Goal: Task Accomplishment & Management: Use online tool/utility

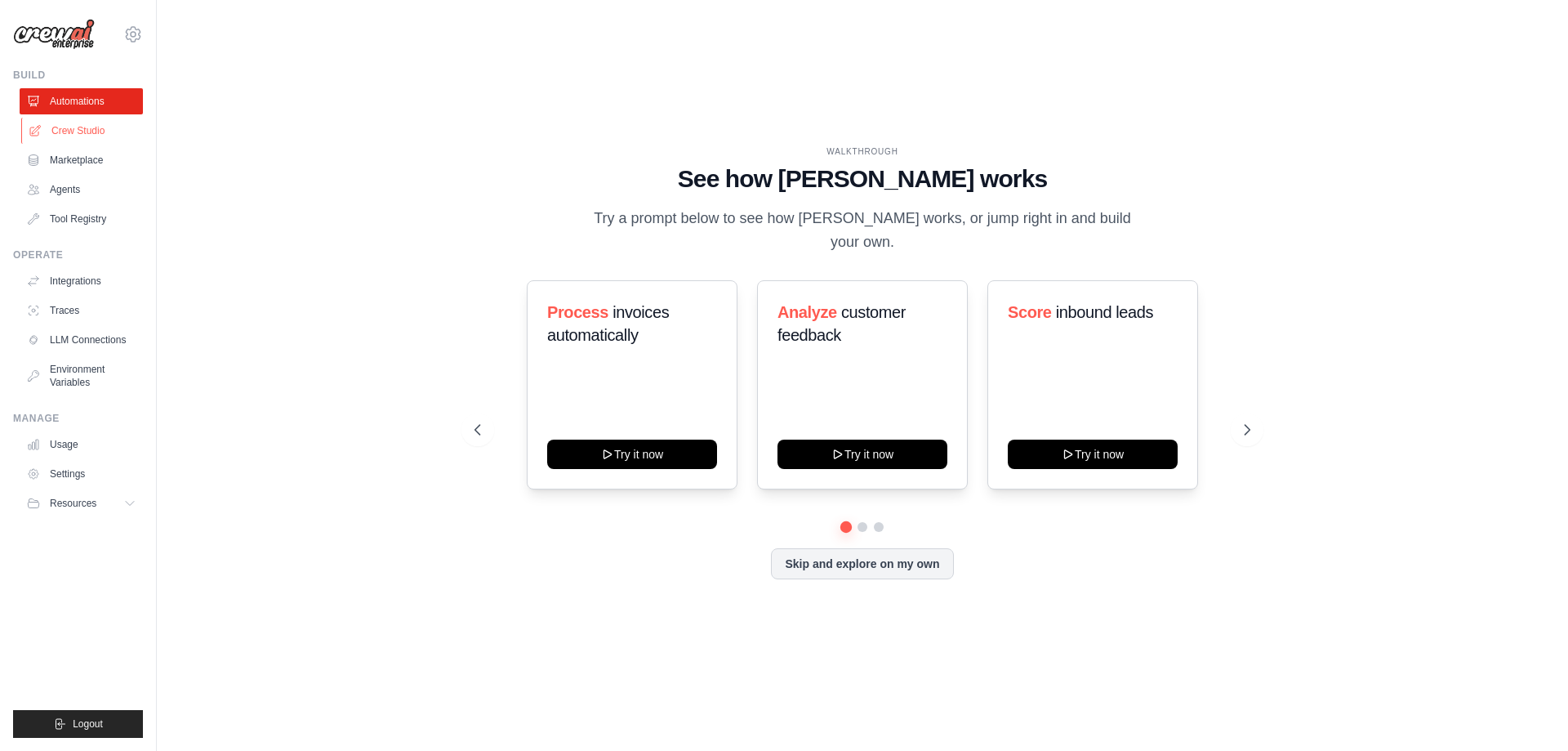
click at [64, 121] on link "Crew Studio" at bounding box center [83, 130] width 123 height 26
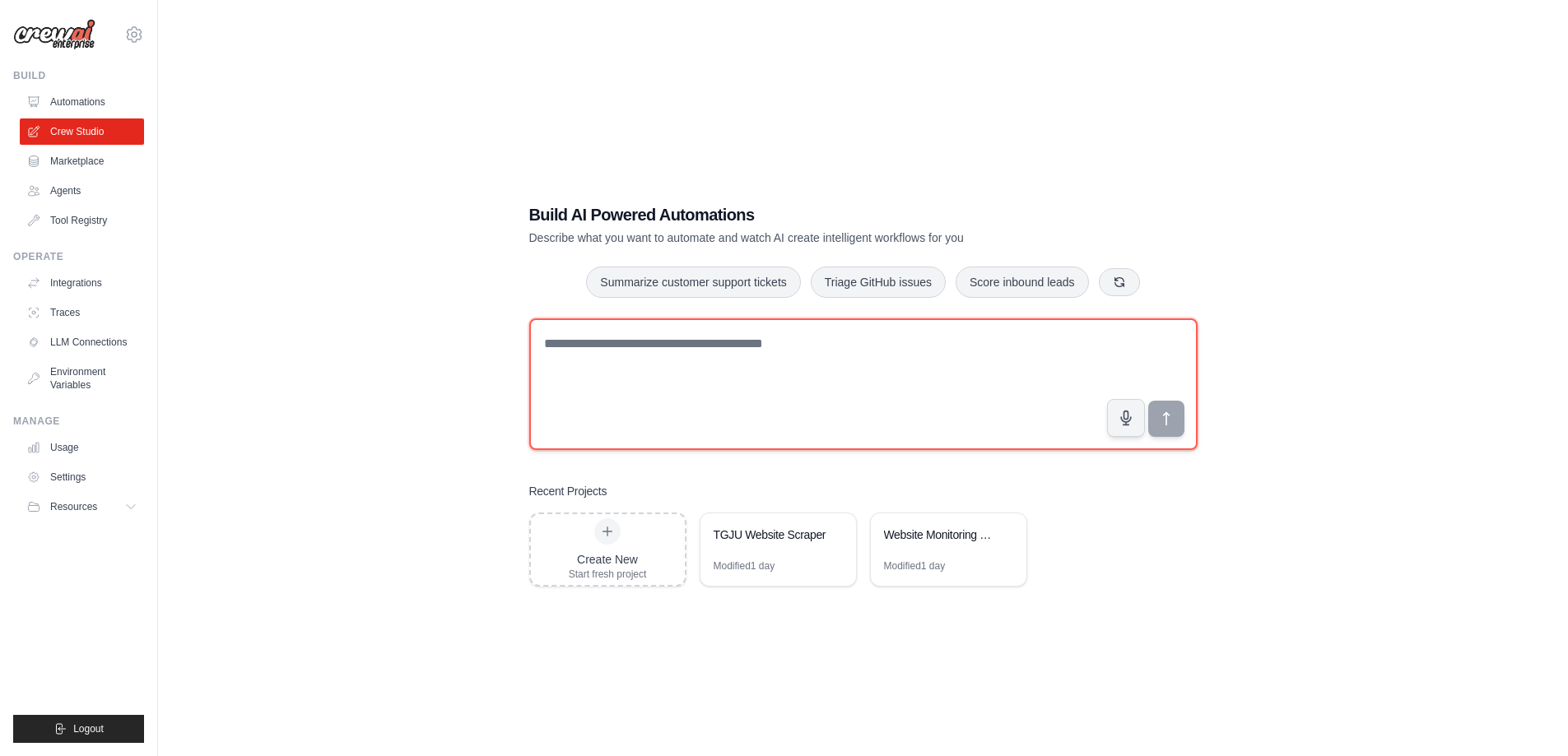
click at [708, 383] on textarea at bounding box center [863, 384] width 668 height 132
click at [713, 377] on textarea "**********" at bounding box center [863, 384] width 668 height 132
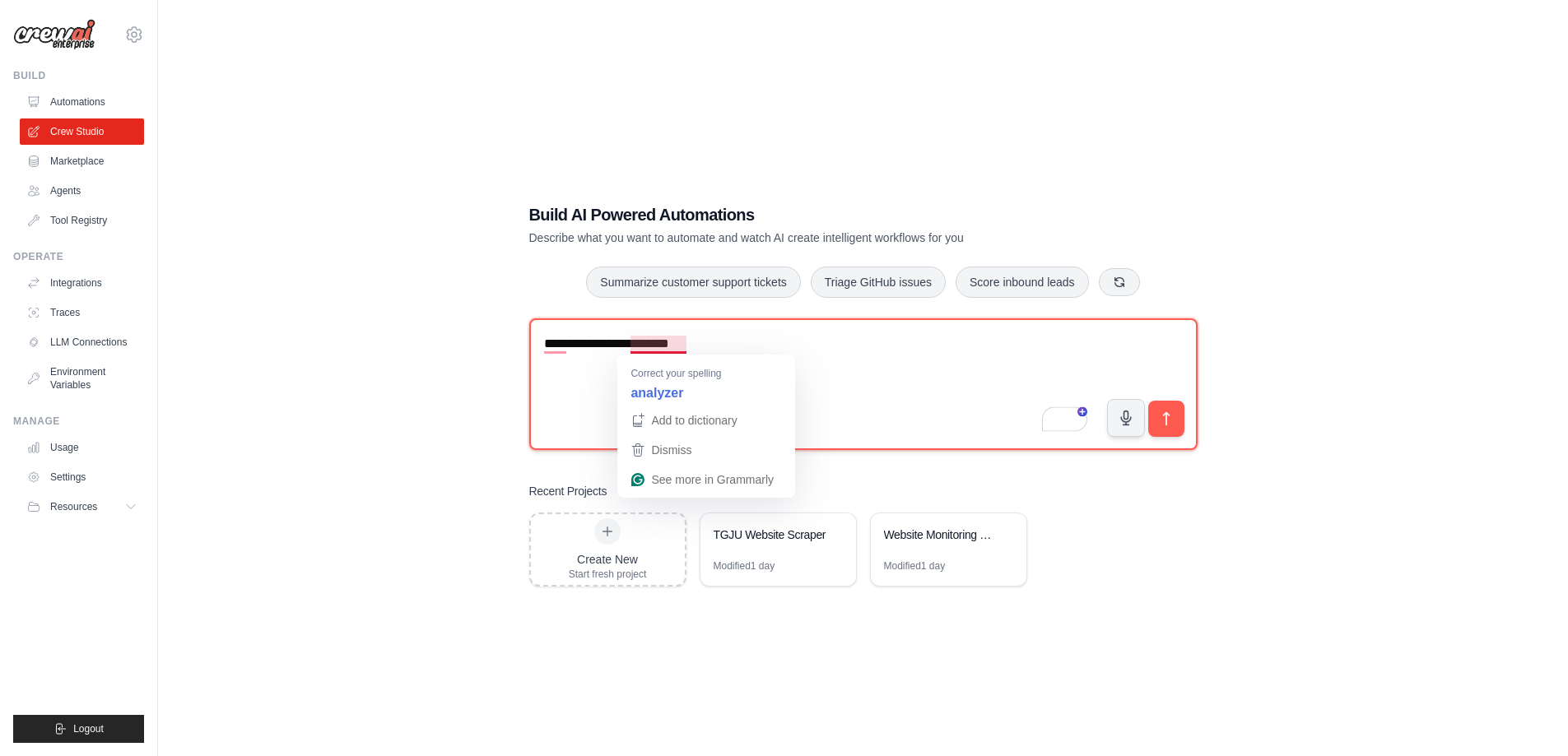
drag, startPoint x: 650, startPoint y: 345, endPoint x: 558, endPoint y: 418, distance: 117.4
click at [558, 418] on textarea "**********" at bounding box center [863, 384] width 668 height 132
click at [659, 335] on textarea "**********" at bounding box center [863, 384] width 668 height 132
click at [734, 357] on textarea "**********" at bounding box center [863, 384] width 668 height 132
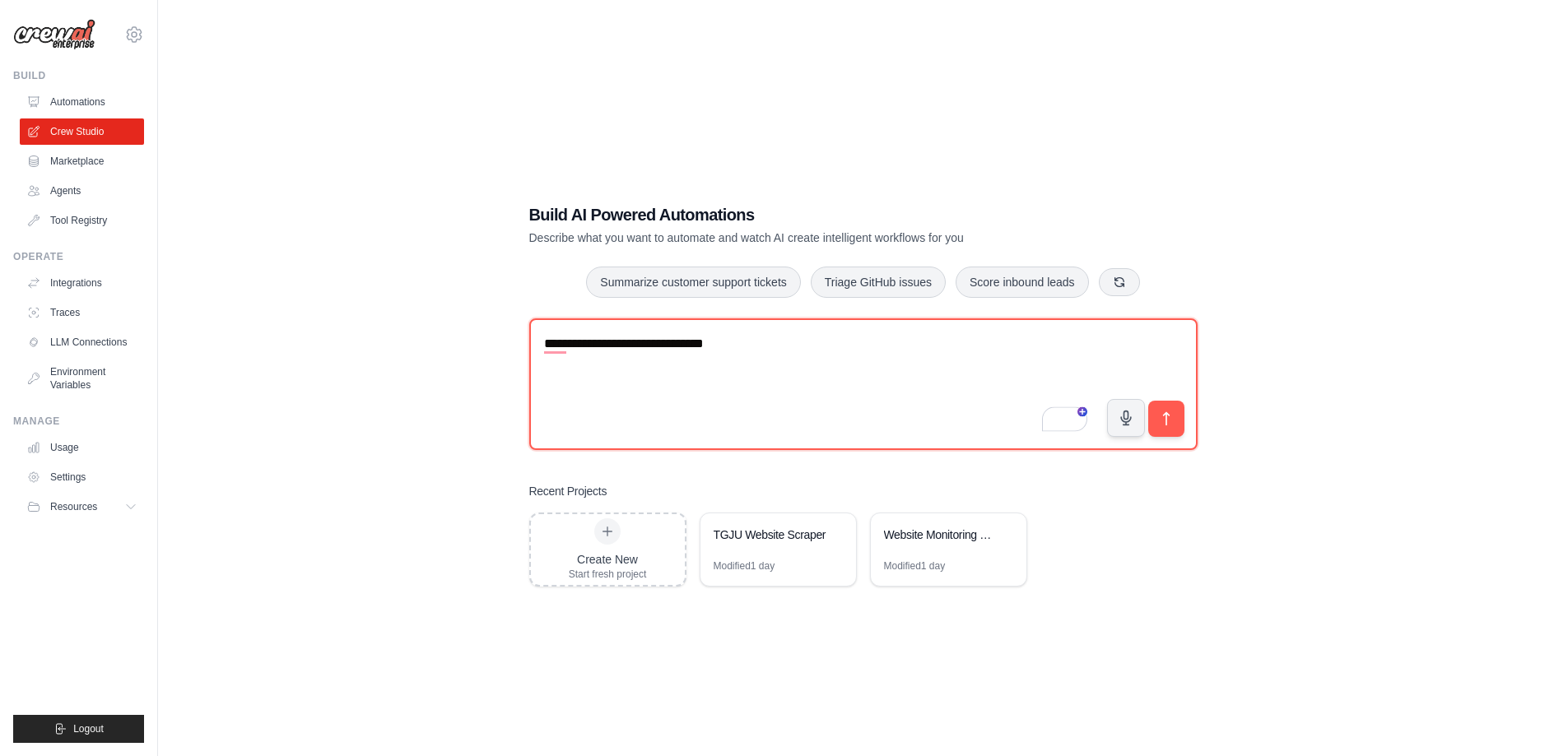
drag, startPoint x: 734, startPoint y: 357, endPoint x: 449, endPoint y: 359, distance: 285.0
click at [449, 359] on div "**********" at bounding box center [862, 394] width 1357 height 756
click at [755, 350] on textarea "**********" at bounding box center [863, 384] width 668 height 132
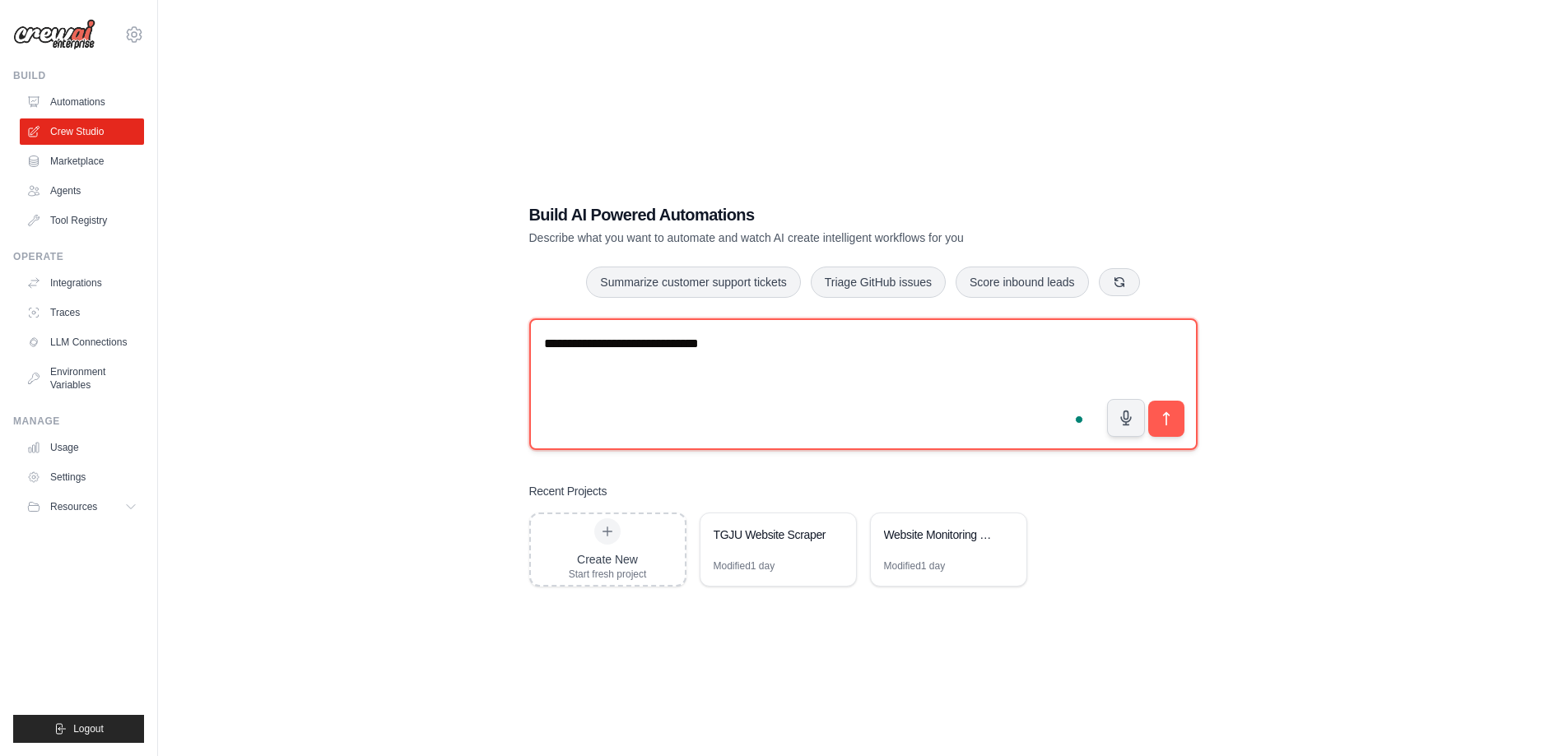
type textarea "**********"
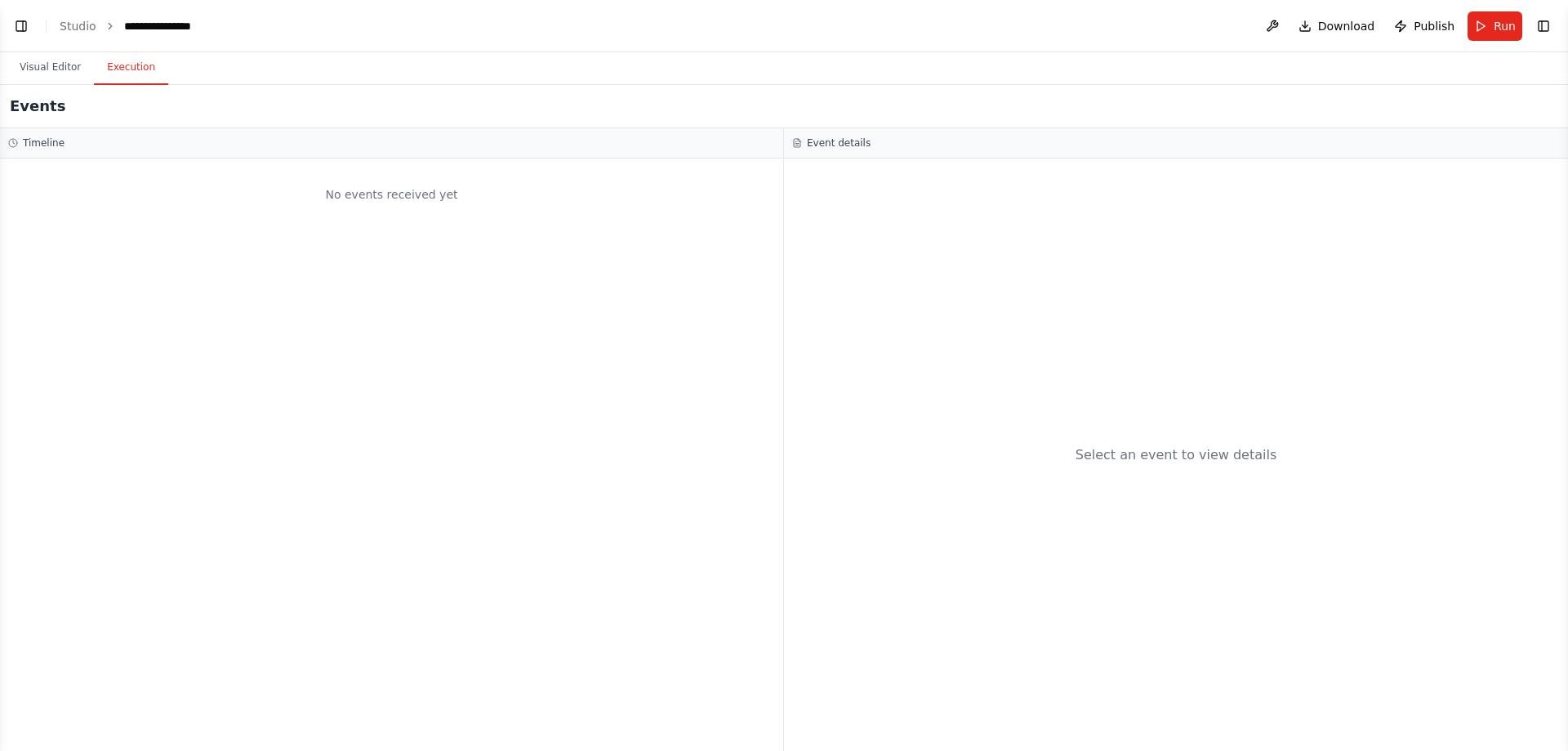
click at [114, 62] on button "Execution" at bounding box center [131, 67] width 75 height 34
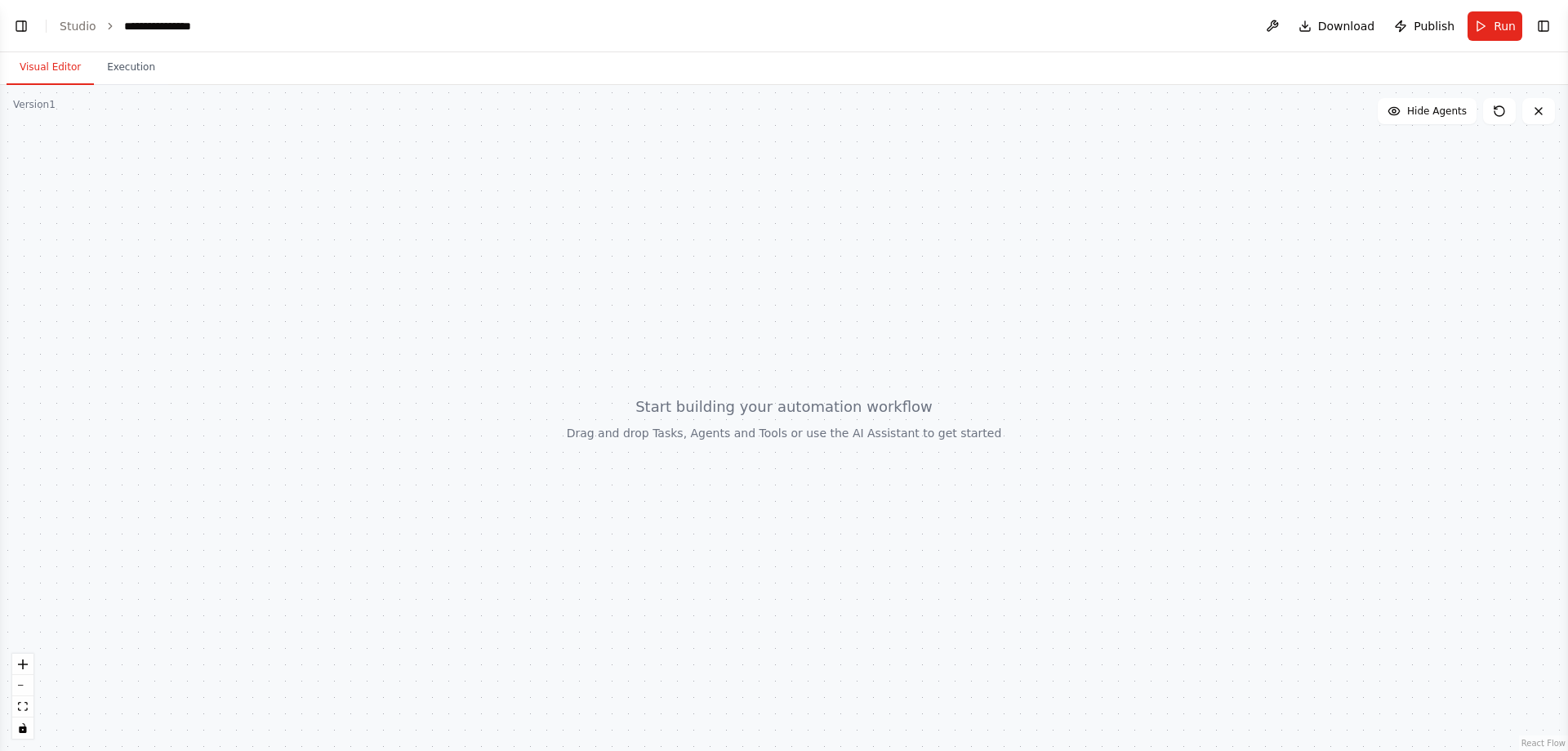
click at [70, 72] on button "Visual Editor" at bounding box center [50, 67] width 87 height 34
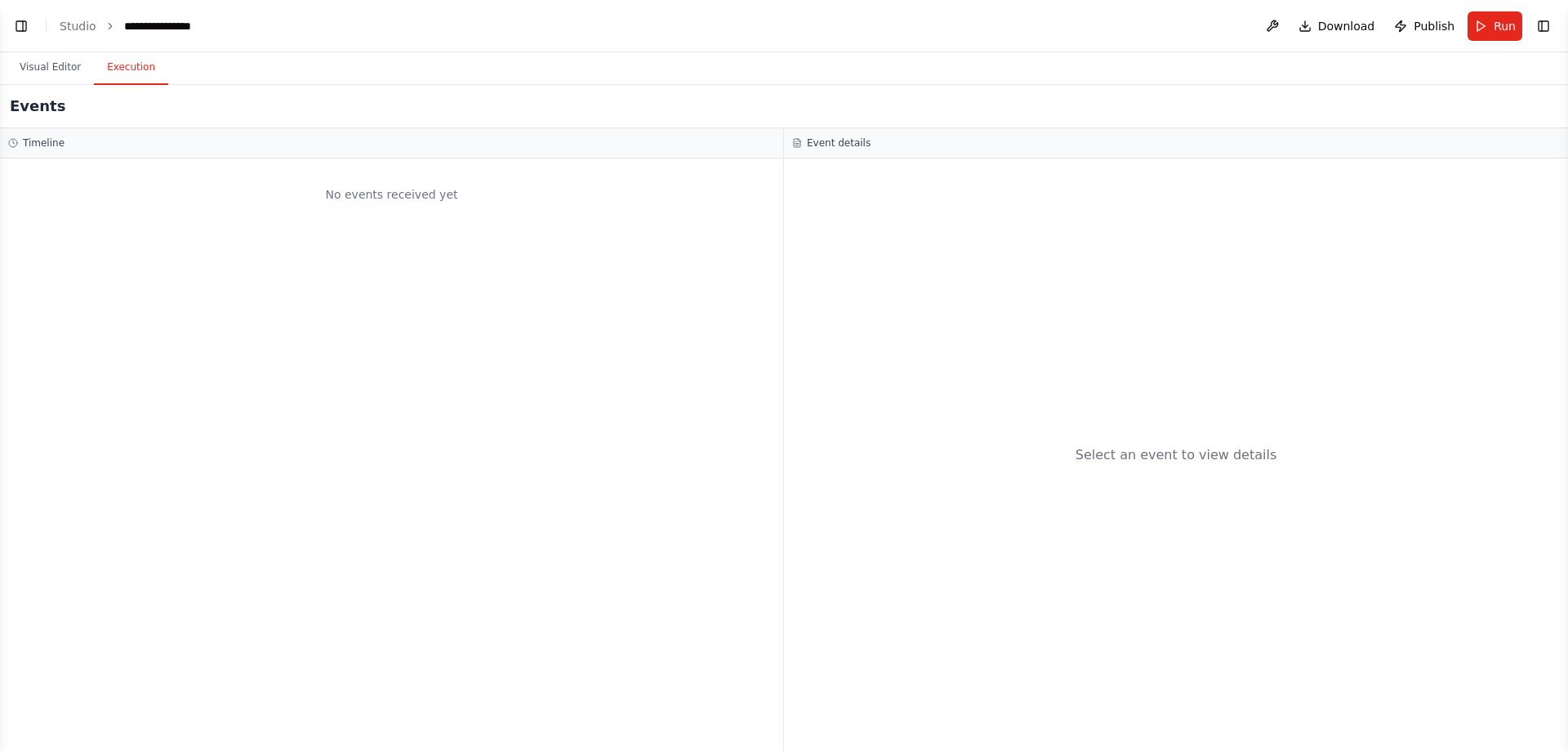
click at [131, 84] on button "Execution" at bounding box center [131, 67] width 75 height 34
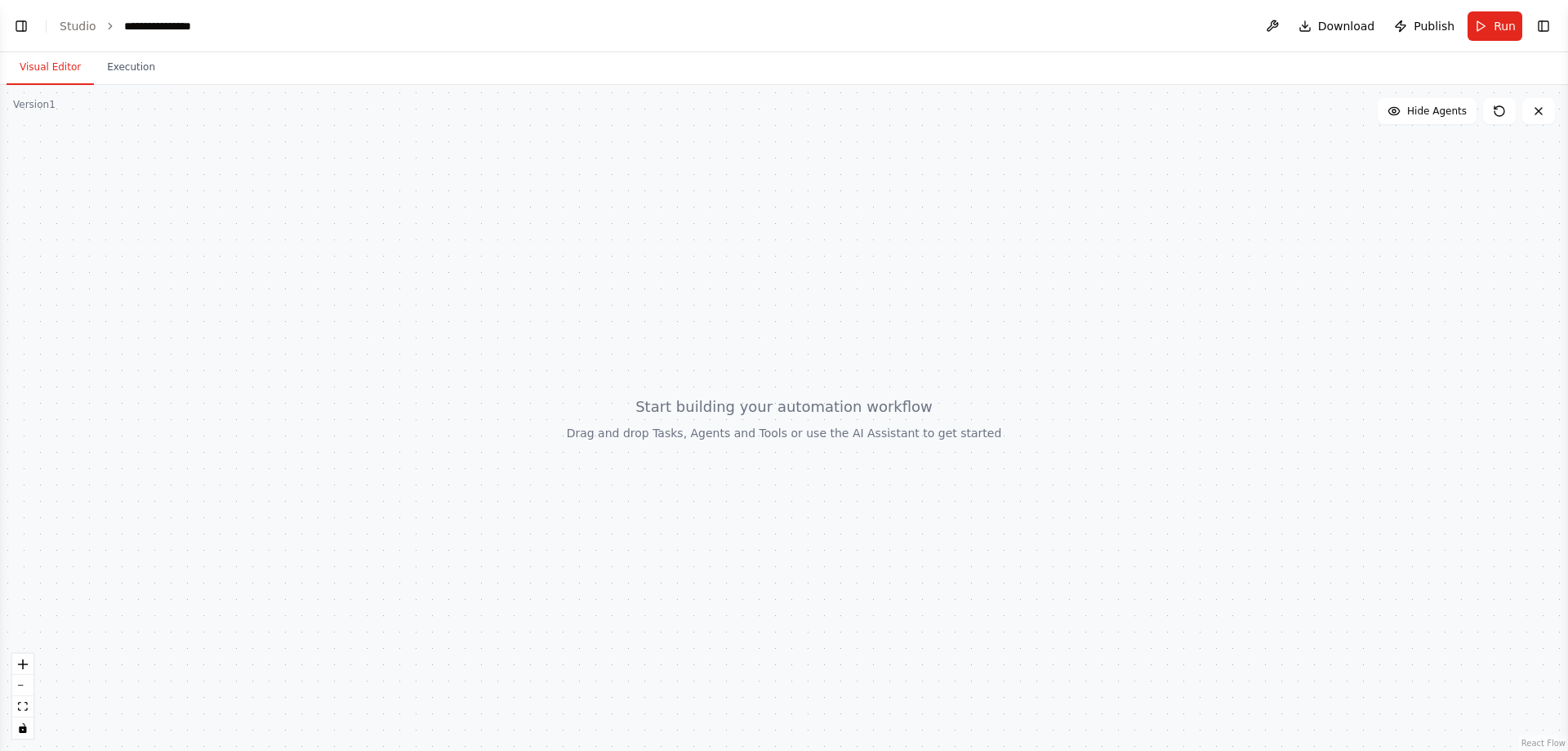
click at [54, 63] on button "Visual Editor" at bounding box center [50, 67] width 87 height 34
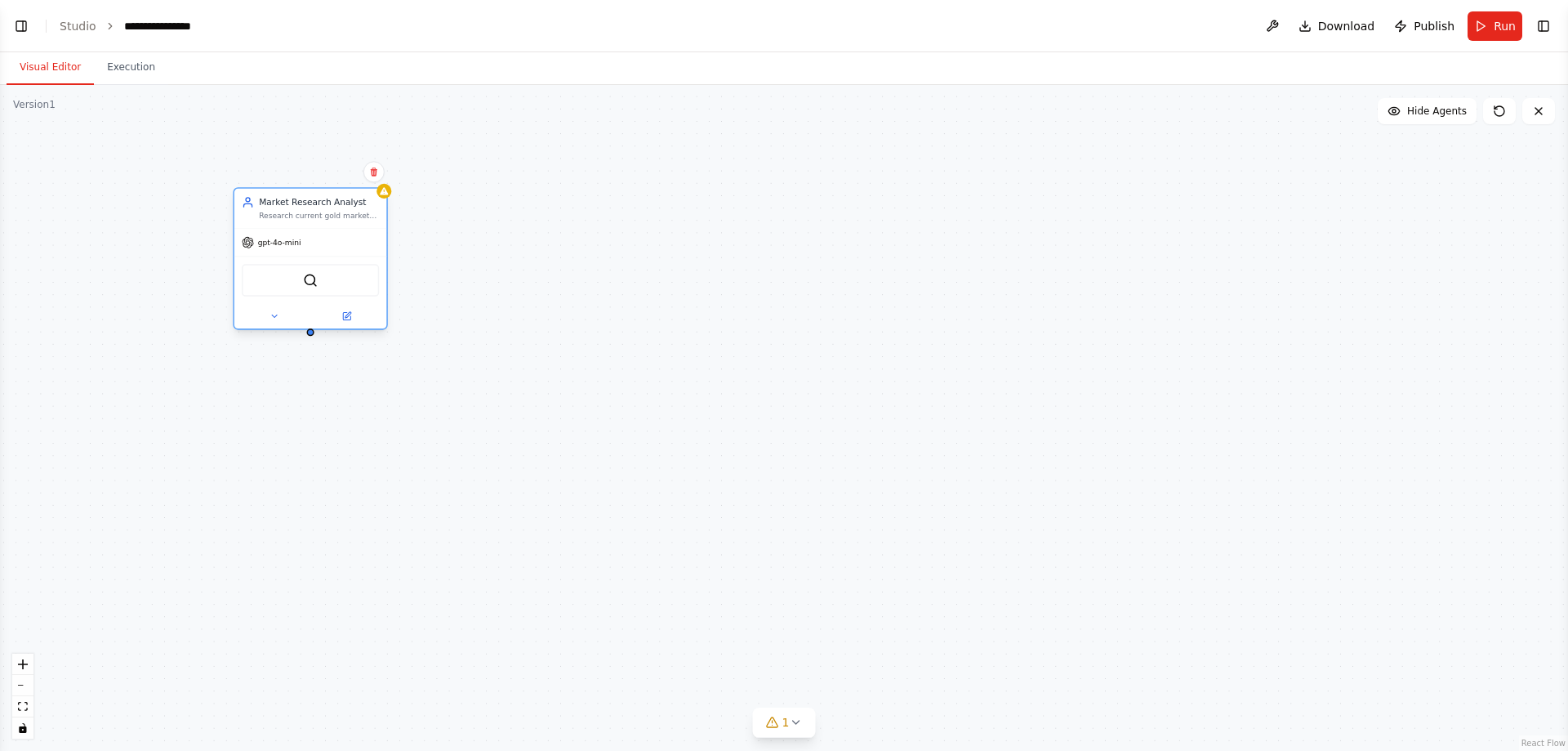
scroll to position [17, 0]
drag, startPoint x: 163, startPoint y: 296, endPoint x: 338, endPoint y: 203, distance: 198.2
click at [338, 203] on div "Market Research Analyst Research current gold market conditions, historical pri…" at bounding box center [331, 208] width 120 height 24
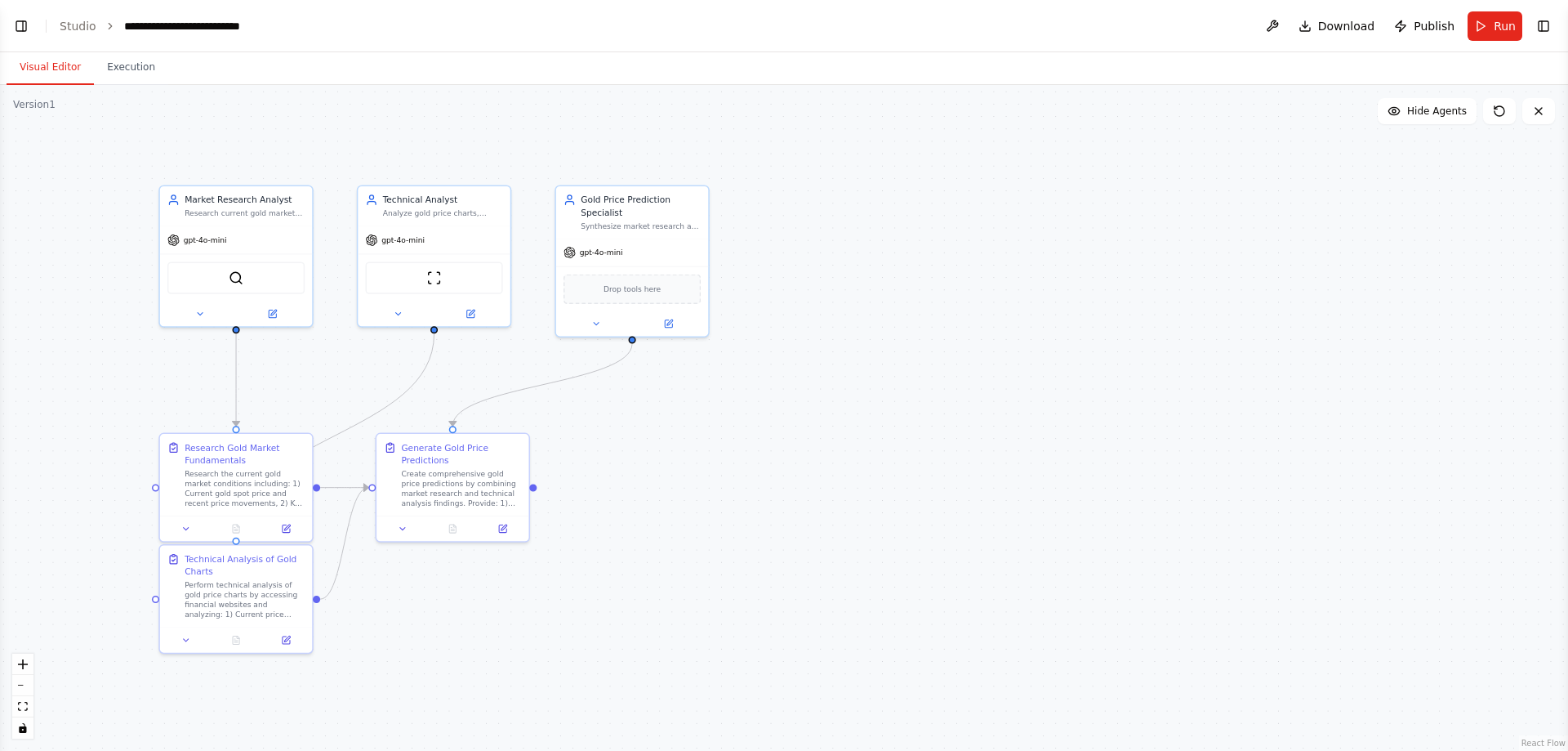
scroll to position [854, 0]
drag, startPoint x: 450, startPoint y: 596, endPoint x: 536, endPoint y: 504, distance: 125.9
click at [536, 504] on div ".deletable-edge-delete-btn { width: 20px; height: 20px; border: 0px solid #ffff…" at bounding box center [784, 419] width 1568 height 666
click at [1485, 21] on button "Run" at bounding box center [1495, 26] width 54 height 29
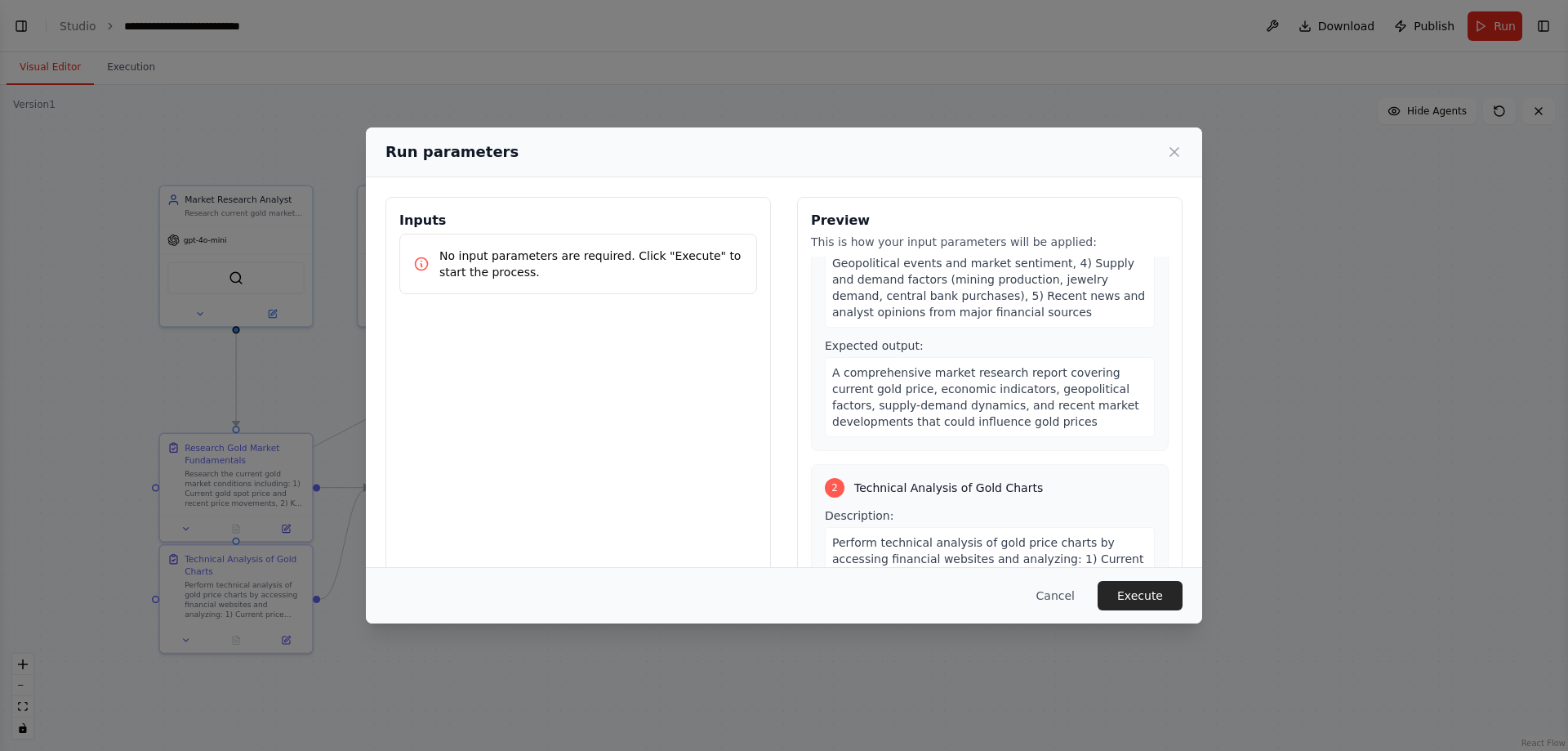
scroll to position [0, 0]
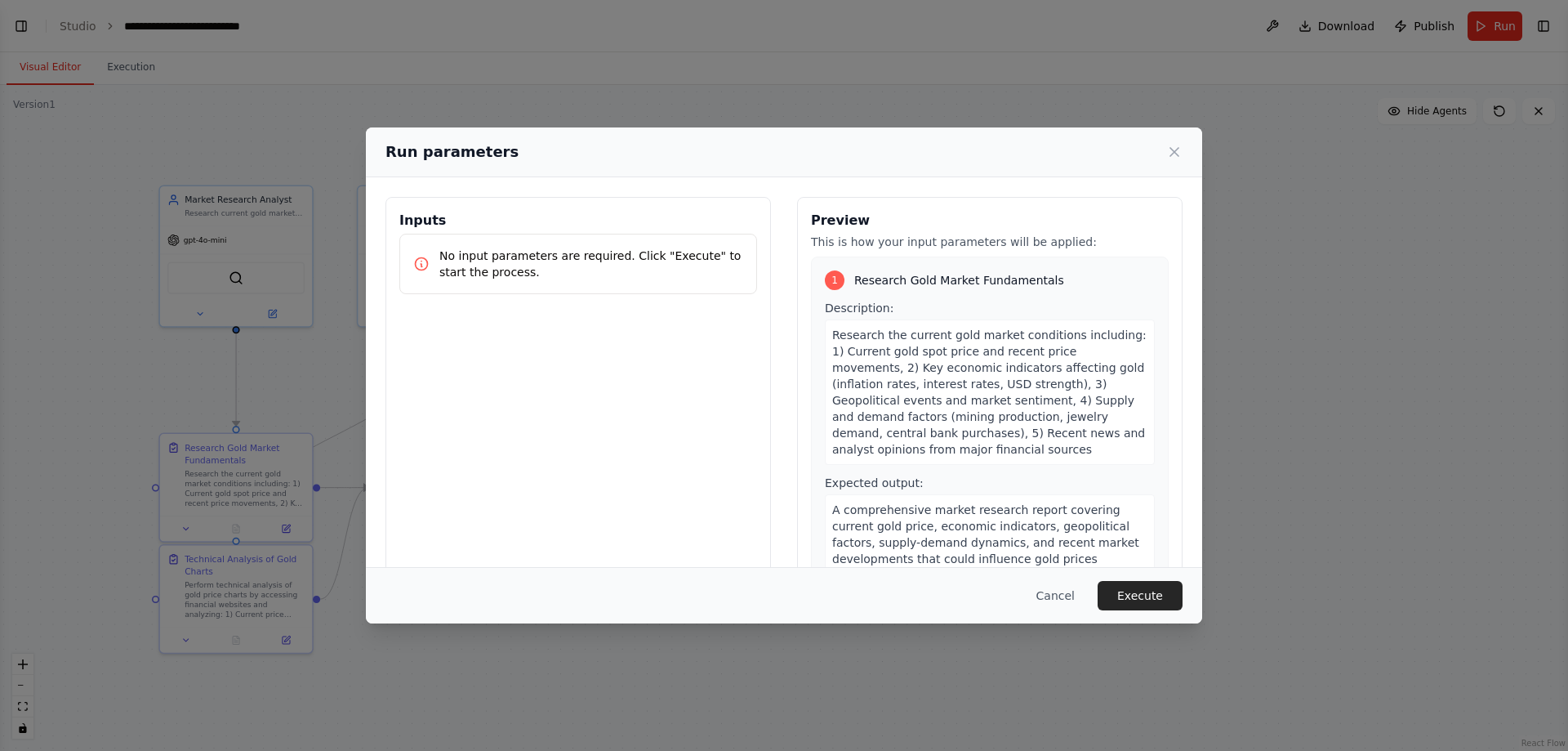
click at [633, 301] on div "Inputs No input parameters are required. Click "Execute" to start the process." at bounding box center [578, 391] width 385 height 388
click at [632, 275] on p "No input parameters are required. Click "Execute" to start the process." at bounding box center [591, 264] width 304 height 33
drag, startPoint x: 587, startPoint y: 150, endPoint x: -600, endPoint y: 233, distance: 1189.9
click at [0, 233] on html "BETA I need to predict the gold price 06:15 PM ▶ Thought process I'll help you …" at bounding box center [784, 375] width 1568 height 751
click at [1177, 157] on icon at bounding box center [1174, 152] width 17 height 17
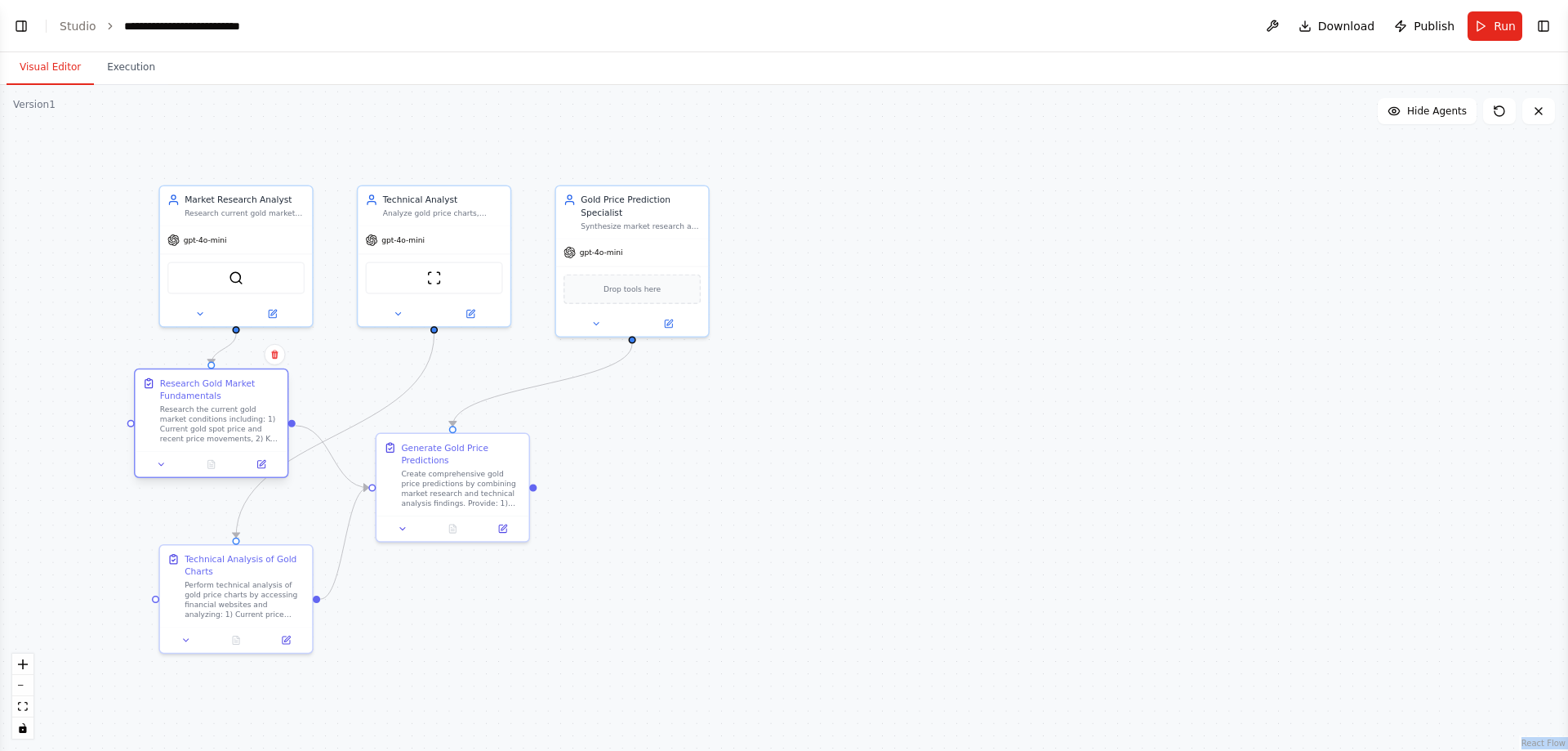
drag, startPoint x: 223, startPoint y: 492, endPoint x: 195, endPoint y: 429, distance: 68.9
click at [195, 429] on div "Research the current gold market conditions including: 1) Current gold spot pri…" at bounding box center [220, 424] width 120 height 40
drag, startPoint x: 461, startPoint y: 504, endPoint x: 618, endPoint y: 473, distance: 160.0
click at [618, 473] on div "Generate Gold Price Predictions Create comprehensive gold price predictions by …" at bounding box center [608, 435] width 151 height 82
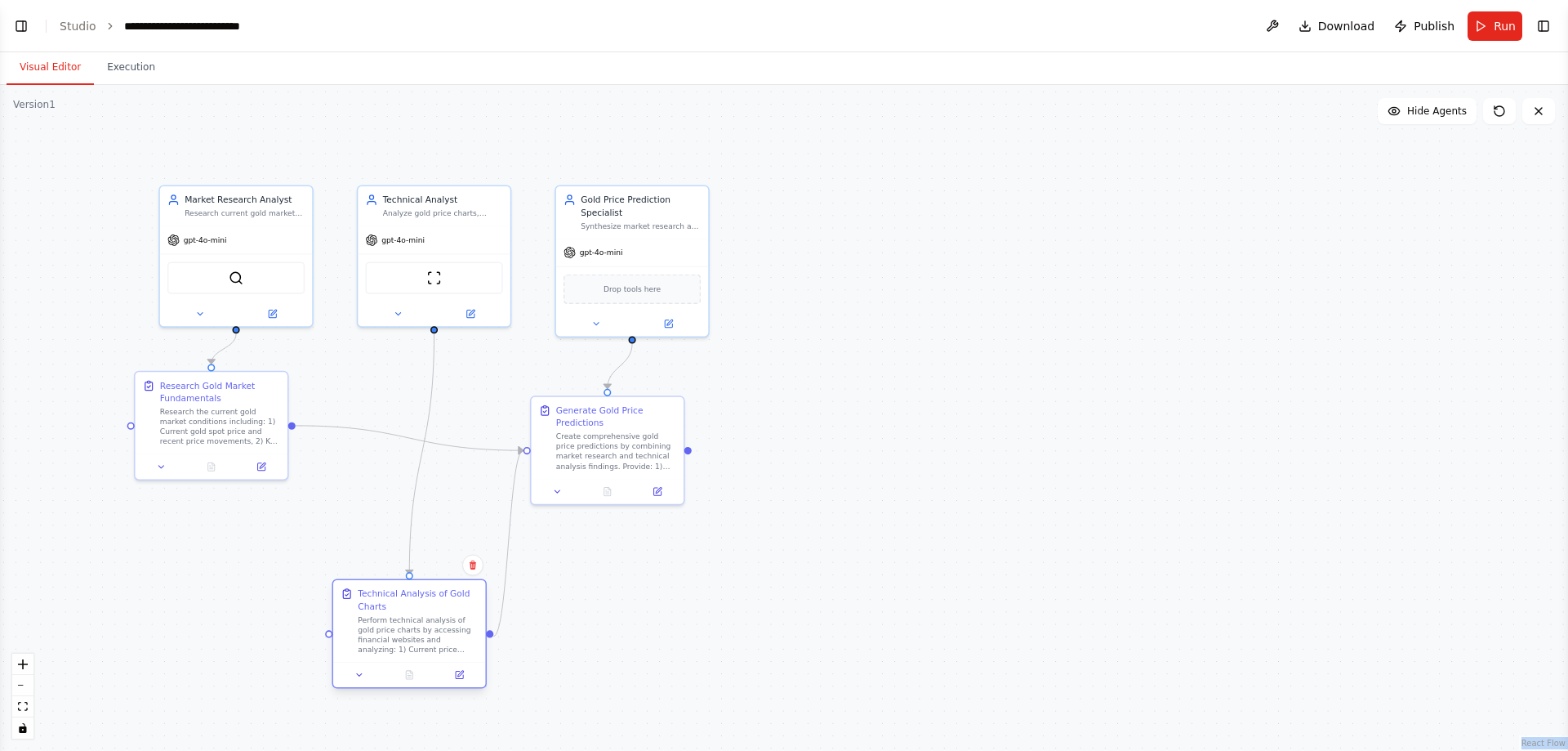
drag, startPoint x: 255, startPoint y: 620, endPoint x: 437, endPoint y: 652, distance: 184.8
click at [437, 652] on div "Technical Analysis of Gold Charts Perform technical analysis of gold price char…" at bounding box center [409, 621] width 151 height 82
drag, startPoint x: 636, startPoint y: 438, endPoint x: 687, endPoint y: 449, distance: 52.2
click at [687, 449] on div "Create comprehensive gold price predictions by combining market research and te…" at bounding box center [665, 461] width 120 height 40
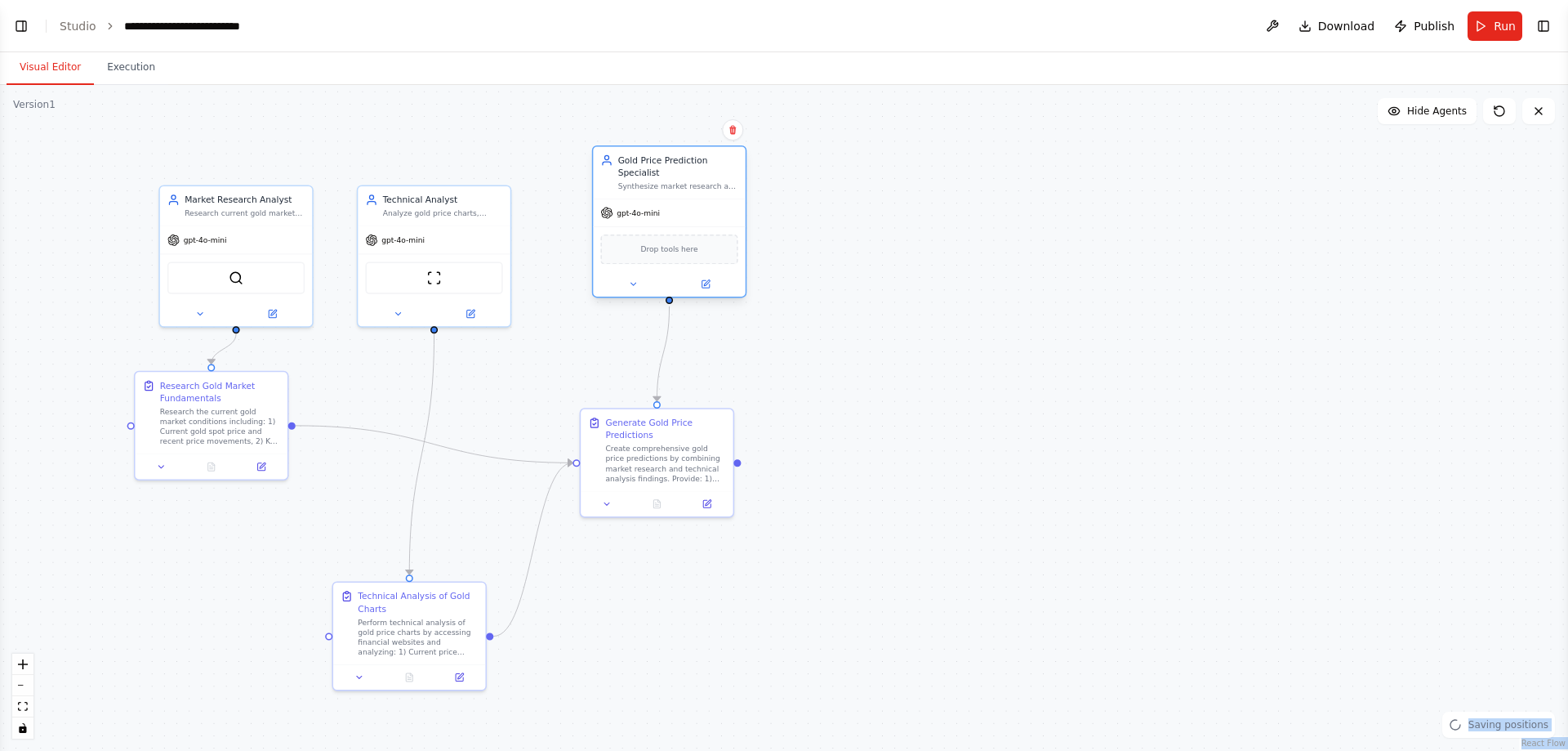
drag, startPoint x: 648, startPoint y: 256, endPoint x: 683, endPoint y: 214, distance: 54.7
click at [683, 214] on div "gpt-4o-mini" at bounding box center [669, 213] width 151 height 27
drag, startPoint x: 649, startPoint y: 454, endPoint x: 674, endPoint y: 429, distance: 35.4
click at [674, 429] on div "Create comprehensive gold price predictions by combining market research and te…" at bounding box center [691, 436] width 120 height 40
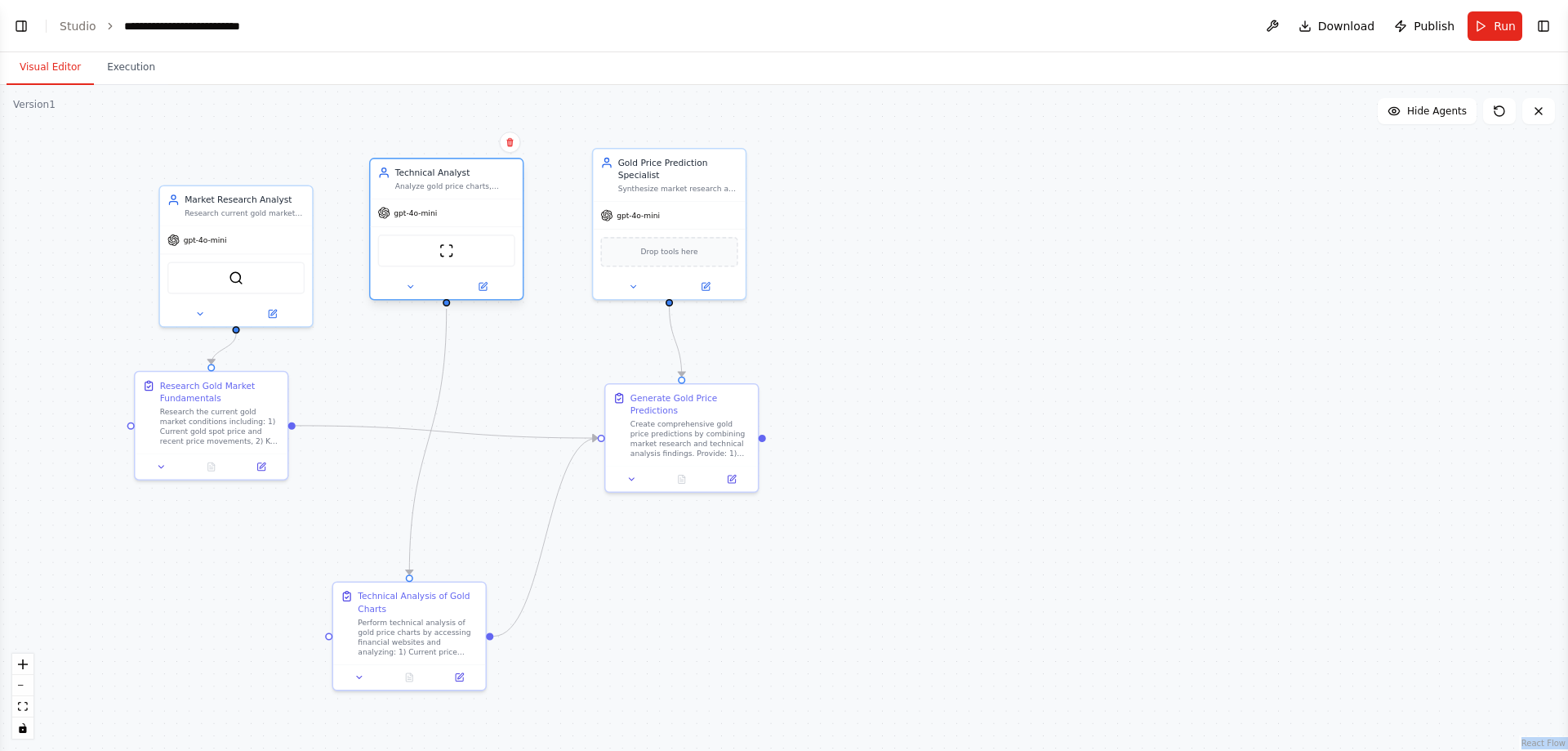
drag, startPoint x: 443, startPoint y: 300, endPoint x: 461, endPoint y: 271, distance: 34.1
click at [461, 271] on div "gpt-4o-mini ScrapeWebsiteTool" at bounding box center [447, 248] width 151 height 100
drag, startPoint x: 279, startPoint y: 259, endPoint x: 276, endPoint y: 234, distance: 25.2
click at [276, 234] on div "SerperDevTool" at bounding box center [236, 250] width 151 height 48
click at [241, 445] on div "Research Gold Market Fundamentals Research the current gold market conditions i…" at bounding box center [212, 410] width 151 height 82
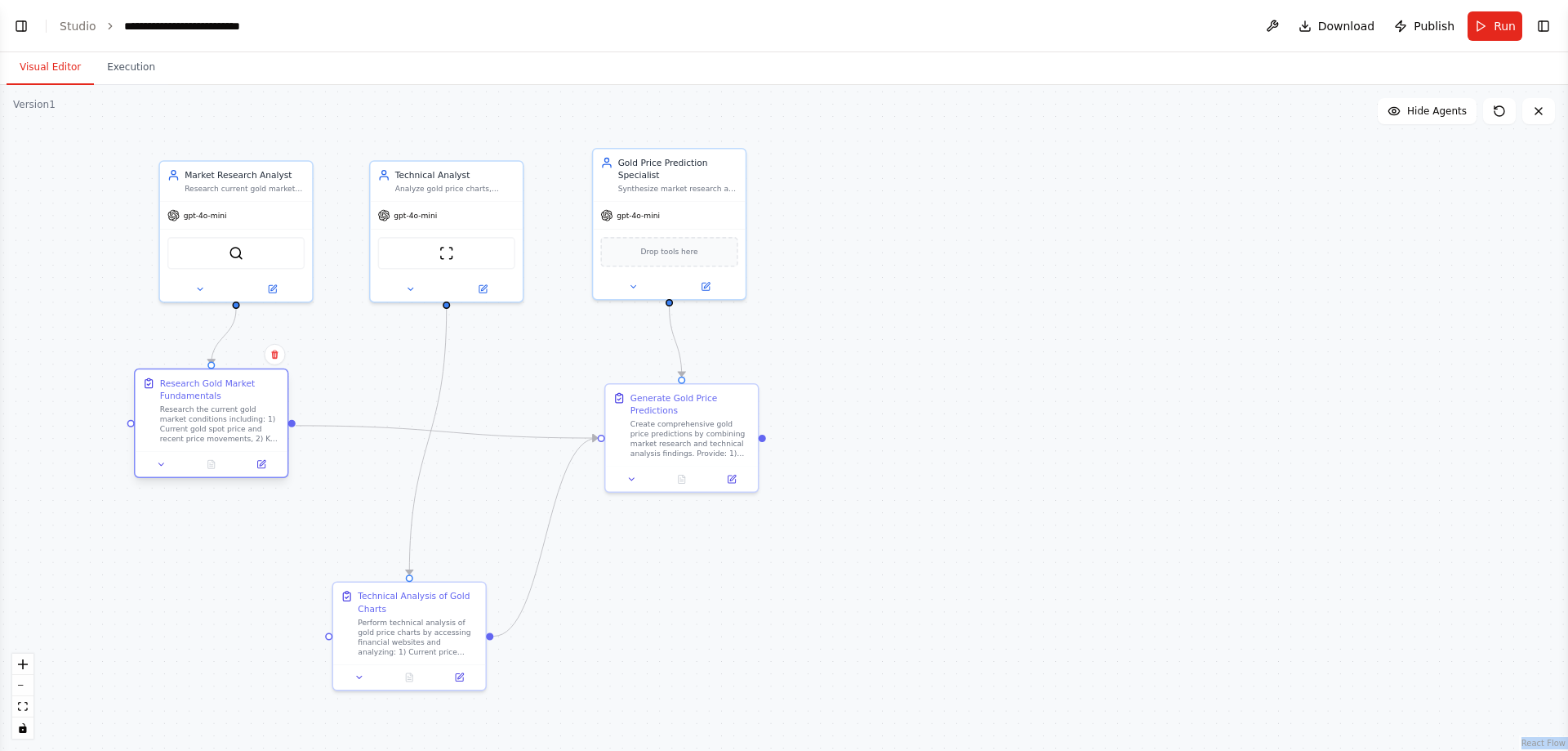
click at [241, 445] on div "Research Gold Market Fundamentals Research the current gold market conditions i…" at bounding box center [212, 410] width 151 height 82
click at [266, 477] on div at bounding box center [212, 463] width 151 height 25
click at [263, 471] on button at bounding box center [261, 463] width 43 height 15
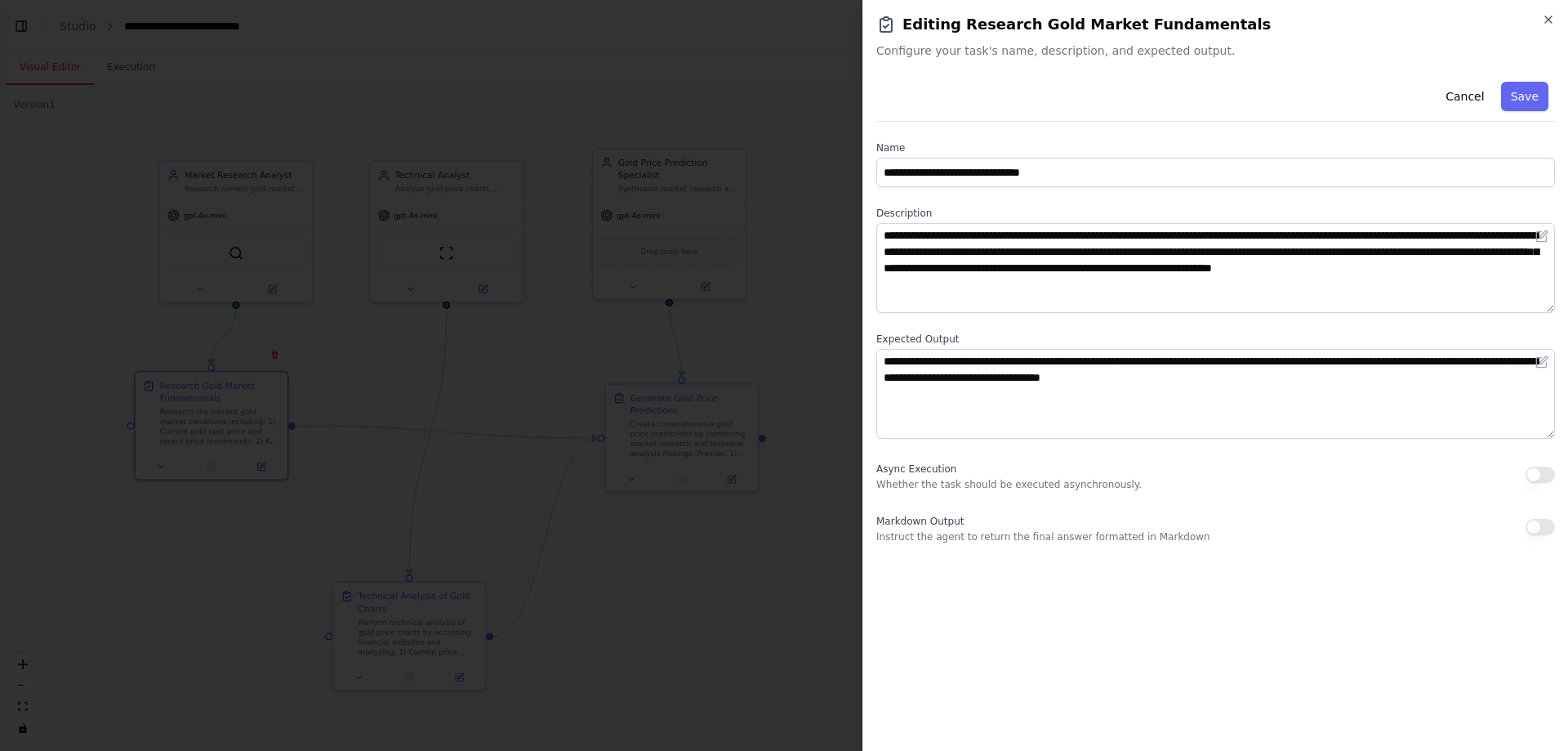
click at [306, 483] on div at bounding box center [784, 375] width 1568 height 751
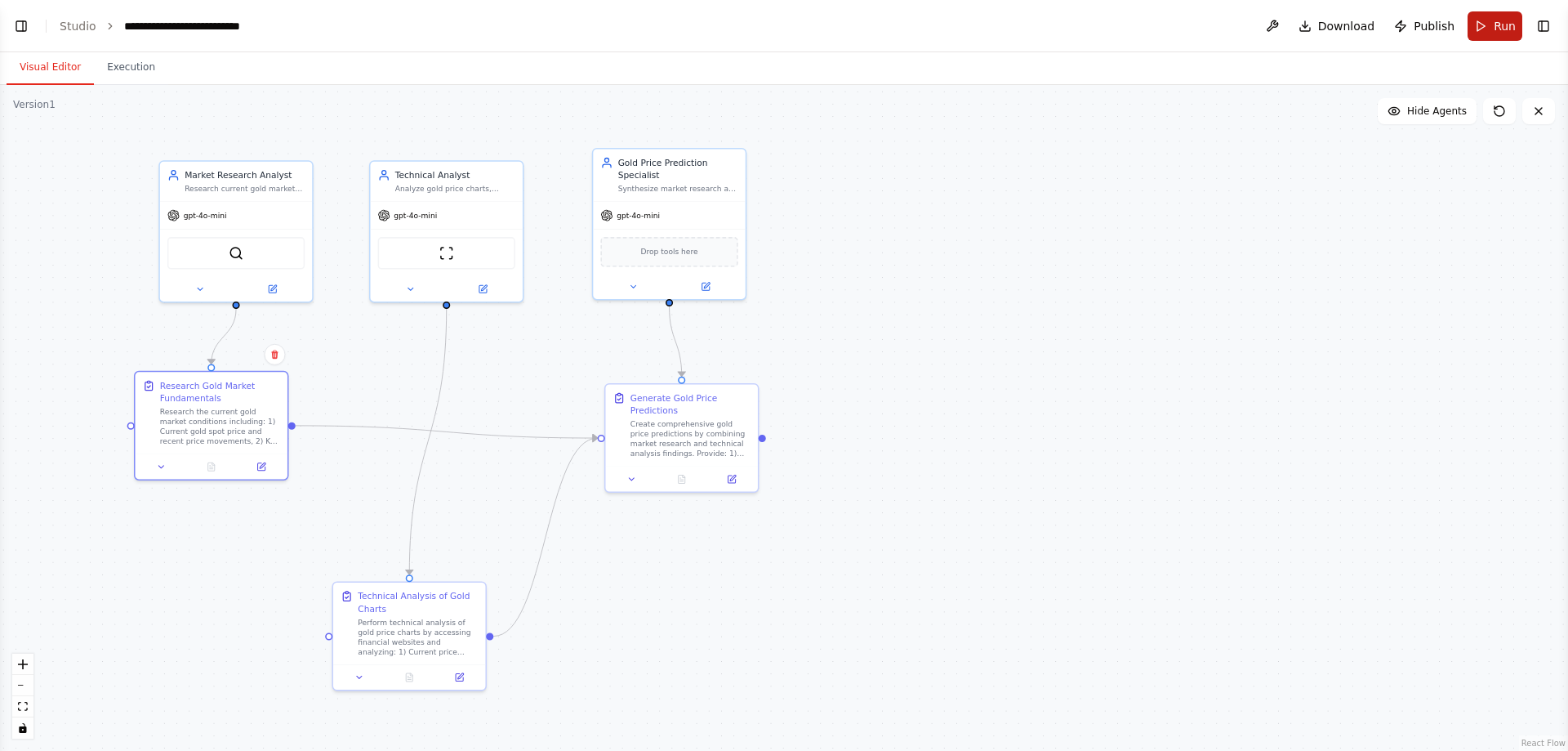
click at [1497, 14] on button "Run" at bounding box center [1495, 26] width 54 height 29
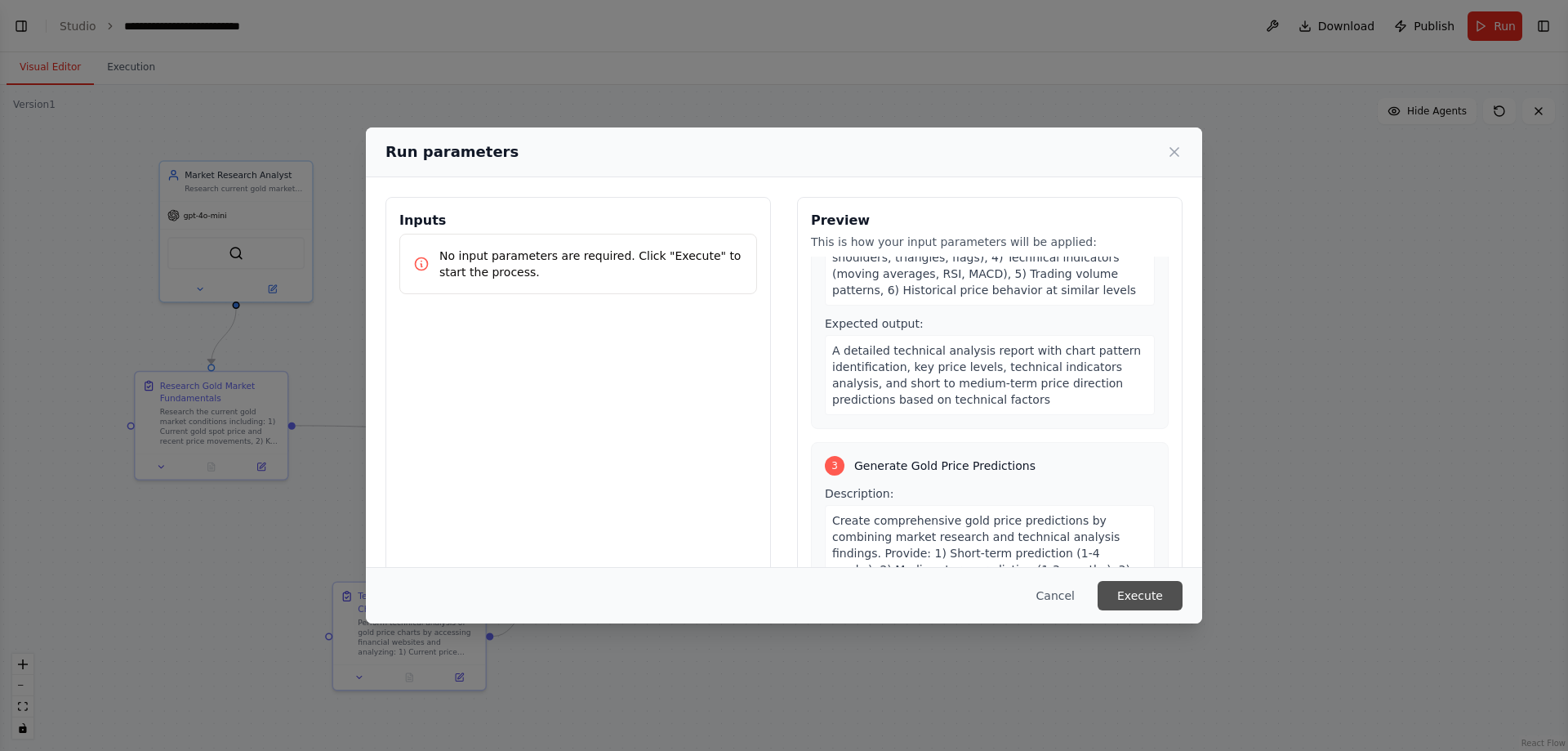
scroll to position [491, 0]
click at [1161, 602] on button "Execute" at bounding box center [1141, 596] width 85 height 29
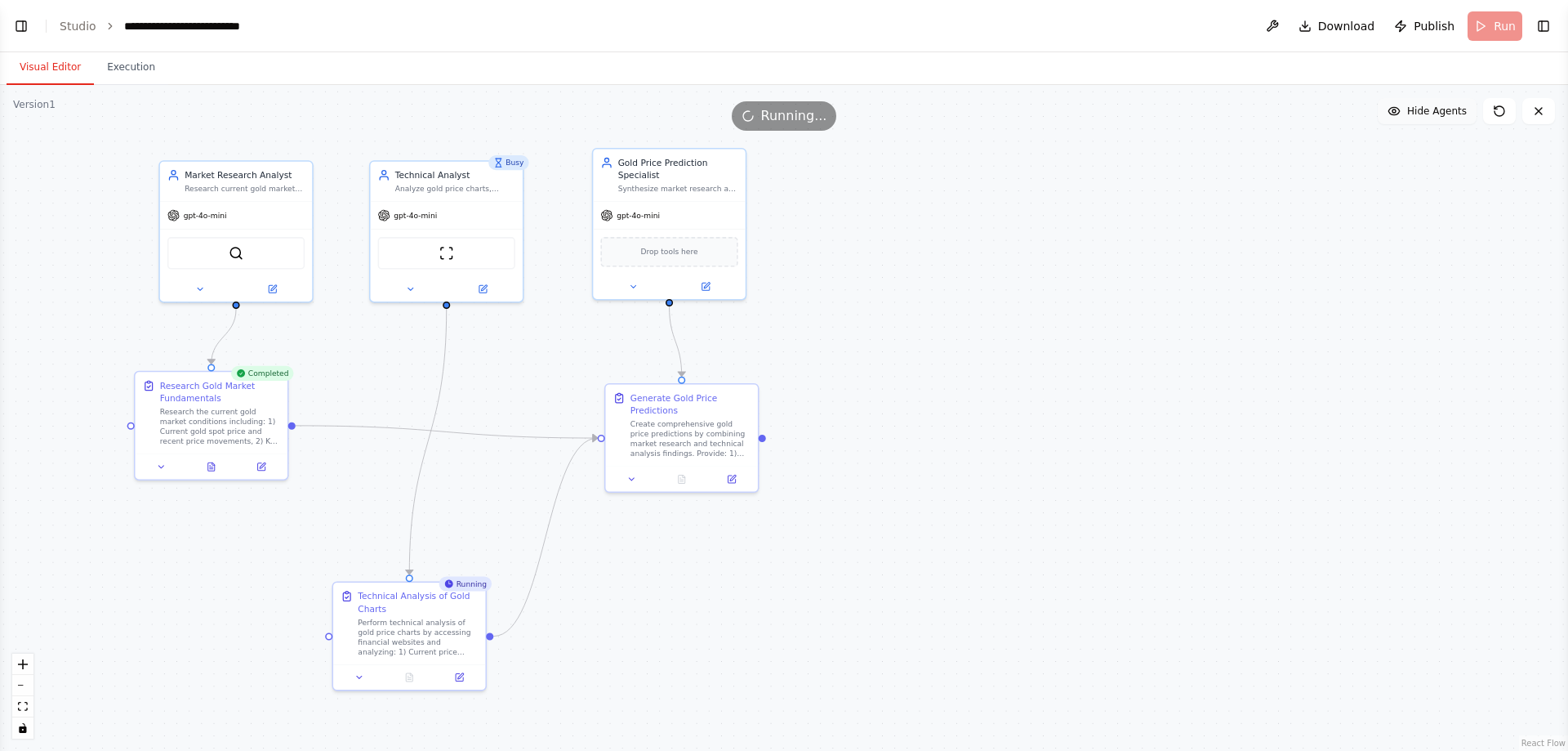
click at [1418, 113] on span "Hide Agents" at bounding box center [1437, 111] width 59 height 13
click at [1418, 113] on span "Show Agents" at bounding box center [1435, 111] width 64 height 13
click at [679, 474] on icon at bounding box center [679, 473] width 3 height 3
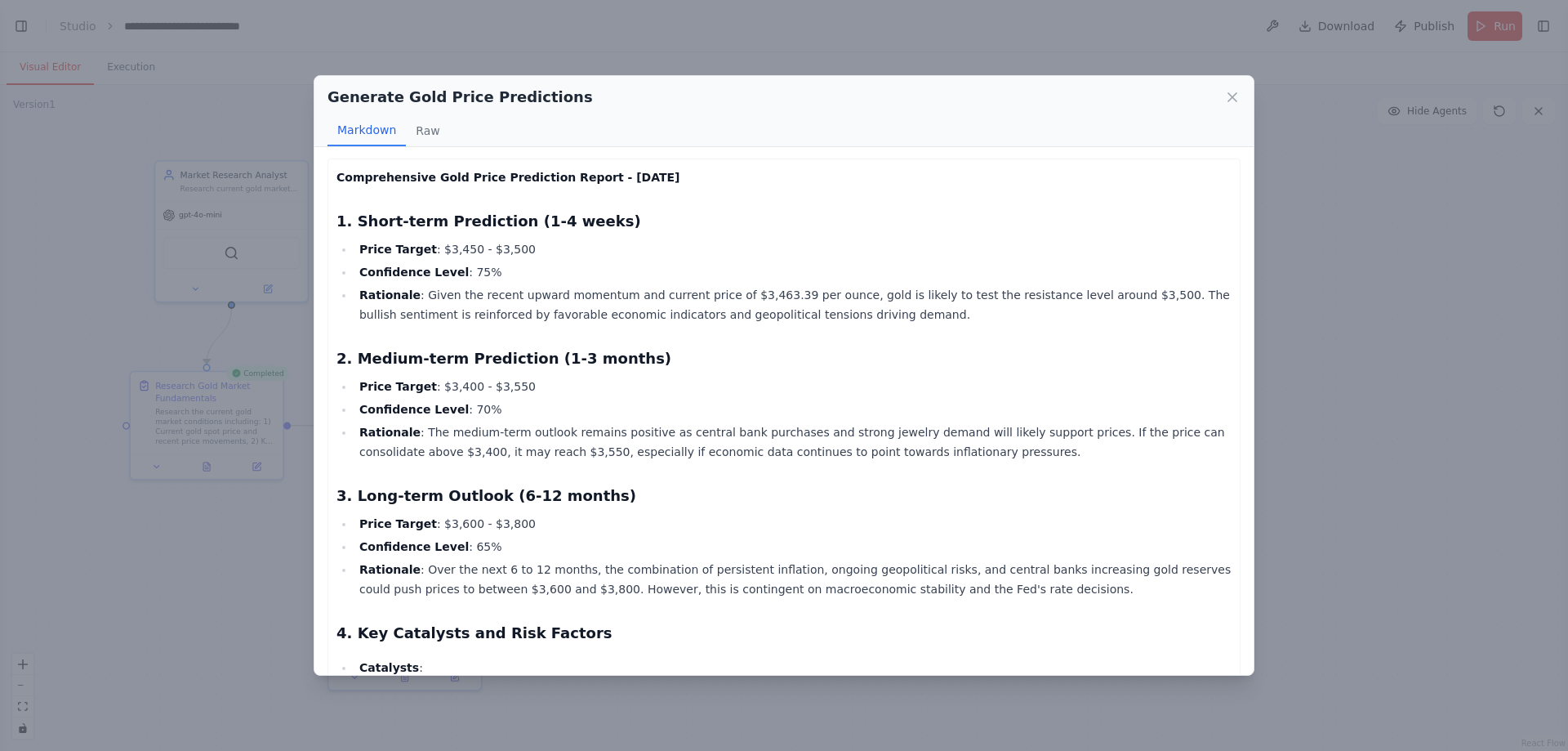
scroll to position [0, 0]
click at [423, 131] on button "Raw" at bounding box center [427, 131] width 44 height 31
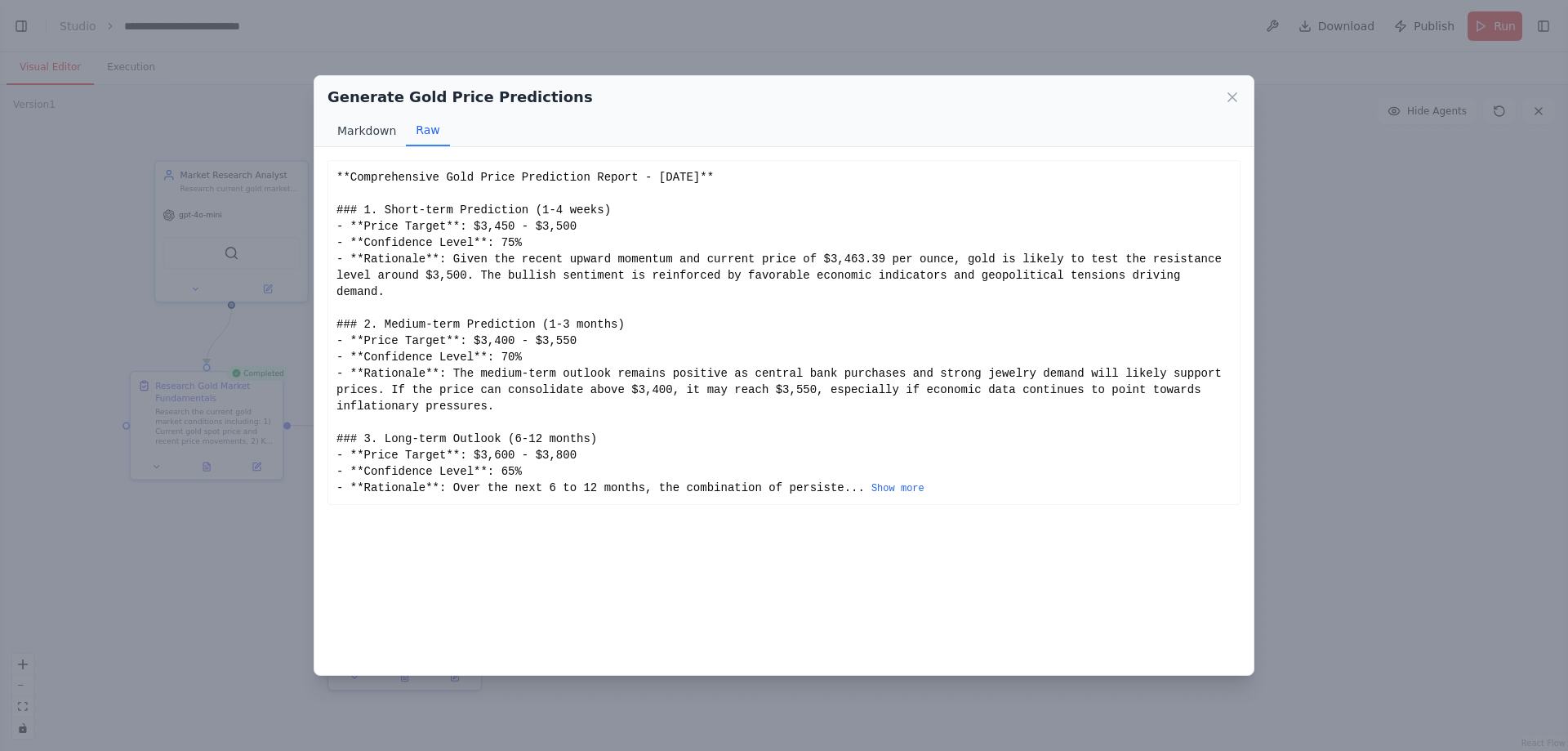
click at [378, 121] on button "Markdown" at bounding box center [366, 131] width 79 height 31
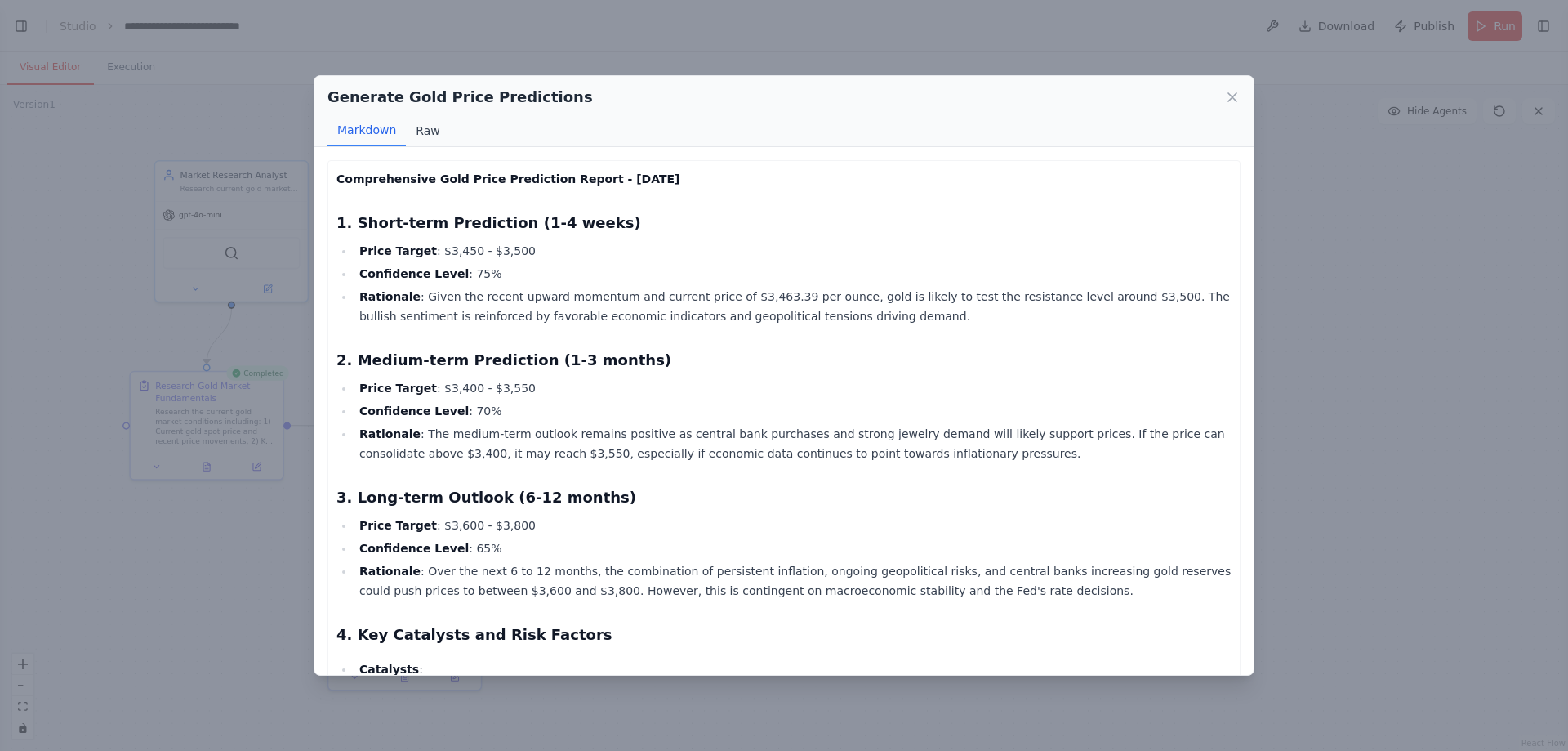
click at [415, 131] on button "Raw" at bounding box center [427, 131] width 44 height 31
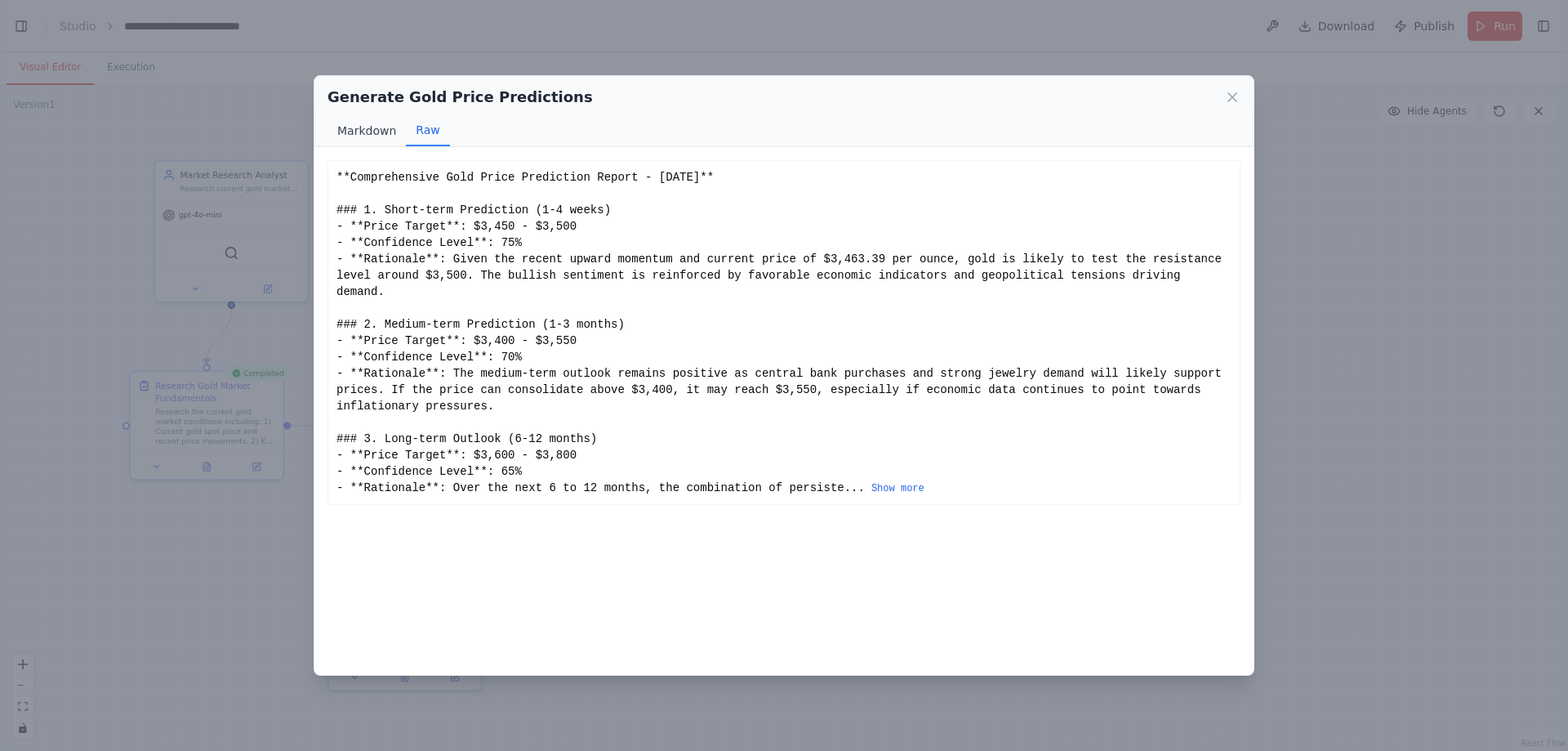
click at [363, 128] on button "Markdown" at bounding box center [366, 131] width 79 height 31
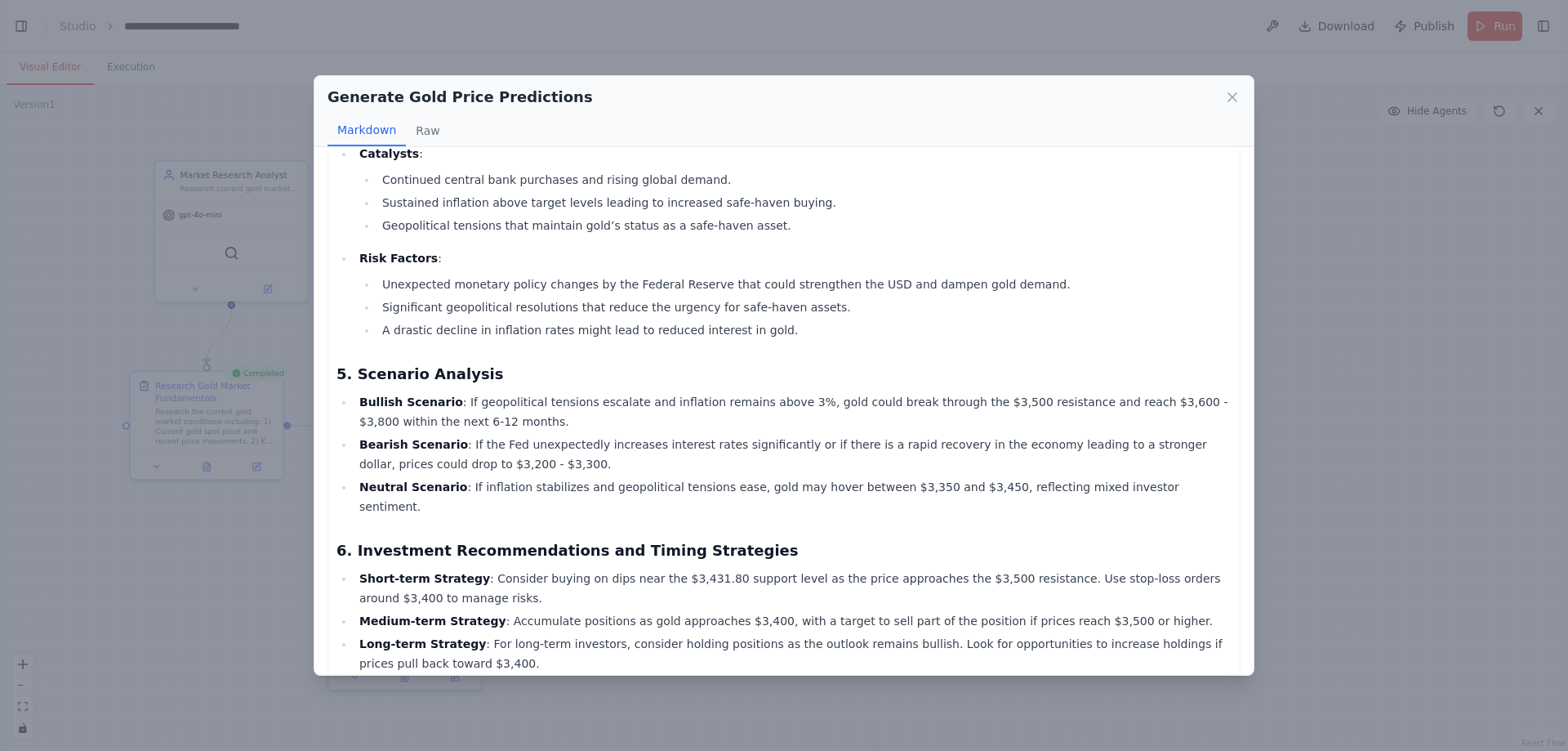
scroll to position [628, 0]
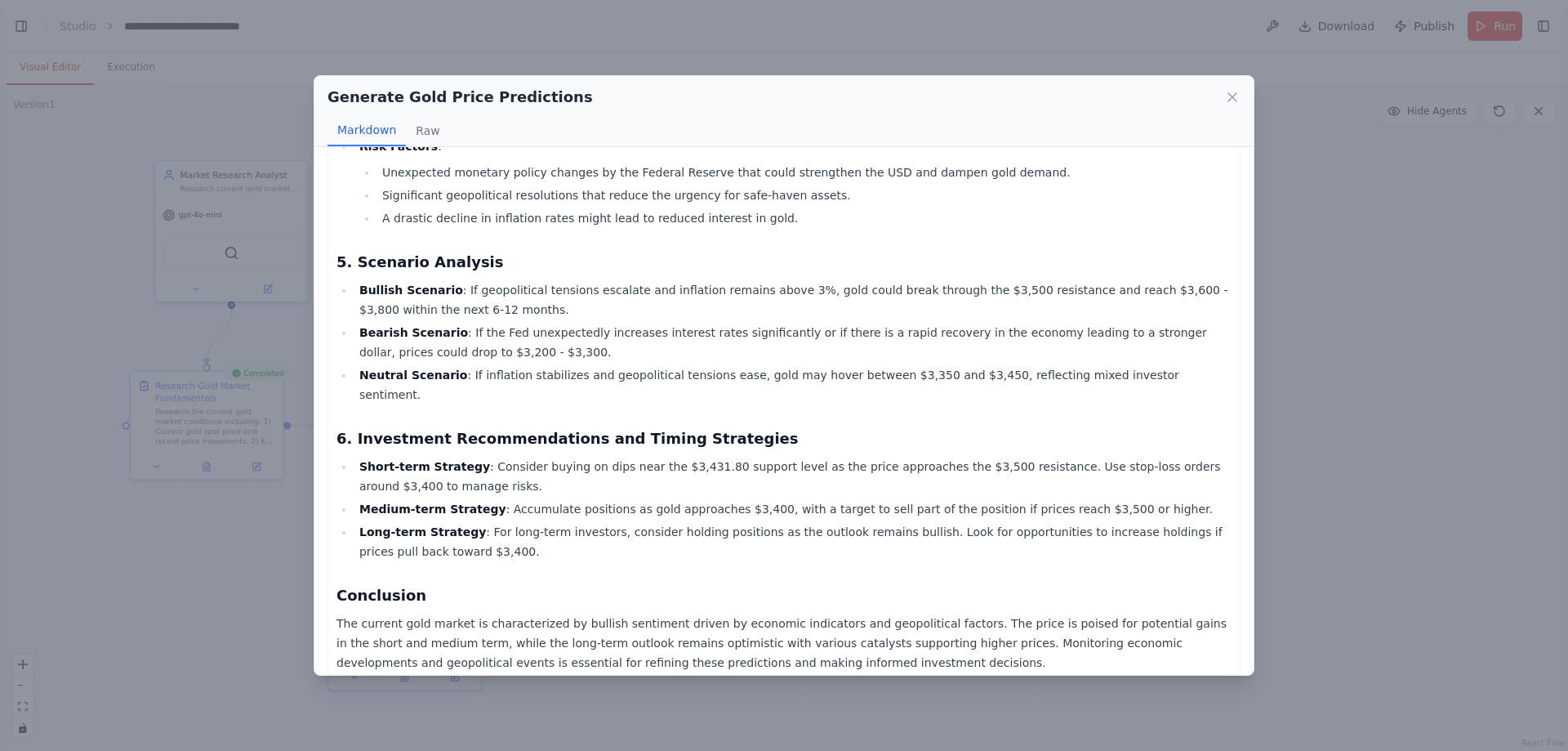
click at [190, 576] on div "Generate Gold Price Predictions Markdown Raw Comprehensive Gold Price Predictio…" at bounding box center [784, 375] width 1568 height 751
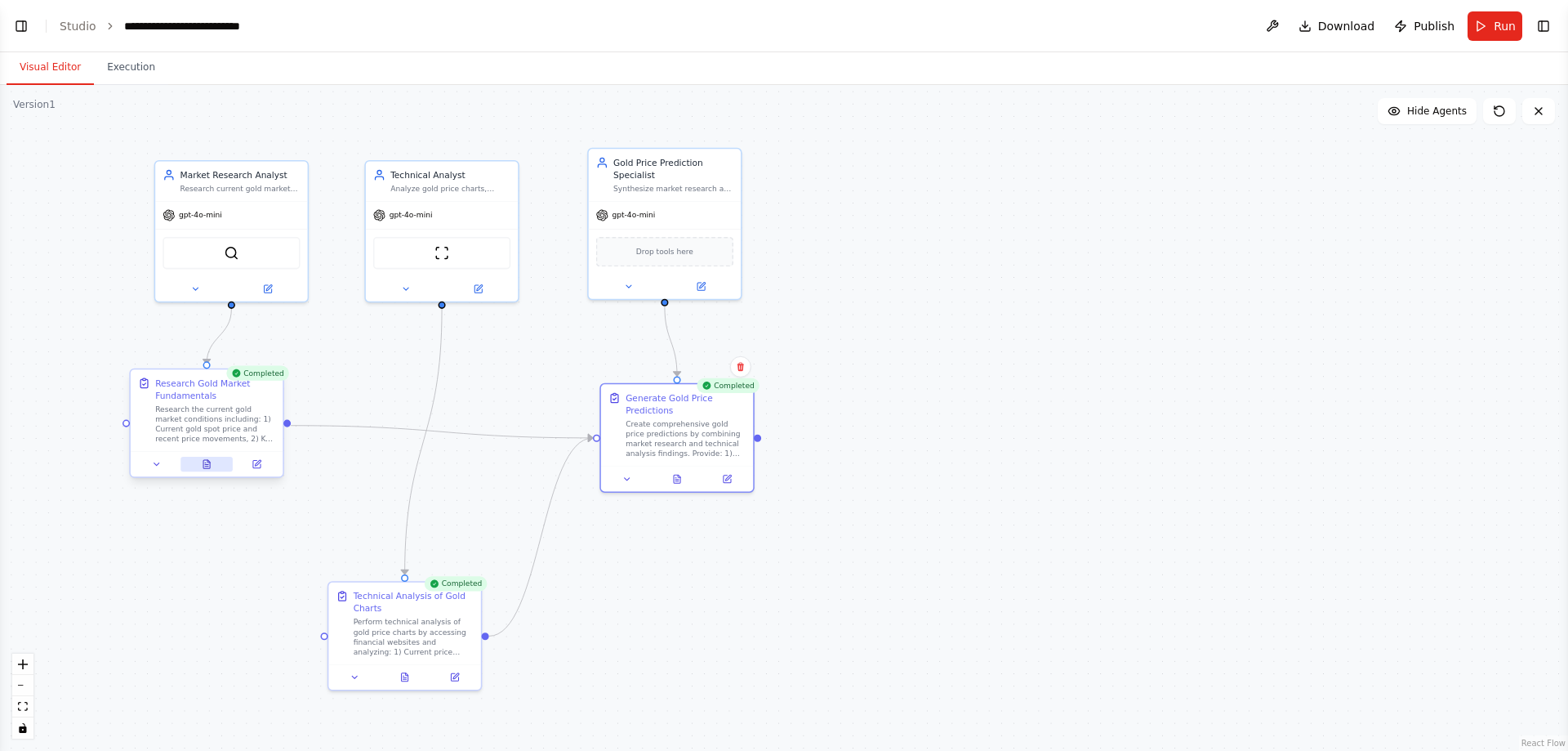
click at [201, 459] on button at bounding box center [207, 463] width 52 height 15
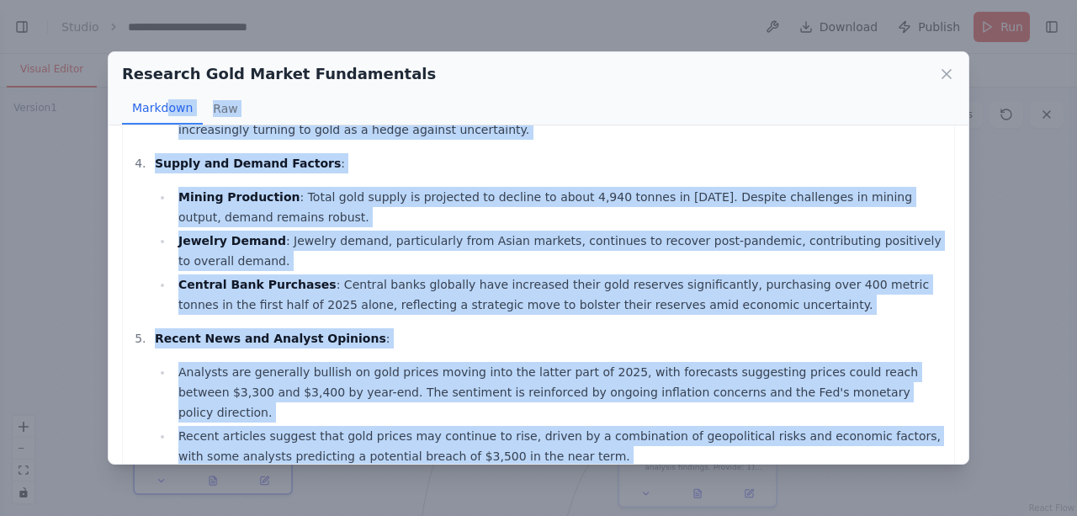
scroll to position [0, 0]
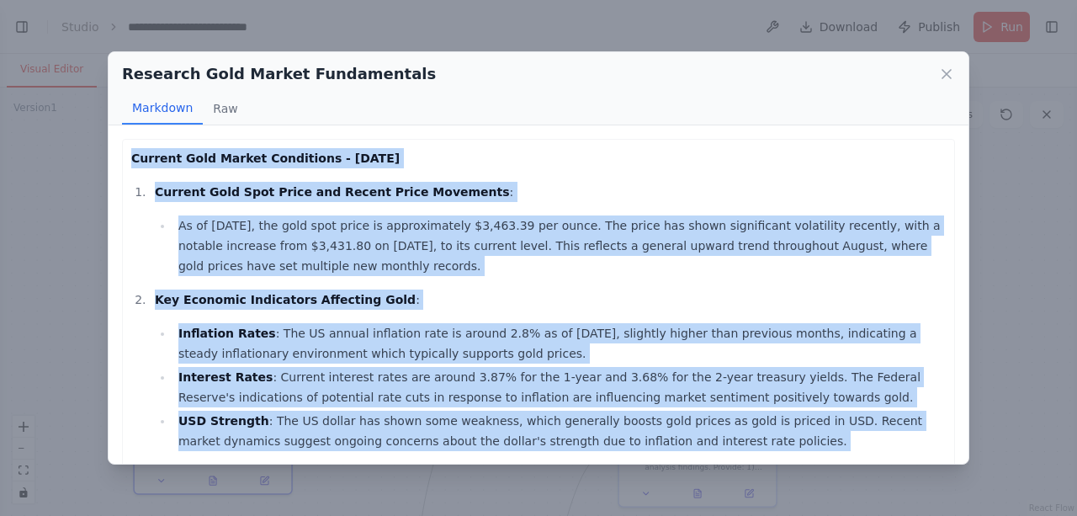
drag, startPoint x: 397, startPoint y: 436, endPoint x: 128, endPoint y: 165, distance: 381.9
click at [118, 159] on div "Current Gold Market Conditions - August 2025 Current Gold Spot Price and Recent…" at bounding box center [539, 293] width 860 height 337
copy div "Current Gold Market Conditions - August 2025 Current Gold Spot Price and Recent…"
click at [58, 160] on div "Research Gold Market Fundamentals Markdown Raw Current Gold Market Conditions -…" at bounding box center [538, 258] width 1077 height 516
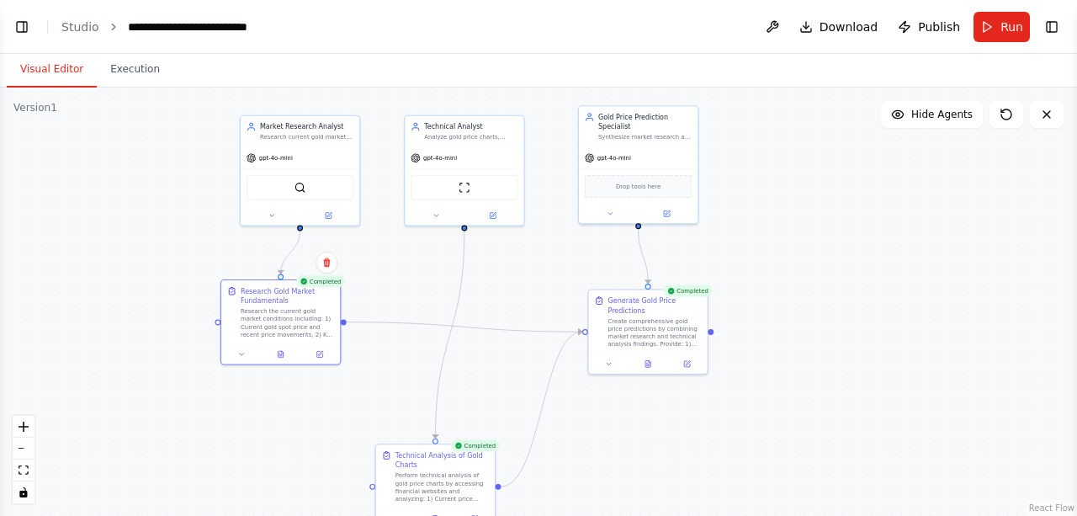
drag, startPoint x: 825, startPoint y: 438, endPoint x: 816, endPoint y: 341, distance: 97.1
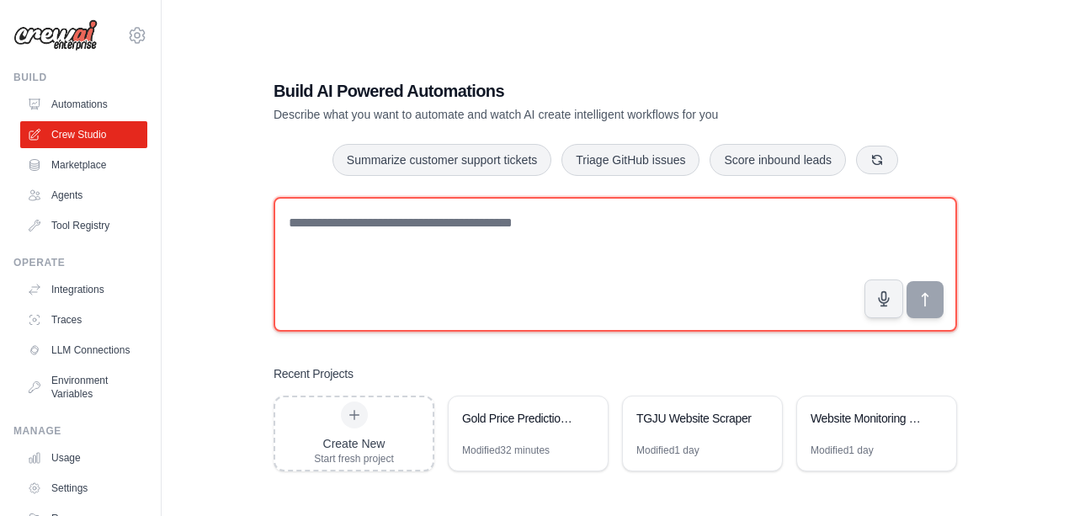
click at [380, 234] on textarea at bounding box center [614, 264] width 683 height 135
type textarea "*"
type textarea "********"
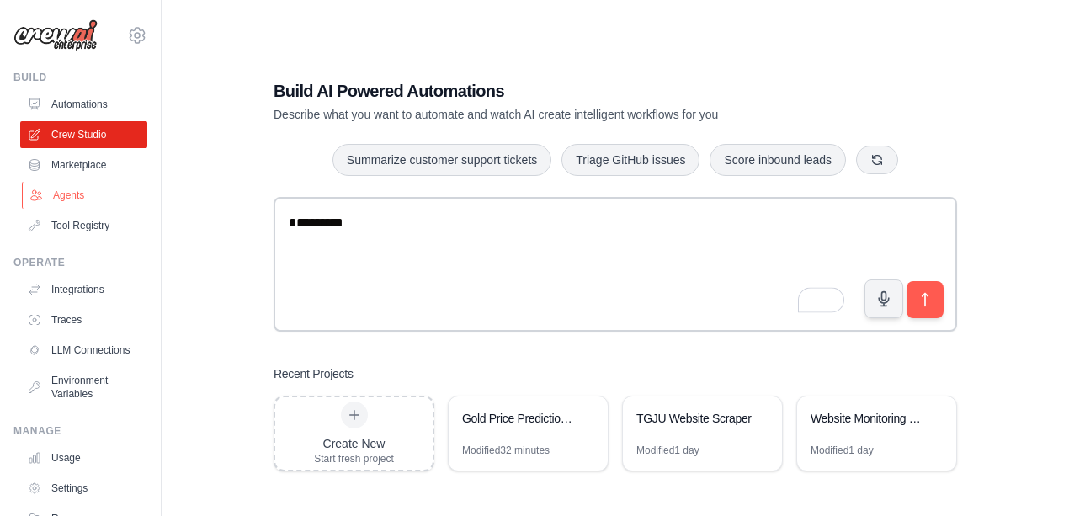
click at [92, 194] on link "Agents" at bounding box center [85, 195] width 127 height 27
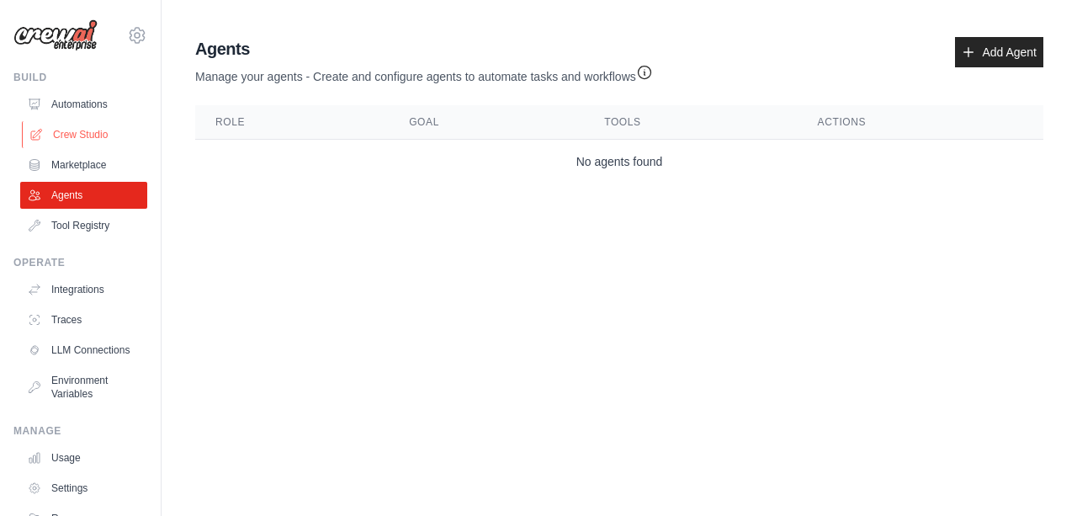
click at [98, 136] on link "Crew Studio" at bounding box center [85, 134] width 127 height 27
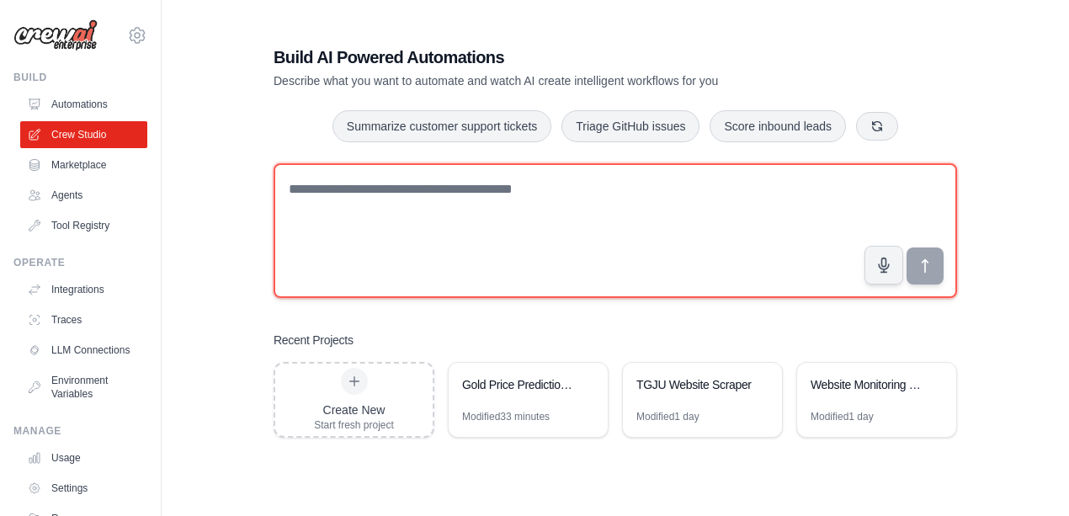
click at [413, 220] on textarea at bounding box center [614, 230] width 683 height 135
type textarea "*"
drag, startPoint x: 438, startPoint y: 196, endPoint x: 225, endPoint y: 175, distance: 214.7
click at [225, 175] on div "**********" at bounding box center [614, 241] width 853 height 516
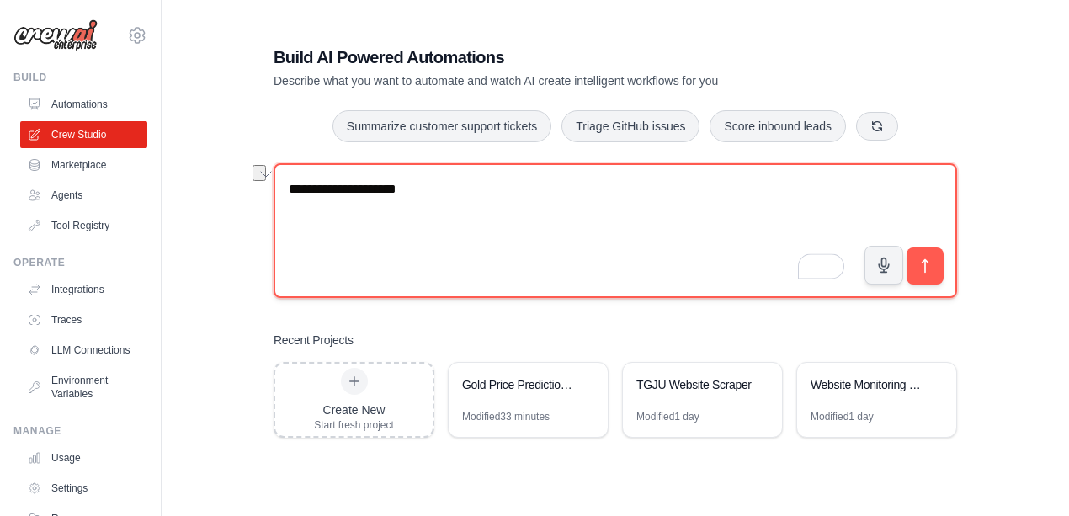
paste textarea "**********"
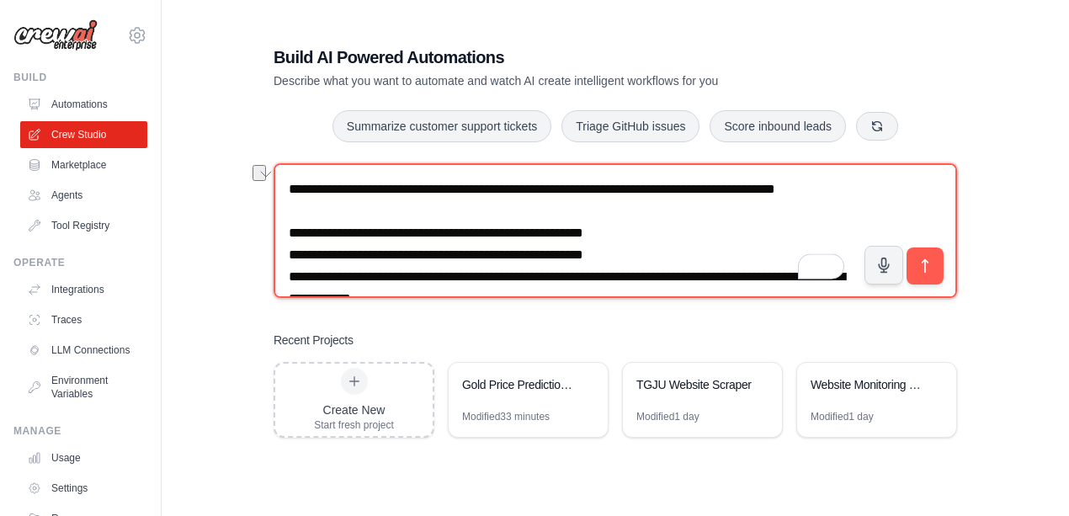
scroll to position [207, 0]
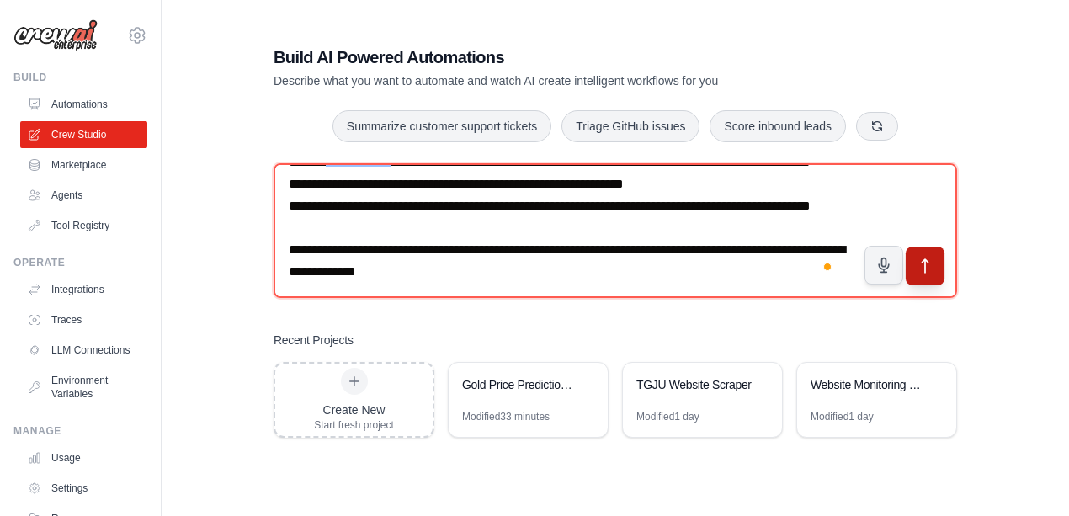
type textarea "**********"
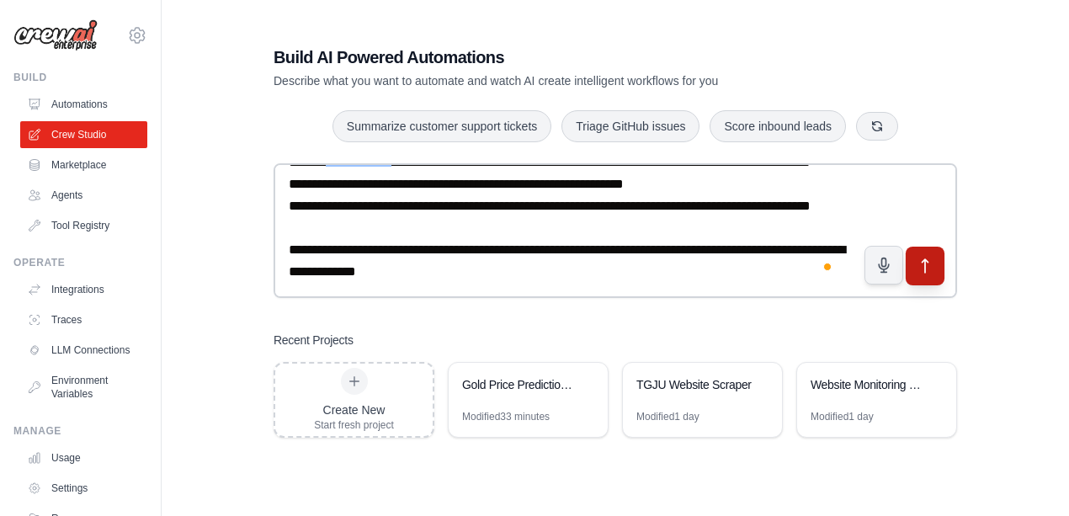
click at [927, 278] on button "submit" at bounding box center [924, 265] width 39 height 39
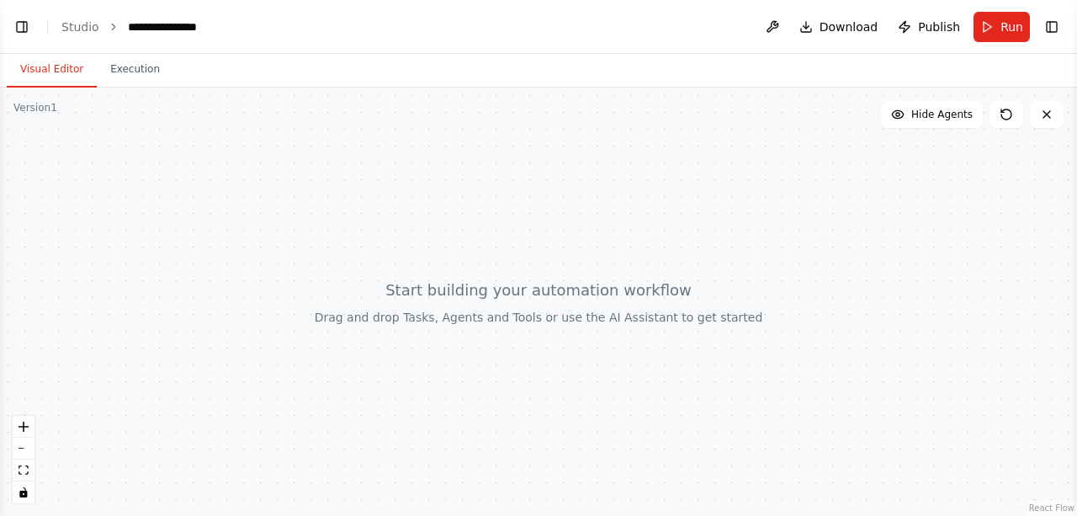
scroll to position [318, 0]
drag, startPoint x: 454, startPoint y: 300, endPoint x: 391, endPoint y: 305, distance: 63.2
click at [394, 305] on div at bounding box center [538, 302] width 1077 height 428
drag, startPoint x: 254, startPoint y: 278, endPoint x: 679, endPoint y: 338, distance: 429.2
click at [764, 363] on div at bounding box center [538, 302] width 1077 height 428
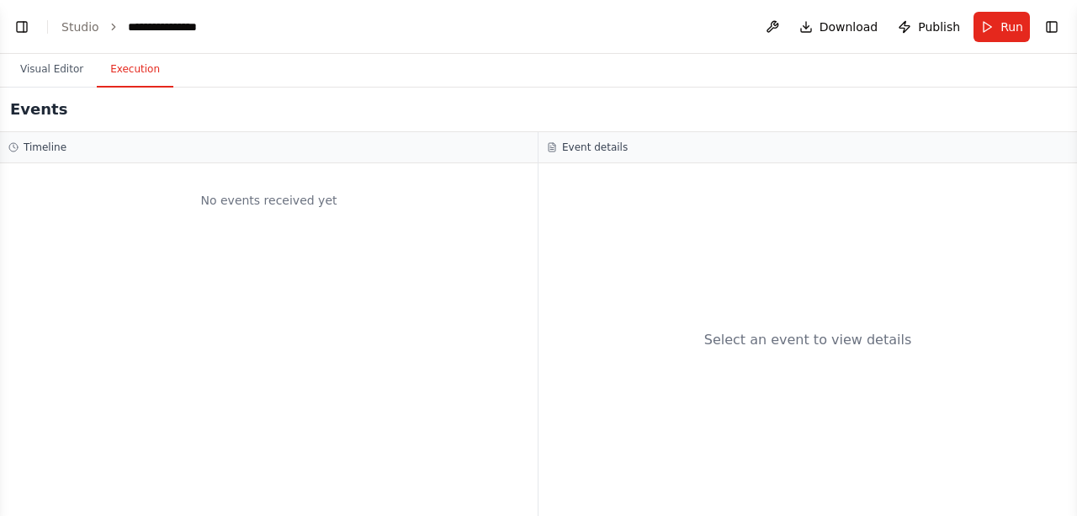
click at [110, 69] on button "Execution" at bounding box center [135, 69] width 77 height 35
click at [77, 77] on button "Visual Editor" at bounding box center [52, 69] width 90 height 35
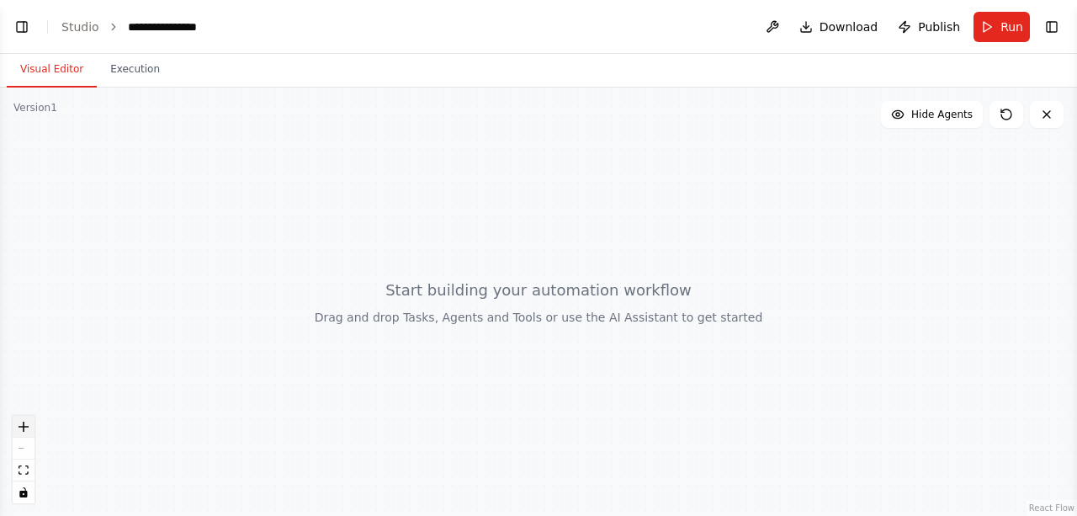
click at [20, 428] on icon "zoom in" at bounding box center [24, 427] width 10 height 10
click at [24, 427] on icon "zoom in" at bounding box center [24, 427] width 10 height 10
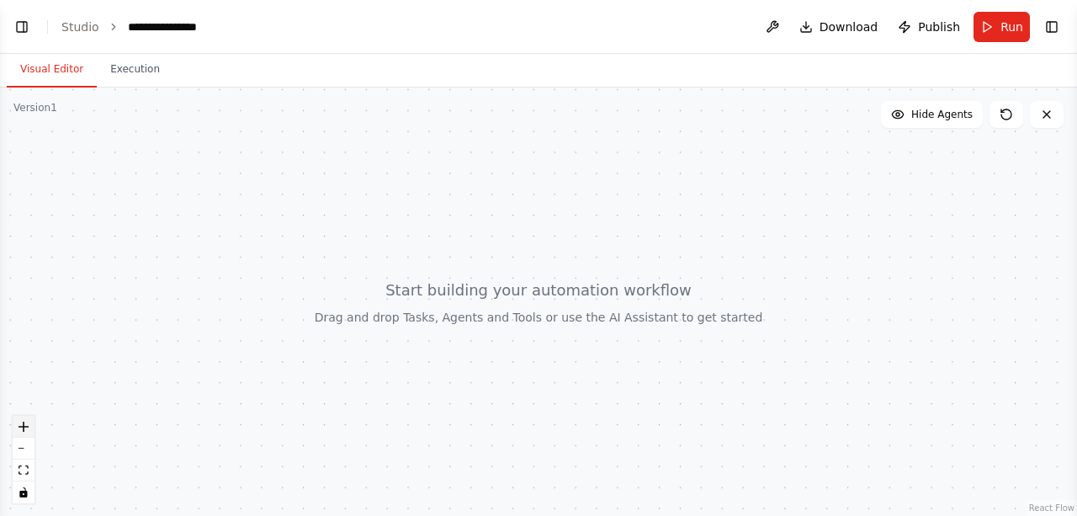
click at [24, 427] on icon "zoom in" at bounding box center [24, 427] width 10 height 10
drag, startPoint x: 31, startPoint y: 115, endPoint x: 160, endPoint y: 135, distance: 130.2
click at [162, 133] on div at bounding box center [538, 302] width 1077 height 428
drag, startPoint x: 354, startPoint y: 380, endPoint x: 432, endPoint y: 315, distance: 101.5
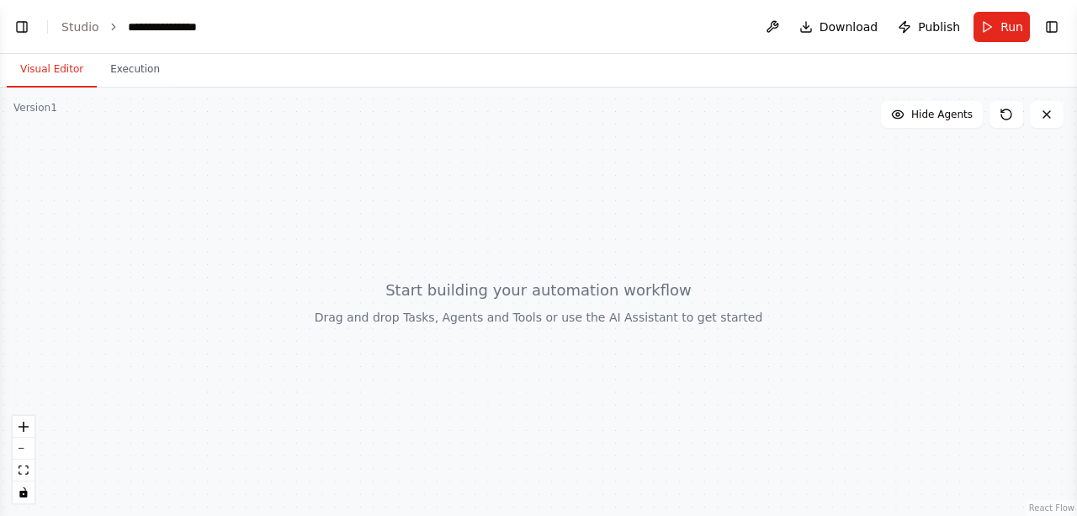
click at [645, 305] on div at bounding box center [538, 302] width 1077 height 428
click at [24, 32] on button "Toggle Left Sidebar" at bounding box center [22, 27] width 24 height 24
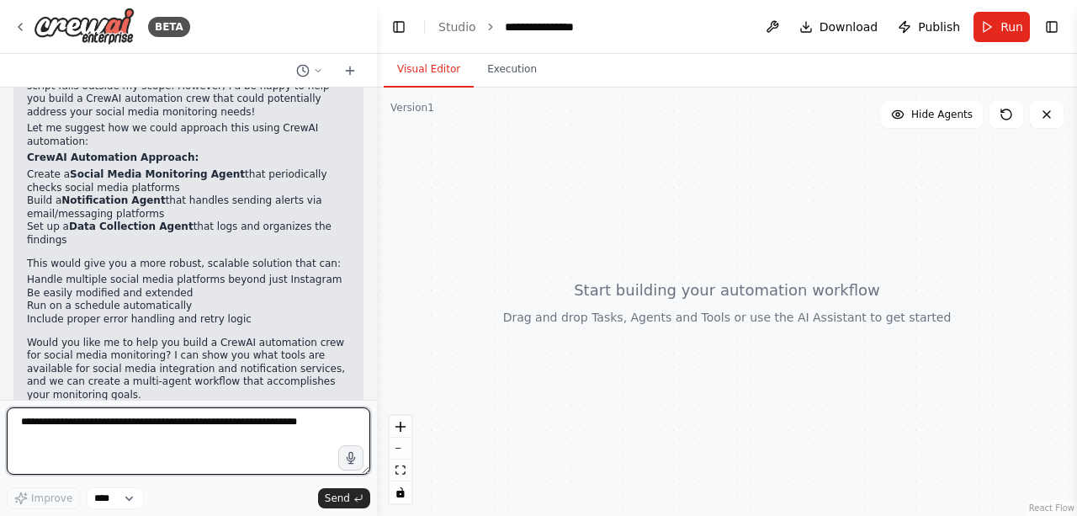
click at [193, 471] on textarea at bounding box center [188, 440] width 363 height 67
type textarea "*"
type textarea "***"
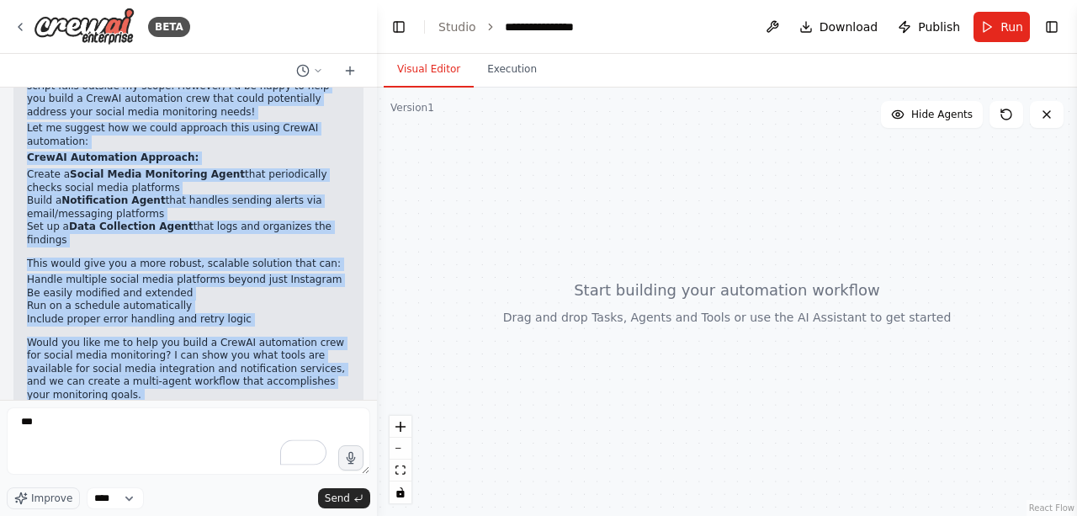
scroll to position [0, 0]
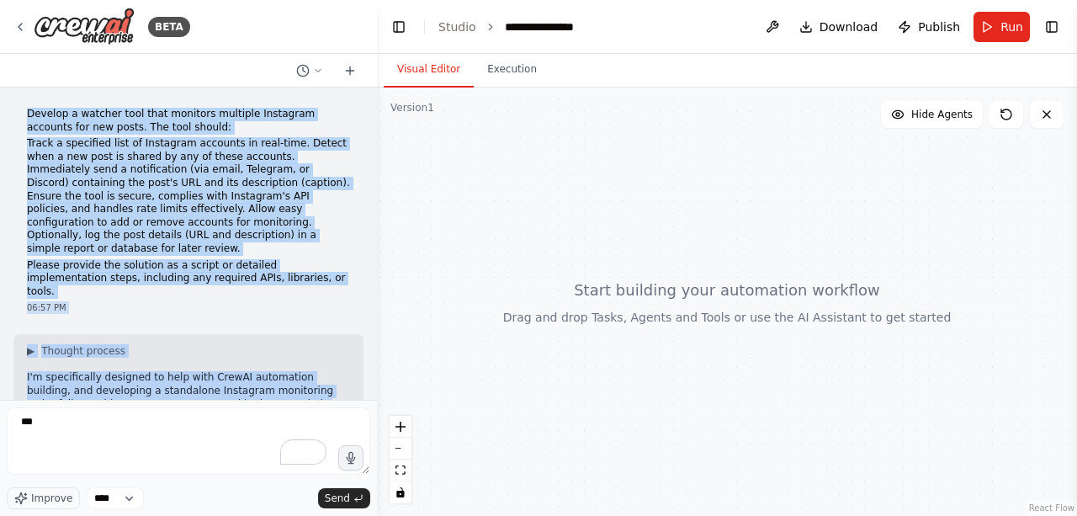
drag, startPoint x: 125, startPoint y: 372, endPoint x: 20, endPoint y: 106, distance: 285.6
click at [20, 106] on div "Develop a watcher tool that monitors multiple Instagram accounts for new posts.…" at bounding box center [188, 244] width 377 height 312
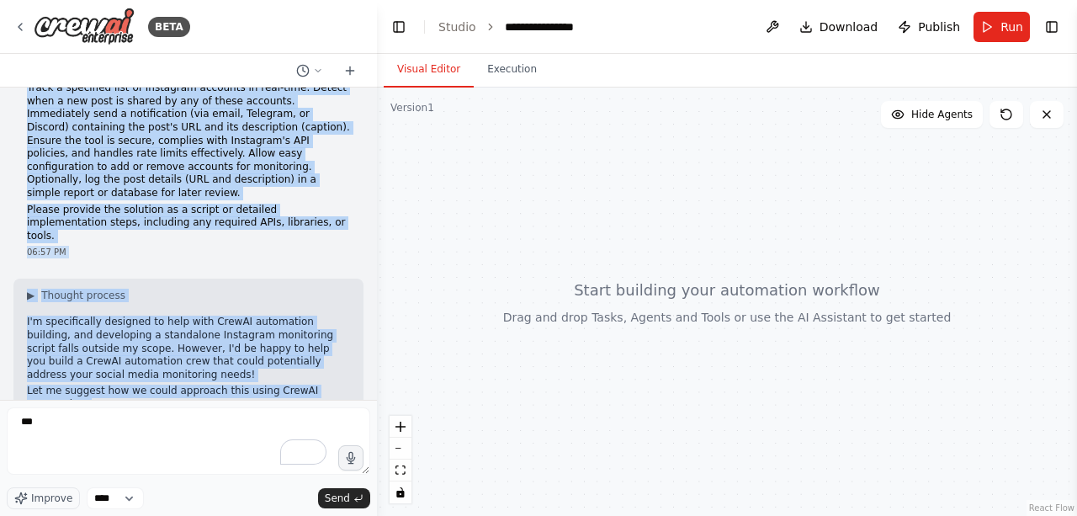
scroll to position [112, 0]
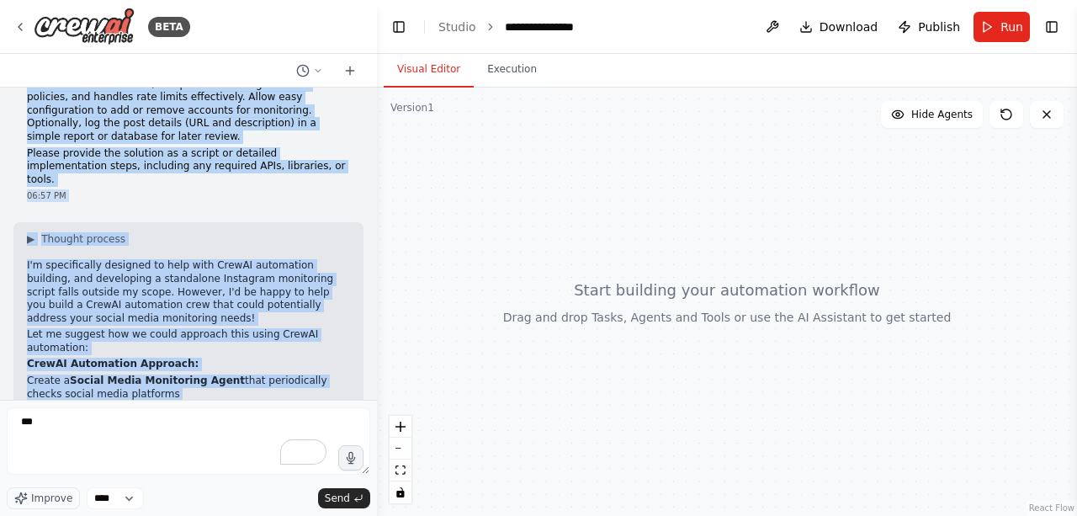
click at [178, 222] on div "▶ Thought process I'm specifically designed to help with CrewAI automation buil…" at bounding box center [188, 441] width 350 height 438
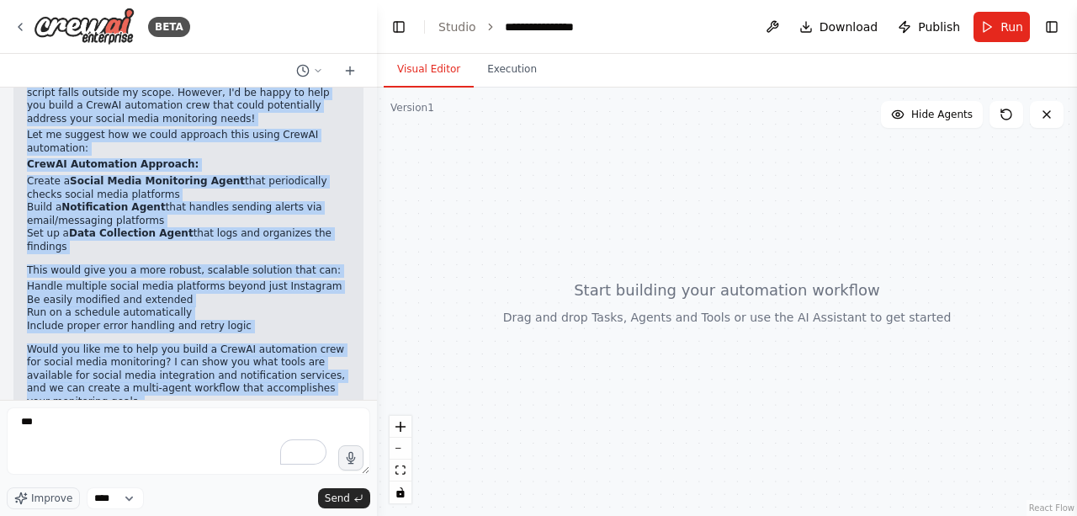
scroll to position [318, 0]
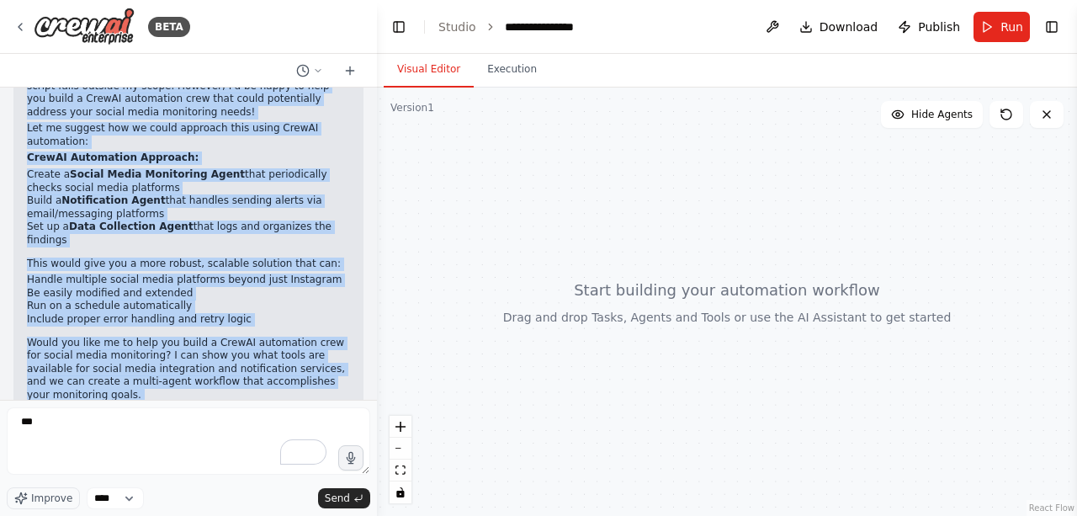
drag, startPoint x: 11, startPoint y: 232, endPoint x: 247, endPoint y: 358, distance: 268.0
click at [247, 358] on div "Develop a watcher tool that monitors multiple Instagram accounts for new posts.…" at bounding box center [188, 244] width 377 height 312
copy div "I'm specifically designed to help with CrewAI automation building, and developi…"
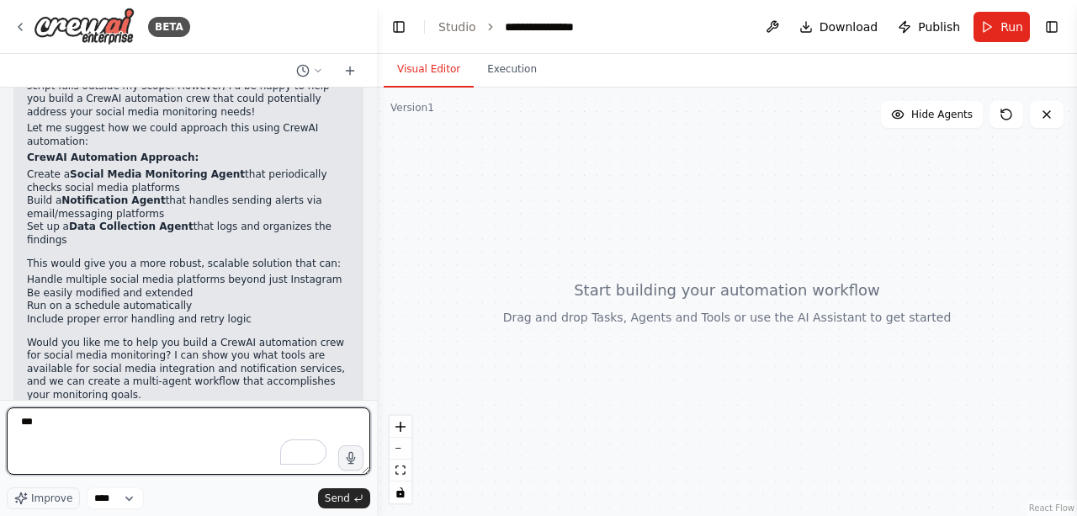
click at [164, 434] on textarea "***" at bounding box center [188, 440] width 363 height 67
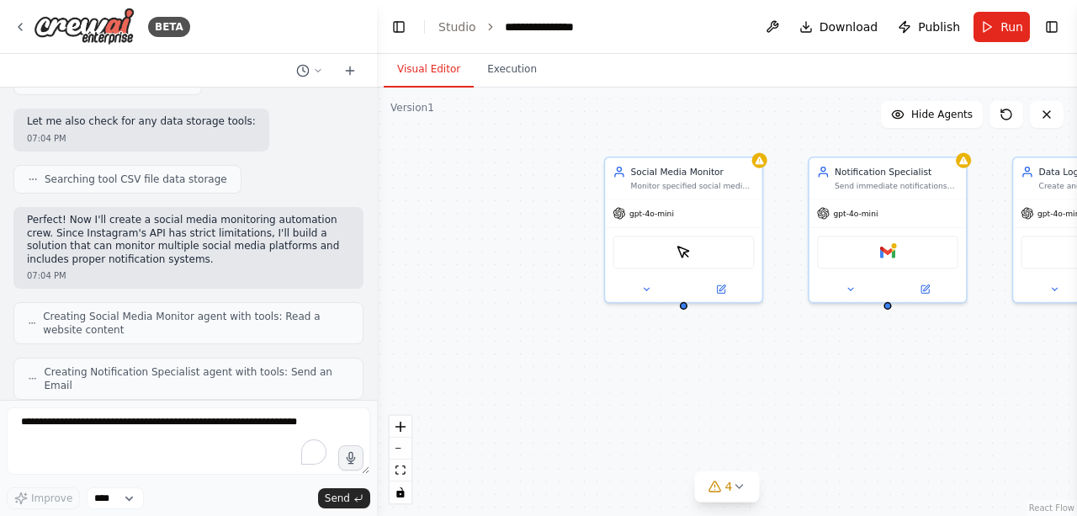
scroll to position [1222, 0]
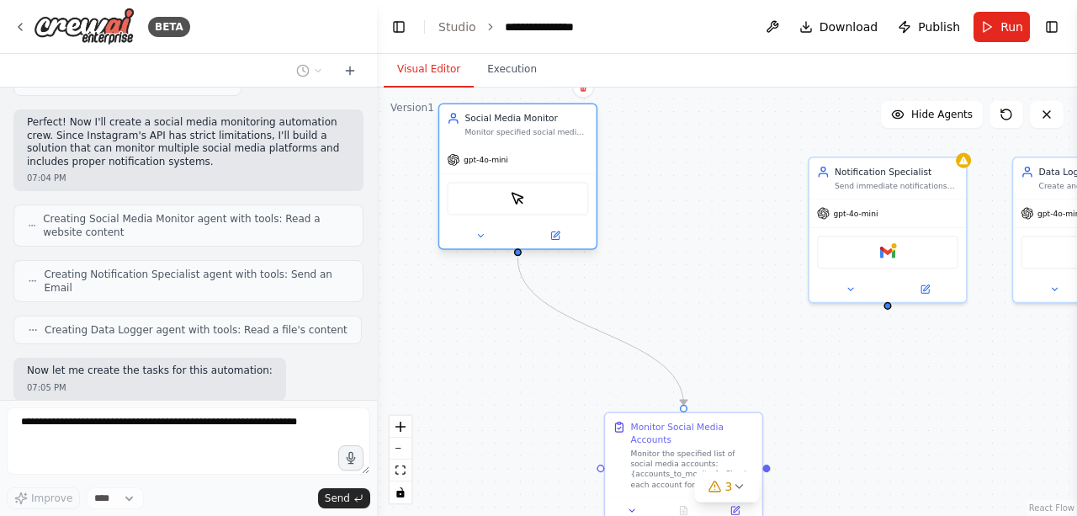
drag, startPoint x: 657, startPoint y: 207, endPoint x: 491, endPoint y: 155, distance: 173.8
click at [491, 155] on span "gpt-4o-mini" at bounding box center [486, 160] width 45 height 10
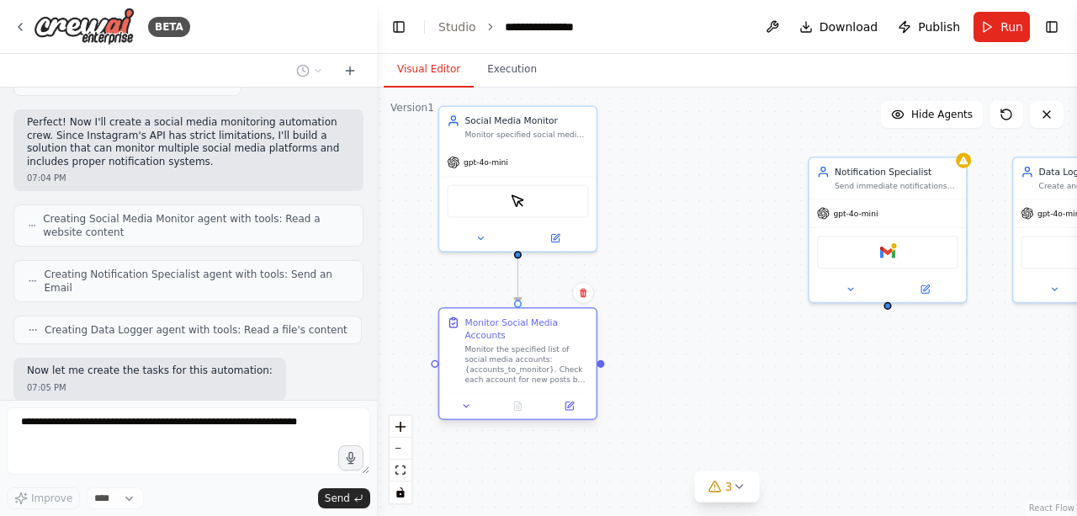
drag, startPoint x: 638, startPoint y: 466, endPoint x: 471, endPoint y: 360, distance: 197.5
click at [471, 360] on div "Monitor the specified list of social media accounts: {accounts_to_monitor}. Che…" at bounding box center [527, 364] width 124 height 41
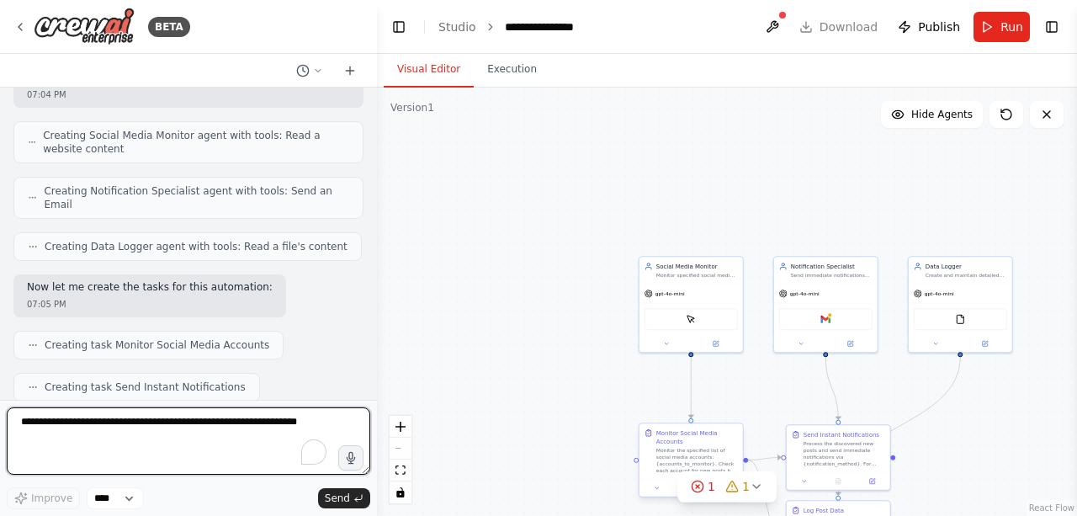
scroll to position [1403, 0]
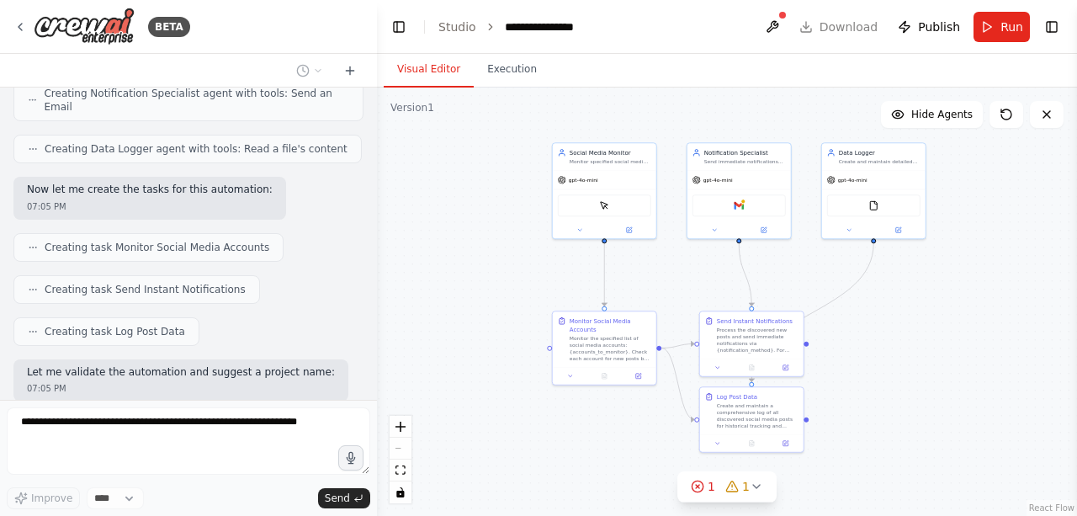
drag, startPoint x: 955, startPoint y: 420, endPoint x: 875, endPoint y: 307, distance: 138.2
click at [875, 307] on div ".deletable-edge-delete-btn { width: 20px; height: 20px; border: 0px solid #ffff…" at bounding box center [727, 302] width 700 height 428
click at [744, 475] on div "Version 1 Show Tools Hide Agents .deletable-edge-delete-btn { width: 20px; heig…" at bounding box center [727, 302] width 700 height 428
click at [708, 444] on div at bounding box center [751, 442] width 97 height 10
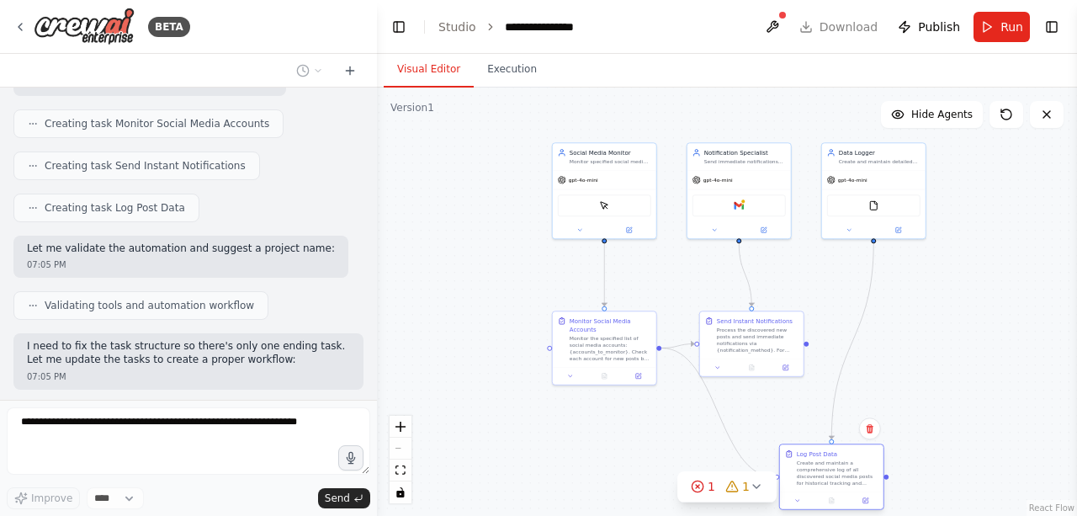
scroll to position [1625, 0]
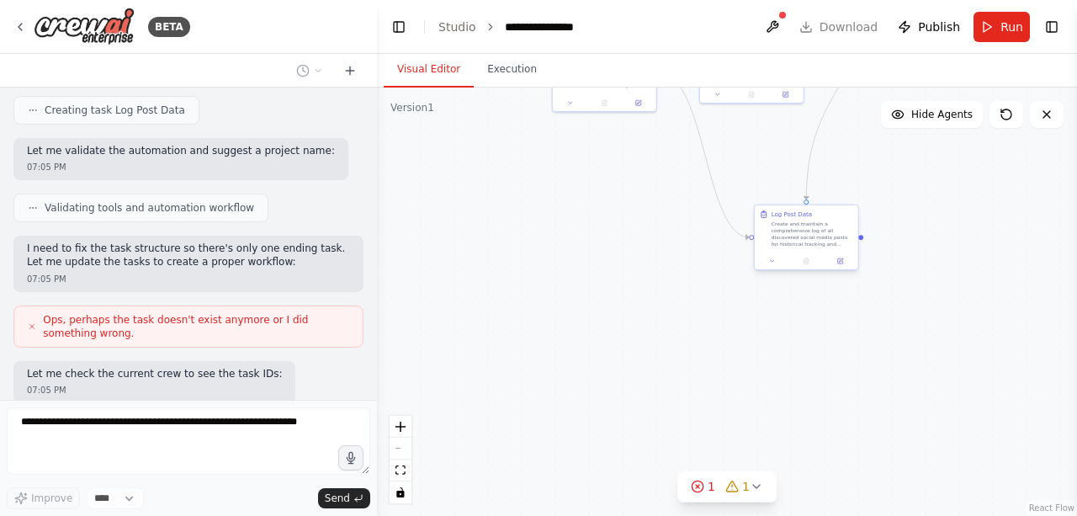
drag, startPoint x: 768, startPoint y: 411, endPoint x: 816, endPoint y: 230, distance: 188.0
click at [816, 230] on div "Create and maintain a comprehensive log of all discovered social media posts fo…" at bounding box center [813, 233] width 82 height 27
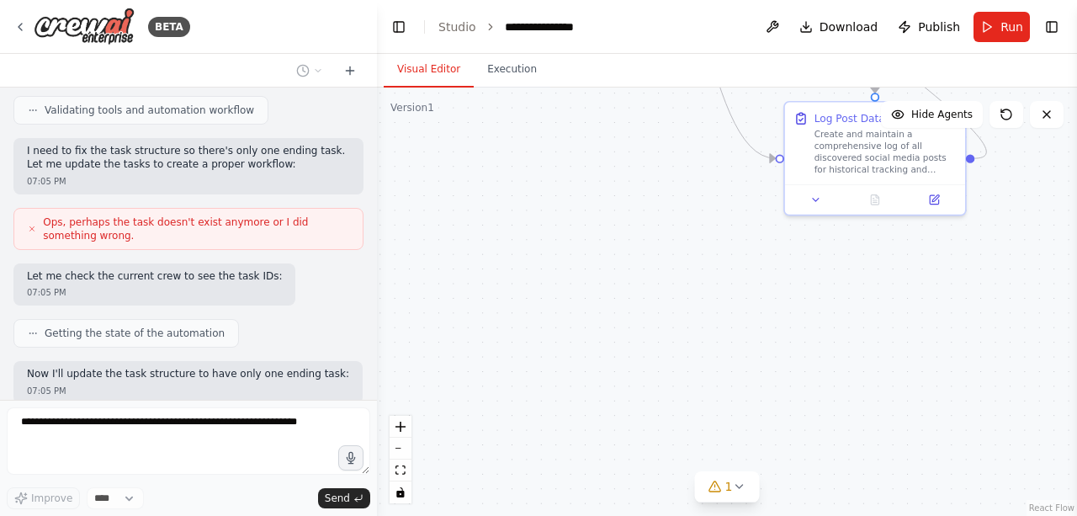
scroll to position [1770, 0]
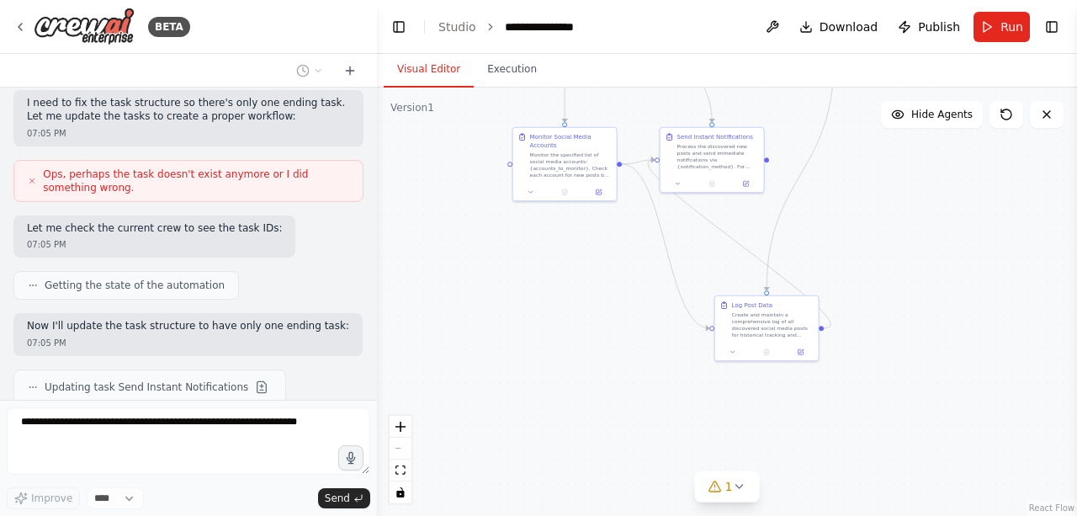
drag, startPoint x: 550, startPoint y: 183, endPoint x: 549, endPoint y: 360, distance: 177.5
click at [549, 360] on div ".deletable-edge-delete-btn { width: 20px; height: 20px; border: 0px solid #ffff…" at bounding box center [727, 302] width 700 height 428
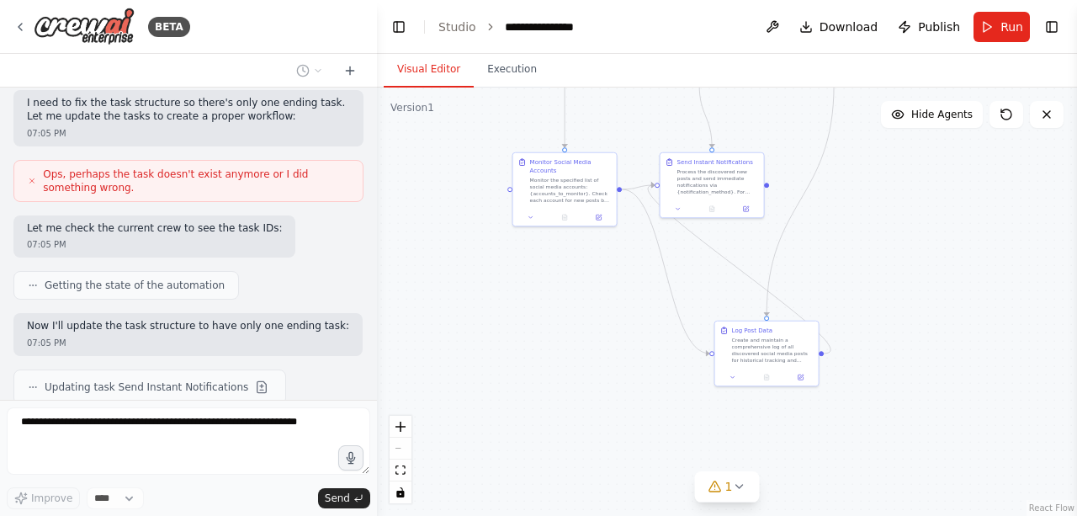
click at [549, 273] on div ".deletable-edge-delete-btn { width: 20px; height: 20px; border: 0px solid #ffff…" at bounding box center [727, 302] width 700 height 428
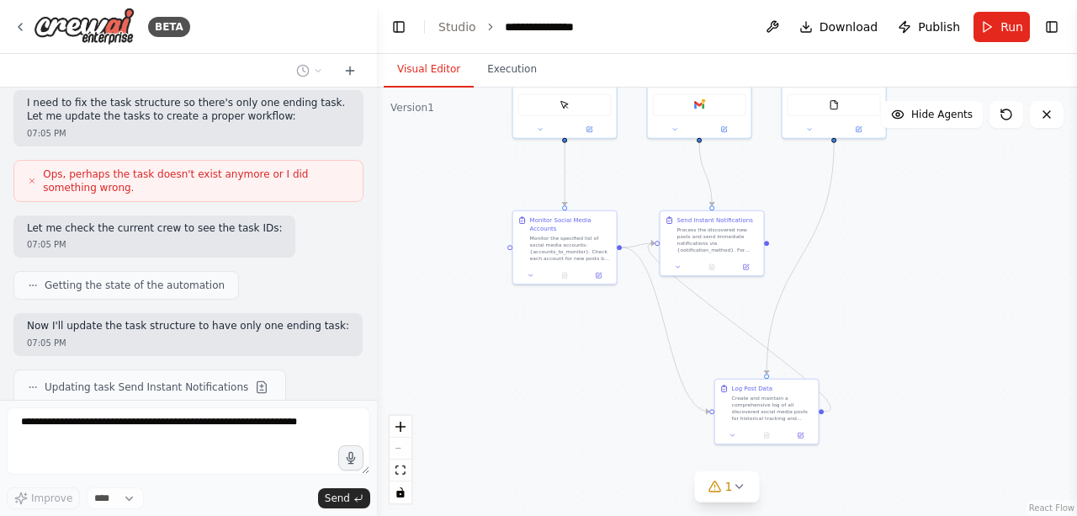
drag, startPoint x: 548, startPoint y: 305, endPoint x: 548, endPoint y: 336, distance: 30.3
click at [548, 336] on div ".deletable-edge-delete-btn { width: 20px; height: 20px; border: 0px solid #ffff…" at bounding box center [727, 302] width 700 height 428
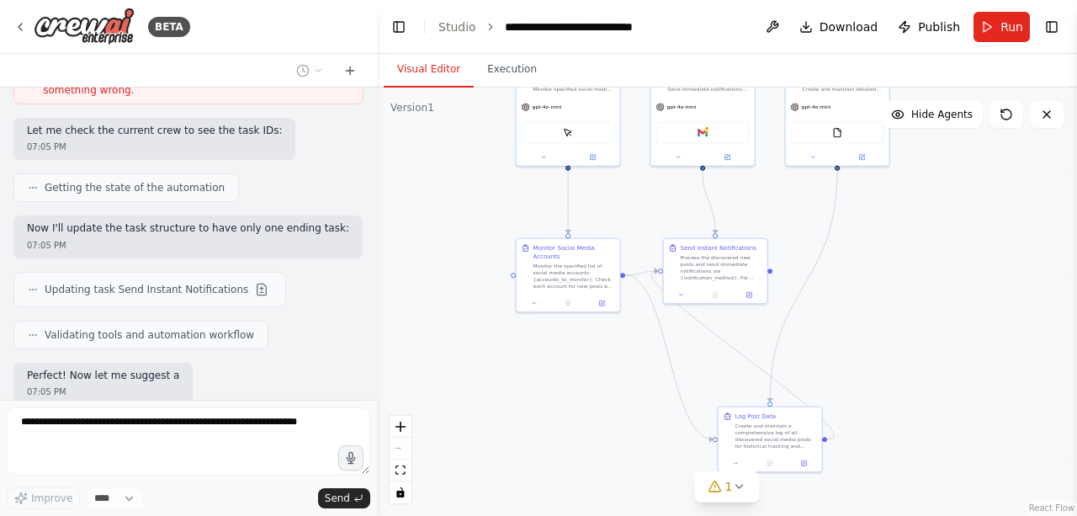
drag, startPoint x: 548, startPoint y: 336, endPoint x: 551, endPoint y: 362, distance: 26.3
click at [551, 362] on div ".deletable-edge-delete-btn { width: 20px; height: 20px; border: 0px solid #ffff…" at bounding box center [727, 302] width 700 height 428
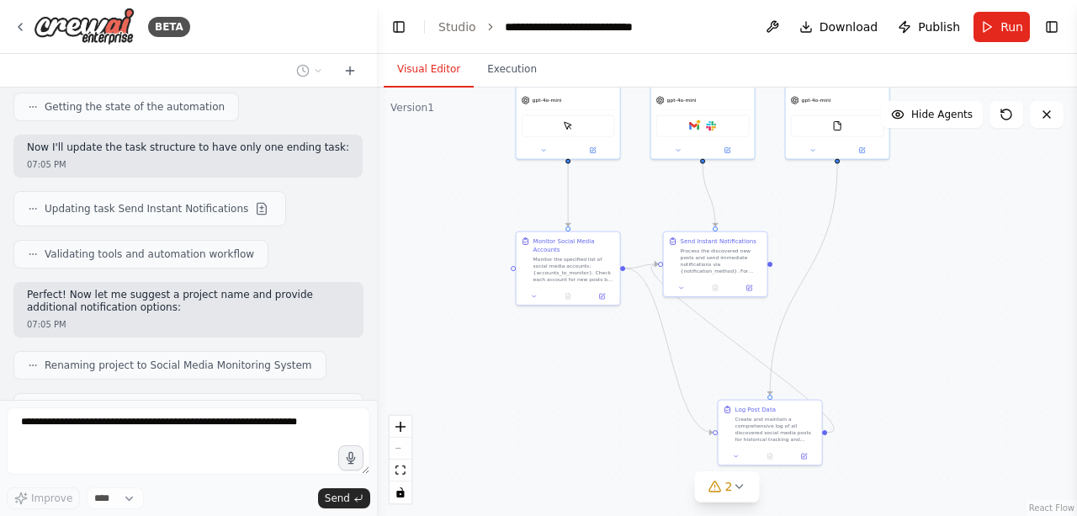
scroll to position [2034, 0]
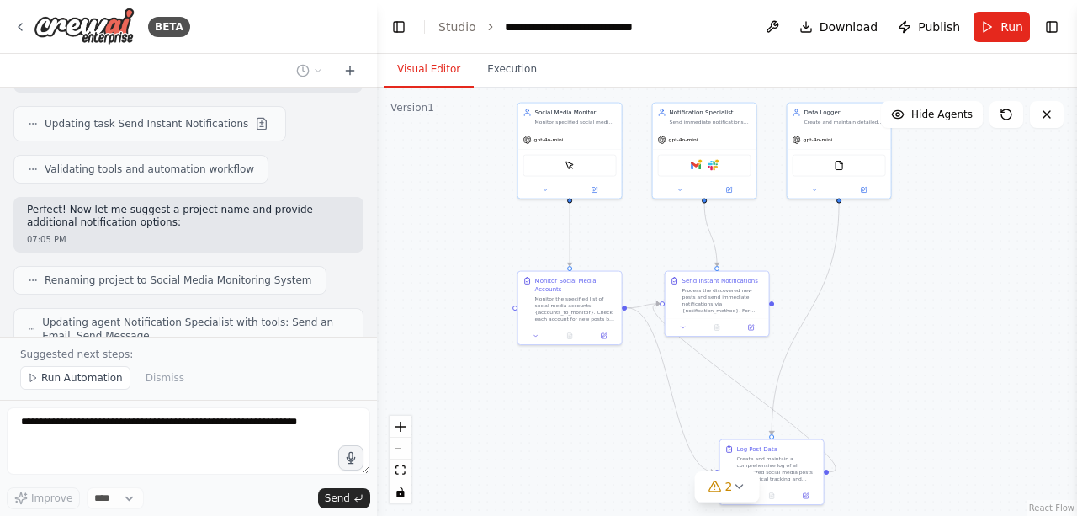
drag, startPoint x: 477, startPoint y: 174, endPoint x: 479, endPoint y: 214, distance: 39.6
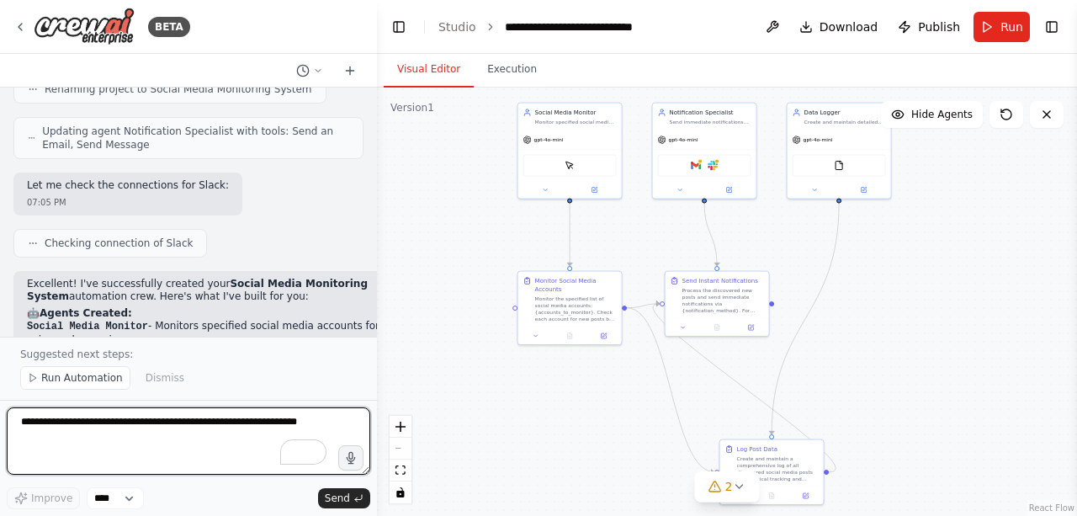
scroll to position [2206, 0]
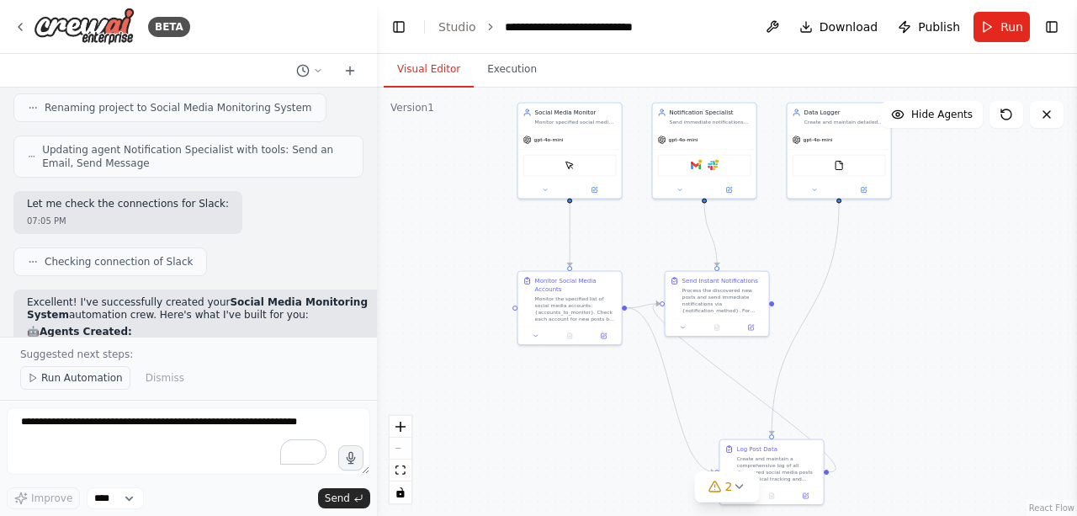
click at [66, 373] on span "Run Automation" at bounding box center [82, 377] width 82 height 13
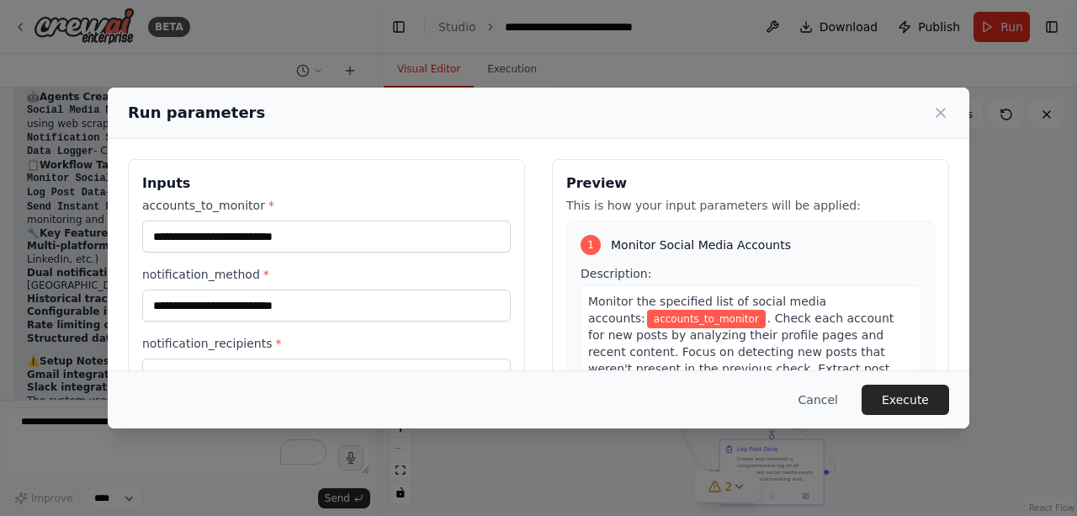
scroll to position [2543, 0]
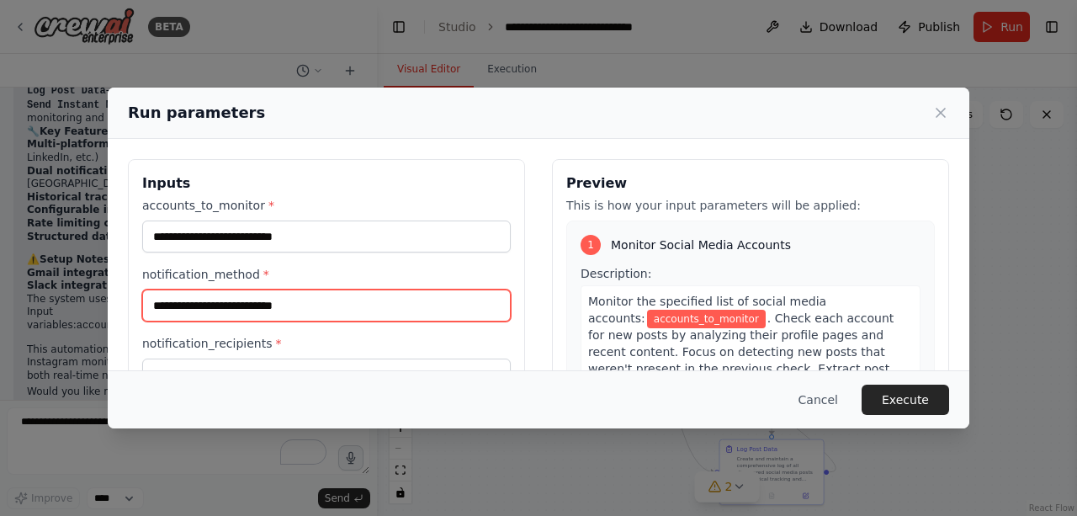
click at [302, 311] on input "notification_method *" at bounding box center [326, 305] width 369 height 32
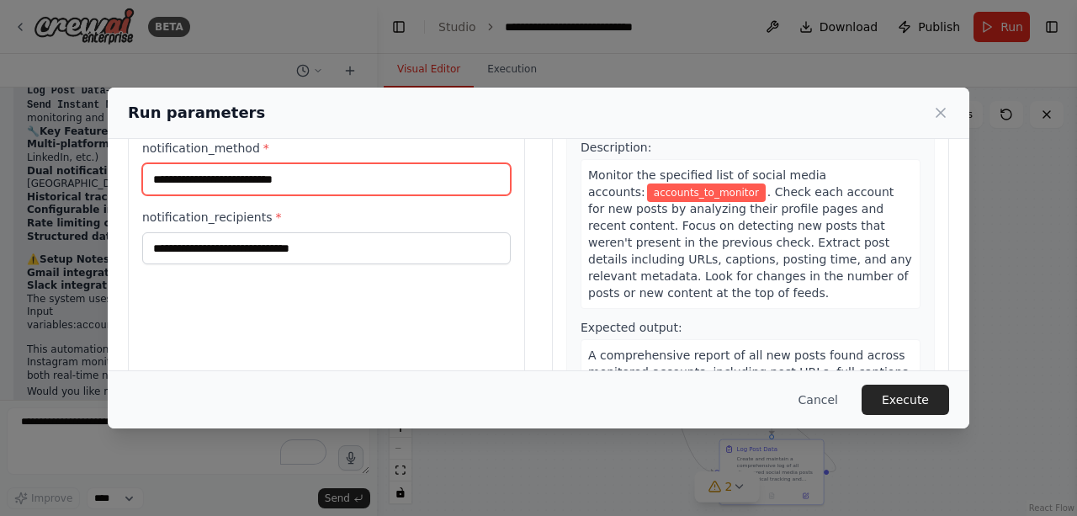
scroll to position [56, 0]
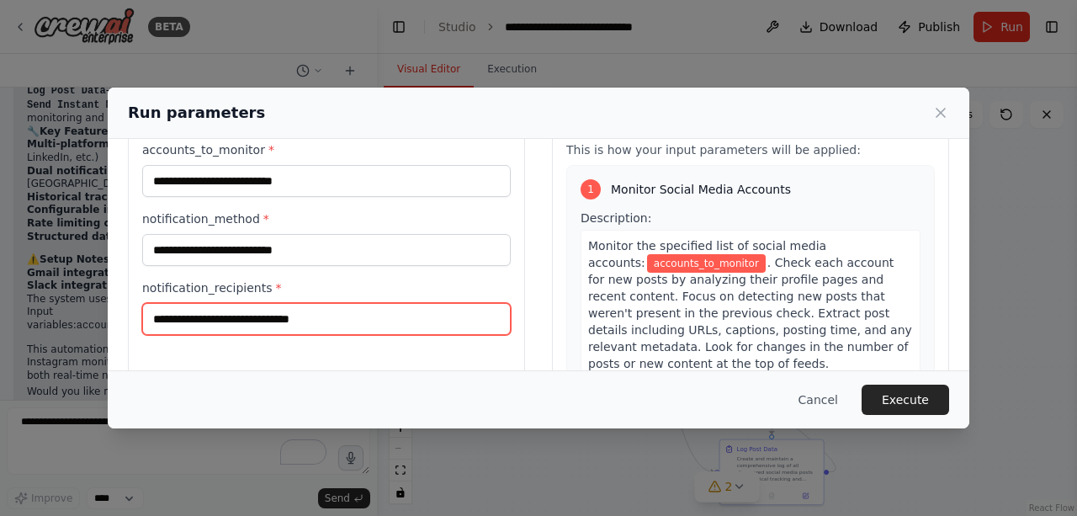
click at [314, 312] on input "notification_recipients *" at bounding box center [326, 319] width 369 height 32
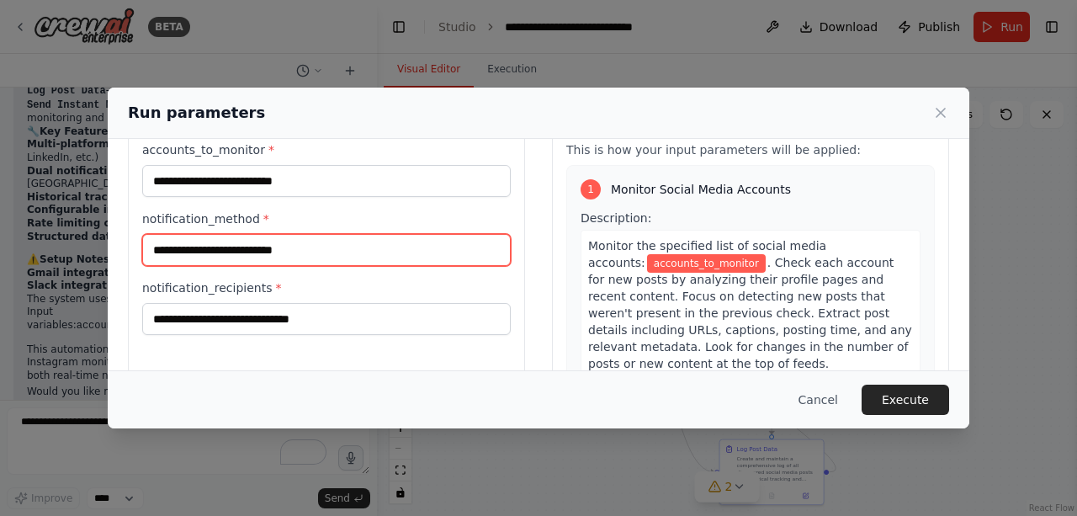
click at [275, 257] on input "notification_method *" at bounding box center [326, 250] width 369 height 32
type input "*"
type input "**********"
drag, startPoint x: 264, startPoint y: 257, endPoint x: 67, endPoint y: 321, distance: 206.7
click at [0, 288] on div "**********" at bounding box center [538, 258] width 1077 height 516
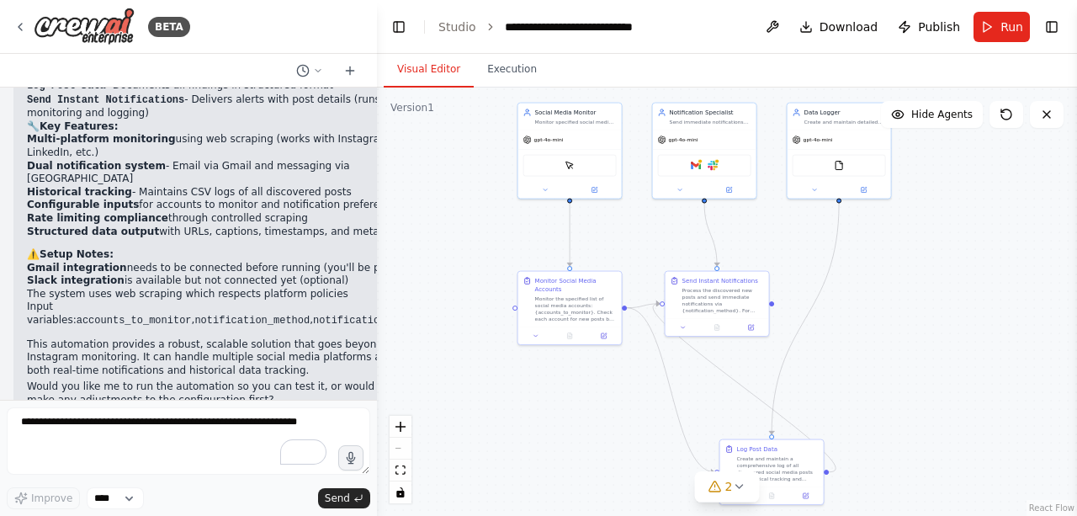
scroll to position [2549, 0]
click at [984, 30] on button "Run" at bounding box center [1001, 27] width 56 height 30
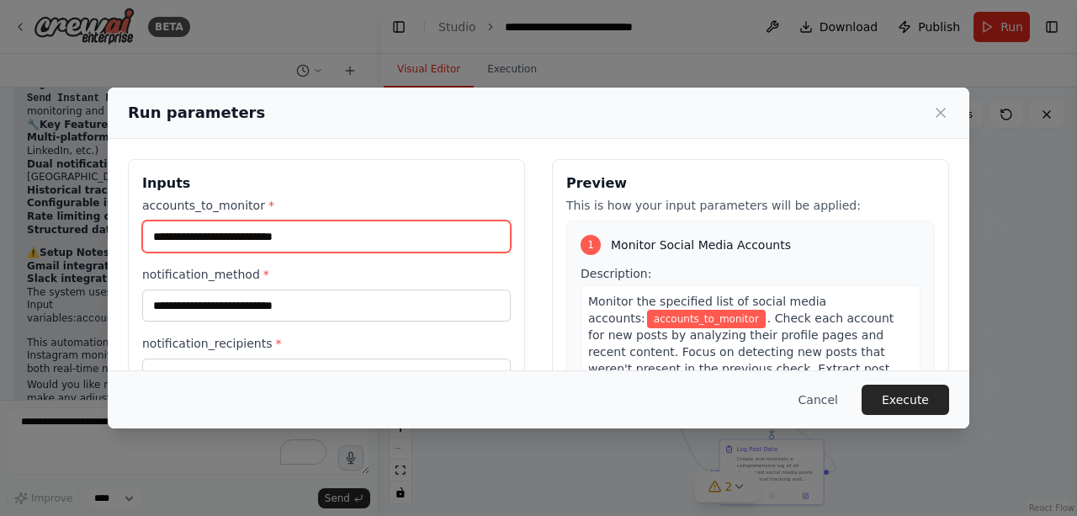
click at [286, 244] on input "accounts_to_monitor *" at bounding box center [326, 236] width 369 height 32
paste input "**********"
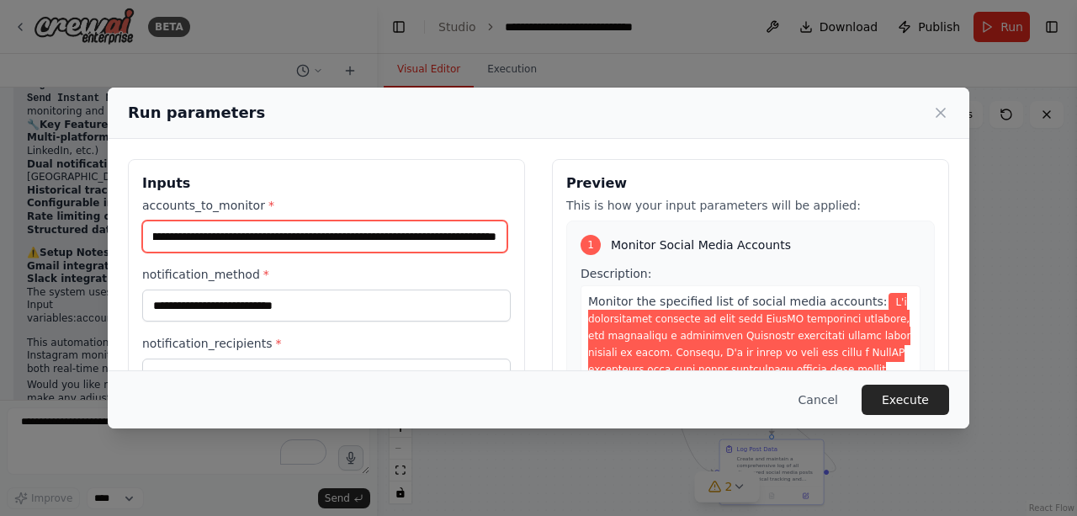
type input "**********"
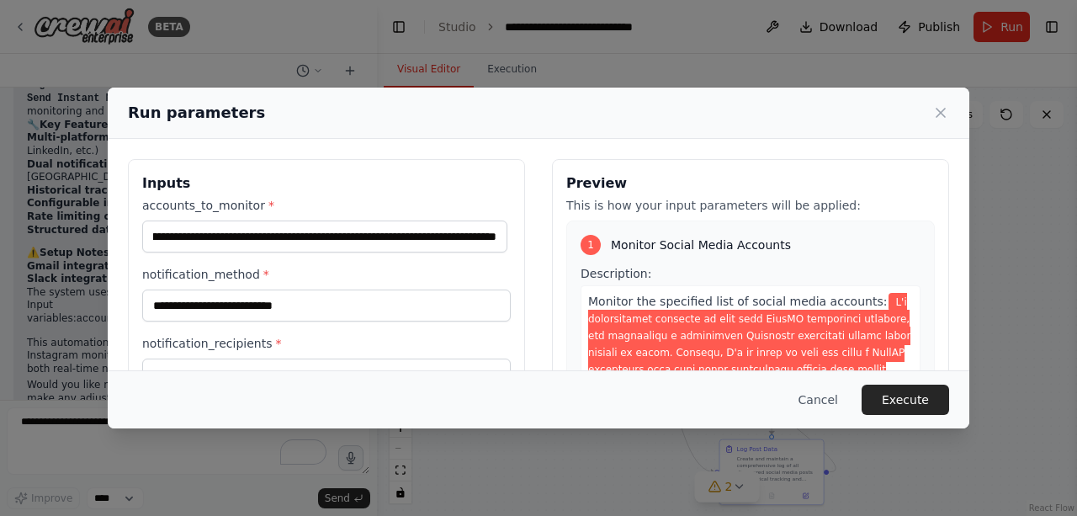
scroll to position [0, 0]
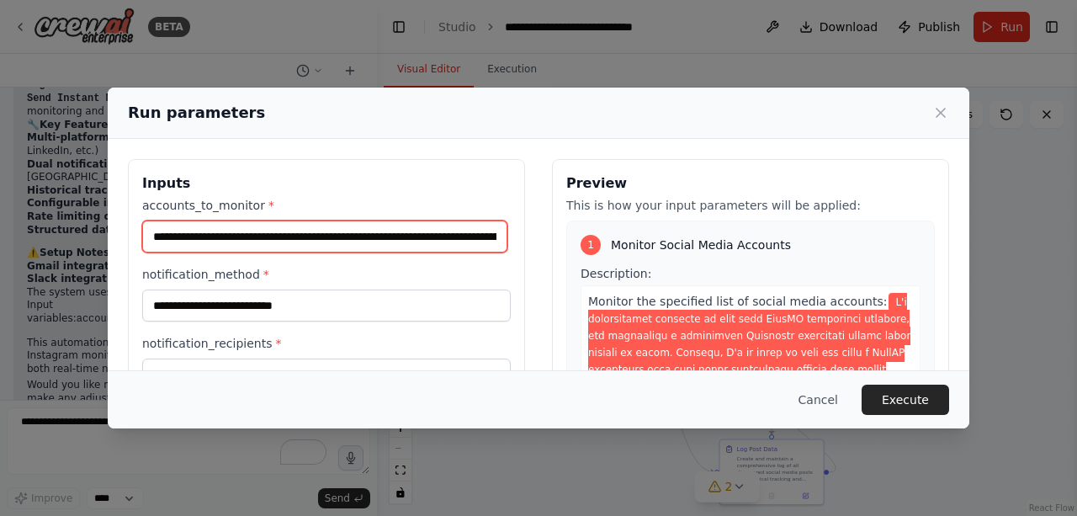
click at [459, 230] on input "accounts_to_monitor *" at bounding box center [324, 235] width 365 height 31
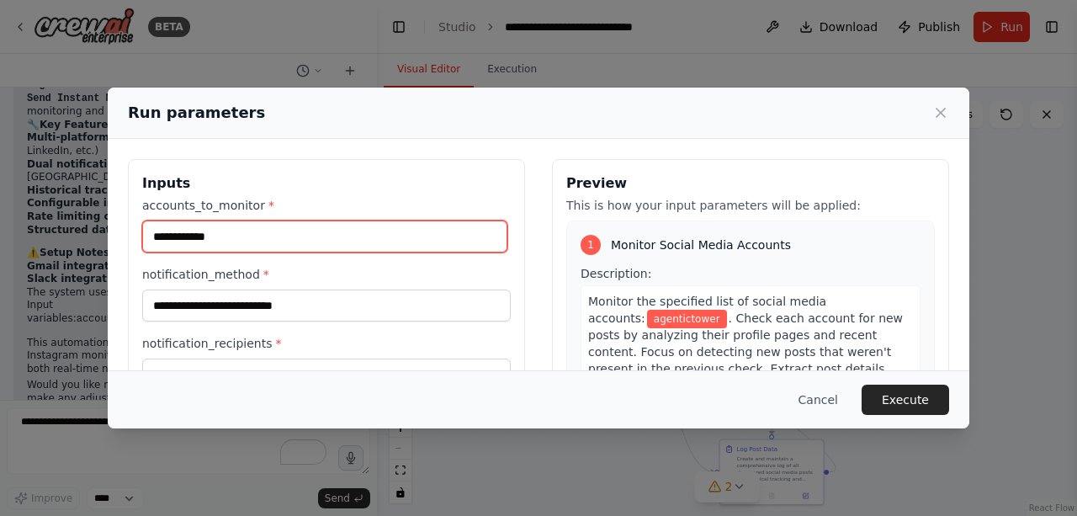
type input "**********"
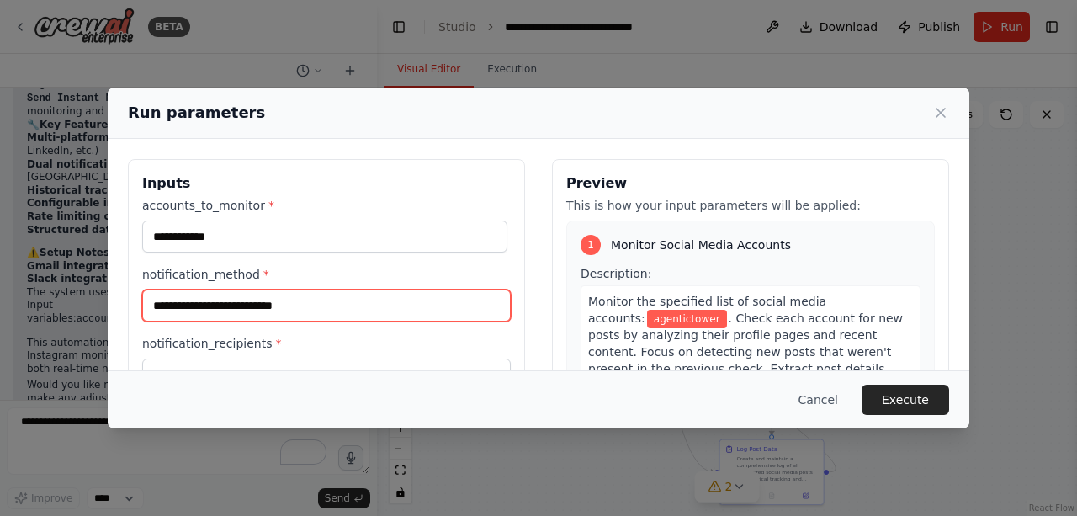
click at [305, 300] on input "notification_method *" at bounding box center [326, 305] width 369 height 32
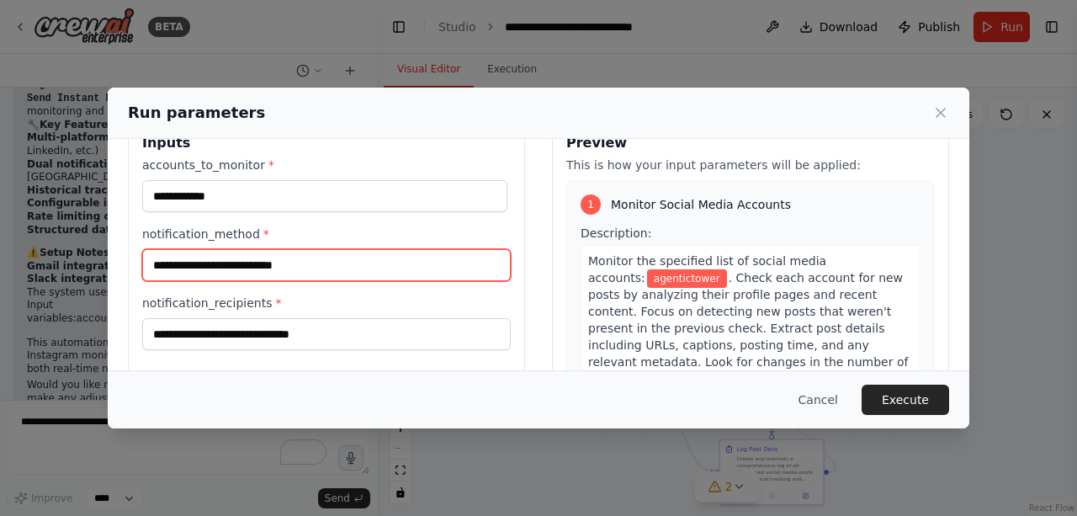
scroll to position [56, 0]
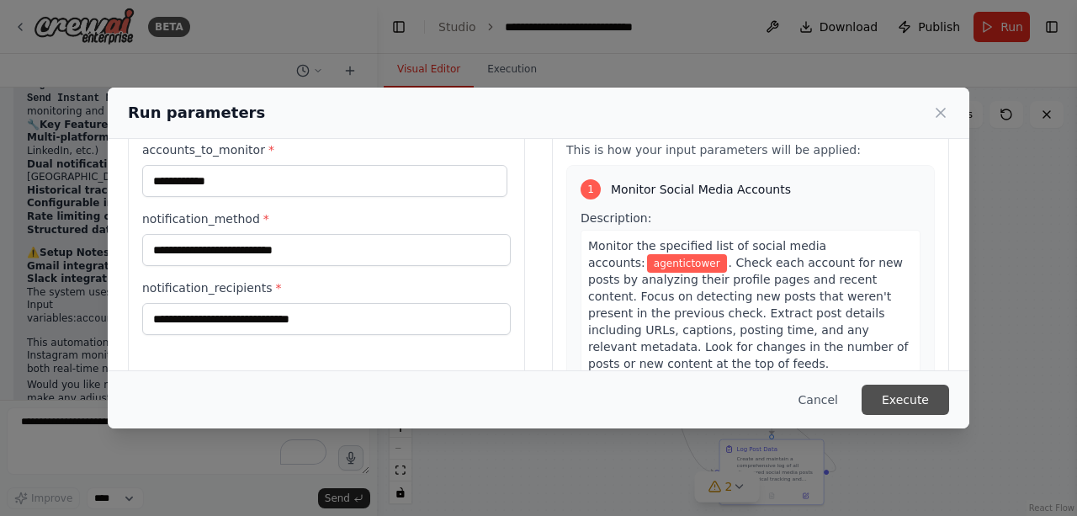
click at [905, 397] on button "Execute" at bounding box center [906, 399] width 88 height 30
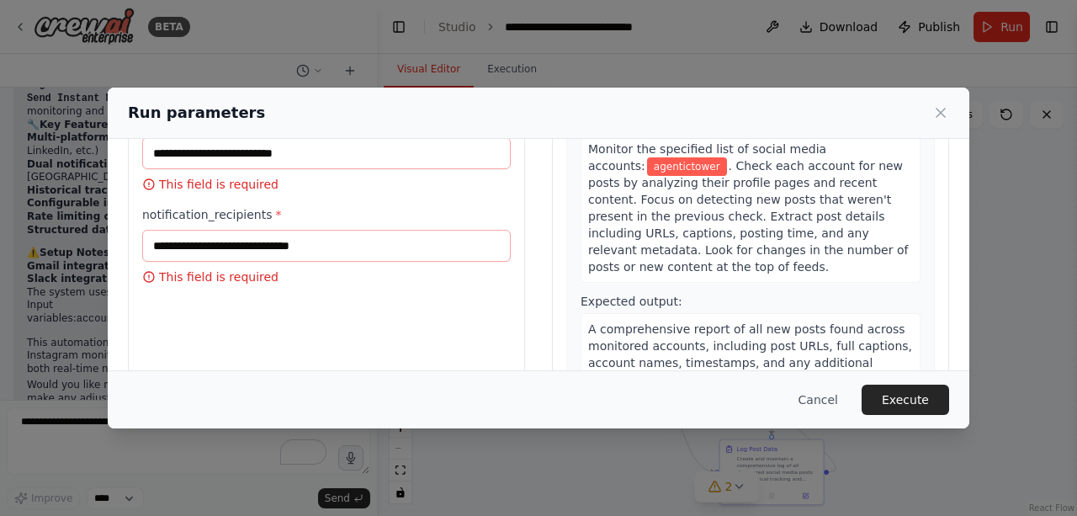
scroll to position [94, 0]
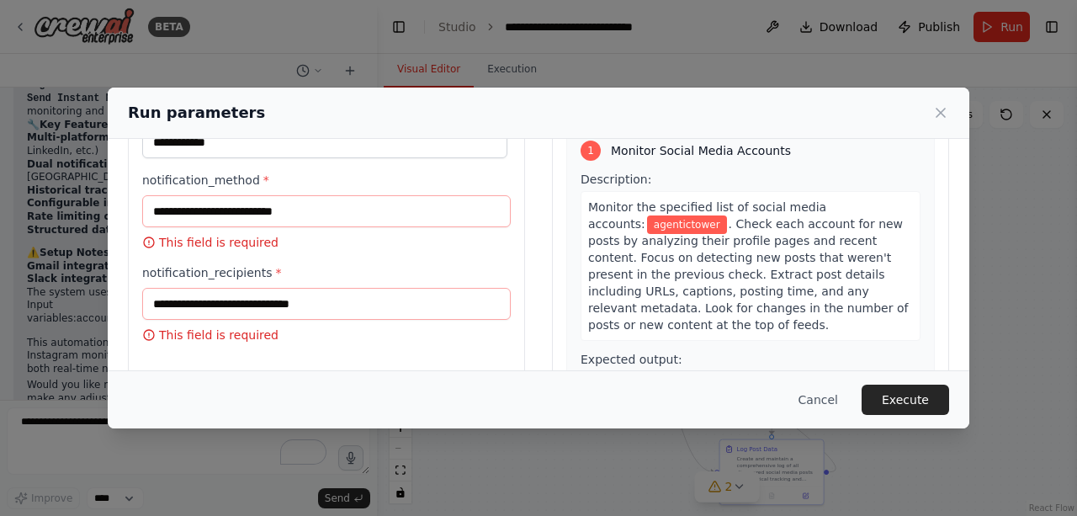
drag, startPoint x: 599, startPoint y: 125, endPoint x: 641, endPoint y: 130, distance: 42.4
click at [641, 130] on div "Run parameters" at bounding box center [539, 113] width 862 height 51
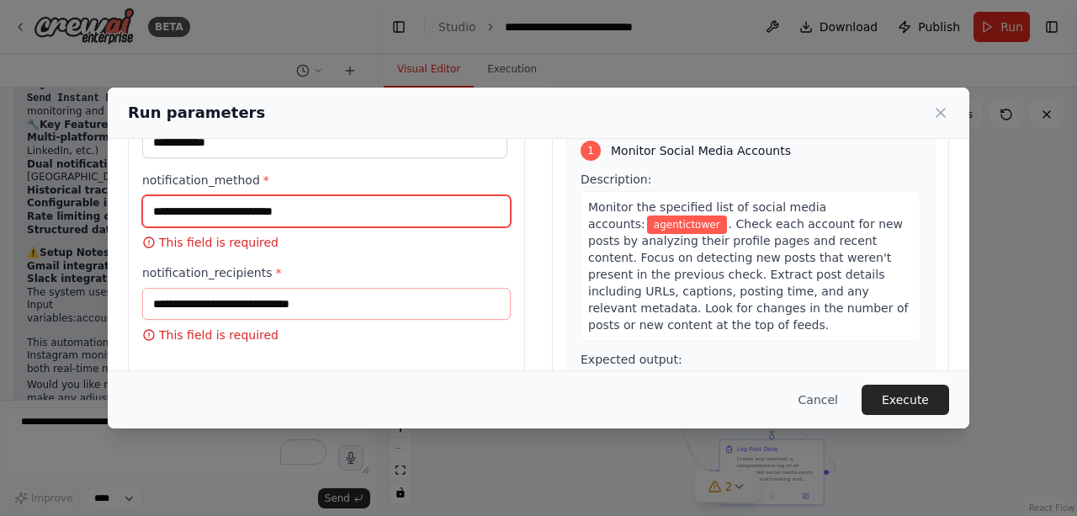
click at [259, 220] on input "notification_method *" at bounding box center [326, 211] width 369 height 32
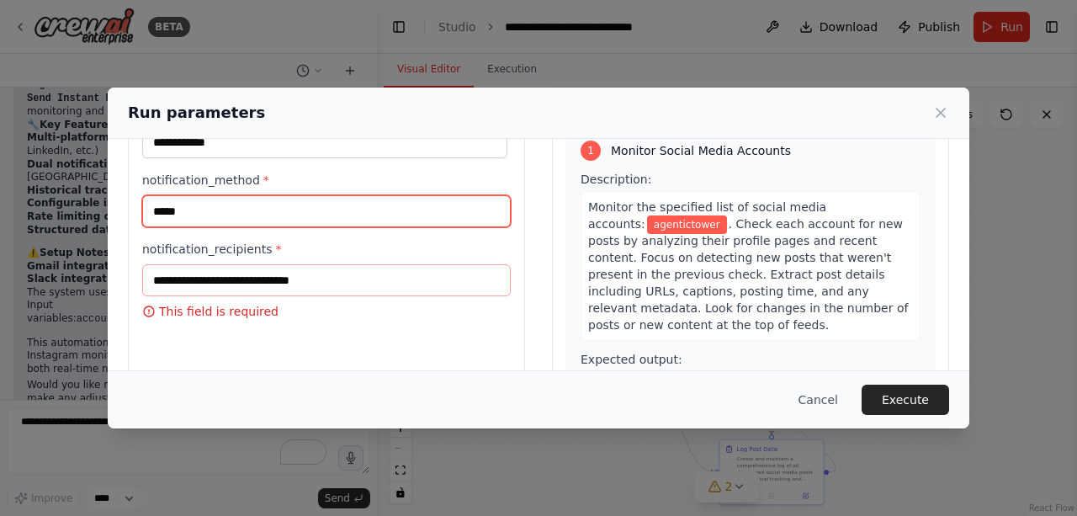
type input "*****"
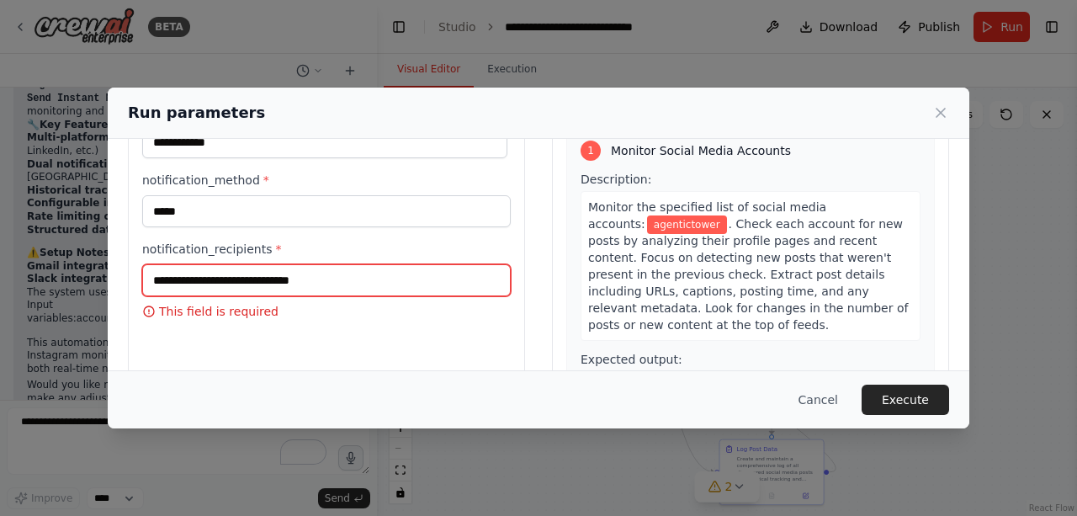
click at [255, 276] on input "notification_recipients *" at bounding box center [326, 280] width 369 height 32
click at [320, 264] on input "**********" at bounding box center [326, 280] width 369 height 32
paste input "text"
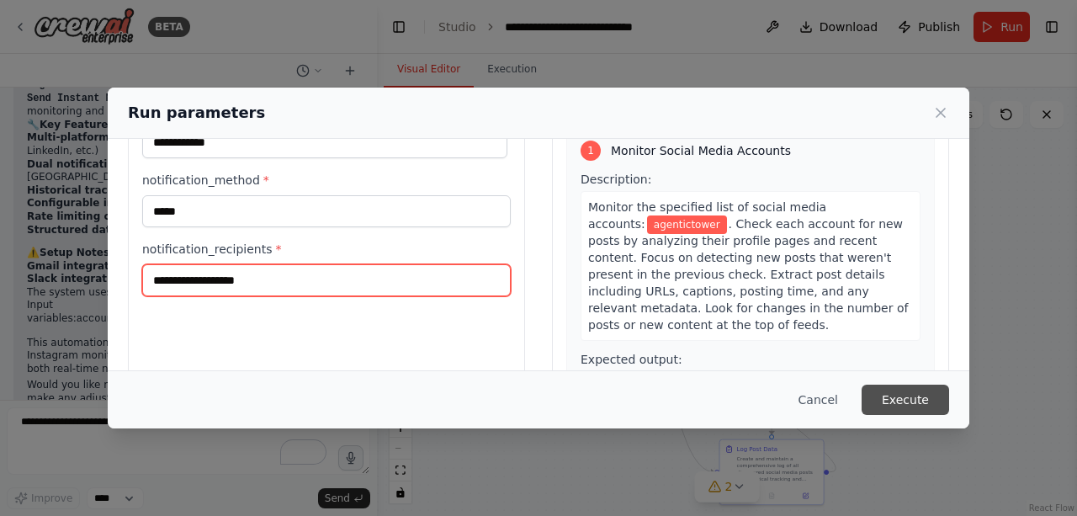
type input "**********"
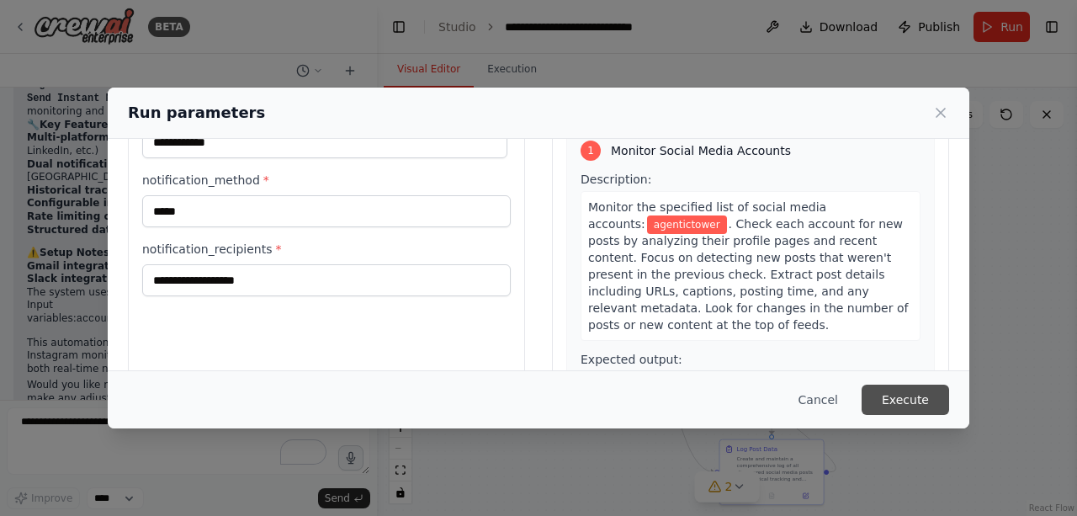
click at [934, 395] on button "Execute" at bounding box center [906, 399] width 88 height 30
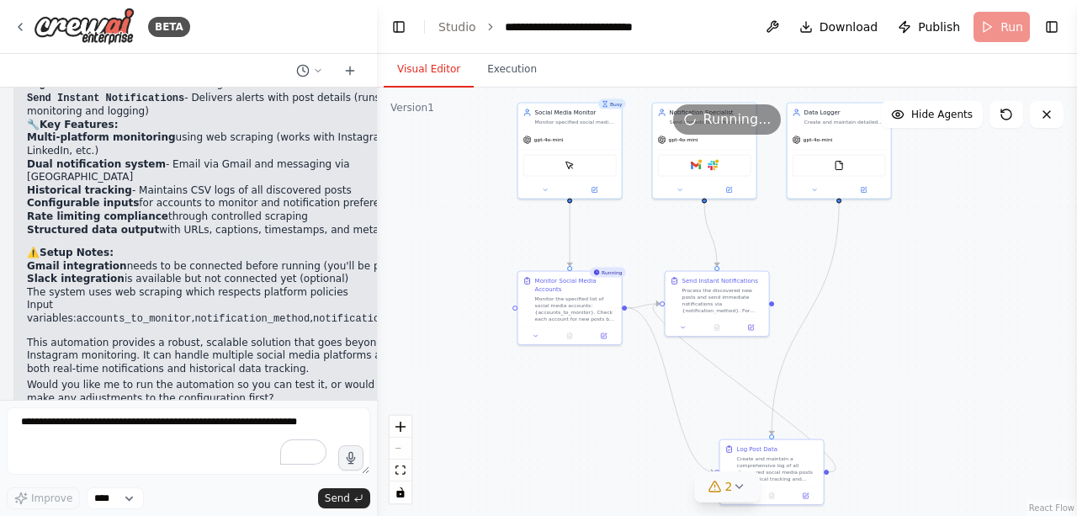
click at [721, 481] on icon at bounding box center [714, 486] width 13 height 13
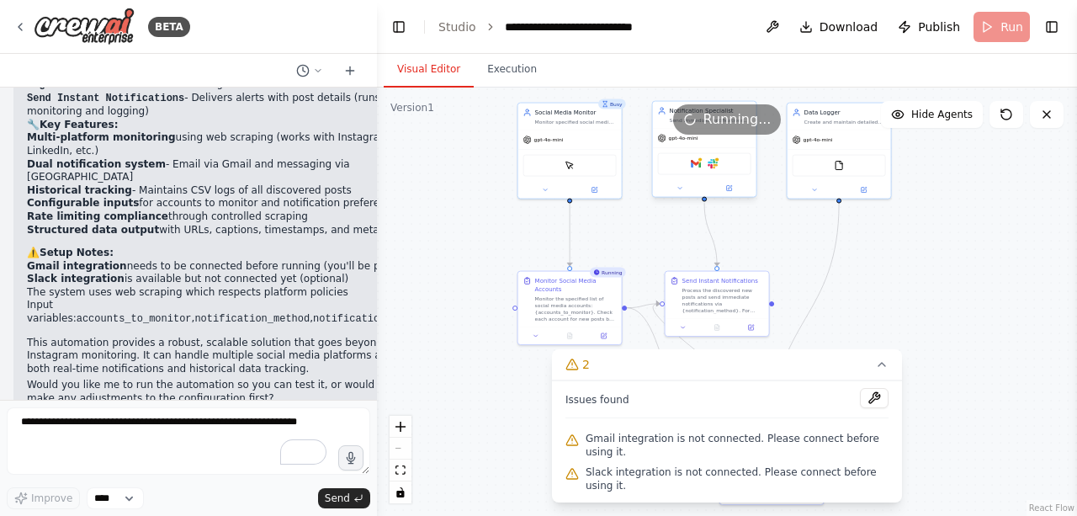
click at [722, 166] on div "Gmail Slack" at bounding box center [704, 164] width 93 height 22
click at [733, 195] on div at bounding box center [704, 188] width 103 height 17
click at [729, 185] on icon at bounding box center [728, 188] width 7 height 7
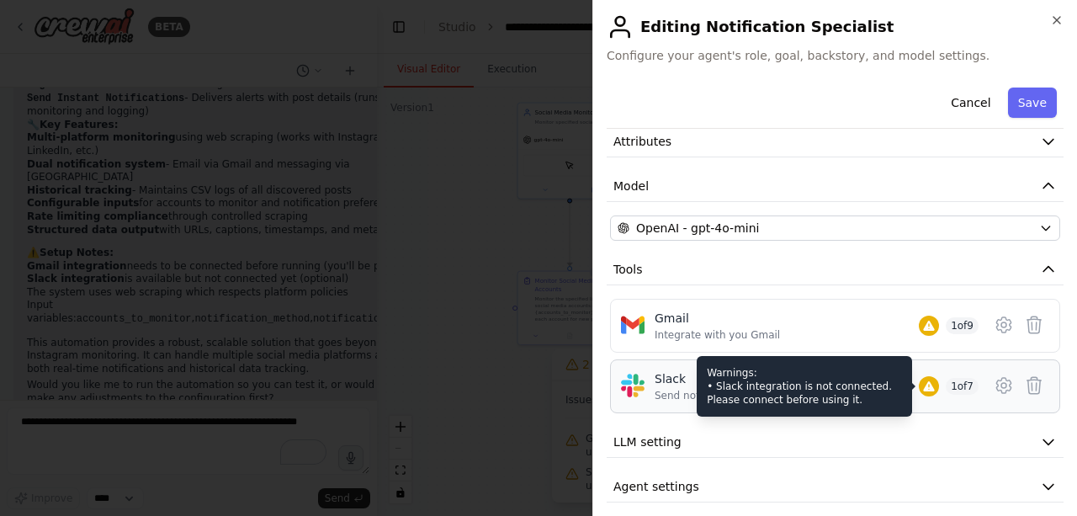
scroll to position [87, 0]
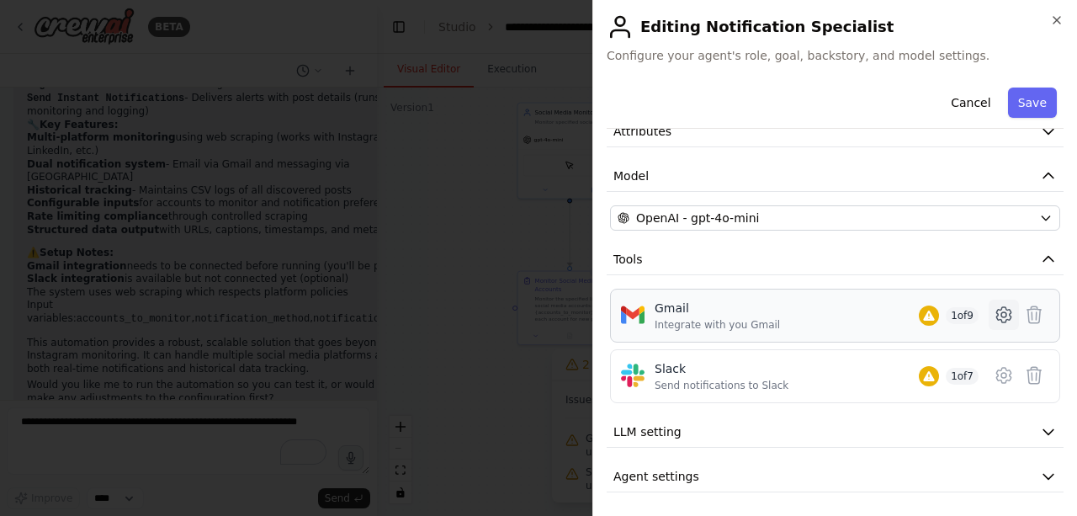
click at [996, 313] on icon at bounding box center [1003, 314] width 14 height 15
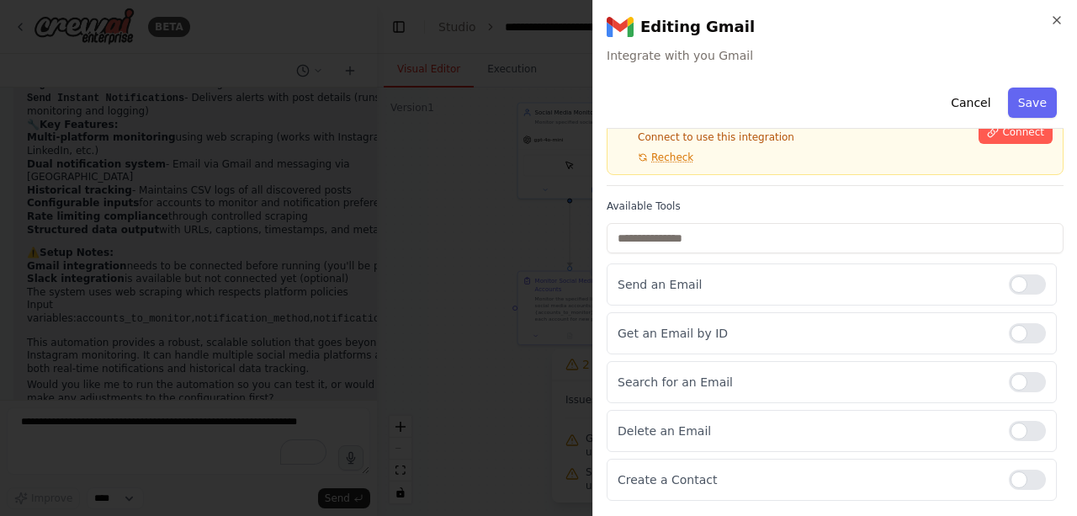
scroll to position [30, 0]
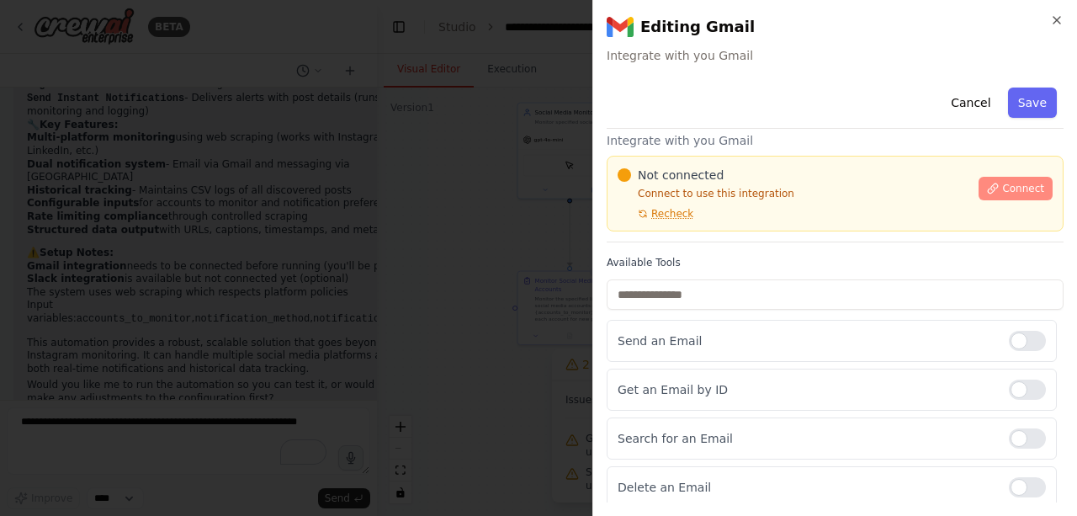
click at [1003, 192] on span "Connect" at bounding box center [1023, 188] width 42 height 13
click at [658, 207] on span "Recheck" at bounding box center [672, 213] width 42 height 13
click at [750, 130] on div "Gmail Integrate with you Gmail Not connected Connect to use this integration Re…" at bounding box center [835, 177] width 457 height 130
click at [740, 116] on div "Cancel Save" at bounding box center [835, 105] width 457 height 48
click at [723, 120] on div "Cancel Save" at bounding box center [835, 105] width 457 height 48
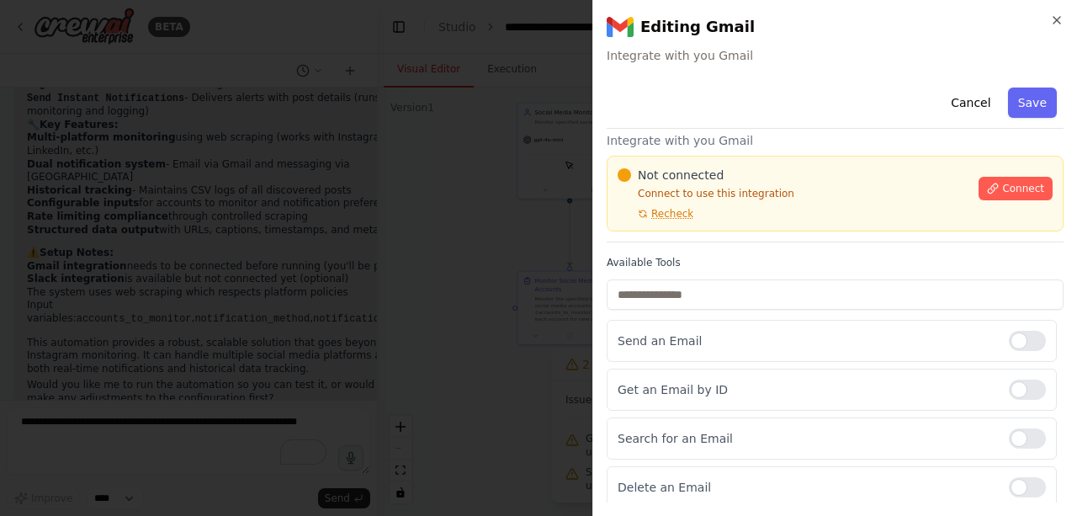
scroll to position [255, 0]
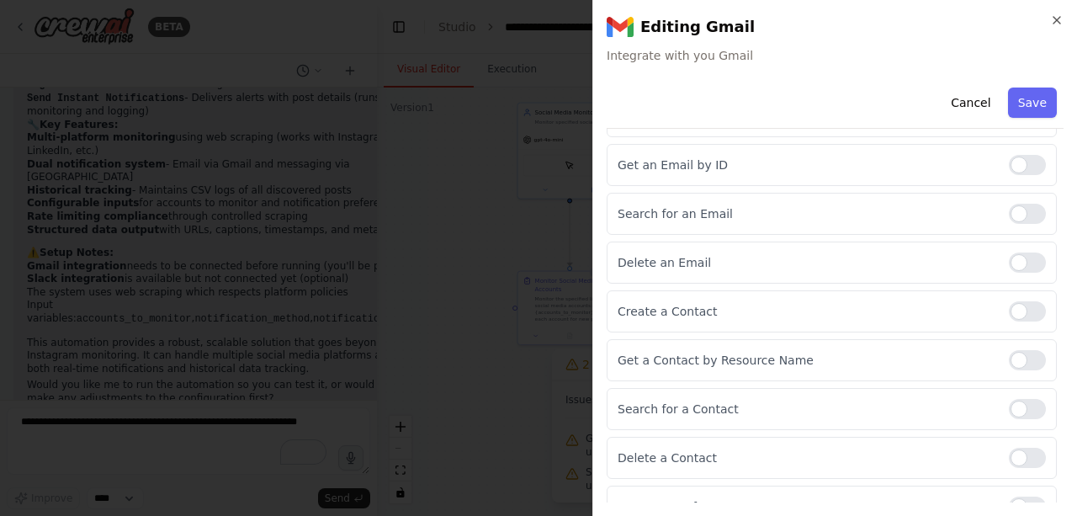
click at [697, 120] on div "Cancel Save" at bounding box center [835, 105] width 457 height 48
drag, startPoint x: 686, startPoint y: 119, endPoint x: 678, endPoint y: 131, distance: 14.0
click at [684, 119] on div "Cancel Save" at bounding box center [835, 105] width 457 height 48
click at [717, 116] on div "Cancel Save" at bounding box center [835, 105] width 457 height 48
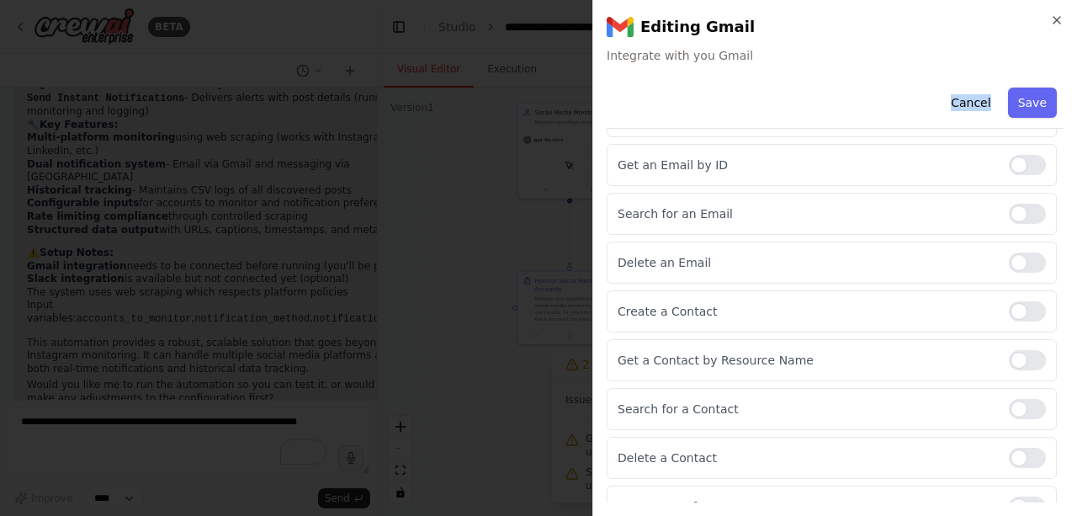
click at [830, 81] on div "Cancel Save" at bounding box center [835, 105] width 457 height 48
click at [831, 93] on div "Cancel Save" at bounding box center [835, 105] width 457 height 48
click at [838, 88] on div "Cancel Save" at bounding box center [835, 105] width 457 height 48
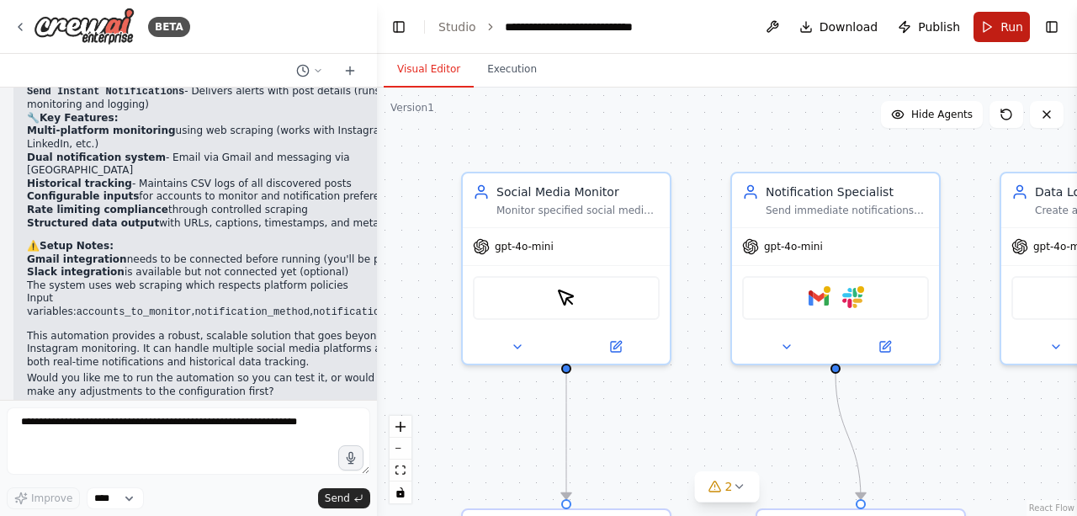
scroll to position [2549, 0]
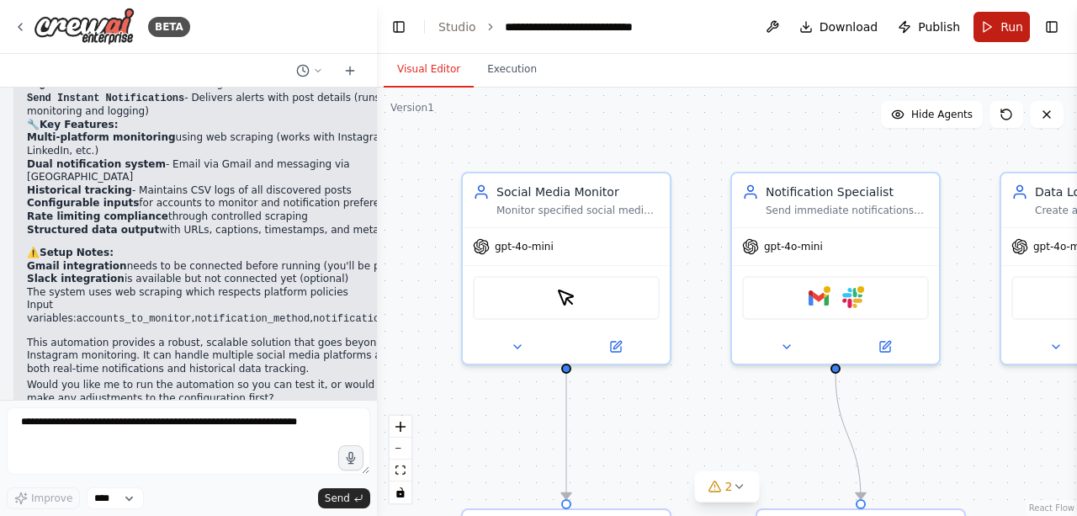
click at [993, 27] on button "Run" at bounding box center [1001, 27] width 56 height 30
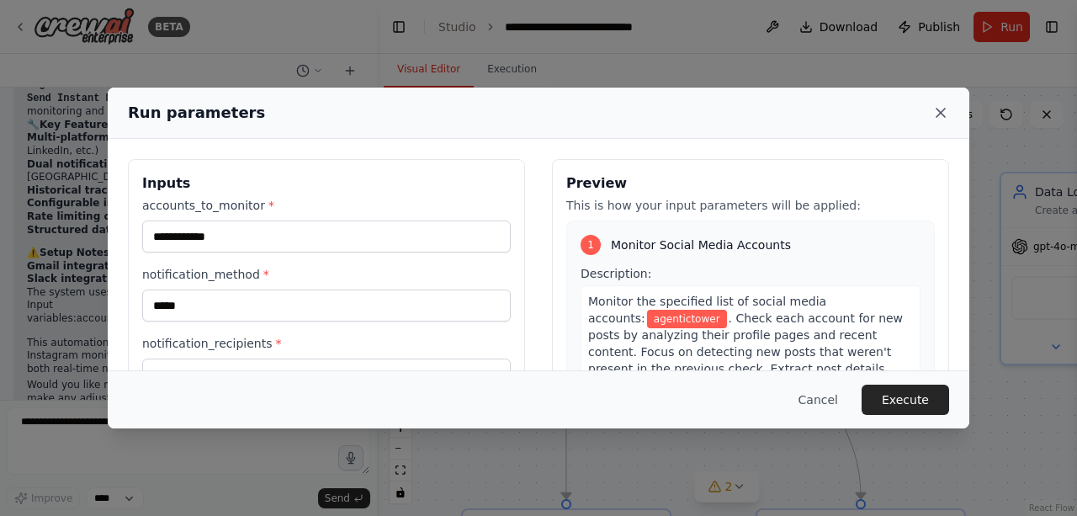
click at [944, 114] on icon at bounding box center [940, 112] width 17 height 17
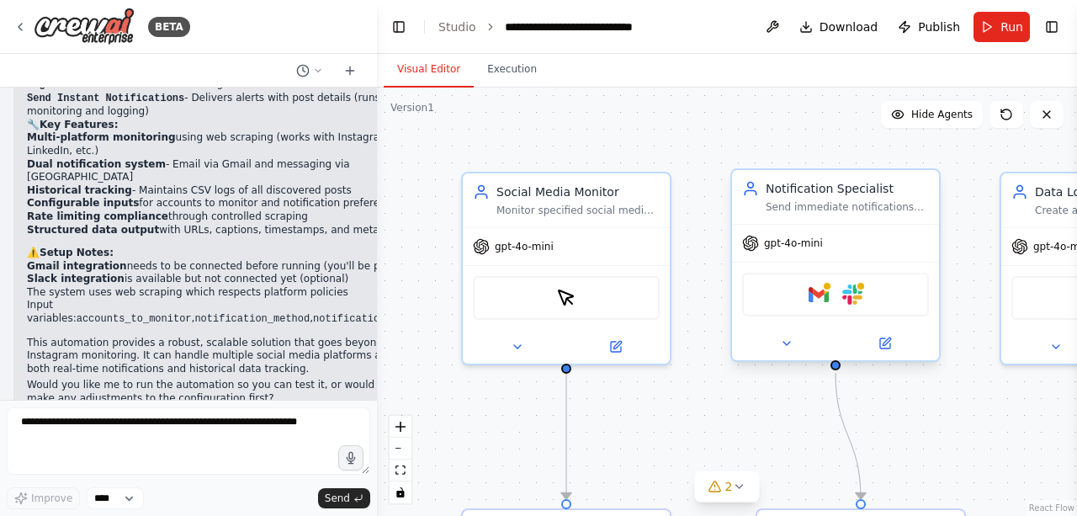
click at [805, 298] on div "Gmail Slack" at bounding box center [835, 295] width 187 height 44
click at [831, 294] on div "Gmail Slack" at bounding box center [835, 295] width 187 height 44
click at [818, 289] on img at bounding box center [819, 294] width 20 height 20
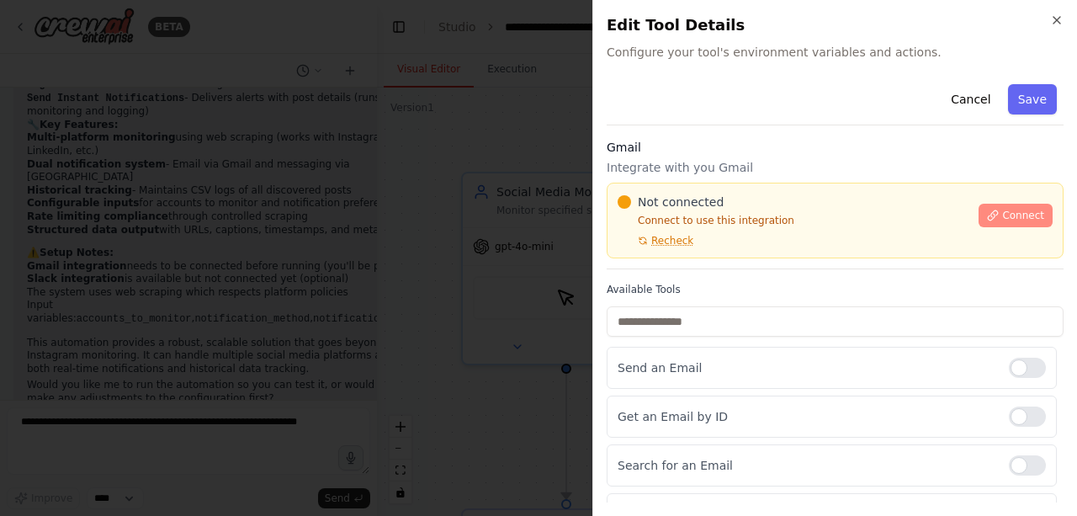
click at [1001, 206] on button "Connect" at bounding box center [1015, 216] width 74 height 24
click at [724, 120] on div "Cancel Save" at bounding box center [835, 101] width 457 height 48
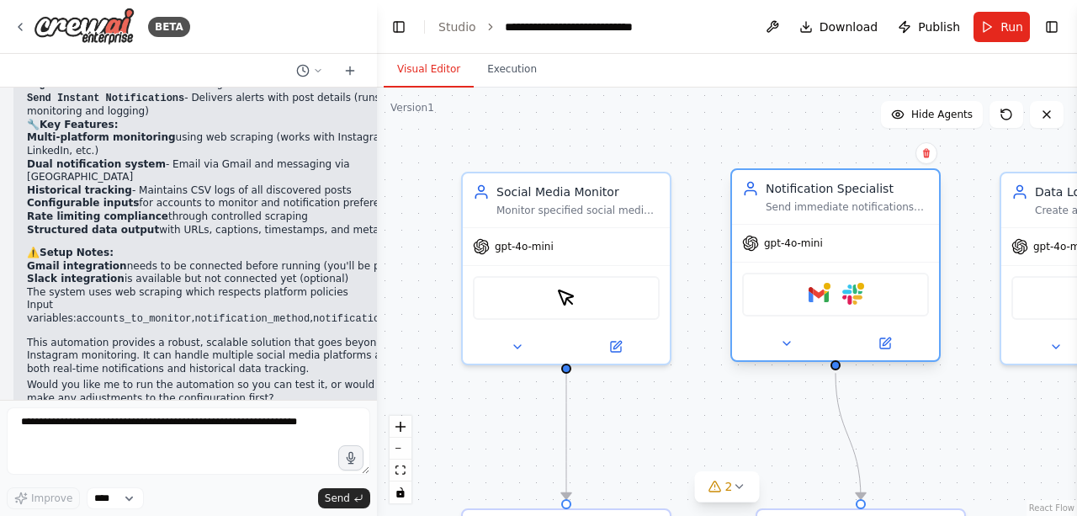
click at [830, 301] on div "Gmail Slack" at bounding box center [835, 295] width 187 height 44
click at [816, 284] on img at bounding box center [819, 294] width 20 height 20
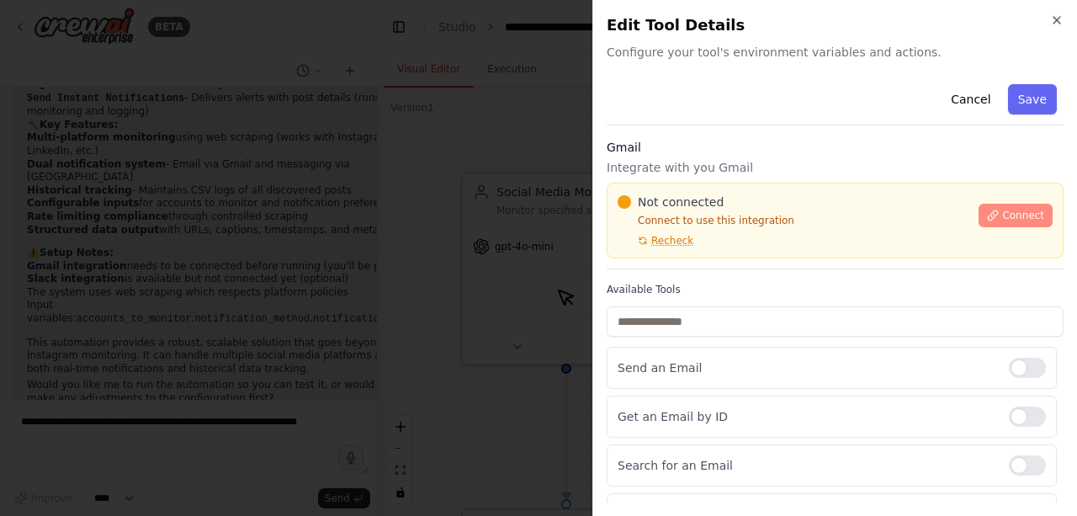
click at [1019, 222] on button "Connect" at bounding box center [1015, 216] width 74 height 24
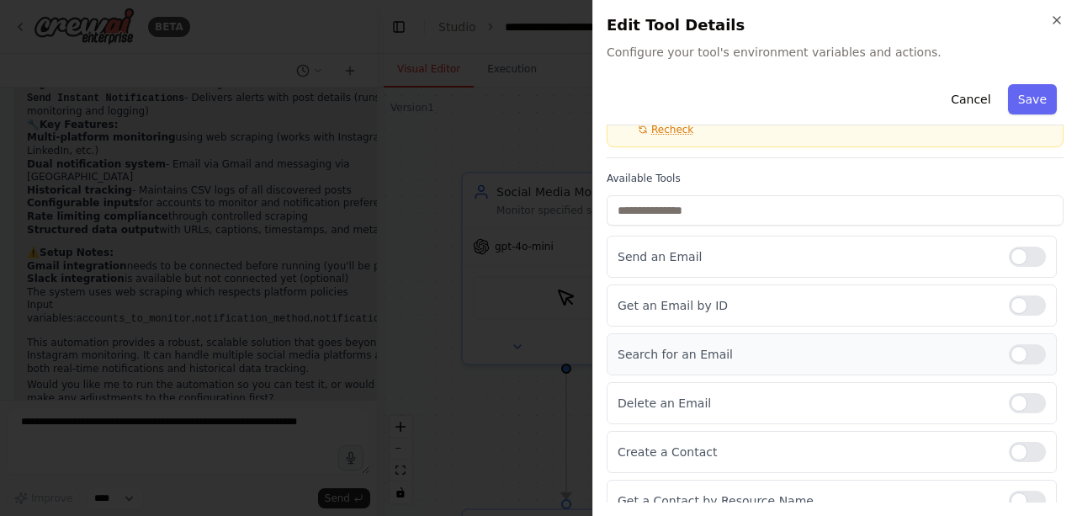
scroll to position [112, 0]
click at [841, 82] on div "Cancel Save" at bounding box center [835, 101] width 457 height 48
click at [833, 89] on div "Cancel Save" at bounding box center [835, 101] width 457 height 48
click at [726, 120] on div "Cancel Save" at bounding box center [835, 101] width 457 height 48
click at [665, 126] on span "Recheck" at bounding box center [672, 128] width 42 height 13
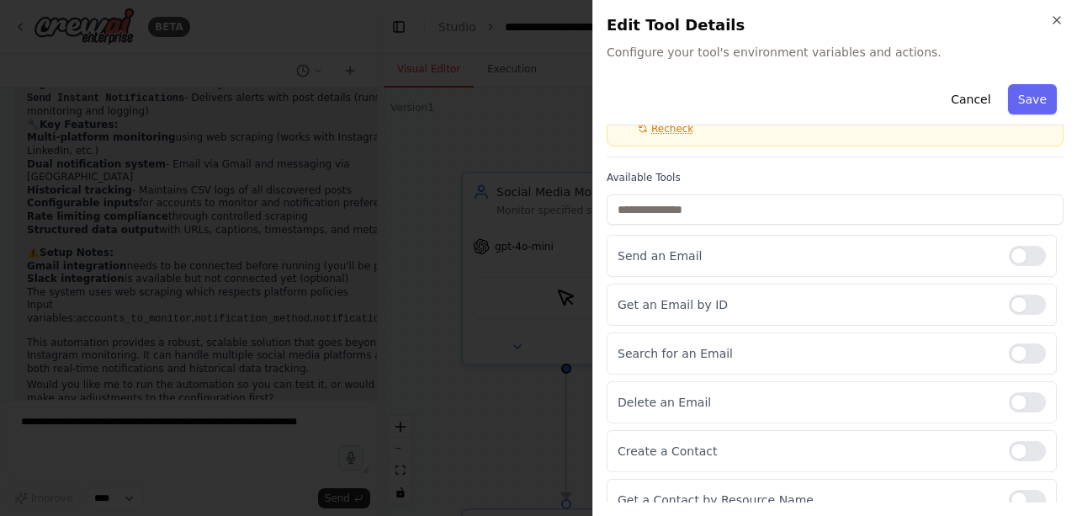
click at [666, 117] on div "Cancel Save" at bounding box center [835, 101] width 457 height 48
click at [660, 130] on span "Recheck" at bounding box center [672, 128] width 42 height 13
click at [658, 130] on span "Recheck" at bounding box center [672, 128] width 42 height 13
click at [838, 87] on div "Cancel Save" at bounding box center [835, 101] width 457 height 48
drag, startPoint x: 836, startPoint y: 88, endPoint x: 756, endPoint y: 127, distance: 89.6
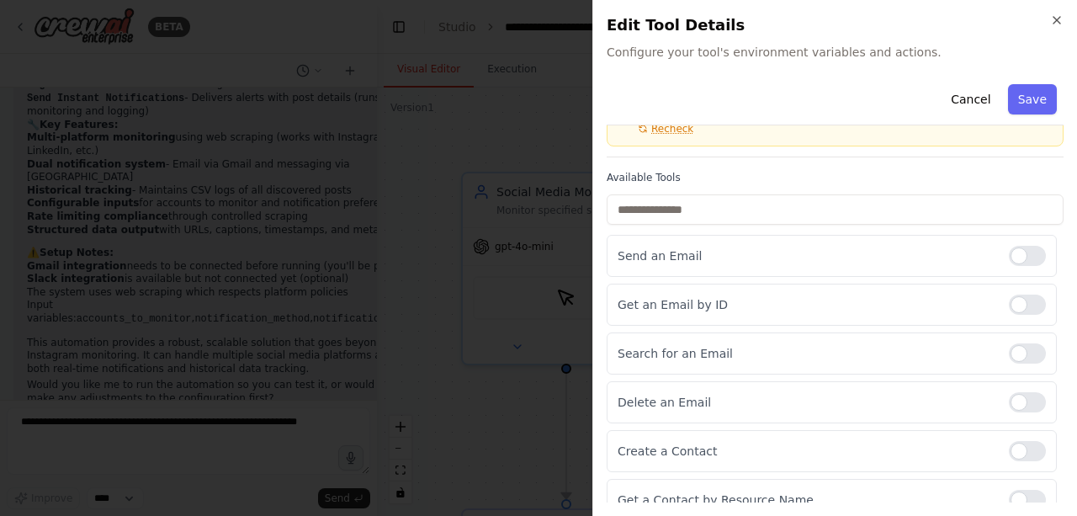
click at [795, 109] on div "Cancel Save" at bounding box center [835, 101] width 457 height 48
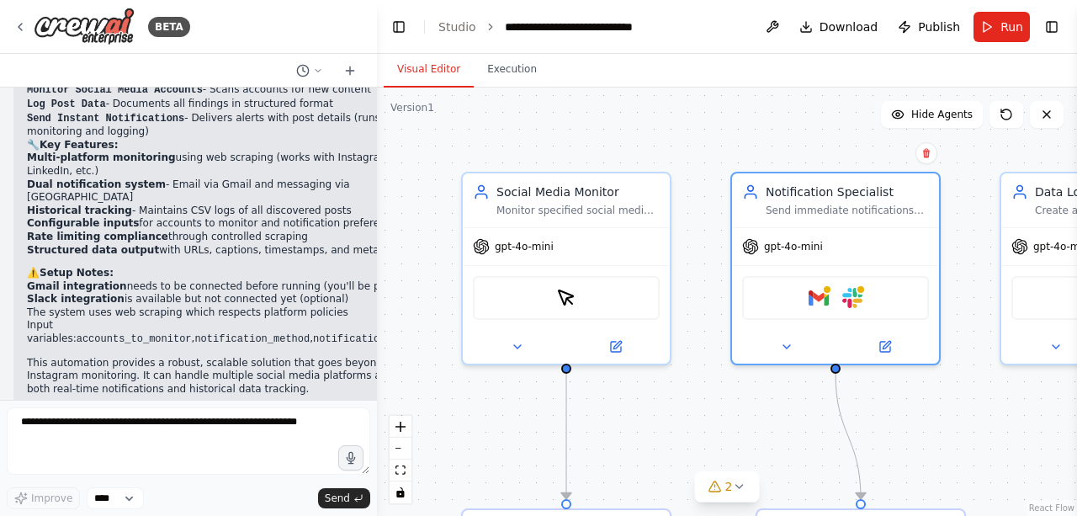
scroll to position [2549, 0]
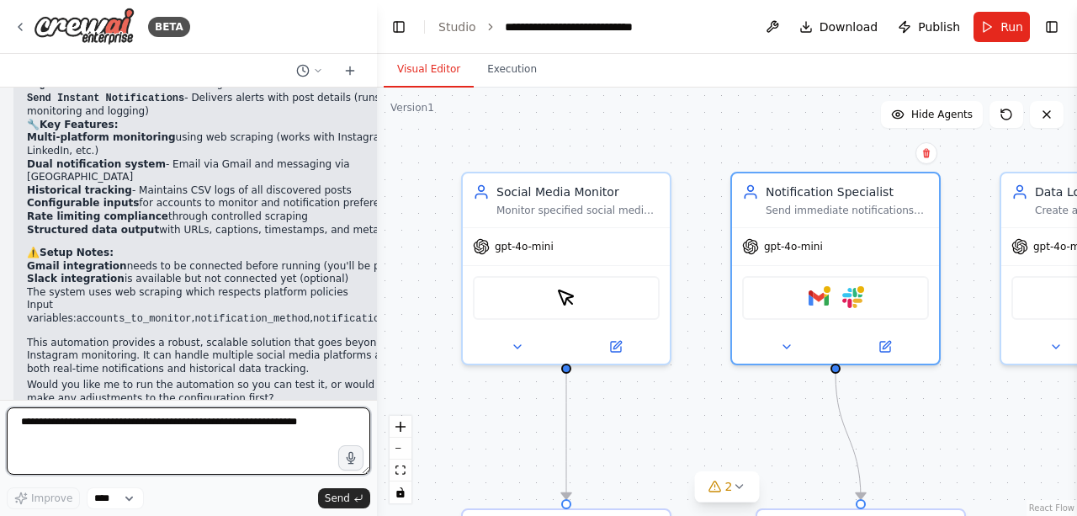
click at [83, 429] on textarea at bounding box center [188, 440] width 363 height 67
type textarea "**********"
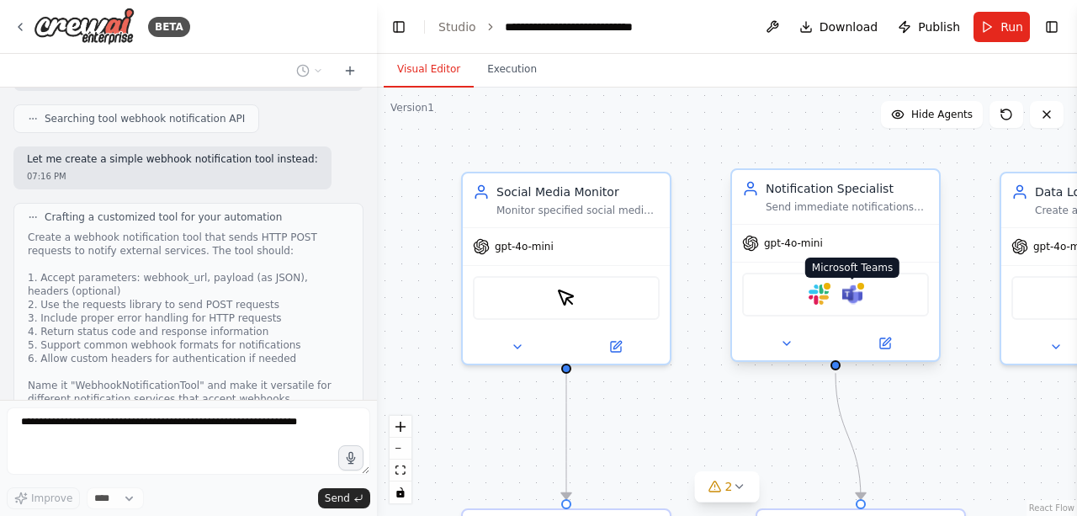
scroll to position [3665, 0]
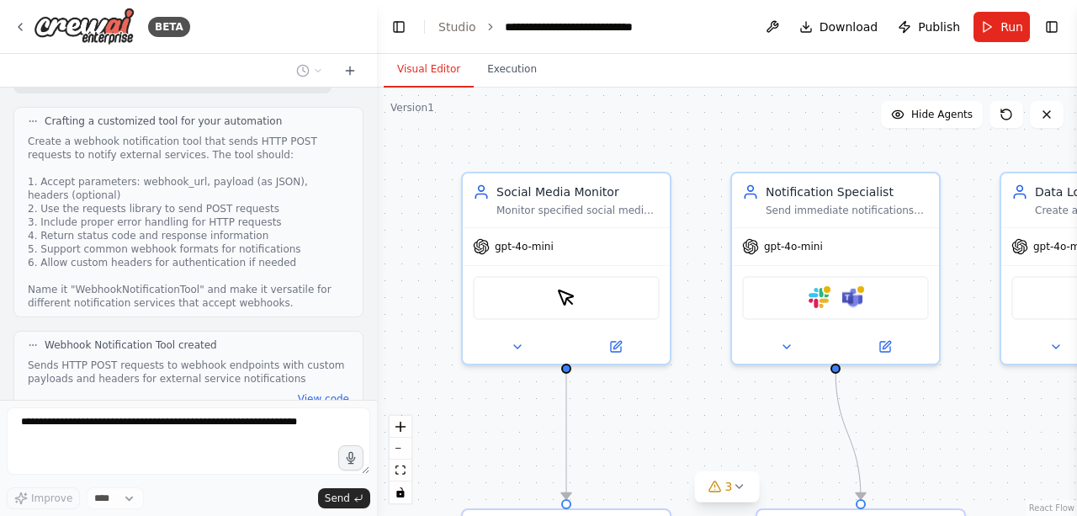
click at [203, 476] on div at bounding box center [188, 443] width 363 height 73
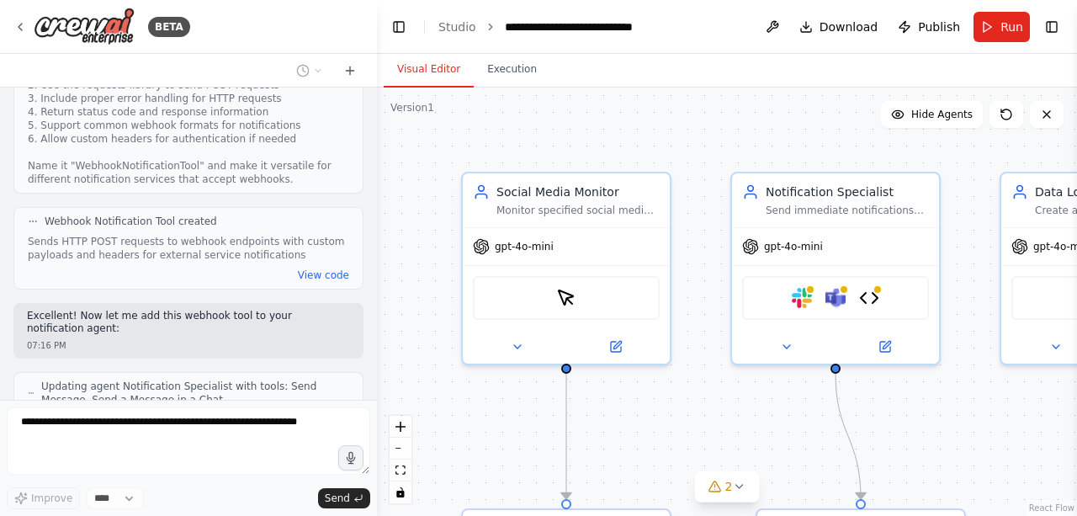
scroll to position [3830, 0]
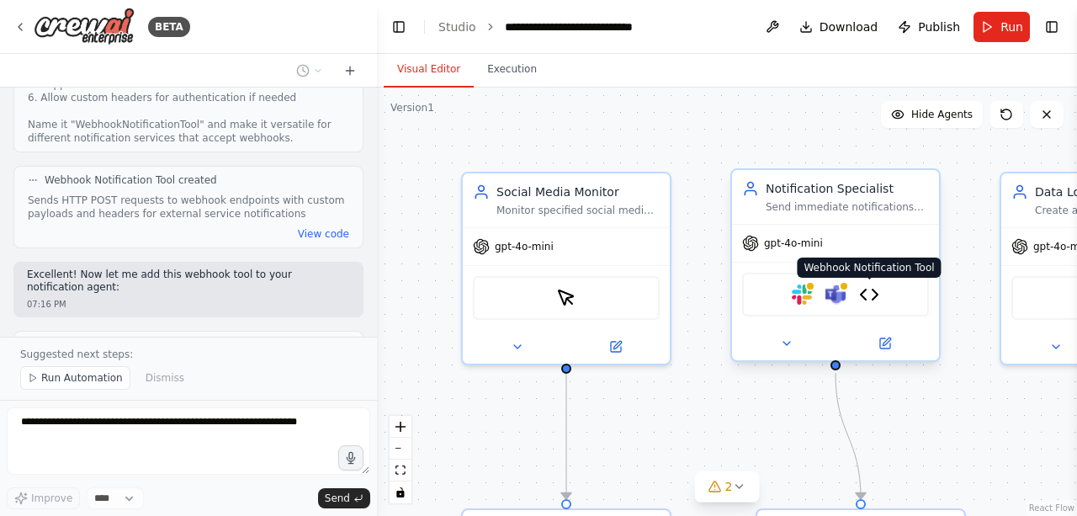
click at [878, 293] on img at bounding box center [869, 294] width 20 height 20
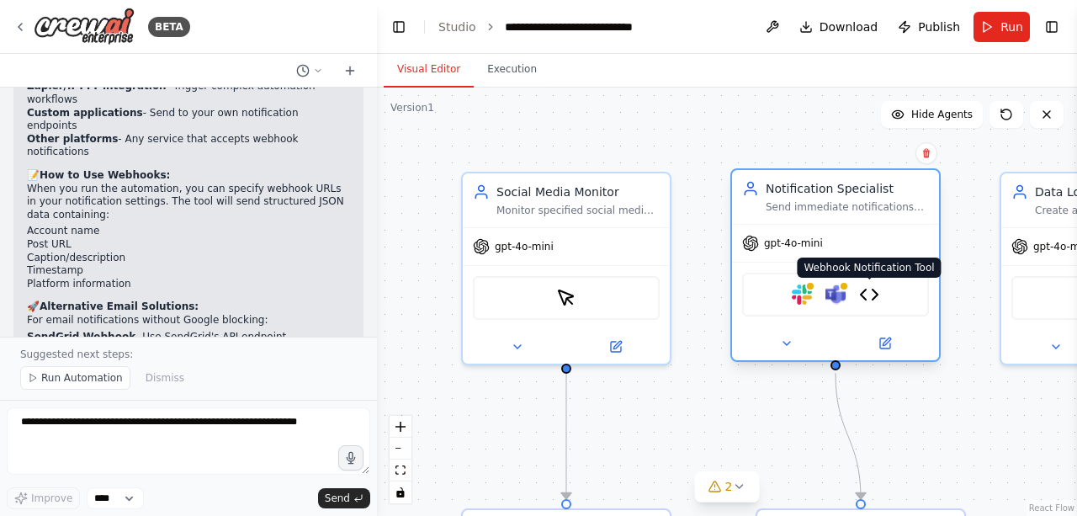
scroll to position [4416, 0]
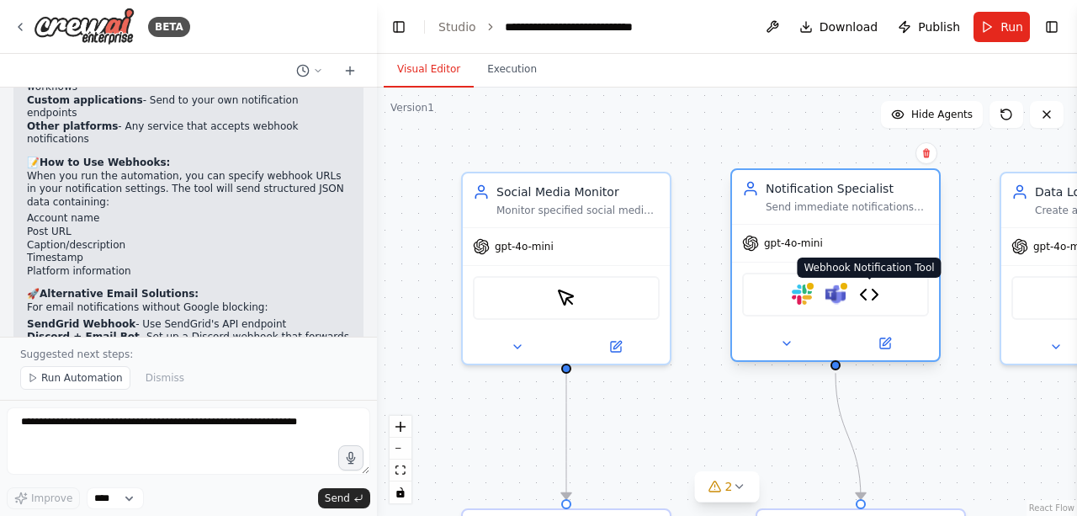
click at [865, 291] on img at bounding box center [869, 294] width 20 height 20
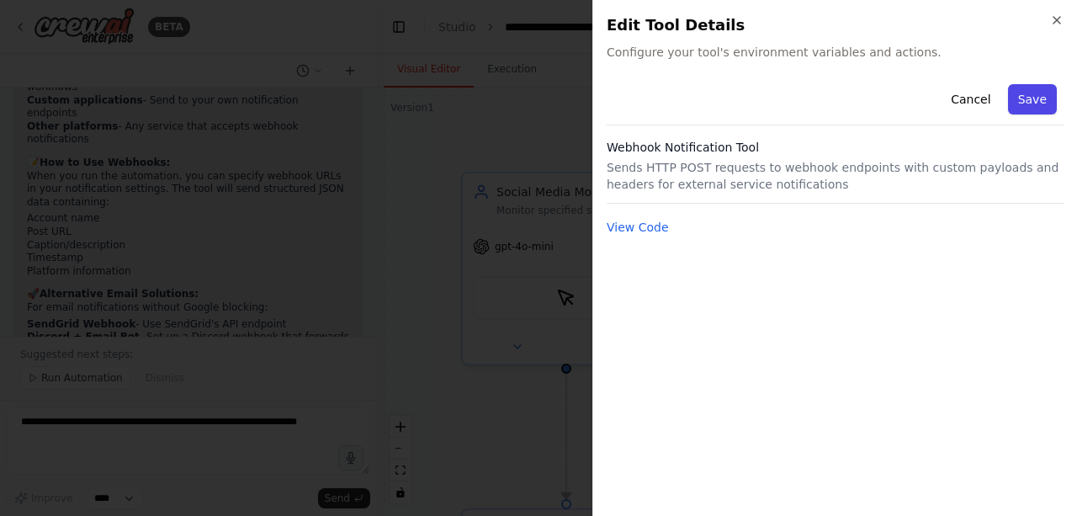
click at [1025, 106] on button "Save" at bounding box center [1032, 99] width 49 height 30
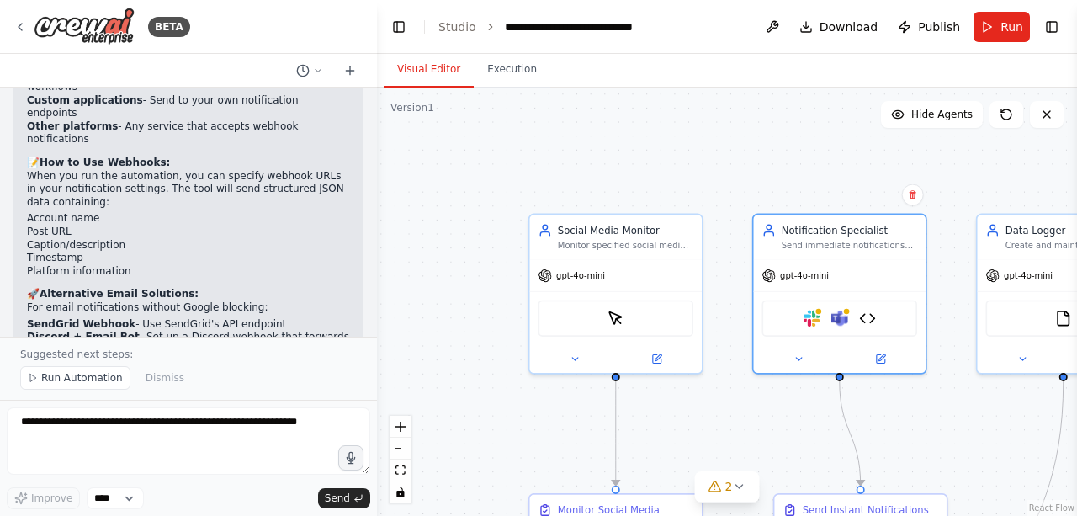
click at [725, 502] on div ".deletable-edge-delete-btn { width: 20px; height: 20px; border: 0px solid #ffff…" at bounding box center [727, 302] width 700 height 428
click at [737, 488] on icon at bounding box center [738, 486] width 13 height 13
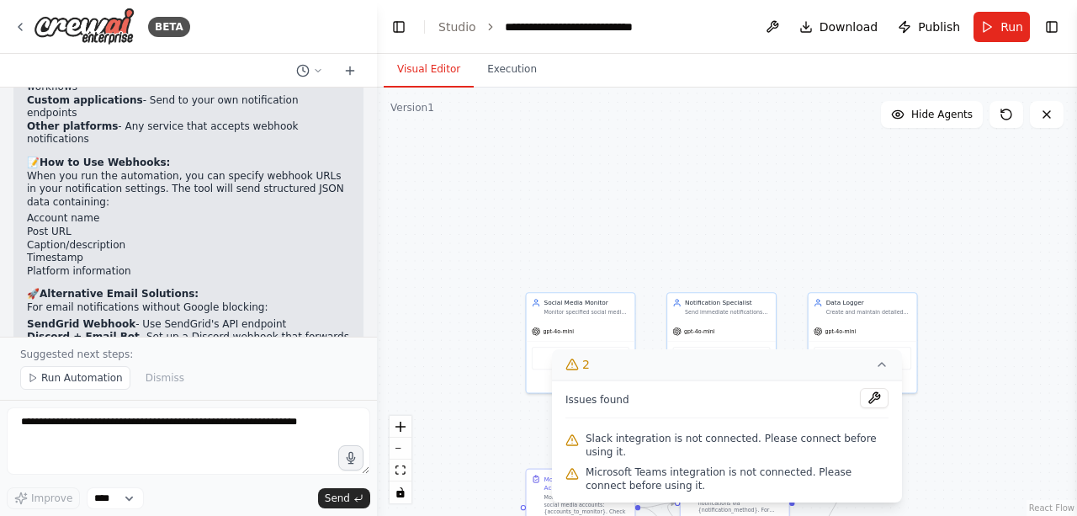
click at [744, 239] on div ".deletable-edge-delete-btn { width: 20px; height: 20px; border: 0px solid #ffff…" at bounding box center [727, 302] width 700 height 428
click at [884, 371] on icon at bounding box center [881, 364] width 13 height 13
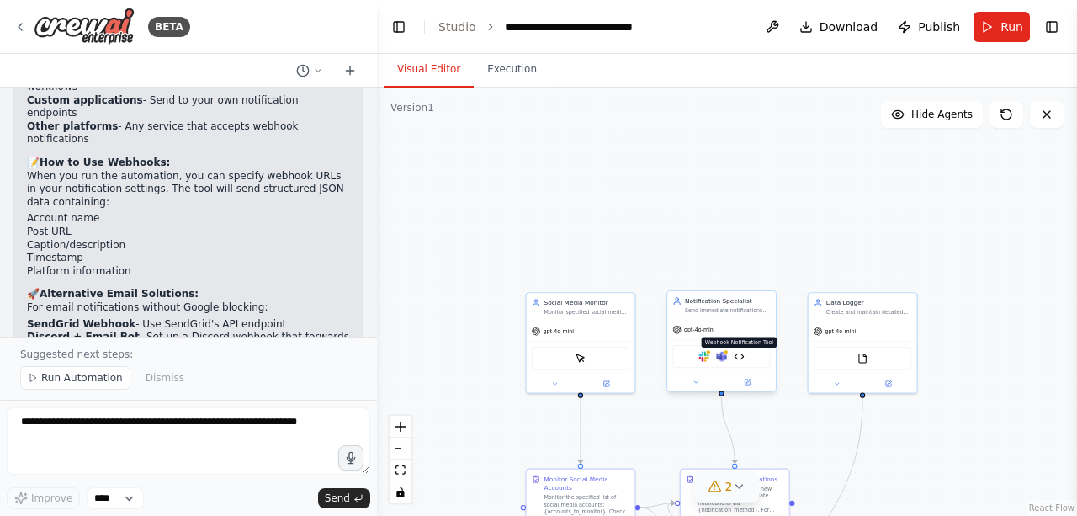
click at [740, 358] on img at bounding box center [739, 356] width 11 height 11
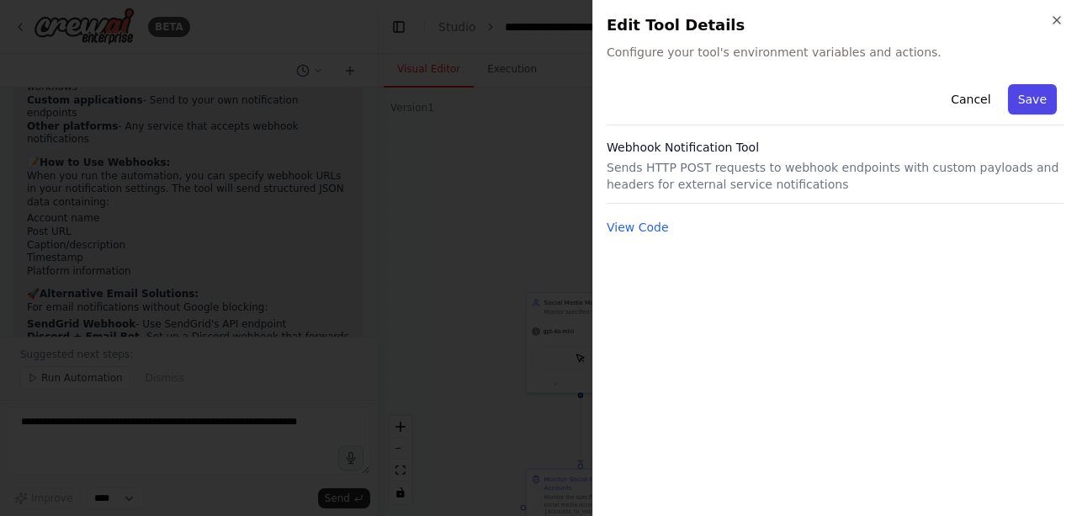
click at [1037, 111] on button "Save" at bounding box center [1032, 99] width 49 height 30
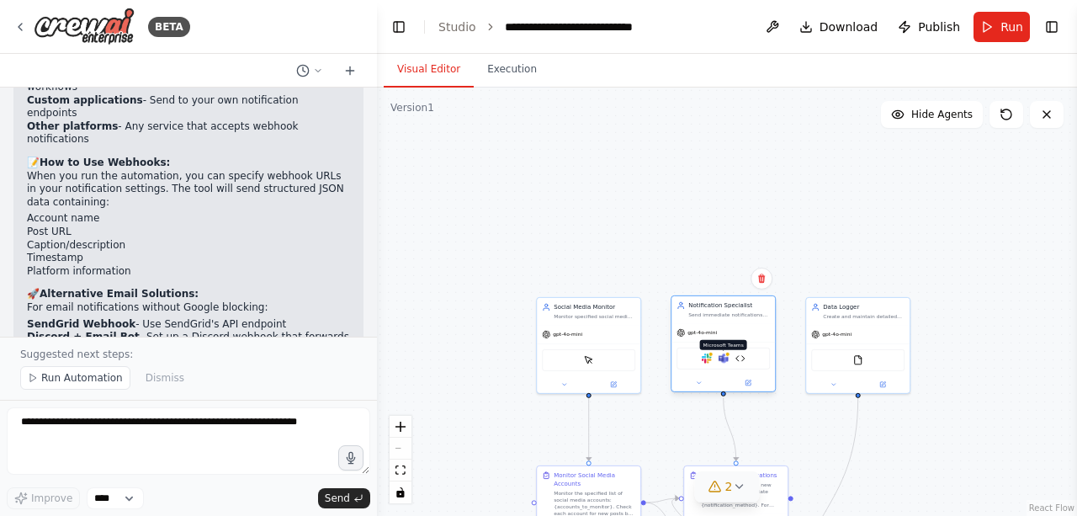
click at [727, 357] on img at bounding box center [724, 358] width 10 height 10
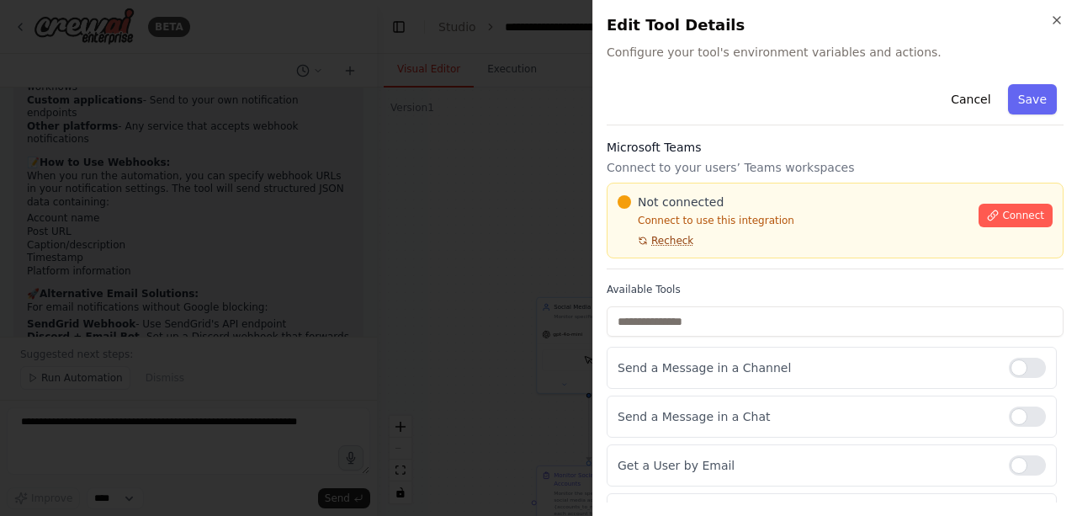
click at [665, 243] on span "Recheck" at bounding box center [672, 240] width 42 height 13
click at [1007, 227] on div "Not connected Connect to use this integration Recheck Connect" at bounding box center [835, 221] width 435 height 54
click at [1005, 213] on span "Connect" at bounding box center [1023, 215] width 42 height 13
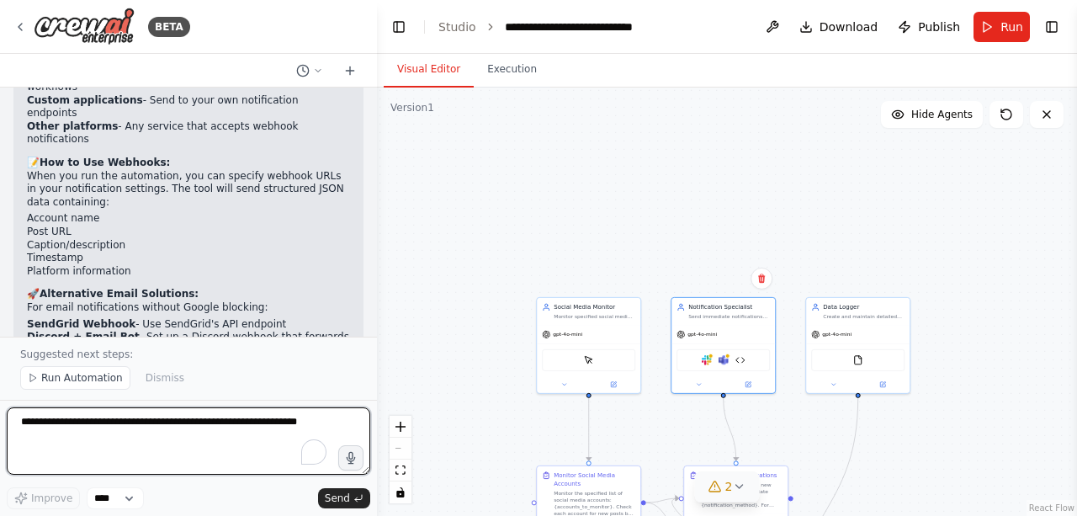
click at [173, 436] on textarea "To enrich screen reader interactions, please activate Accessibility in Grammarl…" at bounding box center [188, 440] width 363 height 67
type textarea "**********"
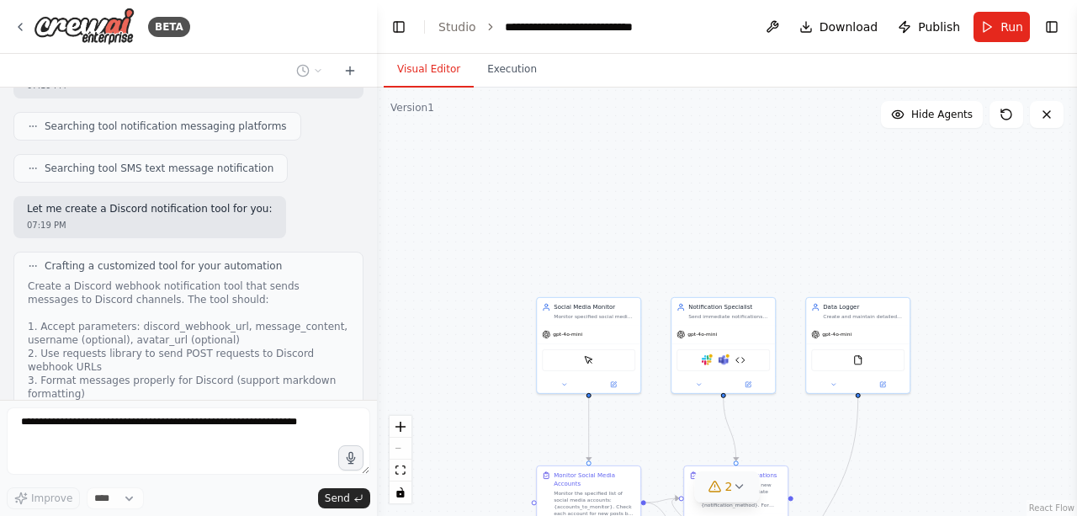
scroll to position [4956, 0]
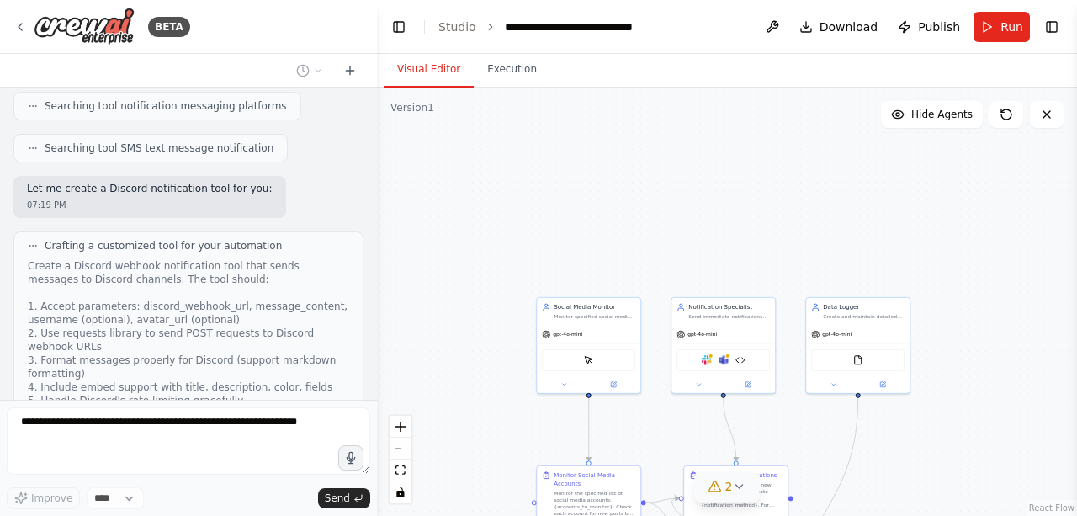
click at [39, 408] on form "Improve **** Send" at bounding box center [188, 458] width 377 height 116
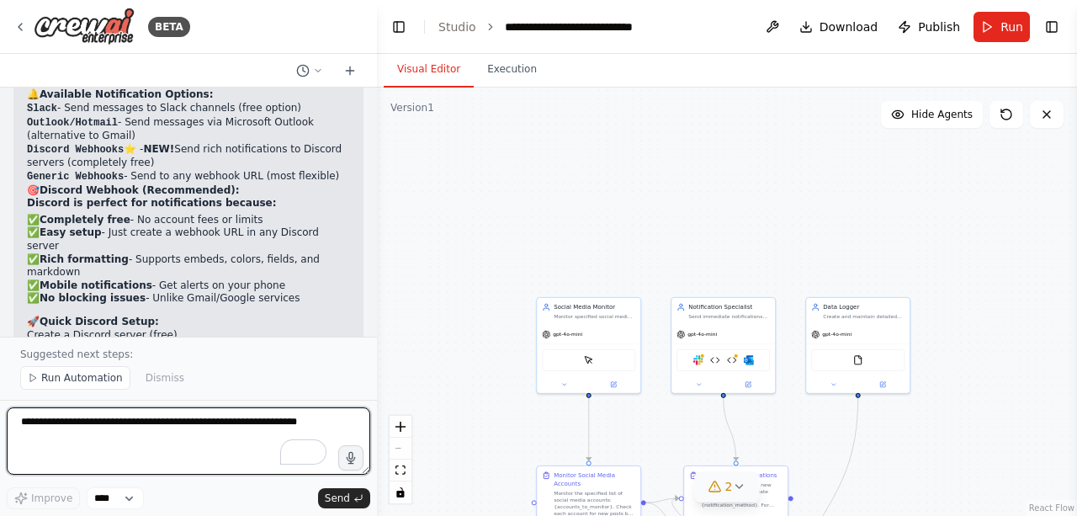
scroll to position [5830, 0]
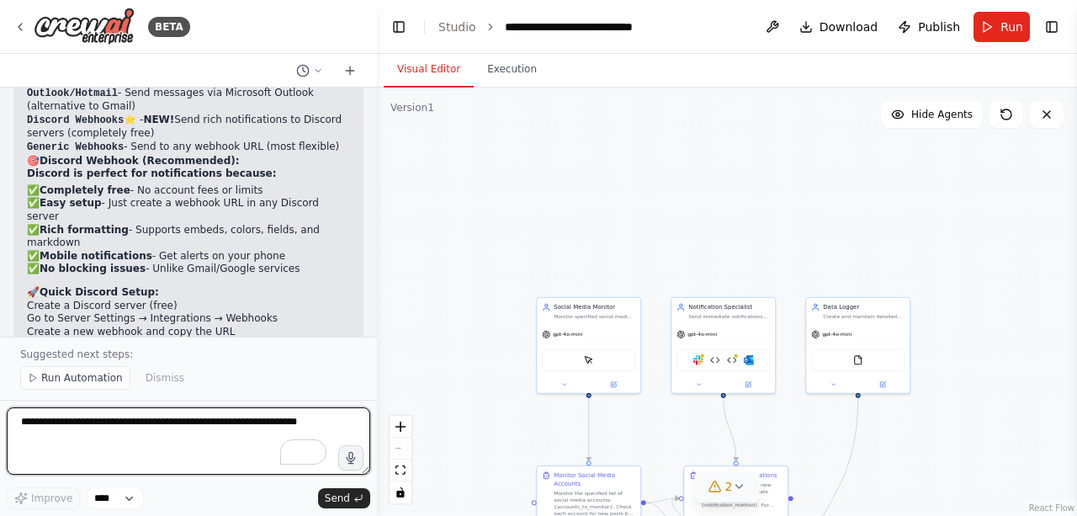
click at [156, 416] on textarea "To enrich screen reader interactions, please activate Accessibility in Grammarl…" at bounding box center [188, 440] width 363 height 67
type textarea "*"
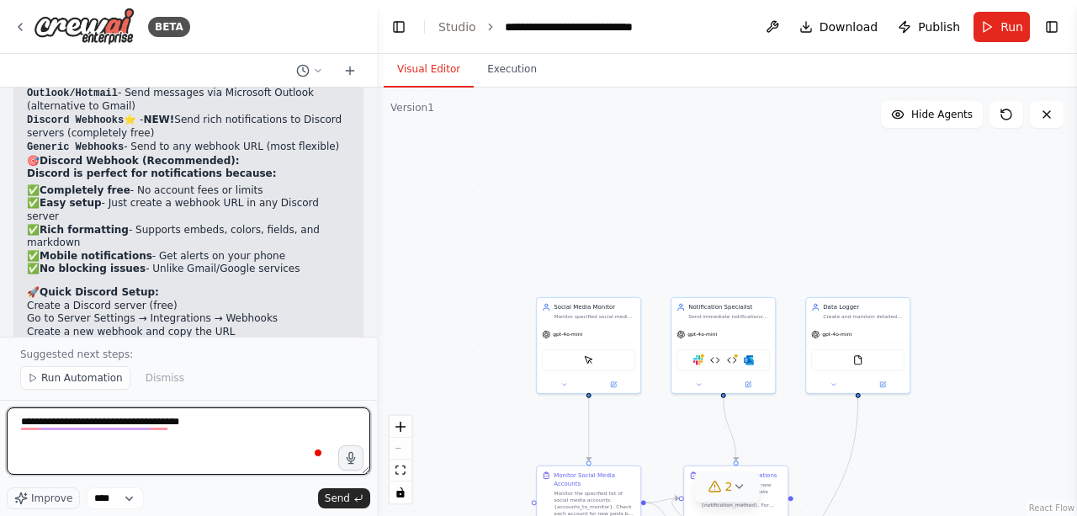
type textarea "**********"
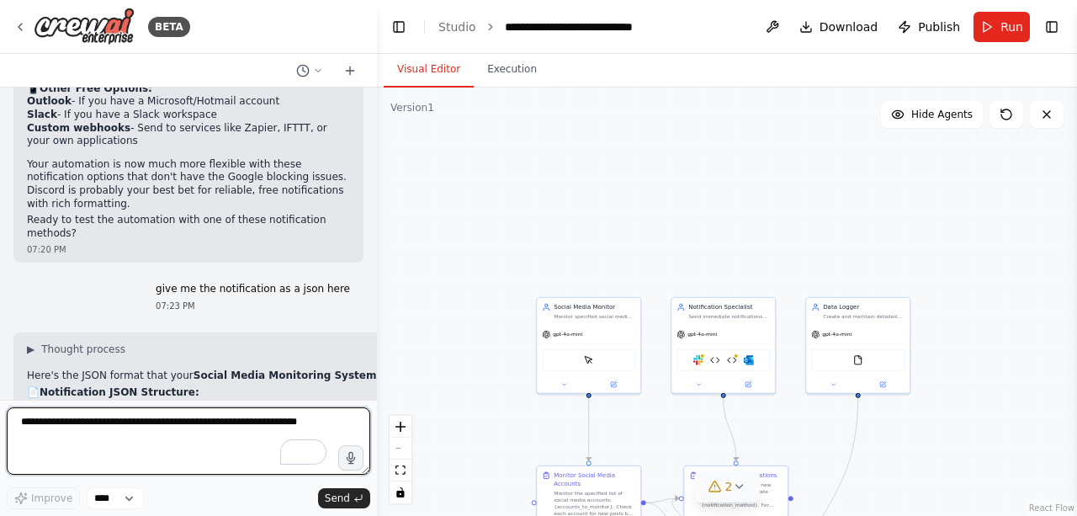
scroll to position [6043, 0]
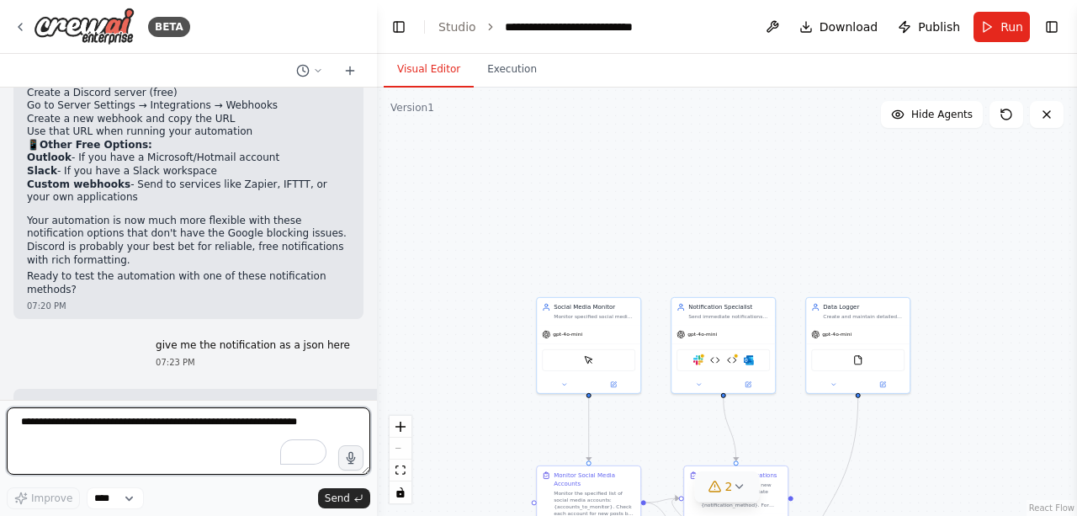
click at [175, 438] on textarea "To enrich screen reader interactions, please activate Accessibility in Grammarl…" at bounding box center [188, 440] width 363 height 67
type textarea "*"
click at [199, 419] on textarea "**********" at bounding box center [188, 440] width 363 height 67
click at [177, 442] on textarea "**********" at bounding box center [188, 440] width 363 height 67
type textarea "**********"
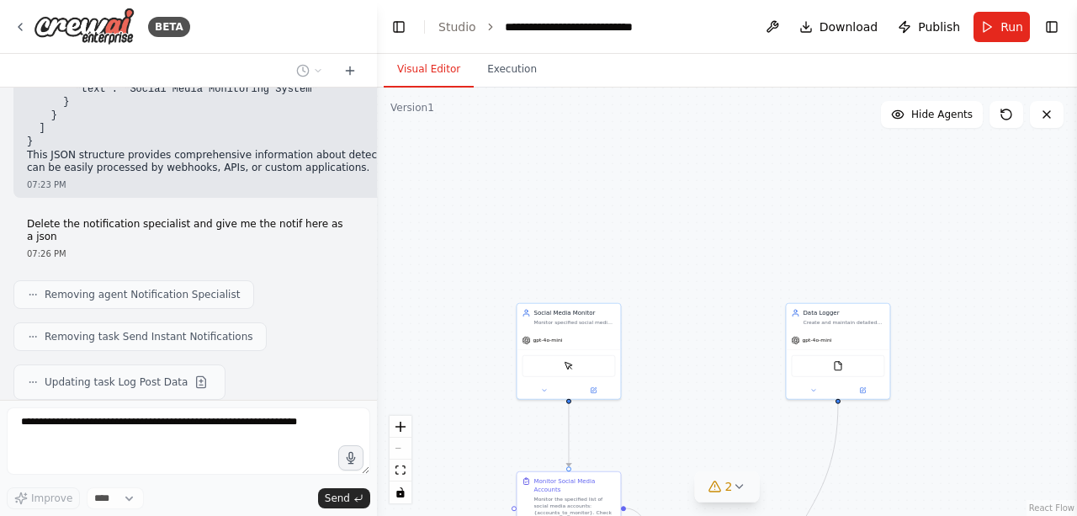
scroll to position [7772, 0]
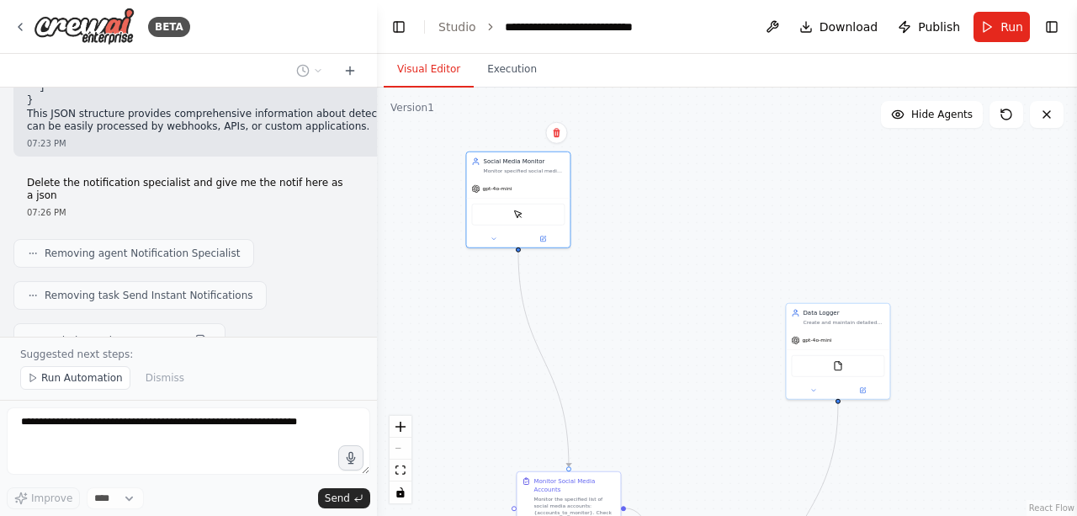
drag, startPoint x: 583, startPoint y: 323, endPoint x: 587, endPoint y: 276, distance: 47.3
click at [529, 162] on div "Social Media Monitor Monitor specified social media accounts for new posts and …" at bounding box center [524, 165] width 82 height 17
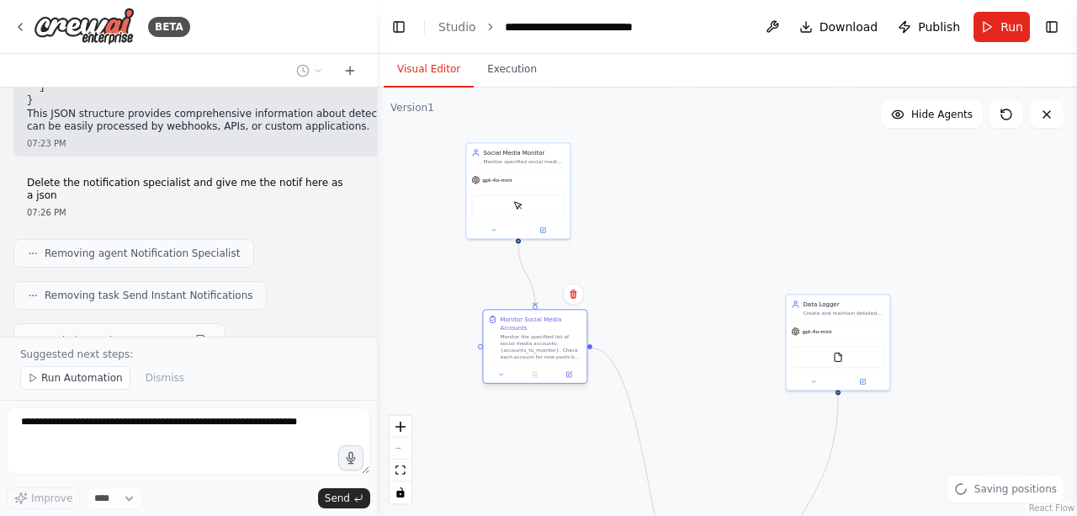
drag, startPoint x: 582, startPoint y: 505, endPoint x: 527, endPoint y: 322, distance: 190.8
click at [528, 333] on div "Monitor the specified list of social media accounts: {accounts_to_monitor}. Che…" at bounding box center [541, 346] width 82 height 27
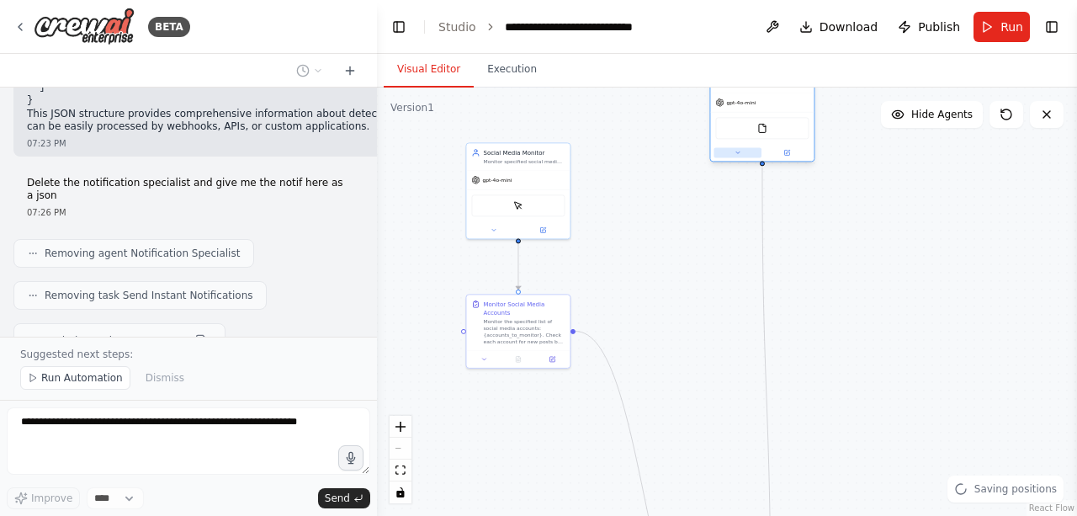
drag, startPoint x: 799, startPoint y: 376, endPoint x: 728, endPoint y: 150, distance: 237.4
click at [728, 150] on button at bounding box center [737, 152] width 48 height 10
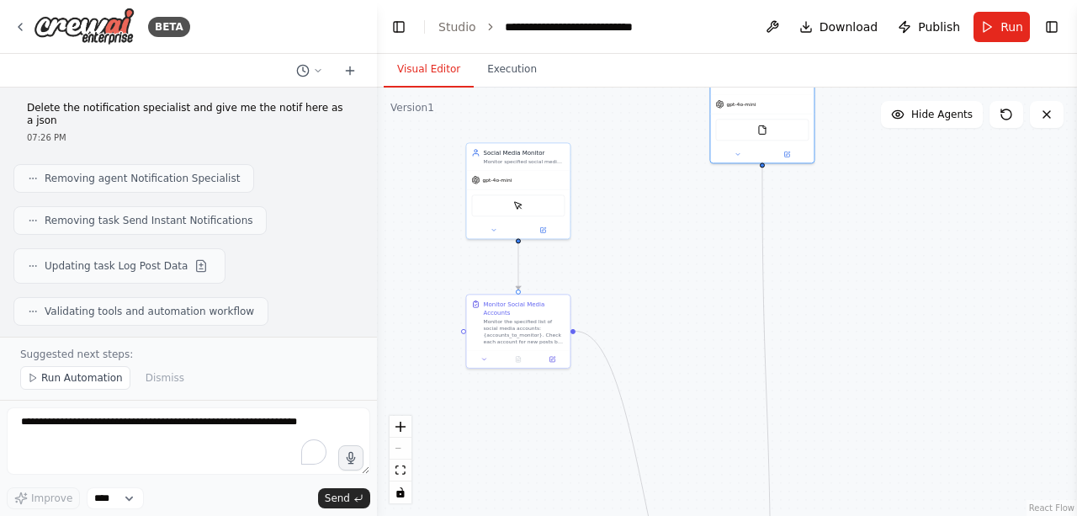
click at [396, 446] on div "React Flow controls" at bounding box center [401, 460] width 22 height 88
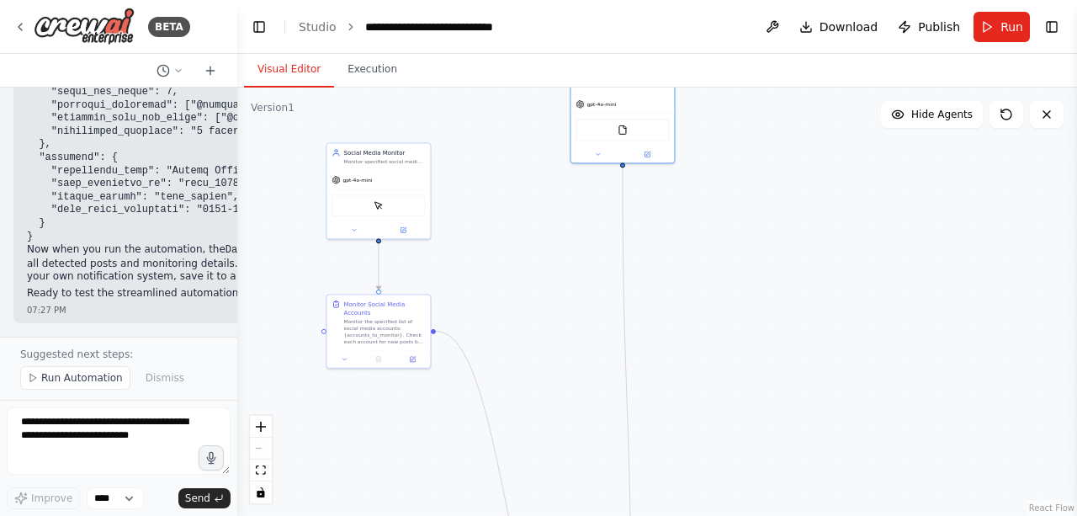
scroll to position [11036, 0]
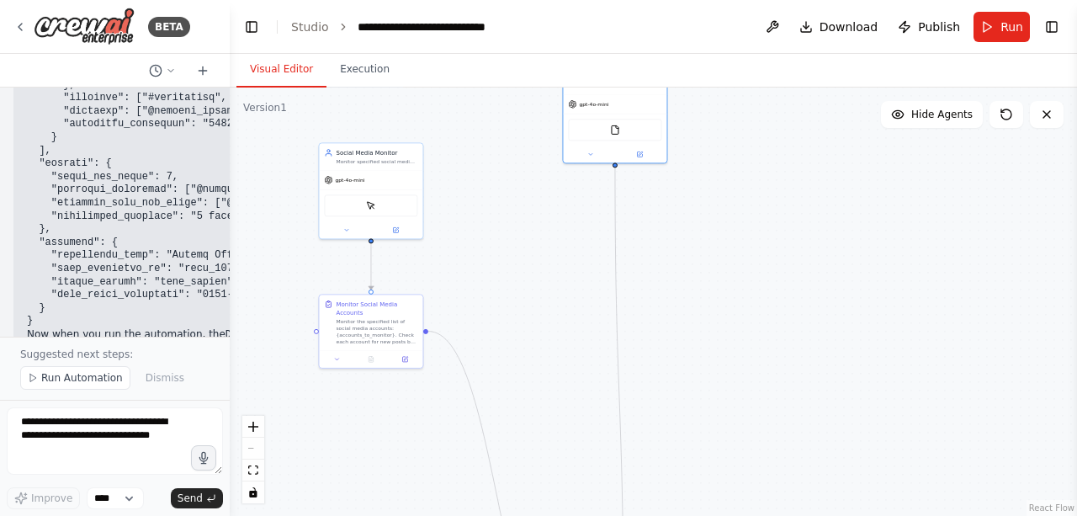
drag, startPoint x: 374, startPoint y: 146, endPoint x: 230, endPoint y: 135, distance: 144.4
click at [230, 135] on div "BETA Develop a watcher tool that monitors multiple Instagram accounts for new p…" at bounding box center [538, 258] width 1077 height 516
click at [77, 372] on button "Run Automation" at bounding box center [75, 378] width 110 height 24
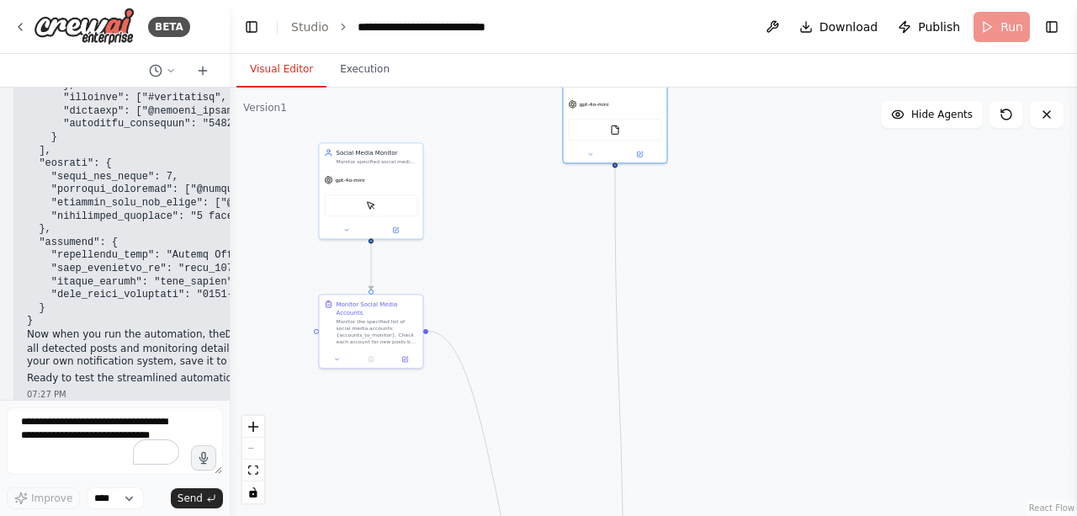
scroll to position [10973, 0]
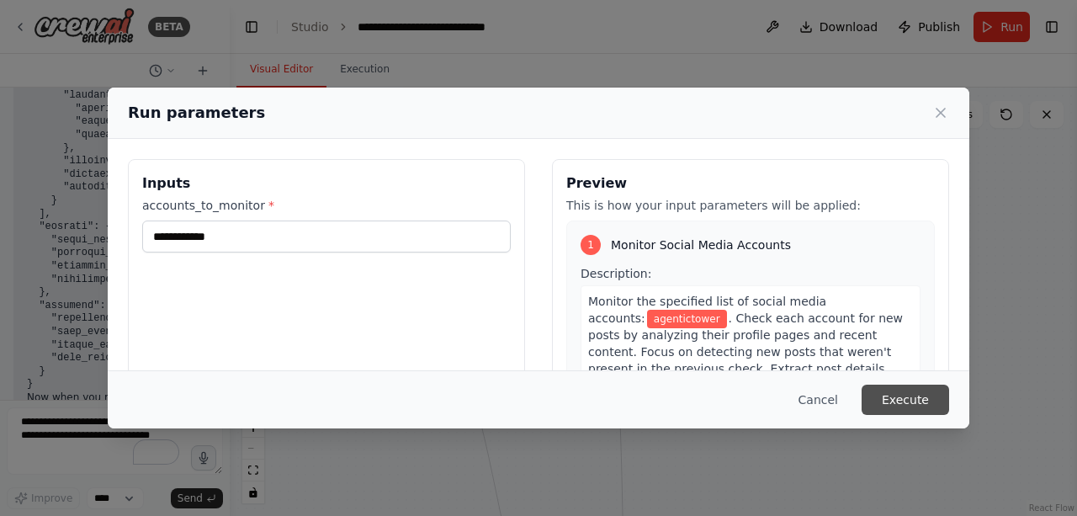
click at [899, 392] on button "Execute" at bounding box center [906, 399] width 88 height 30
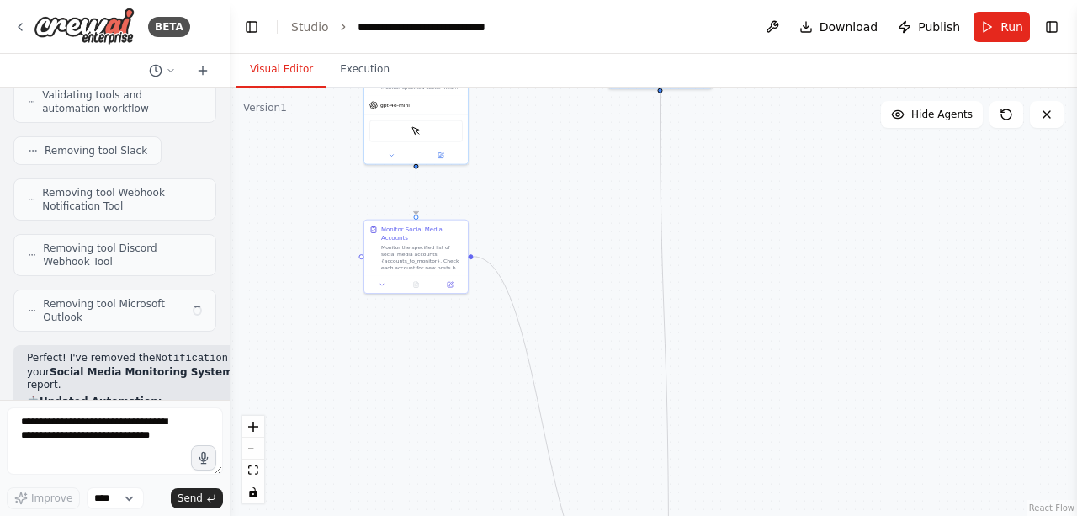
scroll to position [10314, 0]
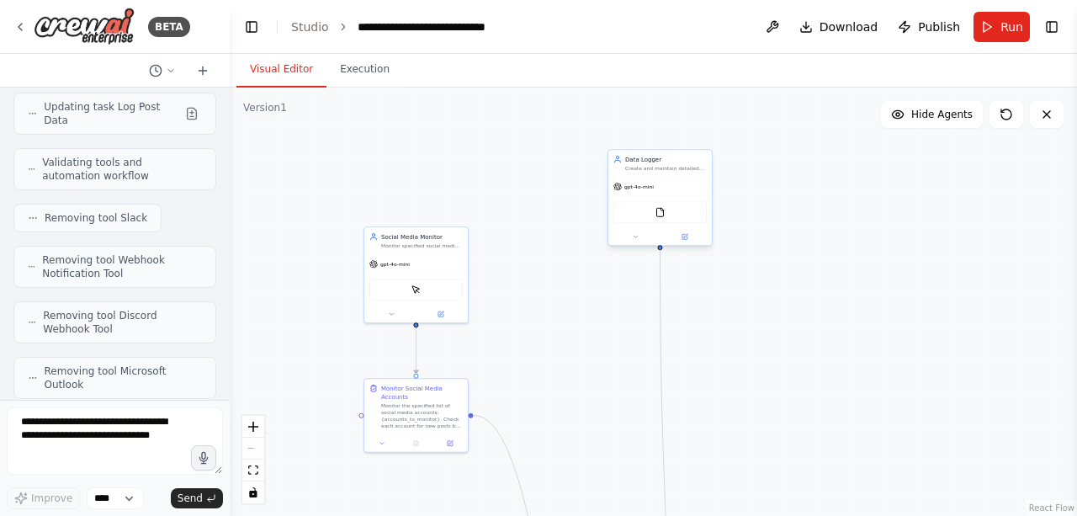
drag, startPoint x: 660, startPoint y: 98, endPoint x: 659, endPoint y: 246, distance: 148.1
click at [659, 336] on div ".deletable-edge-delete-btn { width: 20px; height: 20px; border: 0px solid #ffff…" at bounding box center [584, 443] width 424 height 215
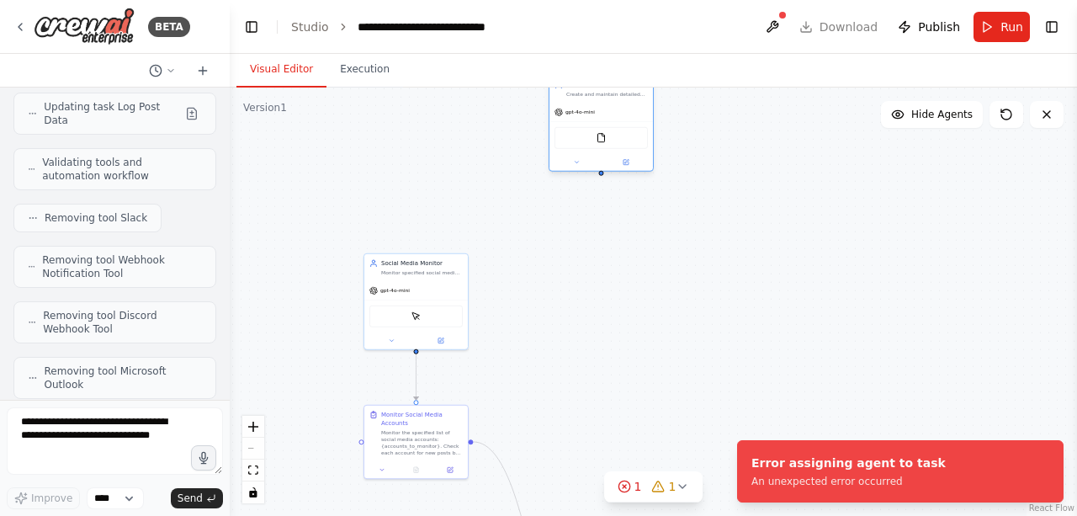
drag, startPoint x: 661, startPoint y: 194, endPoint x: 602, endPoint y: 116, distance: 97.3
click at [602, 116] on div "gpt-4o-mini" at bounding box center [600, 112] width 103 height 19
drag, startPoint x: 431, startPoint y: 292, endPoint x: 391, endPoint y: 123, distance: 173.7
click at [391, 123] on div "gpt-4o-mini" at bounding box center [373, 126] width 103 height 19
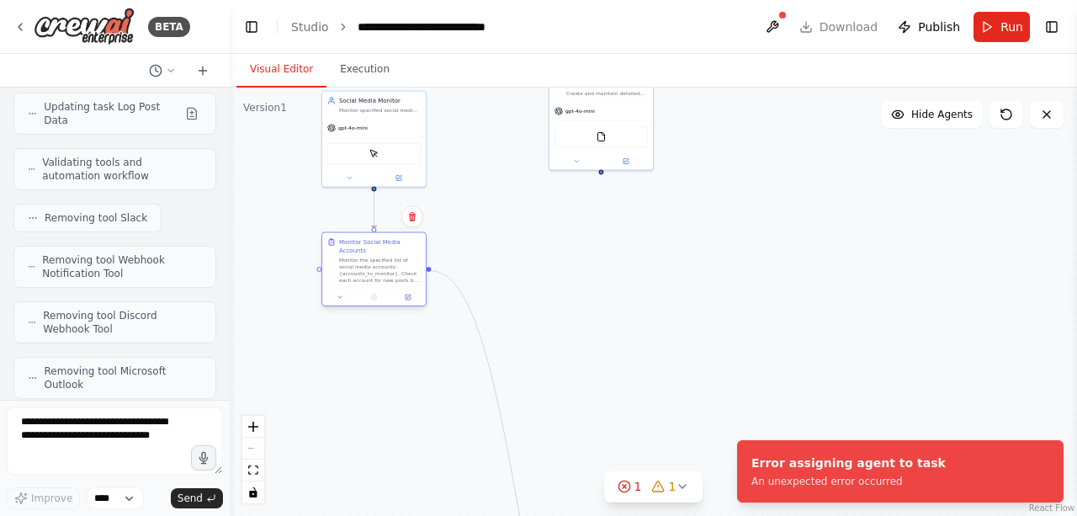
drag, startPoint x: 424, startPoint y: 459, endPoint x: 382, endPoint y: 276, distance: 187.4
click at [382, 276] on div "Monitor the specified list of social media accounts: {accounts_to_monitor}. Che…" at bounding box center [380, 270] width 82 height 27
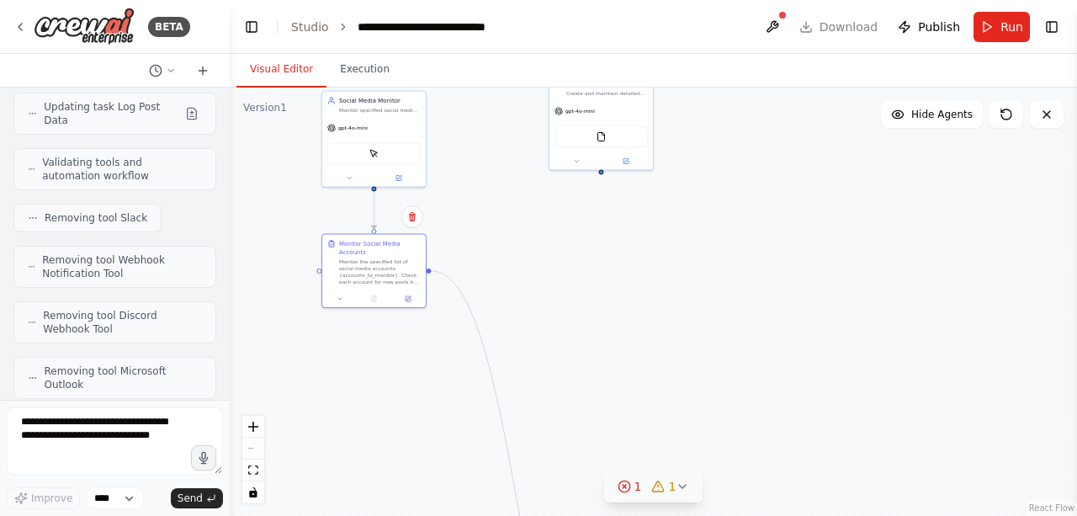
click at [622, 490] on circle at bounding box center [623, 485] width 11 height 11
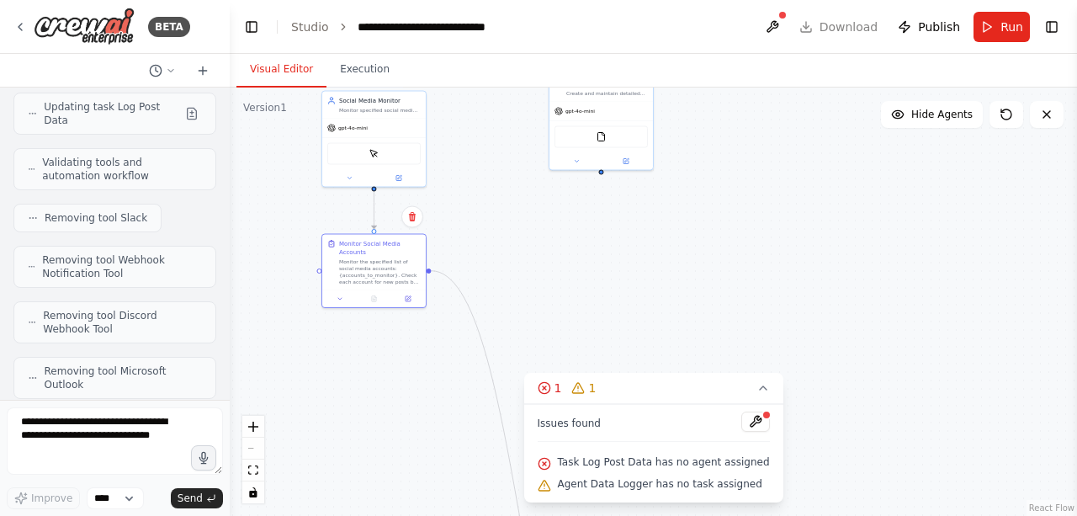
click at [612, 454] on div "Task Log Post Data has no agent assigned" at bounding box center [653, 463] width 232 height 22
click at [612, 464] on span "Task Log Post Data has no agent assigned" at bounding box center [663, 461] width 212 height 13
click at [754, 395] on button "1 1" at bounding box center [652, 388] width 259 height 31
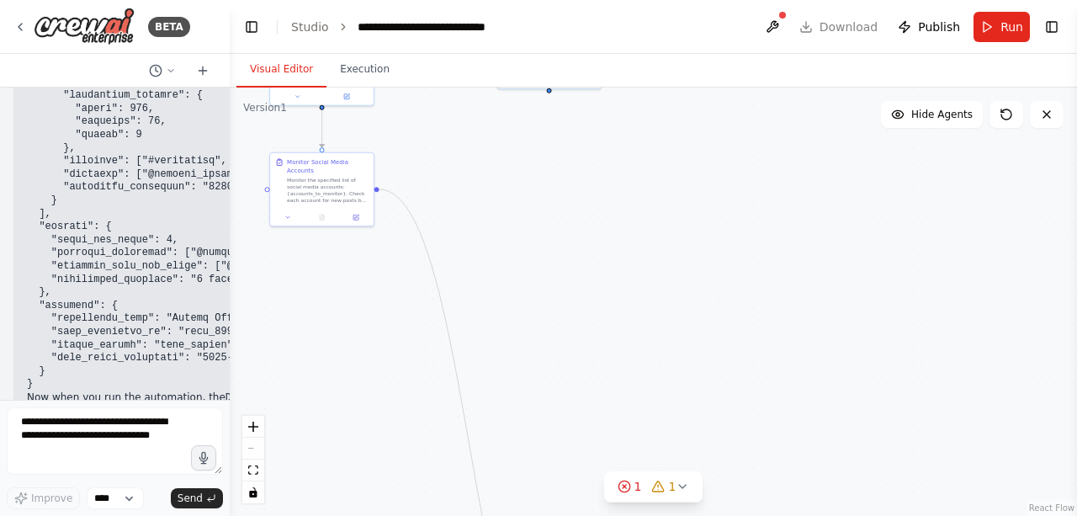
scroll to position [10973, 0]
drag, startPoint x: 471, startPoint y: 465, endPoint x: 517, endPoint y: 316, distance: 156.7
click at [517, 316] on div ".deletable-edge-delete-btn { width: 20px; height: 20px; border: 0px solid #ffff…" at bounding box center [653, 302] width 847 height 428
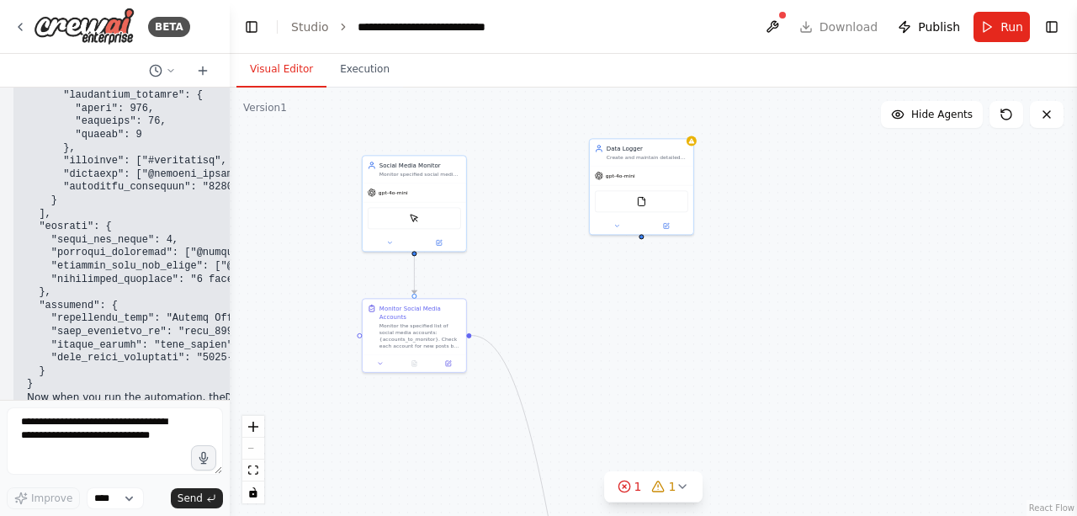
drag, startPoint x: 561, startPoint y: 164, endPoint x: 666, endPoint y: 303, distance: 174.2
click at [666, 303] on div ".deletable-edge-delete-btn { width: 20px; height: 20px; border: 0px solid #ffff…" at bounding box center [653, 302] width 847 height 428
drag, startPoint x: 438, startPoint y: 197, endPoint x: 385, endPoint y: 158, distance: 65.0
click at [385, 158] on div "gpt-4o-mini" at bounding box center [372, 157] width 103 height 19
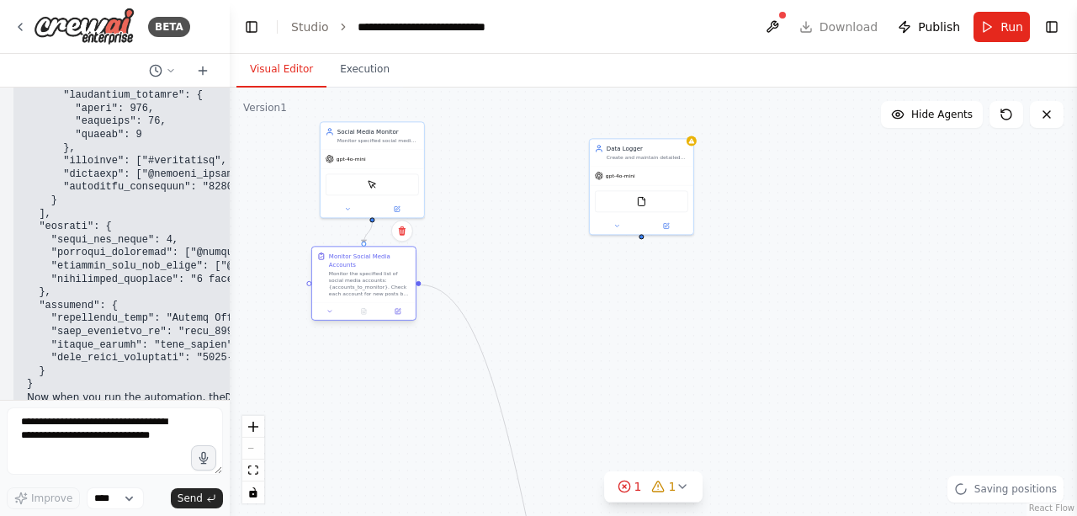
drag, startPoint x: 416, startPoint y: 317, endPoint x: 365, endPoint y: 264, distance: 73.2
click at [365, 264] on div "Monitor Social Media Accounts" at bounding box center [370, 260] width 82 height 17
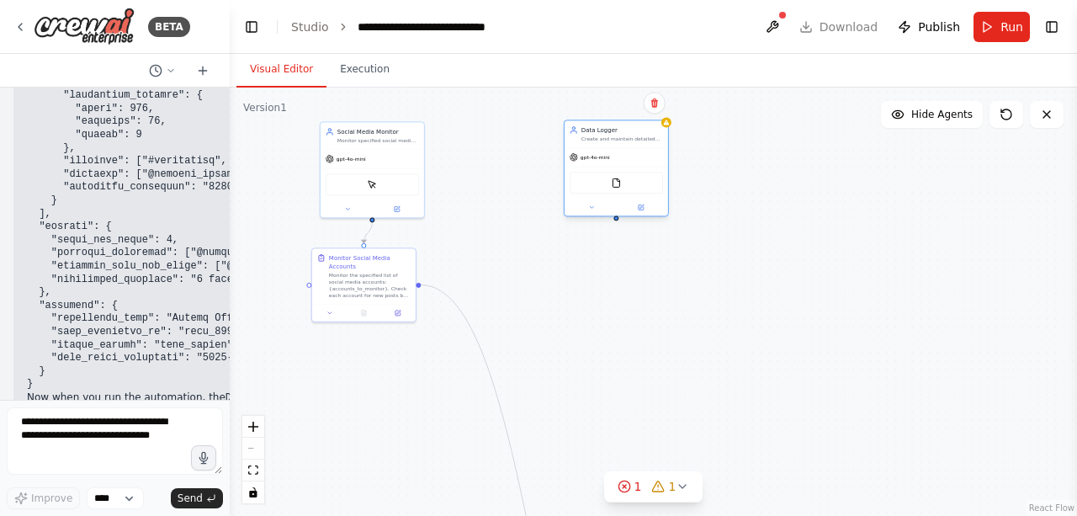
drag, startPoint x: 665, startPoint y: 200, endPoint x: 640, endPoint y: 180, distance: 31.7
click at [640, 180] on div "FileReadTool" at bounding box center [616, 183] width 93 height 22
drag, startPoint x: 512, startPoint y: 449, endPoint x: 578, endPoint y: 353, distance: 116.7
click at [578, 353] on div ".deletable-edge-delete-btn { width: 20px; height: 20px; border: 0px solid #ffff…" at bounding box center [653, 302] width 847 height 428
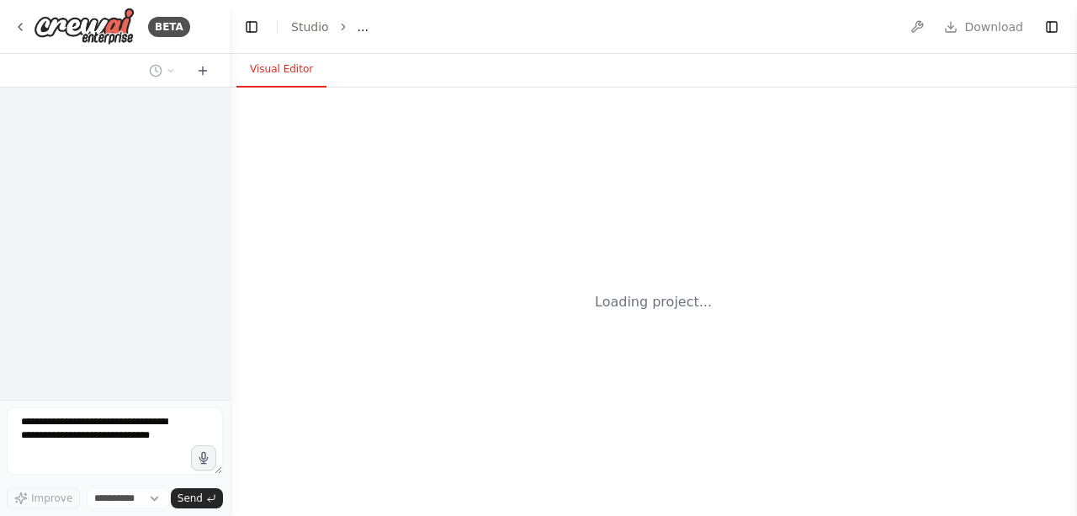
select select "****"
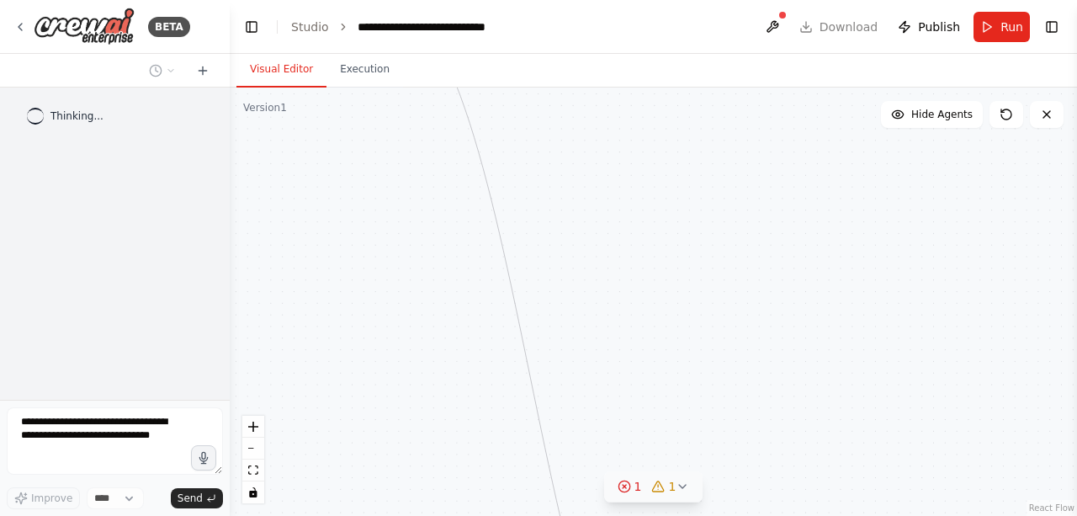
click at [669, 485] on span "1" at bounding box center [673, 486] width 8 height 17
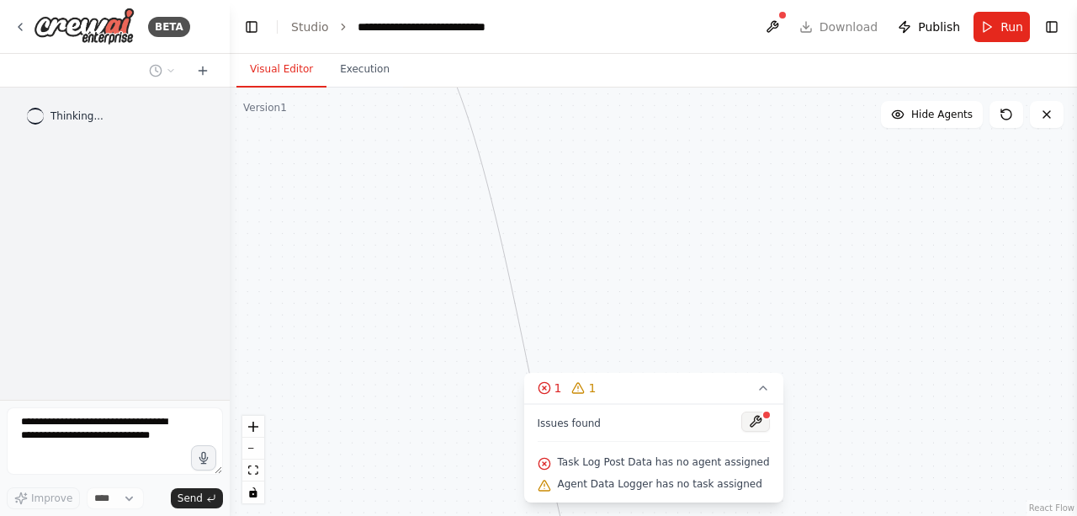
click at [741, 422] on button at bounding box center [755, 421] width 29 height 20
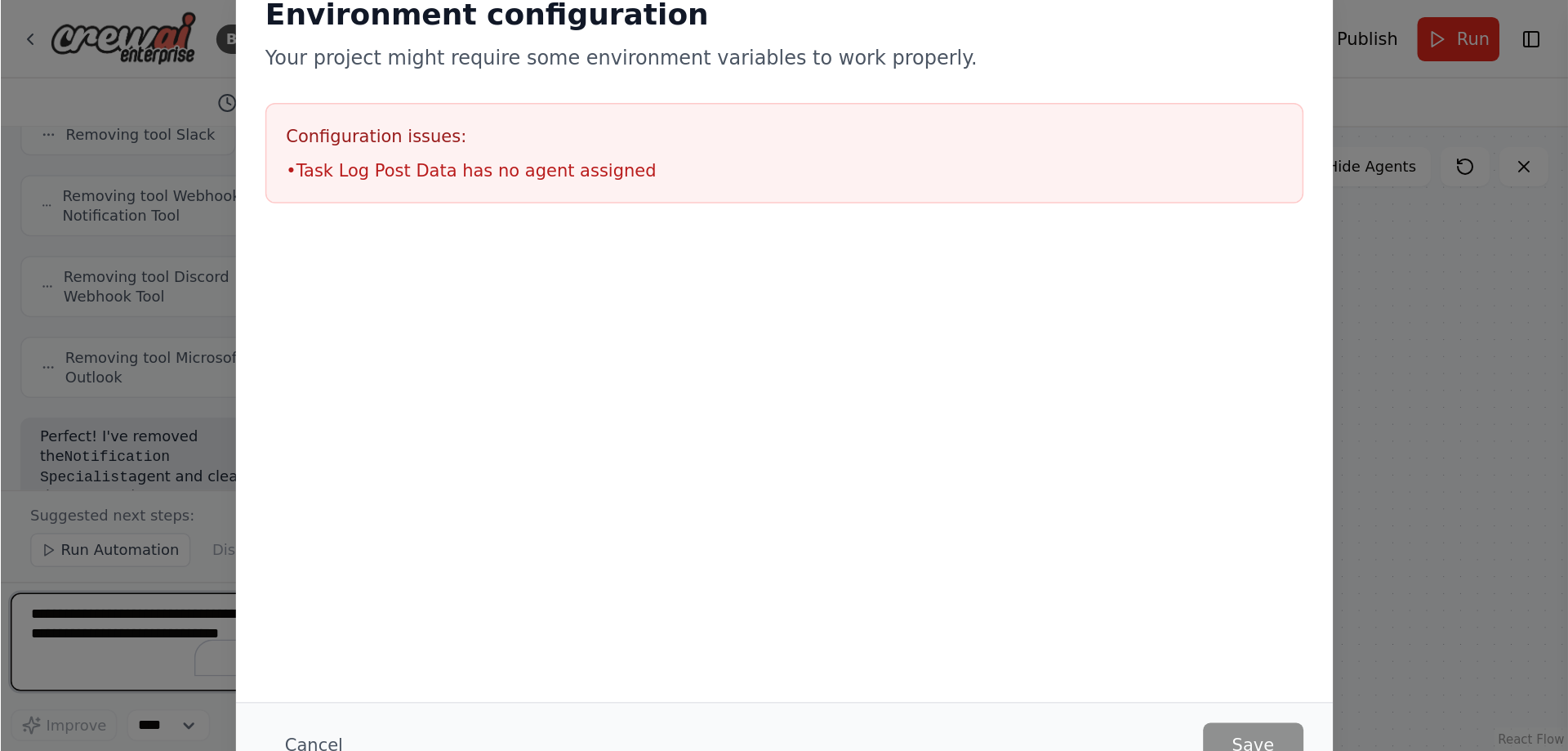
scroll to position [10722, 0]
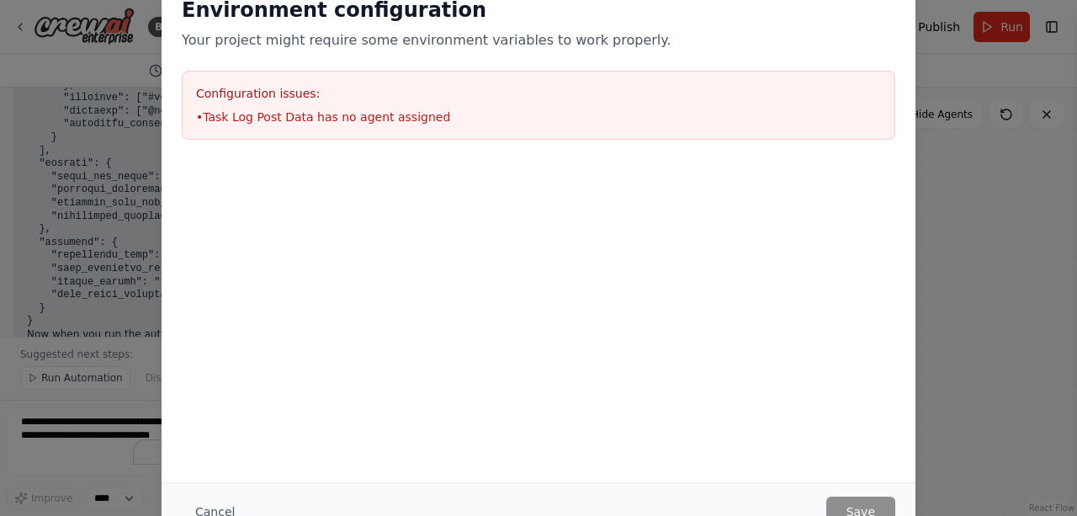
drag, startPoint x: 255, startPoint y: 93, endPoint x: 266, endPoint y: 113, distance: 23.0
click at [254, 94] on h3 "Configuration issues:" at bounding box center [538, 93] width 685 height 17
click at [270, 118] on li "• Task Log Post Data has no agent assigned" at bounding box center [538, 117] width 685 height 17
drag, startPoint x: 220, startPoint y: 116, endPoint x: 594, endPoint y: 223, distance: 389.3
click at [241, 127] on div "Configuration issues: • Task Log Post Data has no agent assigned" at bounding box center [538, 105] width 713 height 69
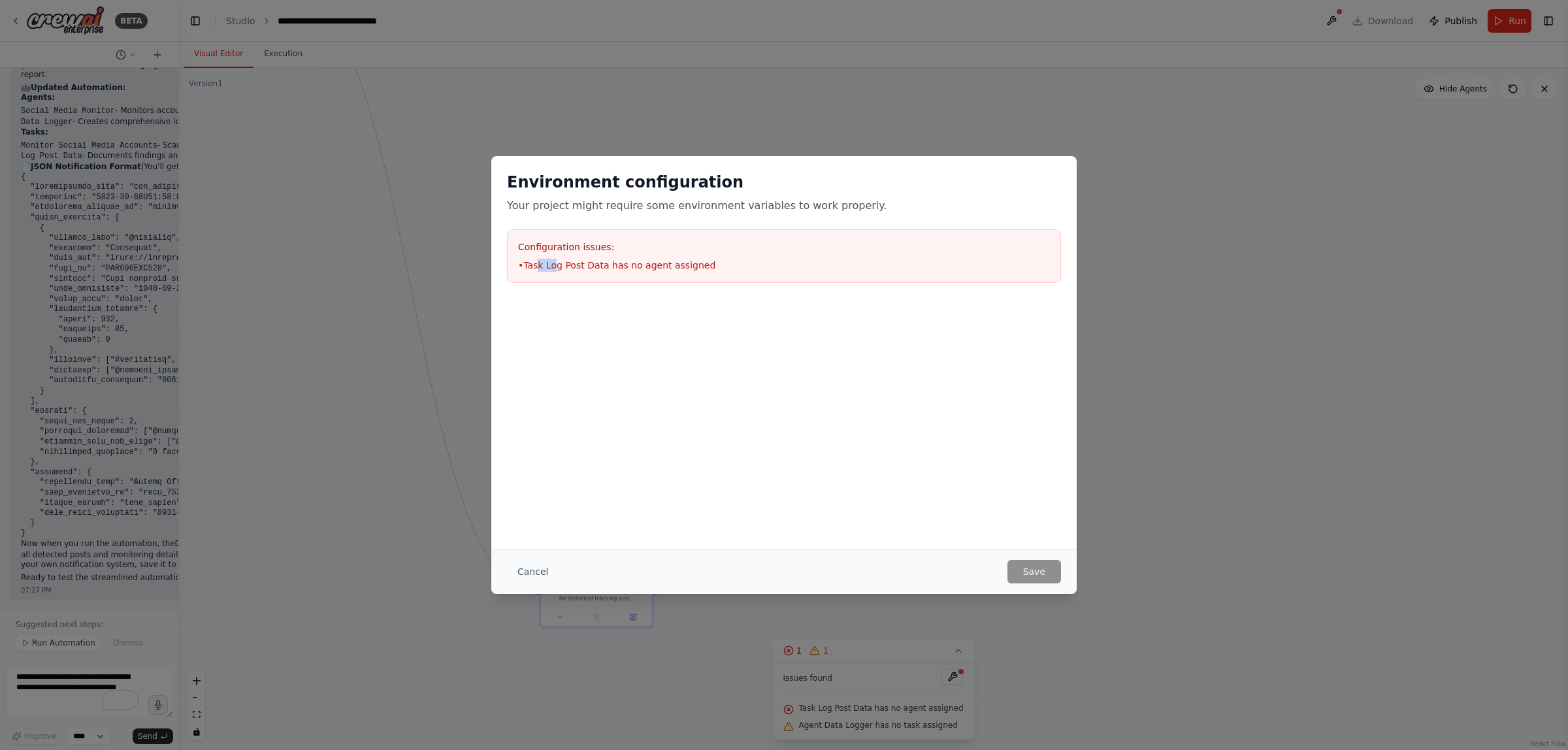
scroll to position [8495, 0]
drag, startPoint x: 910, startPoint y: 188, endPoint x: 937, endPoint y: 161, distance: 38.2
click at [836, 161] on div "Environment configuration Your project might require some environment variables…" at bounding box center [784, 227] width 586 height 142
click at [452, 186] on div "Environment configuration Your project might require some environment variables…" at bounding box center [784, 375] width 1568 height 750
click at [533, 400] on button "Cancel" at bounding box center [533, 571] width 51 height 23
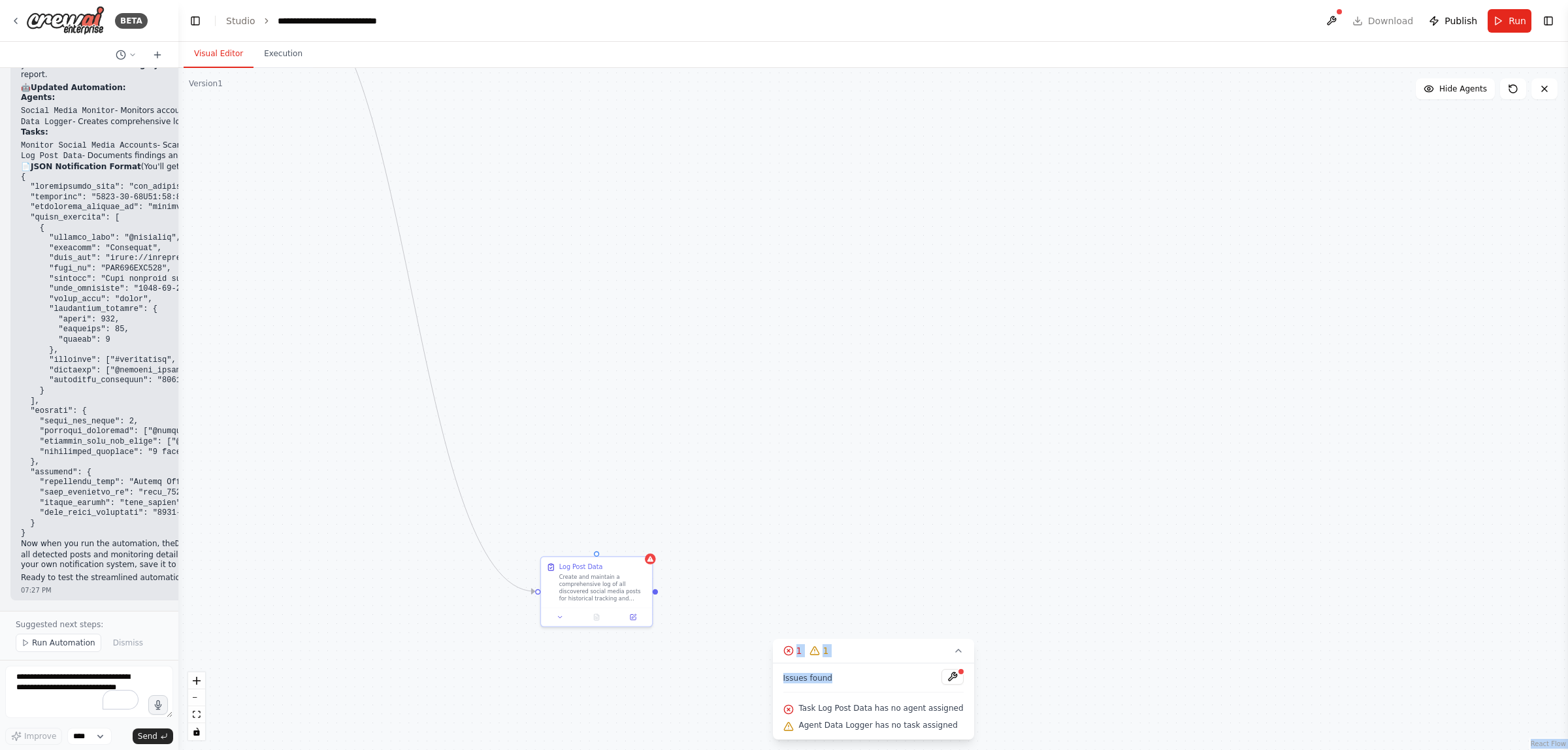
drag, startPoint x: 842, startPoint y: 684, endPoint x: 817, endPoint y: 345, distance: 339.9
click at [817, 345] on div "Version 1 Show Tools Hide Agents .deletable-edge-delete-btn { width: 20px; heig…" at bounding box center [874, 409] width 1390 height 682
click at [836, 400] on div "Issues found Task Log Post Data has no agent assigned Agent Data Logger has no …" at bounding box center [872, 701] width 201 height 76
drag, startPoint x: 913, startPoint y: 652, endPoint x: 872, endPoint y: 586, distance: 77.7
click at [836, 400] on div "Version 1 Show Tools Hide Agents .deletable-edge-delete-btn { width: 20px; heig…" at bounding box center [874, 409] width 1390 height 682
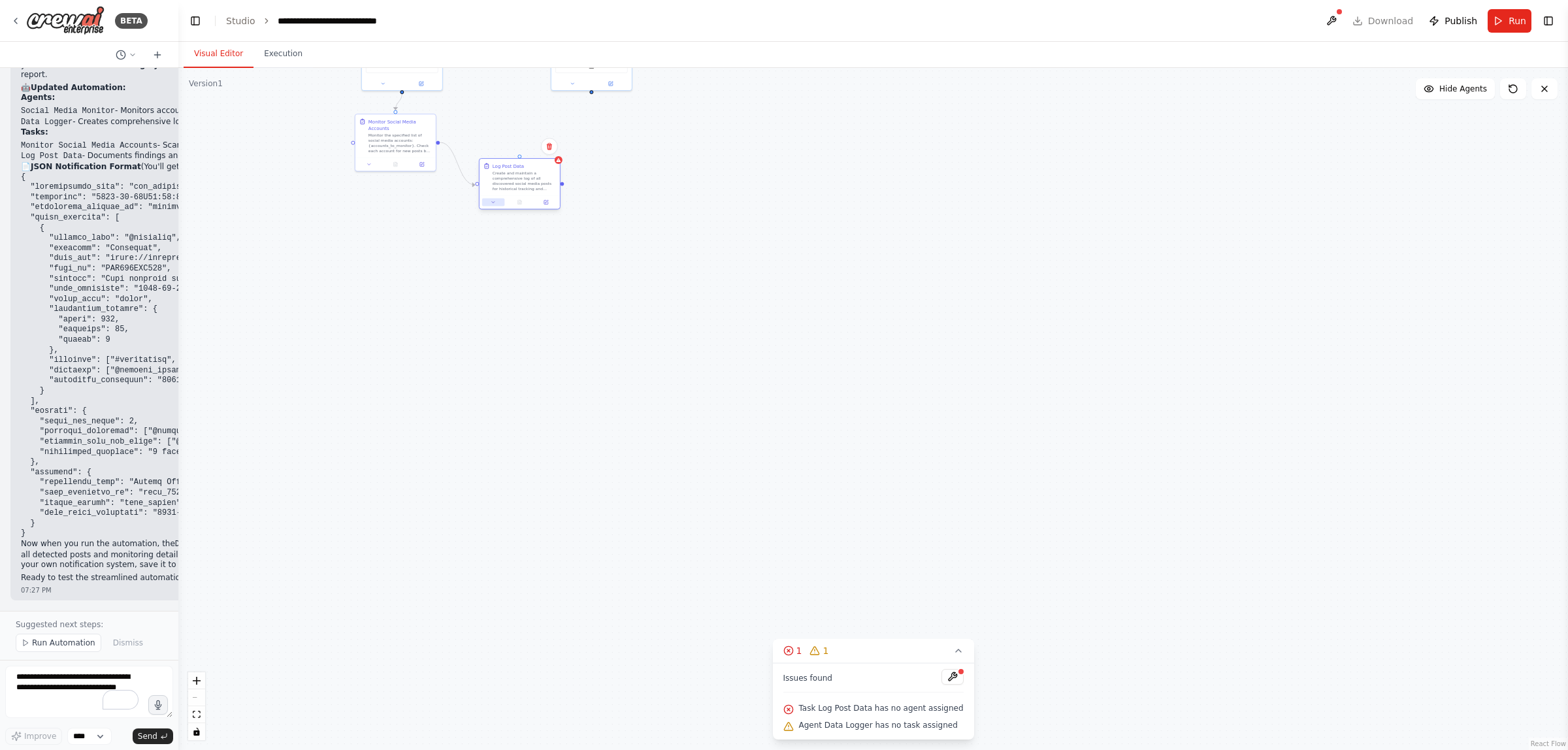
drag, startPoint x: 644, startPoint y: 590, endPoint x: 536, endPoint y: 265, distance: 342.5
click at [497, 200] on button at bounding box center [493, 203] width 23 height 8
drag, startPoint x: 887, startPoint y: 648, endPoint x: 874, endPoint y: 528, distance: 120.7
click at [836, 400] on div "Version 1 Show Tools Hide Agents .deletable-edge-delete-btn { width: 20px; heig…" at bounding box center [874, 409] width 1390 height 682
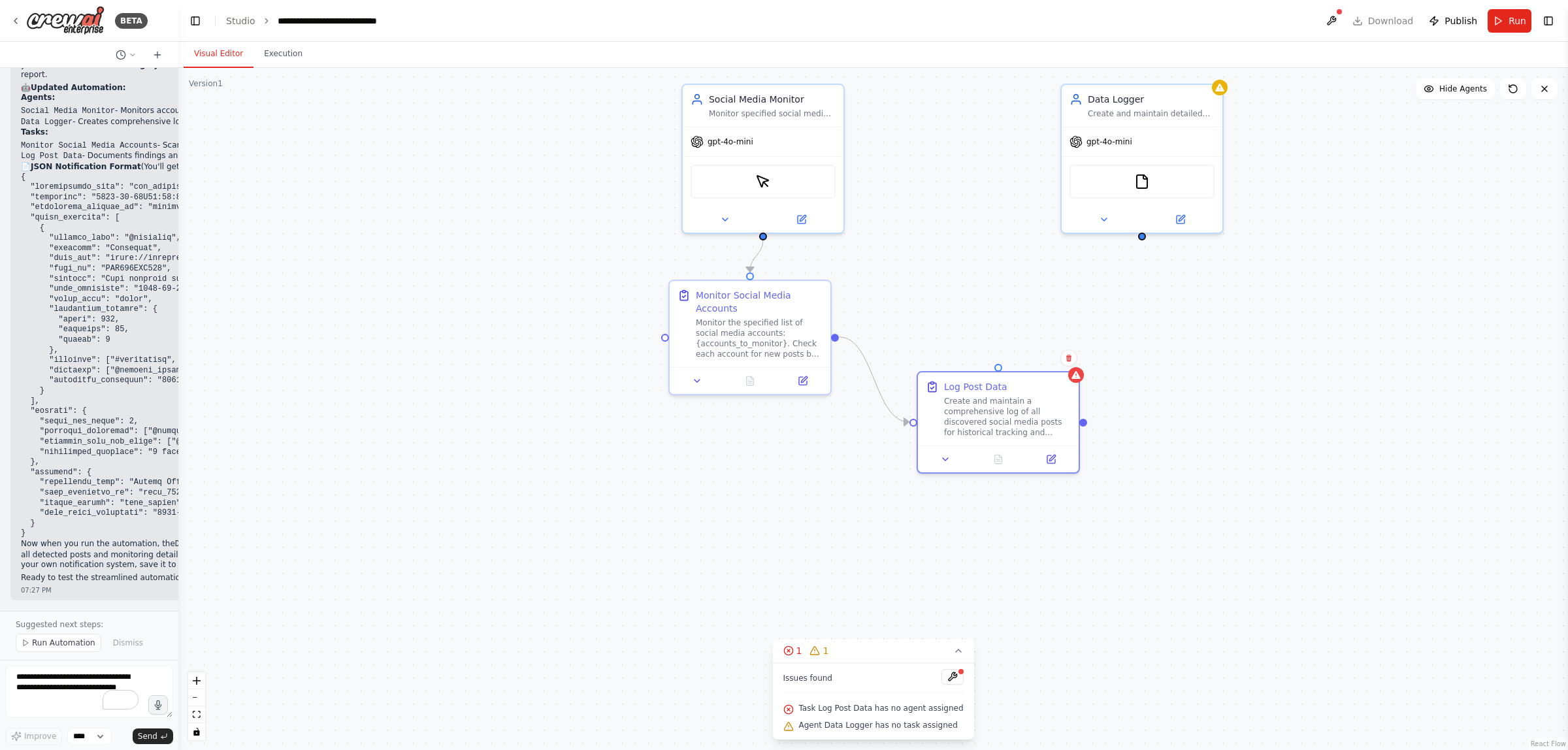
drag, startPoint x: 487, startPoint y: 224, endPoint x: 1080, endPoint y: 568, distance: 685.6
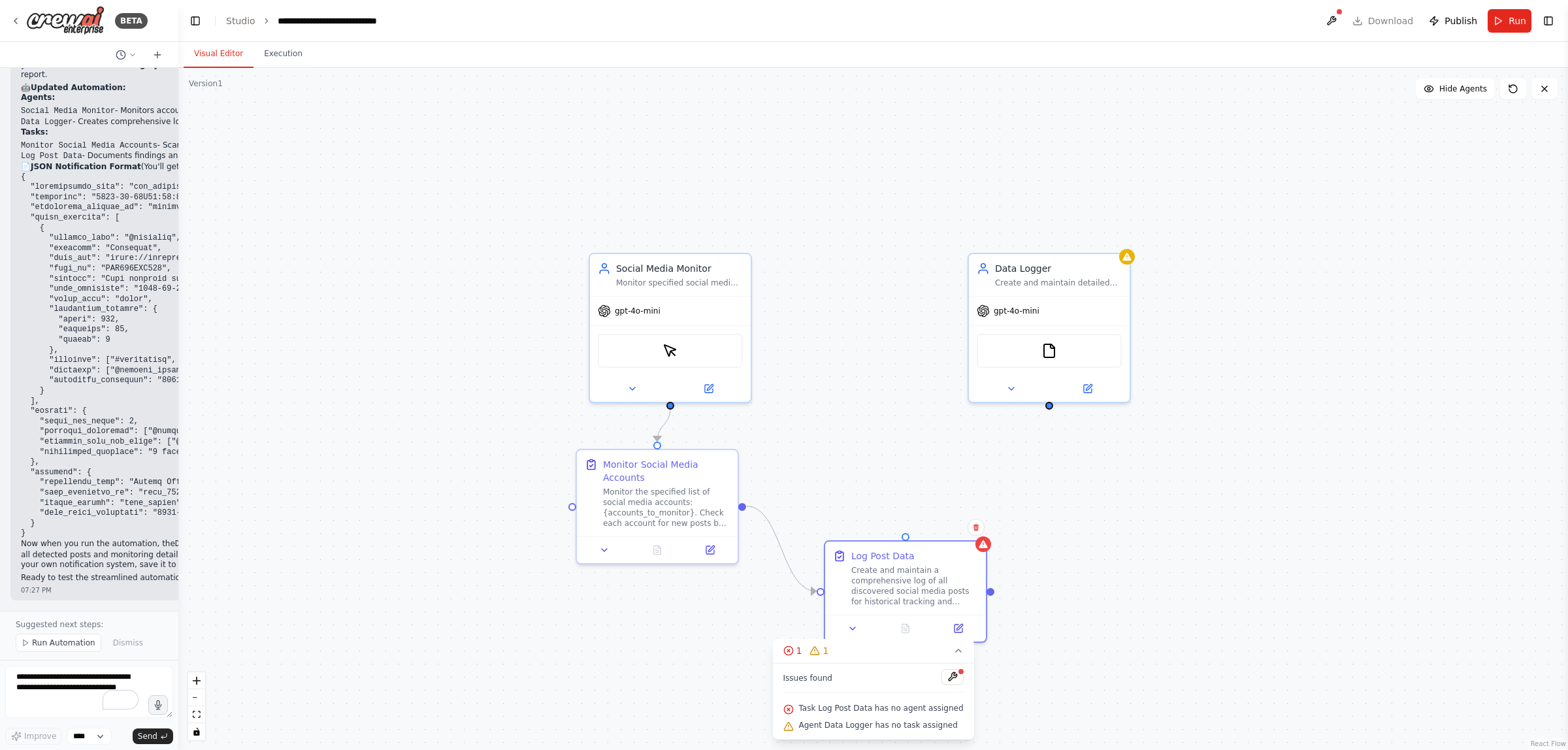
drag, startPoint x: 1121, startPoint y: 506, endPoint x: 961, endPoint y: 579, distance: 175.9
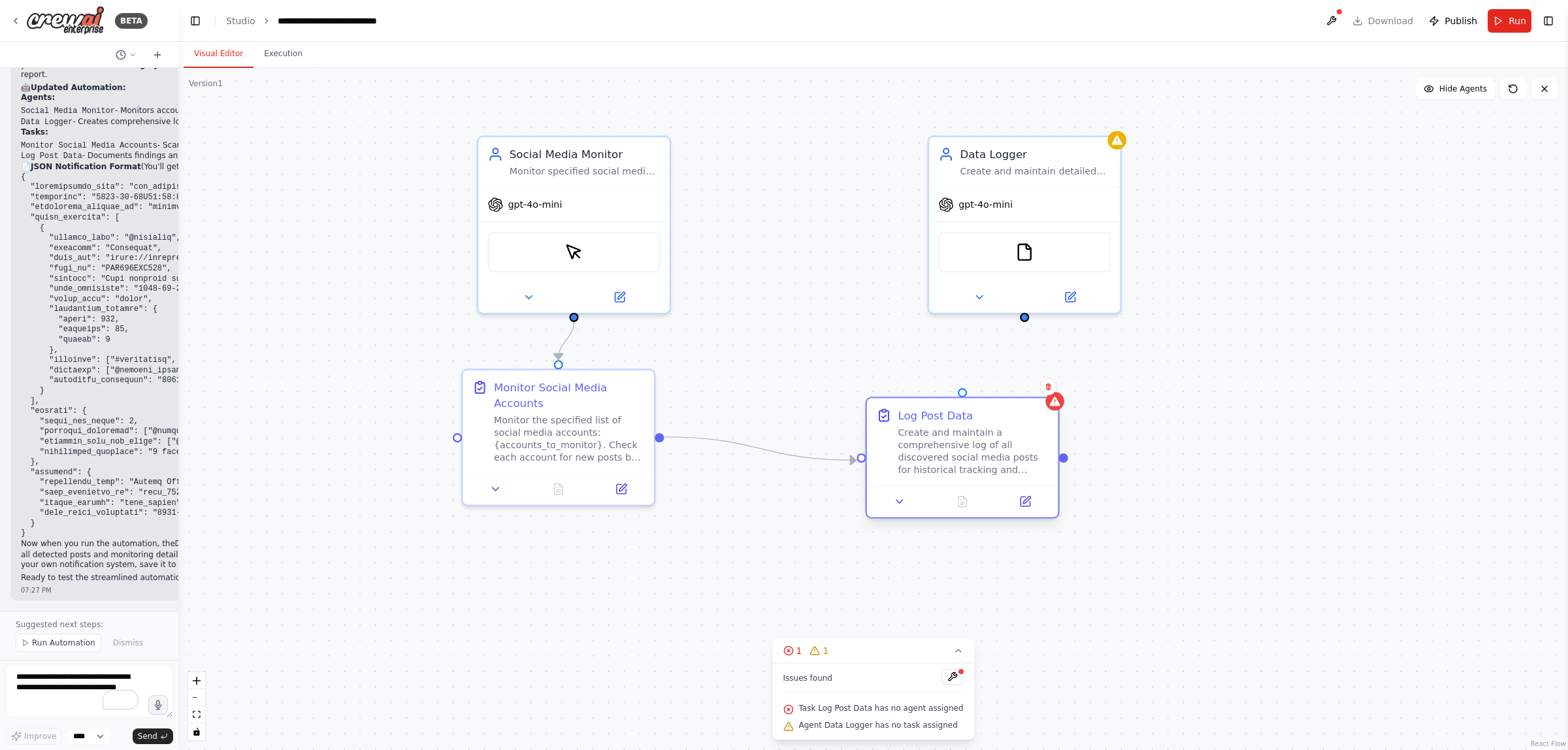
drag, startPoint x: 888, startPoint y: 495, endPoint x: 988, endPoint y: 416, distance: 127.4
click at [836, 400] on div "Log Post Data" at bounding box center [973, 415] width 151 height 16
click at [836, 400] on div "Create and maintain a comprehensive log of all discovered social media posts fo…" at bounding box center [973, 451] width 151 height 50
click at [836, 400] on div "Log Post Data Create and maintain a comprehensive log of all discovered social …" at bounding box center [962, 442] width 192 height 87
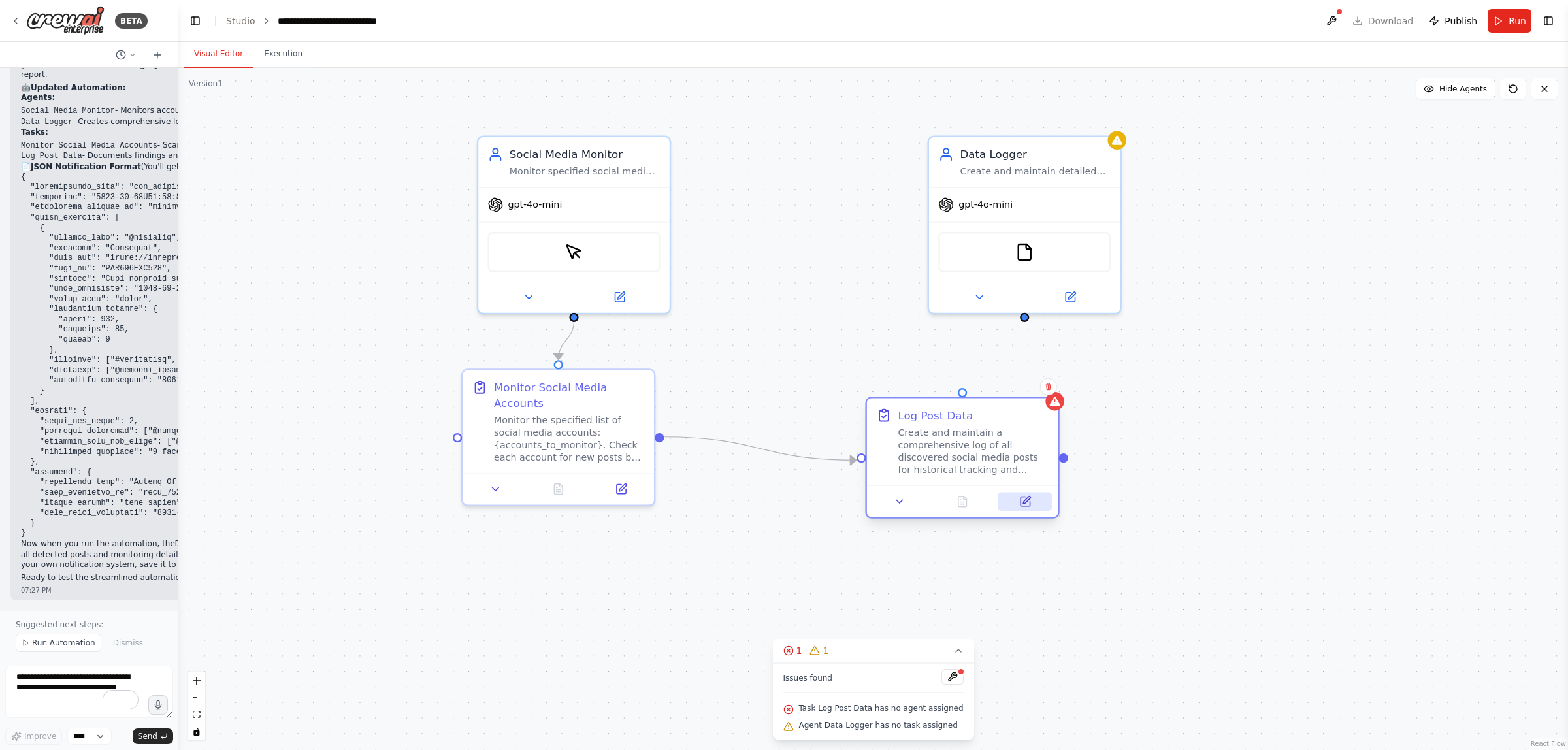
click at [836, 400] on button at bounding box center [1025, 502] width 54 height 19
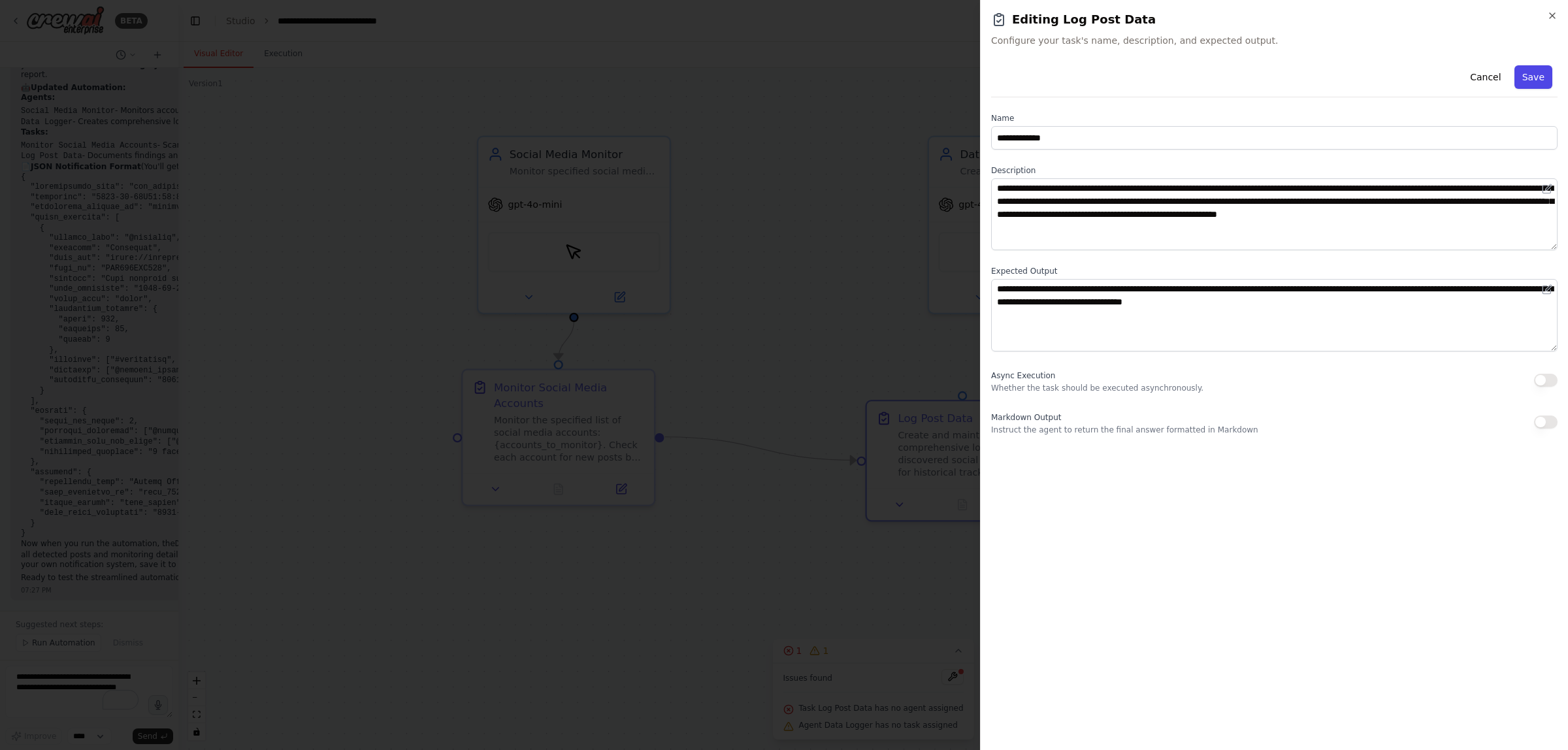
click at [836, 76] on button "Save" at bounding box center [1533, 77] width 38 height 23
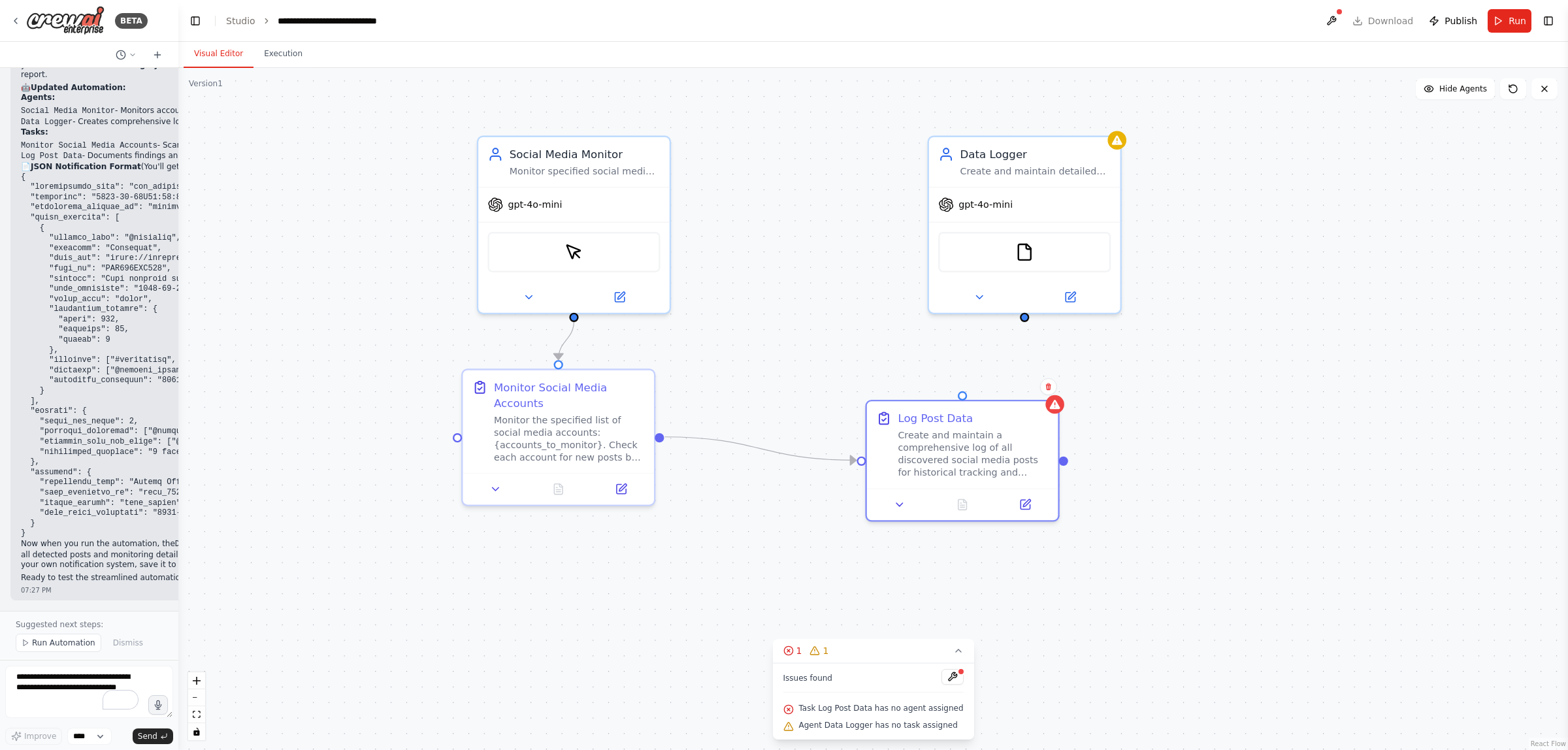
click at [181, 206] on div ".deletable-edge-delete-btn { width: 20px; height: 20px; border: 0px solid #ffff…" at bounding box center [874, 409] width 1390 height 682
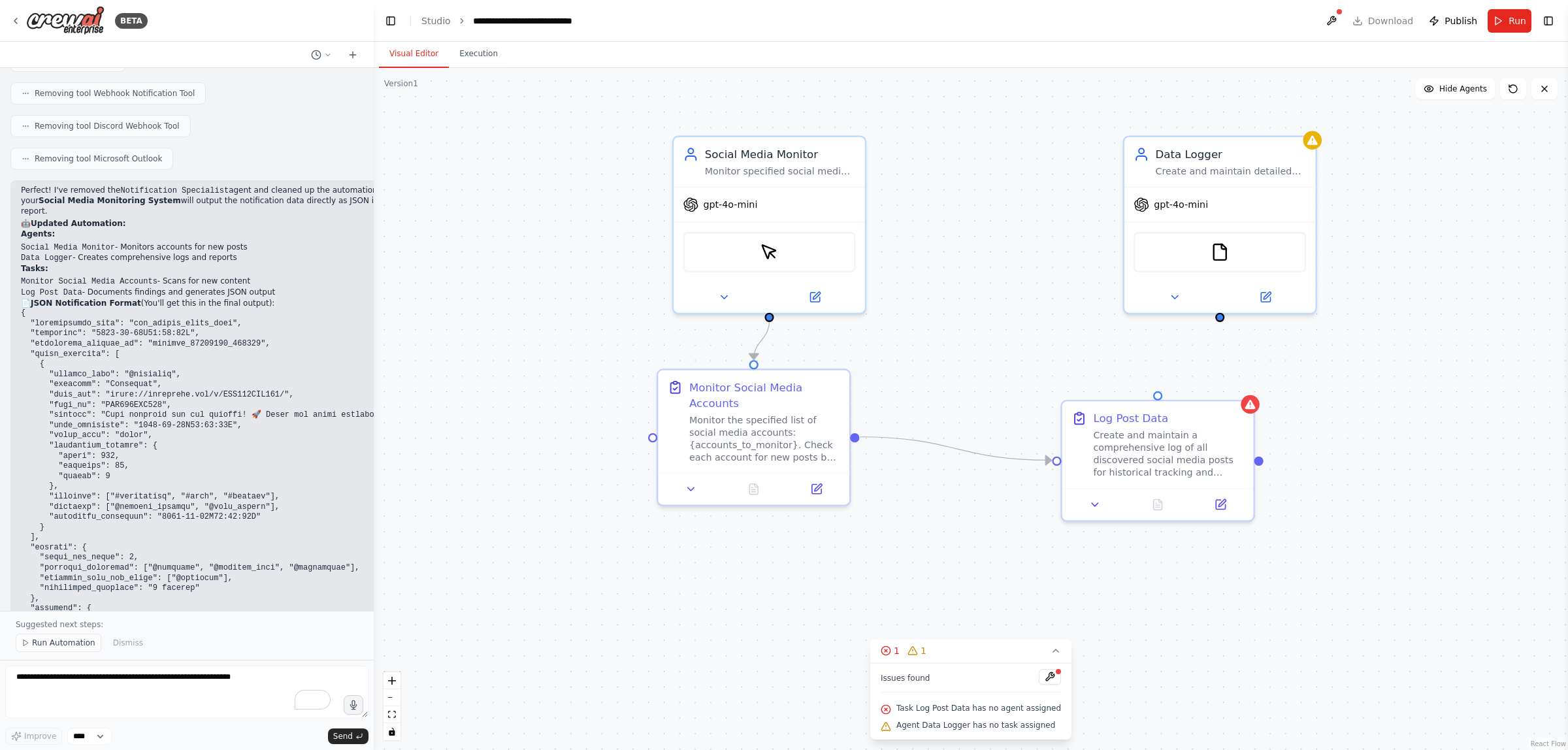
drag, startPoint x: 175, startPoint y: 210, endPoint x: 628, endPoint y: 233, distance: 453.6
click at [426, 207] on div "BETA Develop a watcher tool that monitors multiple Instagram accounts for new p…" at bounding box center [784, 375] width 1568 height 750
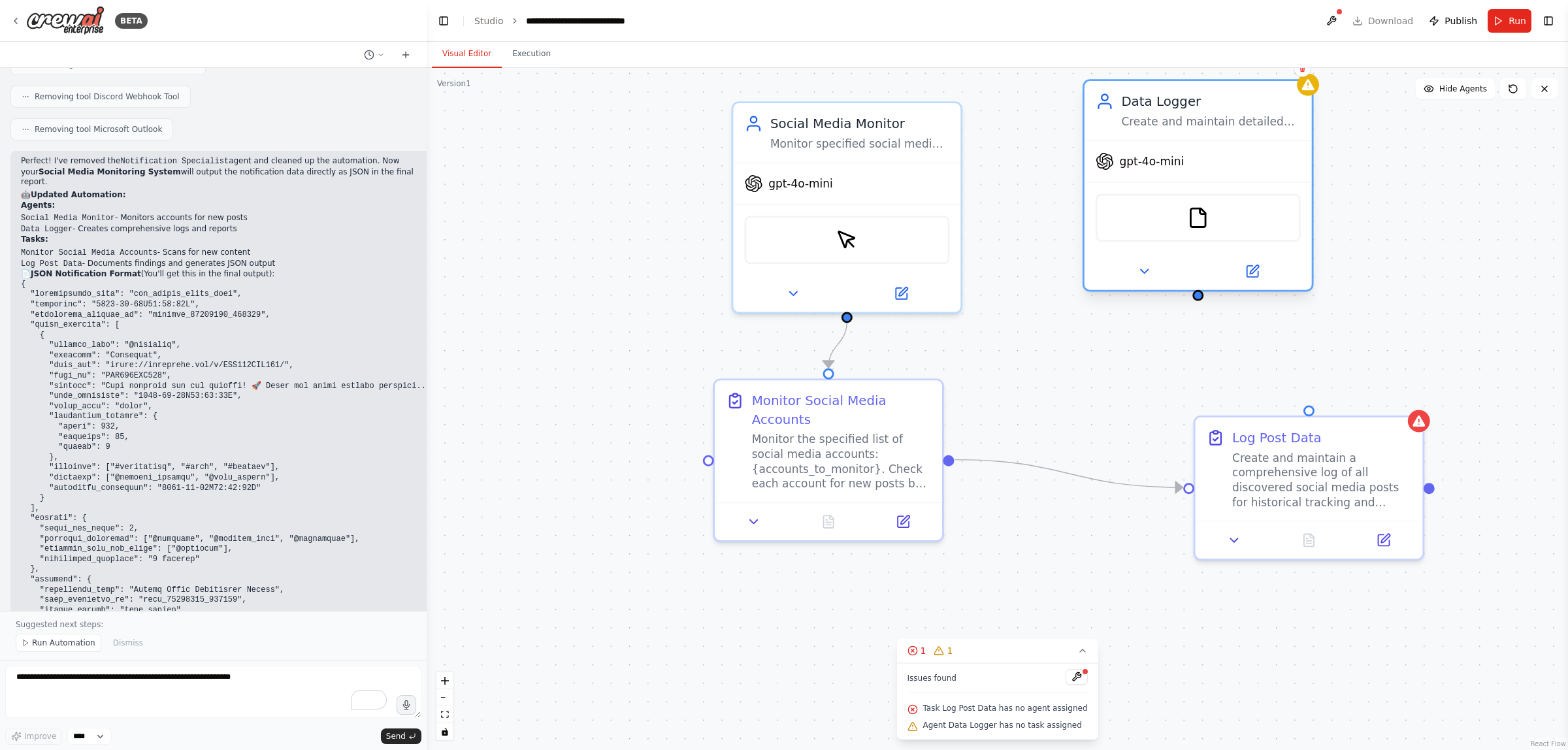
drag, startPoint x: 1416, startPoint y: 196, endPoint x: 1233, endPoint y: 172, distance: 184.6
click at [836, 172] on div "gpt-4o-mini" at bounding box center [1198, 161] width 228 height 40
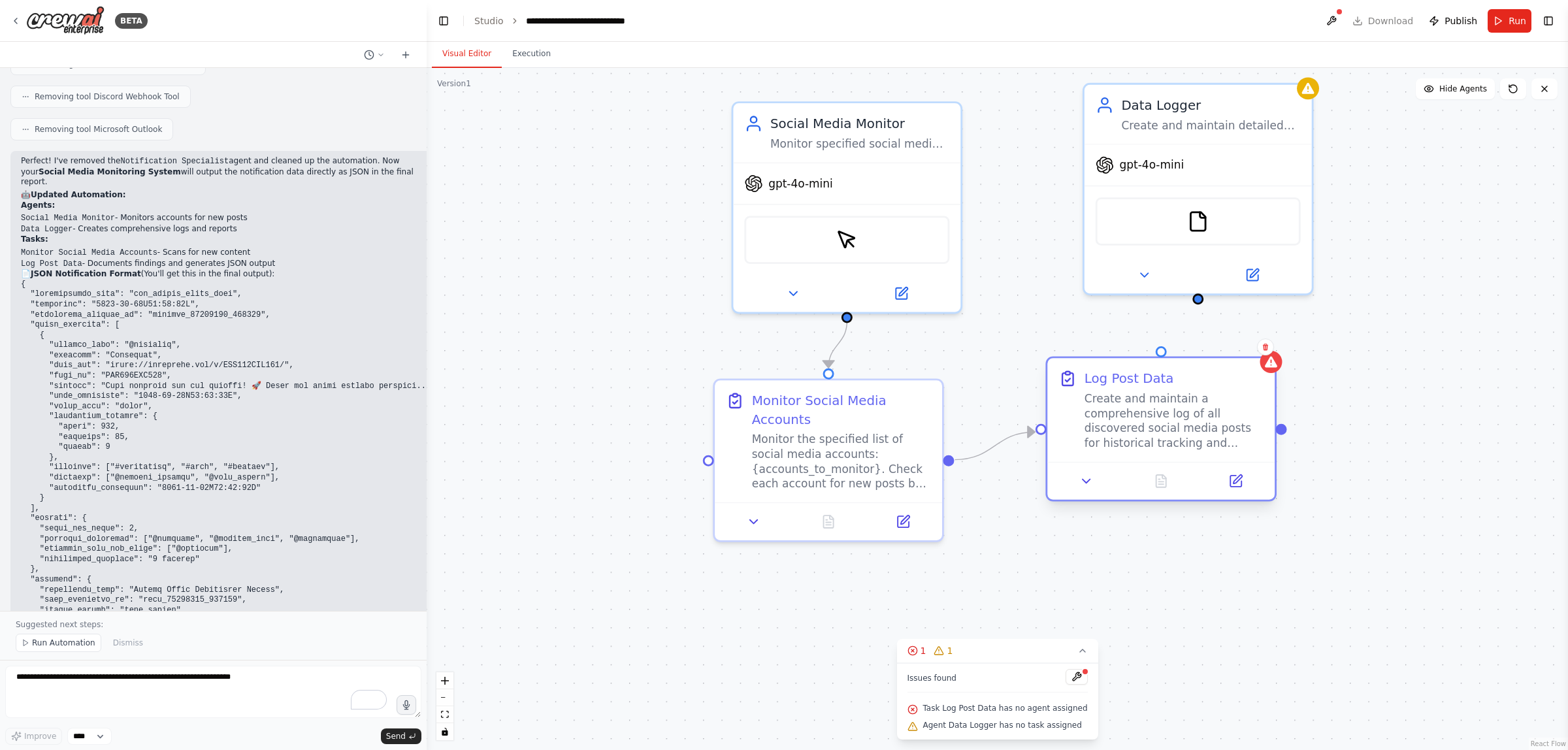
drag, startPoint x: 1372, startPoint y: 455, endPoint x: 1212, endPoint y: 398, distance: 169.8
click at [836, 398] on div "Create and maintain a comprehensive log of all discovered social media posts fo…" at bounding box center [1174, 421] width 179 height 60
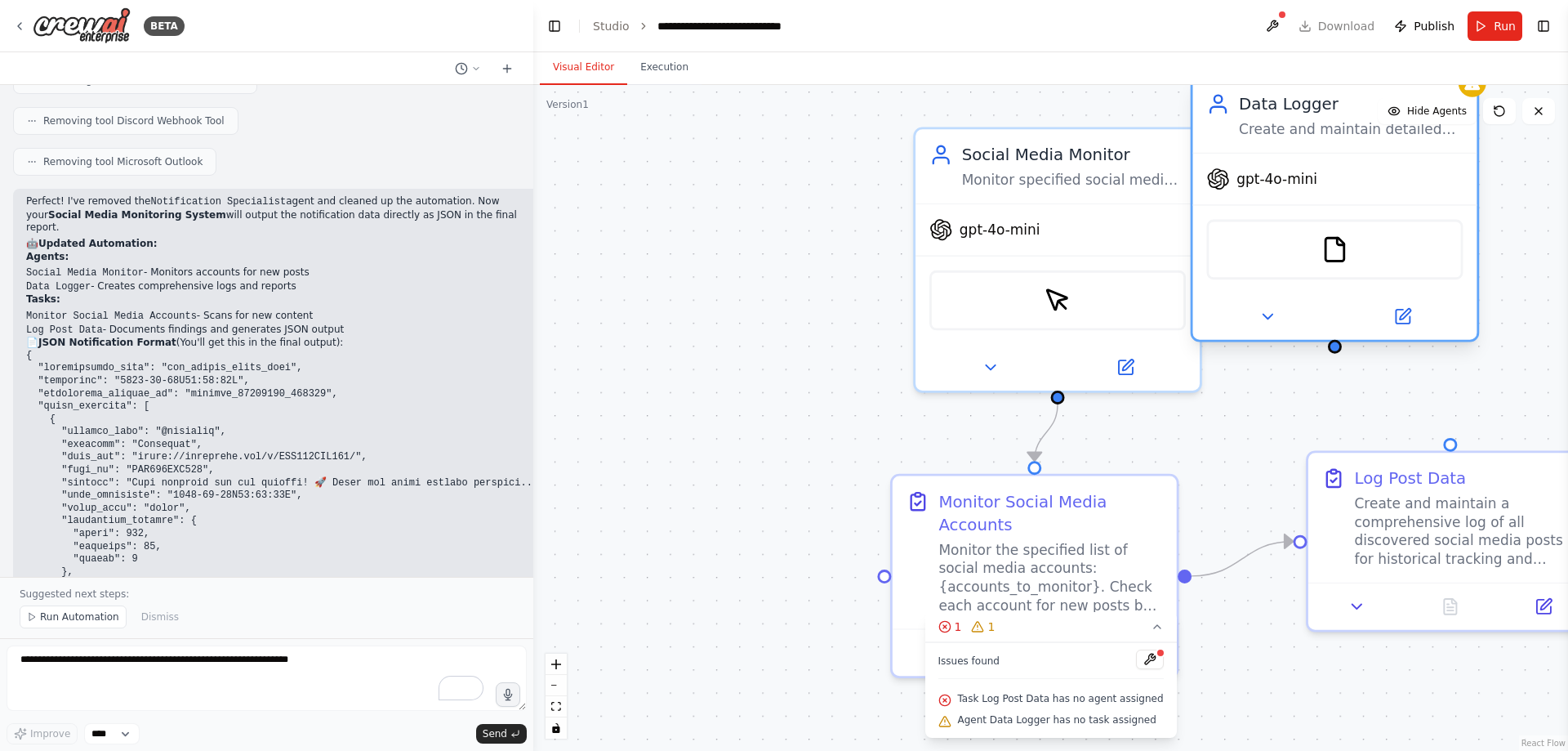
drag, startPoint x: 1425, startPoint y: 220, endPoint x: 1267, endPoint y: 209, distance: 158.4
click at [1045, 203] on div "gpt-4o-mini" at bounding box center [1335, 179] width 284 height 51
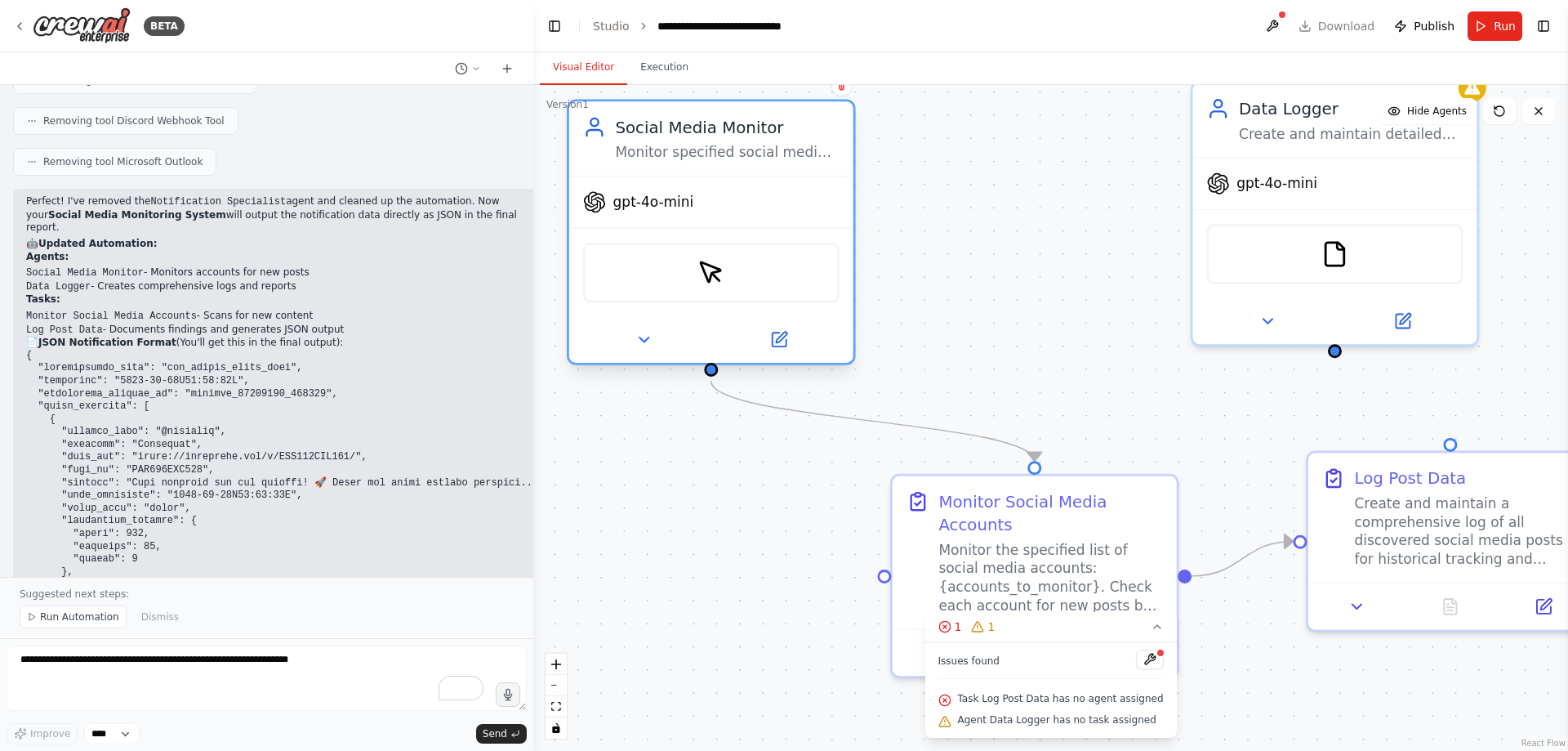
drag, startPoint x: 1021, startPoint y: 264, endPoint x: 671, endPoint y: 237, distance: 351.0
click at [671, 237] on div "ScrapeElementFromWebsiteTool" at bounding box center [711, 273] width 284 height 89
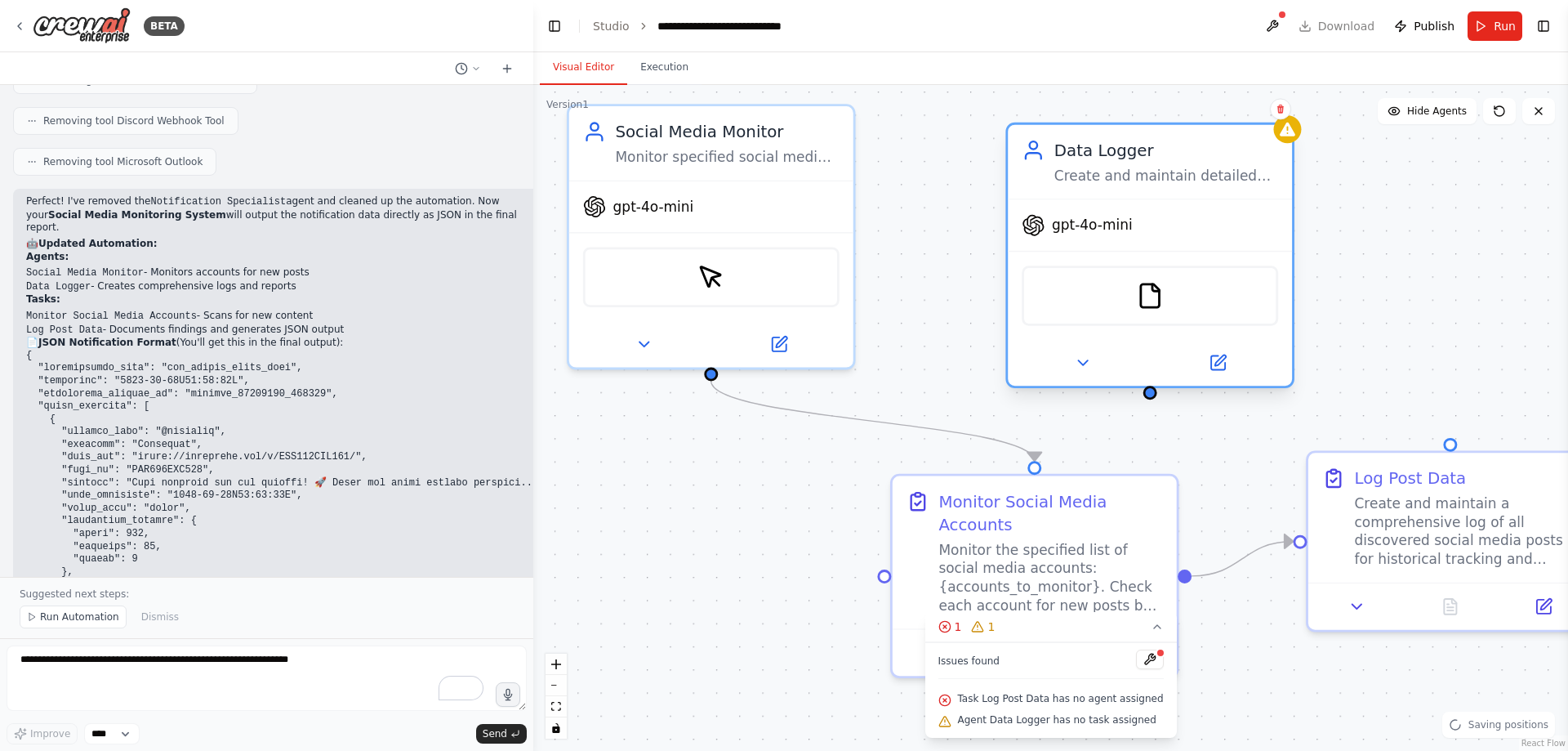
drag, startPoint x: 1269, startPoint y: 237, endPoint x: 1072, endPoint y: 282, distance: 202.1
click at [1045, 282] on div "FileReadTool" at bounding box center [1151, 295] width 256 height 60
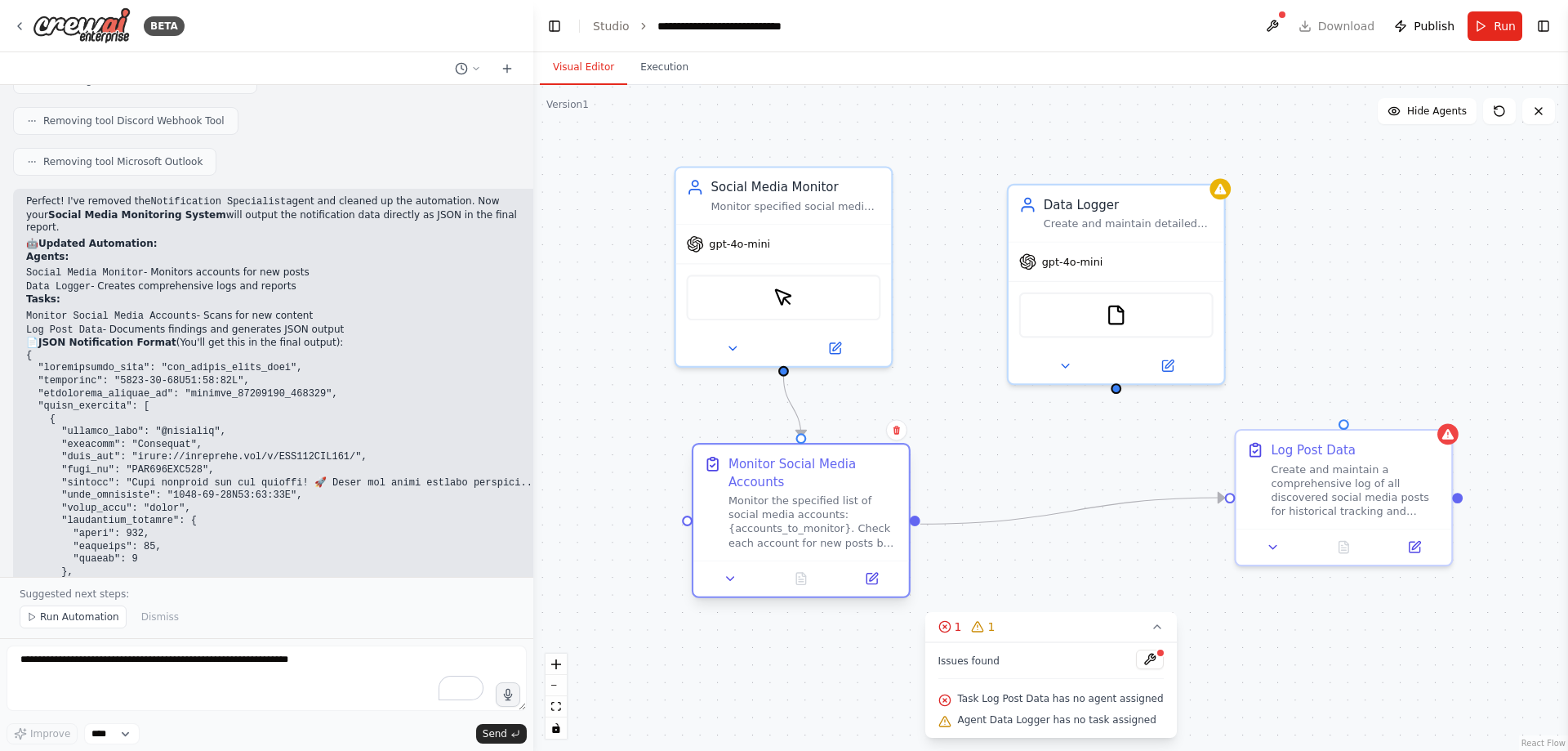
drag, startPoint x: 1039, startPoint y: 496, endPoint x: 909, endPoint y: 517, distance: 131.7
click at [817, 500] on div "Monitor the specified list of social media accounts: {accounts_to_monitor}. Che…" at bounding box center [813, 522] width 170 height 56
click at [1045, 500] on div ".deletable-edge-delete-btn { width: 20px; height: 20px; border: 0px solid #ffff…" at bounding box center [1051, 419] width 1035 height 666
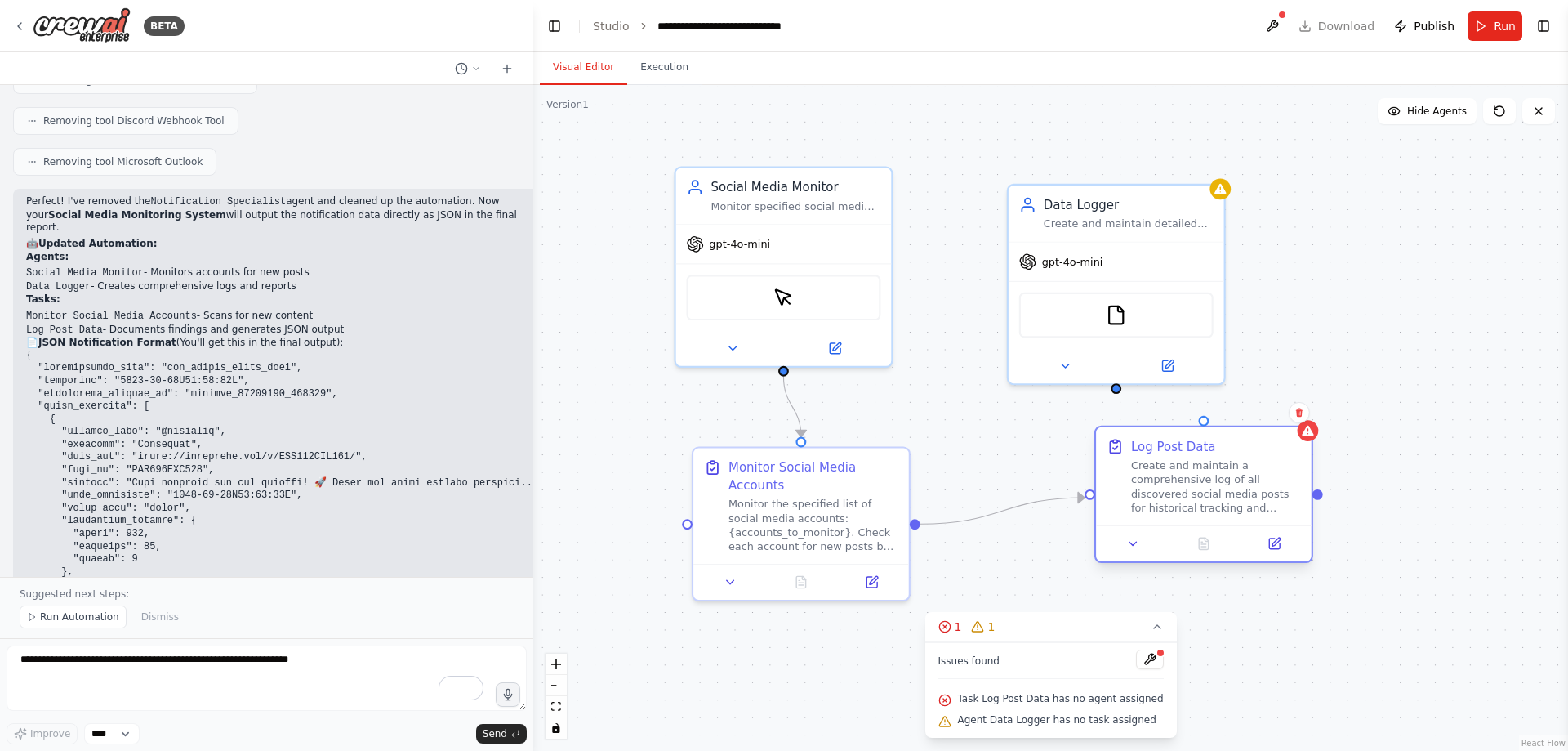
drag, startPoint x: 1277, startPoint y: 506, endPoint x: 1141, endPoint y: 502, distance: 136.1
click at [1045, 500] on div "Create and maintain a comprehensive log of all discovered social media posts fo…" at bounding box center [1216, 487] width 170 height 56
click at [1045, 500] on button at bounding box center [1150, 660] width 28 height 19
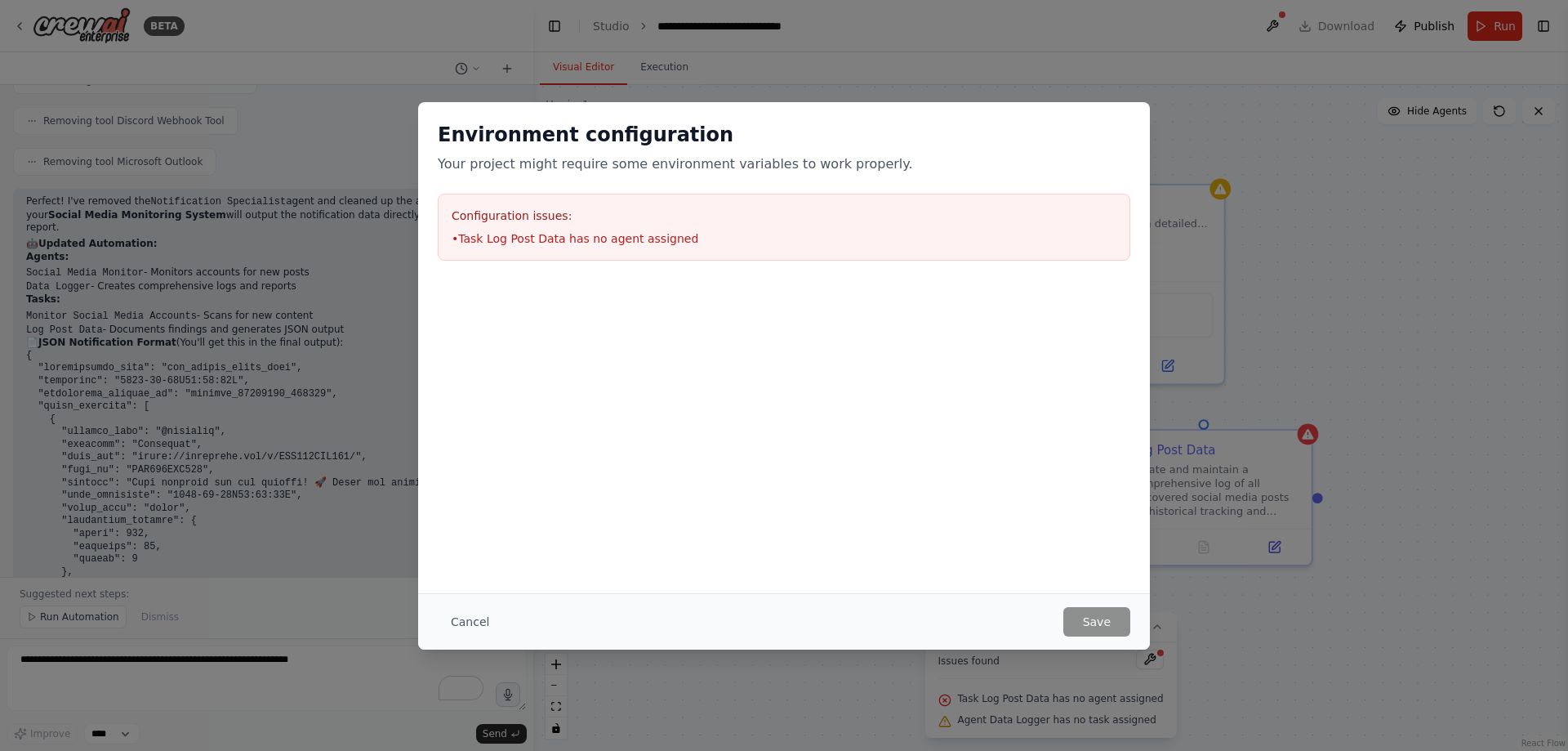
click at [1045, 90] on div "Environment configuration Your project might require some environment variables…" at bounding box center [784, 375] width 1568 height 751
click at [185, 500] on div "Environment configuration Your project might require some environment variables…" at bounding box center [784, 375] width 1568 height 751
click at [466, 500] on button "Cancel" at bounding box center [470, 622] width 64 height 29
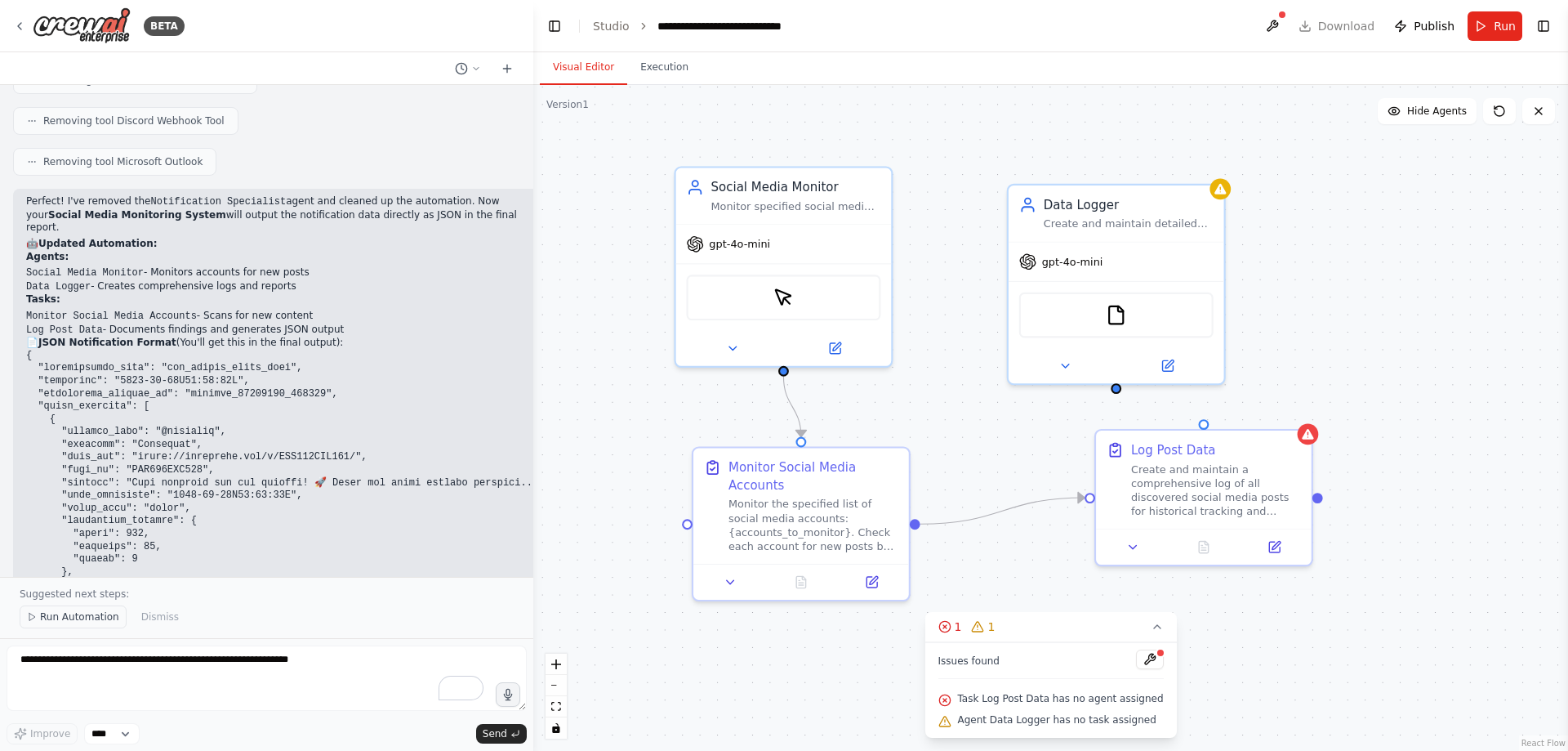
click at [79, 500] on span "Run Automation" at bounding box center [80, 616] width 80 height 13
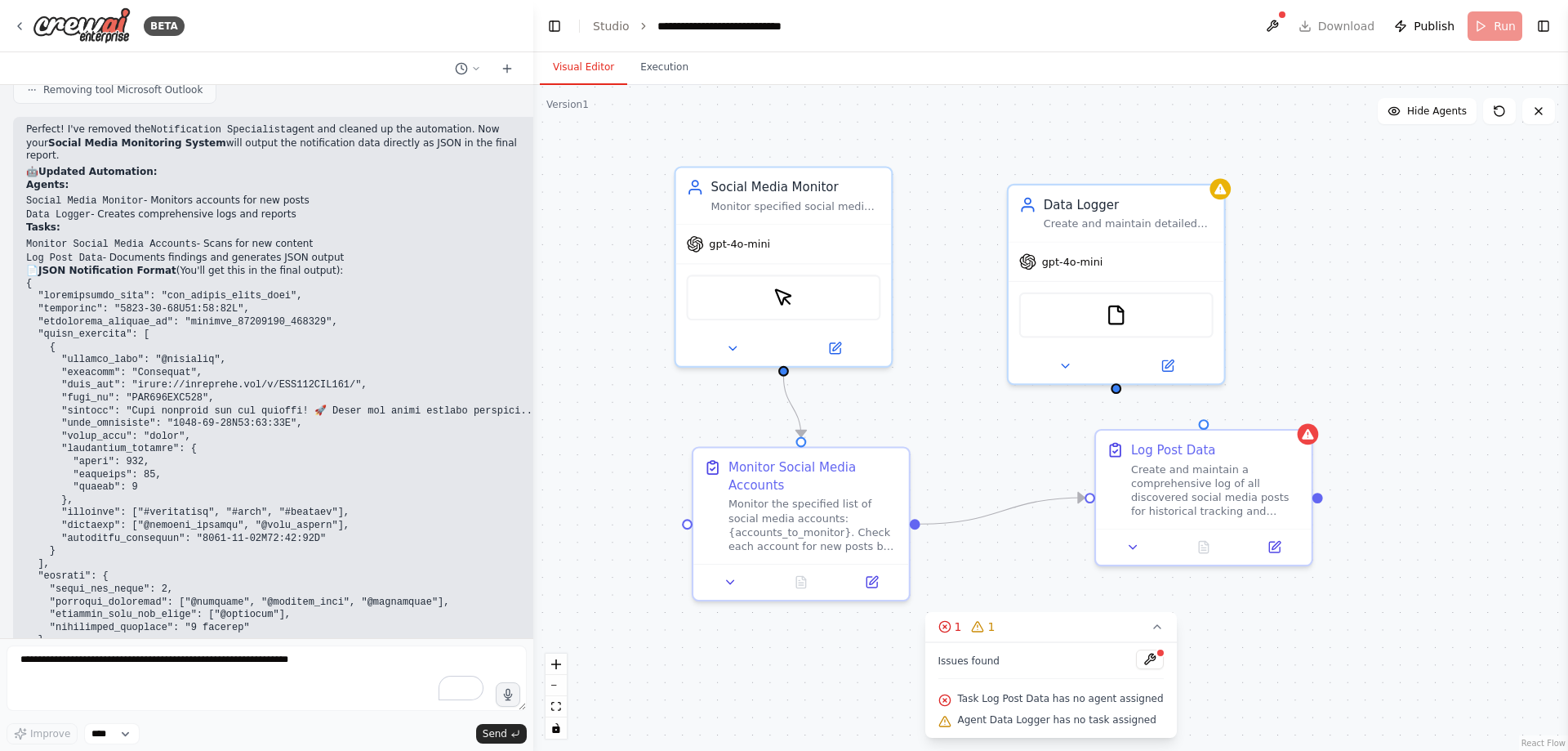
scroll to position [7250, 0]
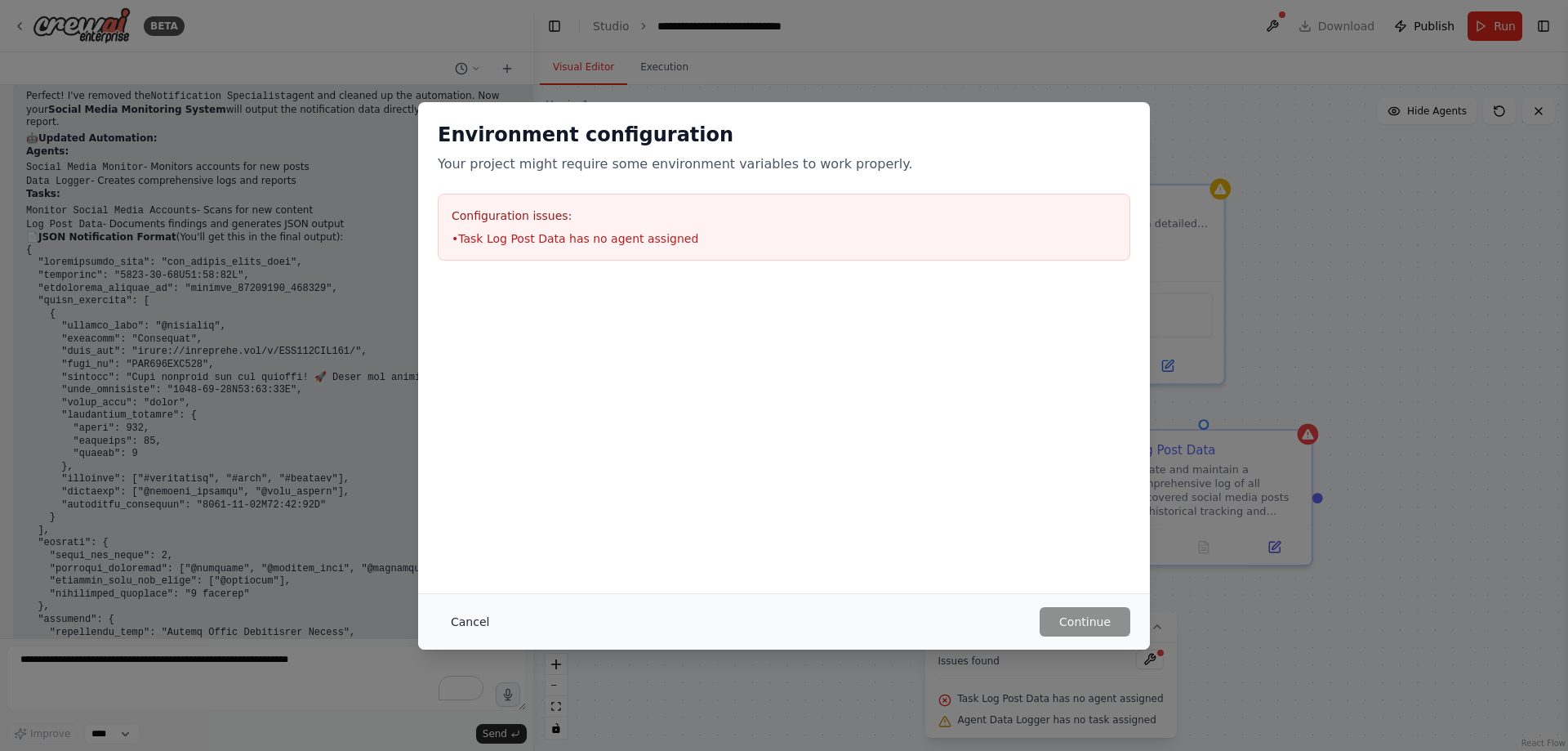
click at [466, 500] on button "Cancel" at bounding box center [470, 622] width 64 height 29
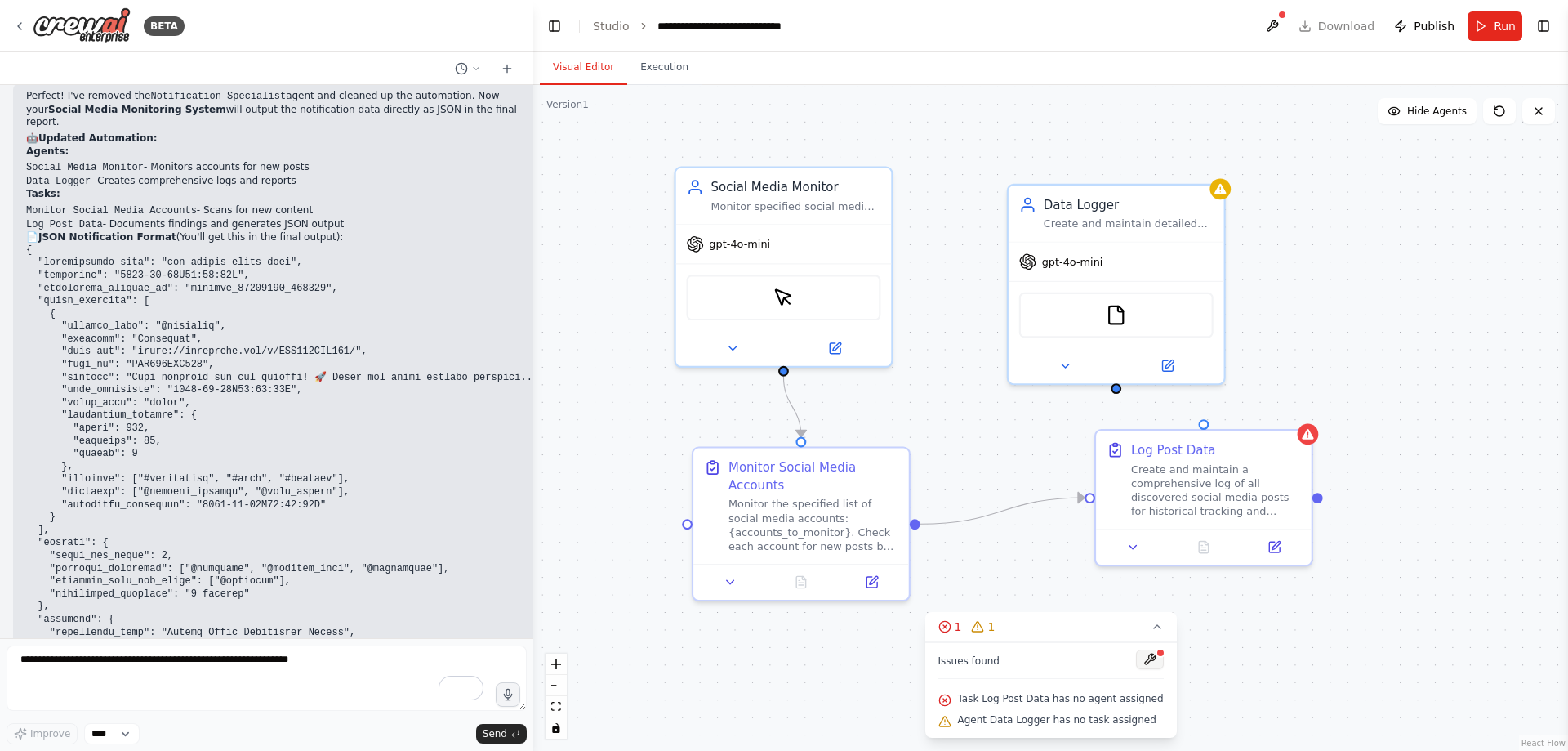
click at [1045, 500] on button at bounding box center [1150, 660] width 28 height 19
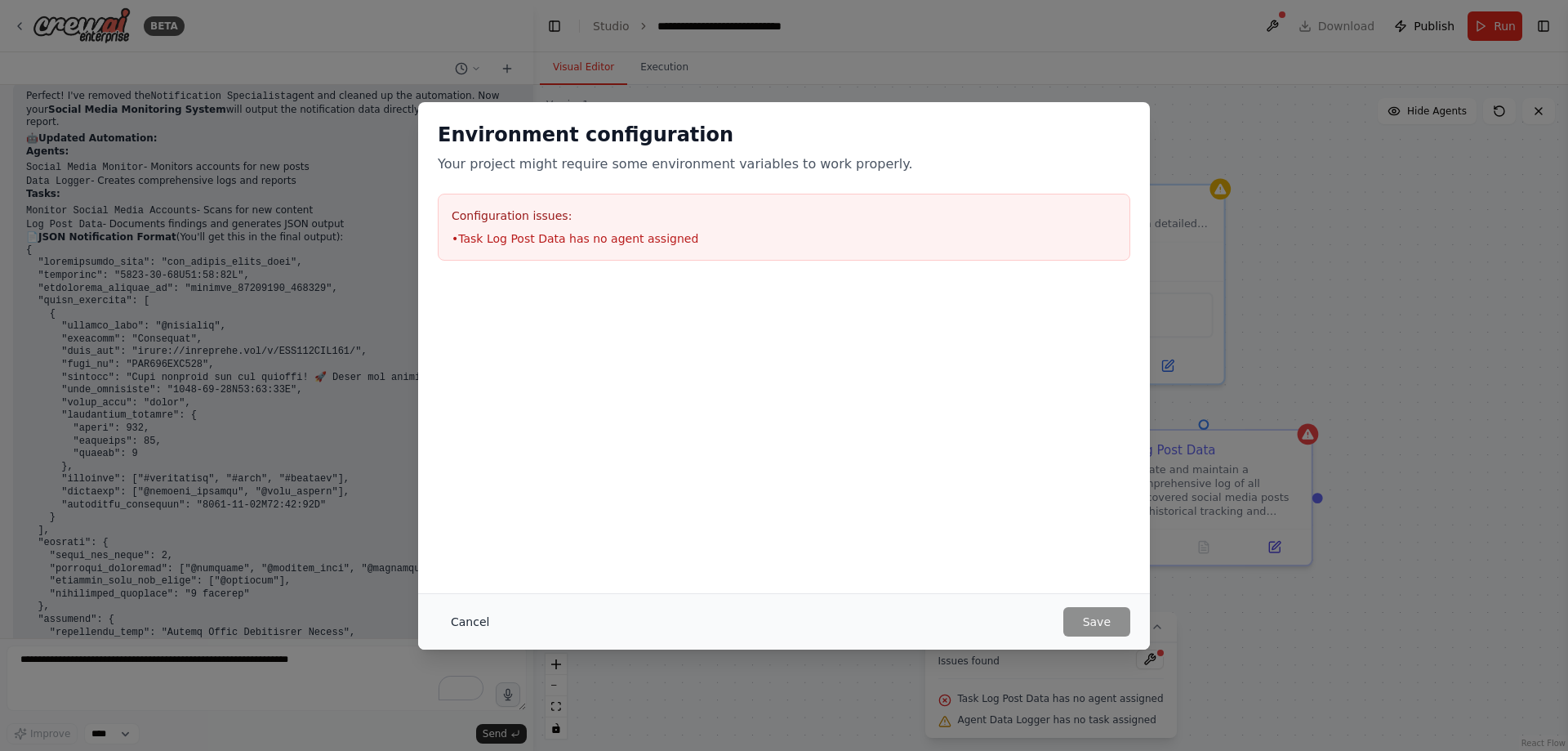
click at [452, 500] on button "Cancel" at bounding box center [470, 622] width 64 height 29
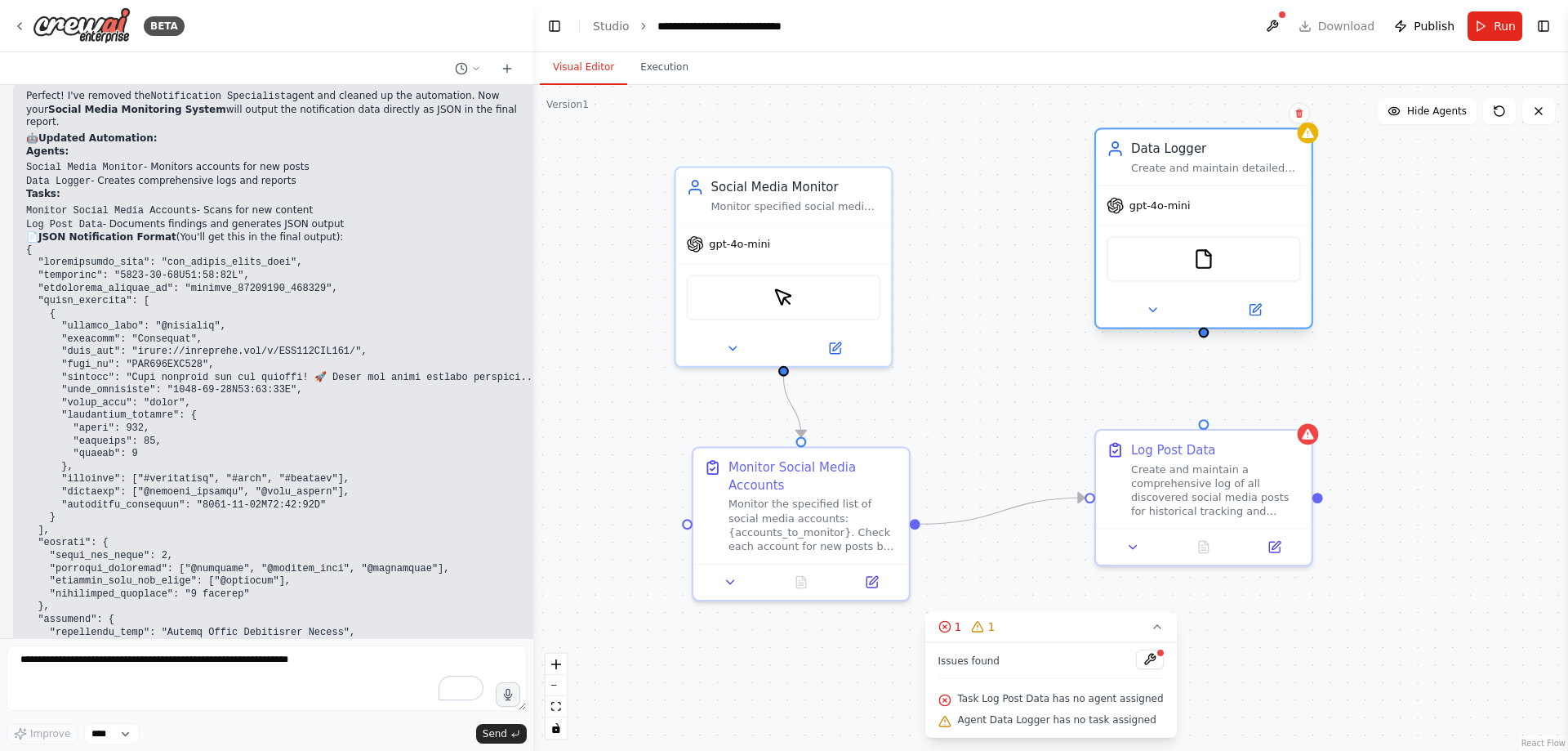
drag, startPoint x: 1178, startPoint y: 276, endPoint x: 1264, endPoint y: 229, distance: 98.0
click at [1045, 229] on div "gpt-4o-mini FileReadTool" at bounding box center [1204, 256] width 216 height 142
drag, startPoint x: 1204, startPoint y: 422, endPoint x: 1212, endPoint y: 334, distance: 88.4
click at [1045, 334] on div ".deletable-edge-delete-btn { width: 20px; height: 20px; border: 0px solid #ffff…" at bounding box center [1051, 419] width 1035 height 666
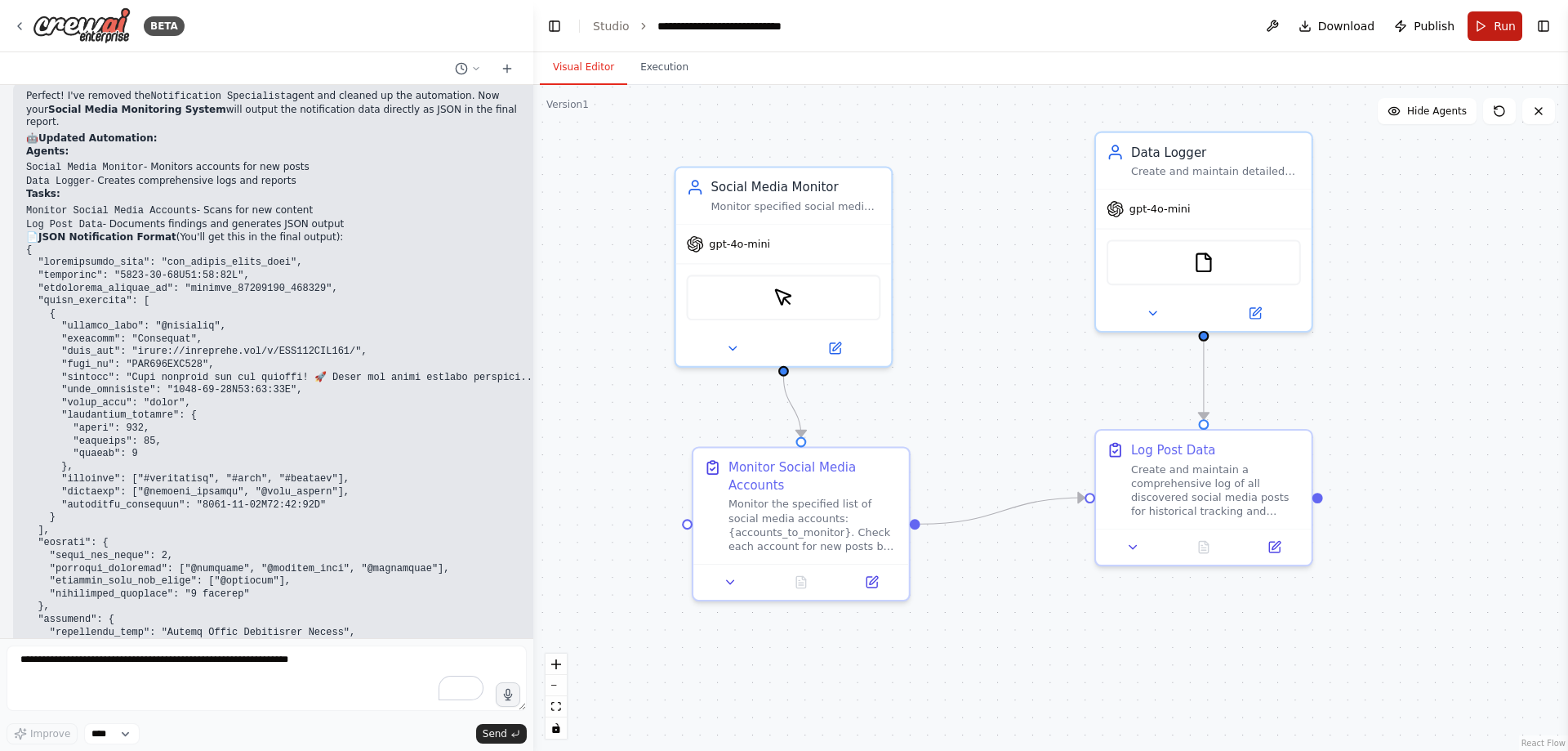
click at [1045, 24] on button "Run" at bounding box center [1495, 26] width 54 height 29
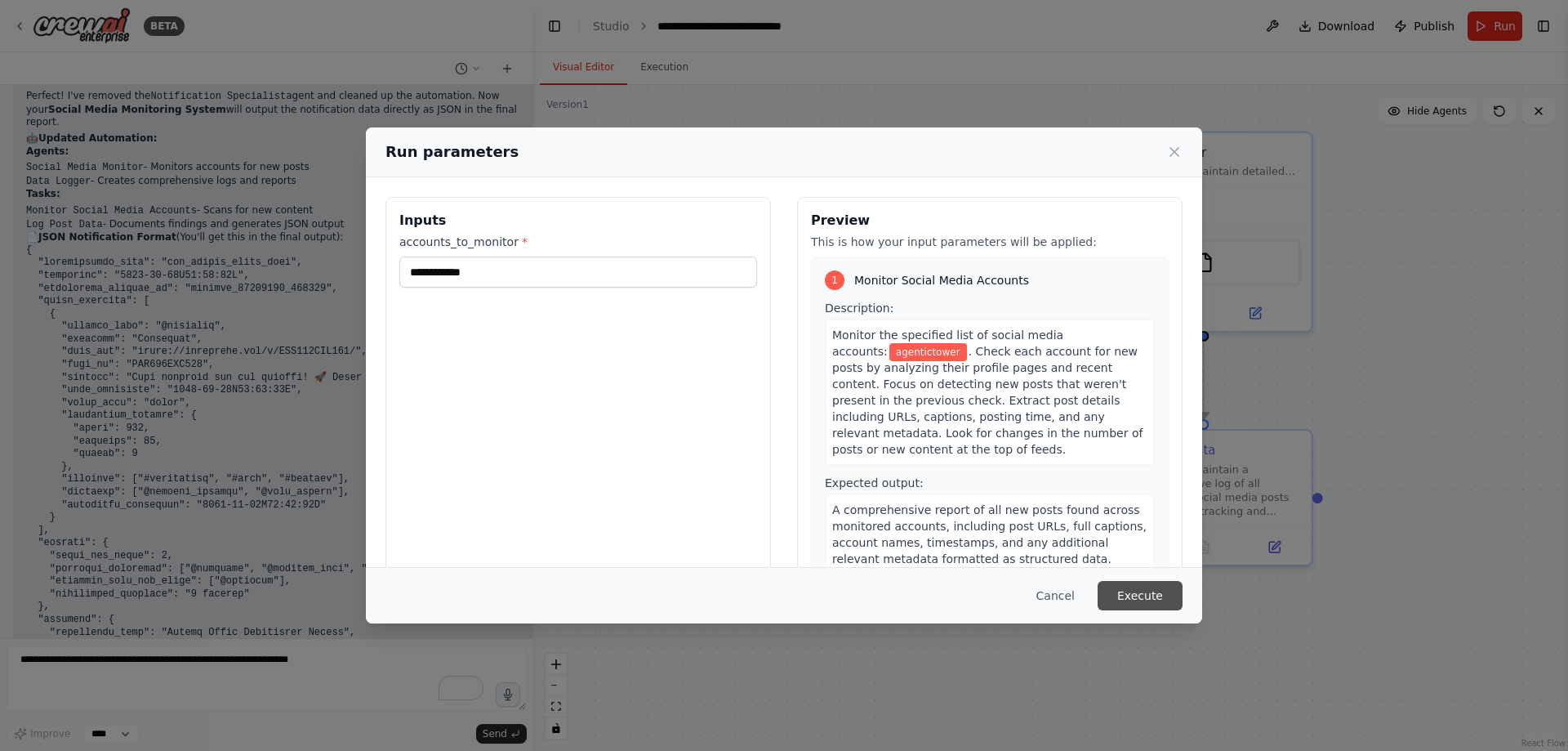
click at [1045, 500] on button "Execute" at bounding box center [1141, 596] width 85 height 29
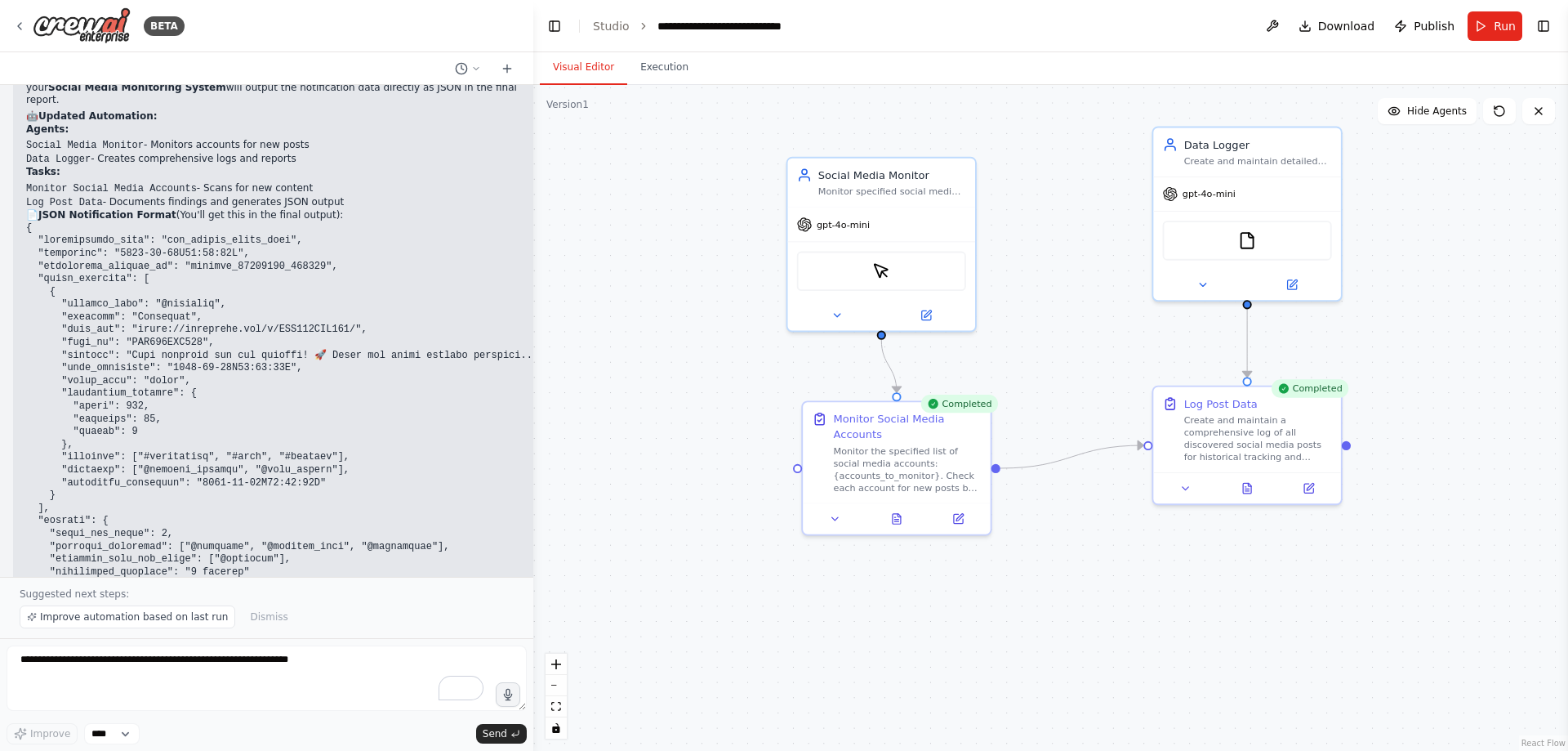
scroll to position [7311, 0]
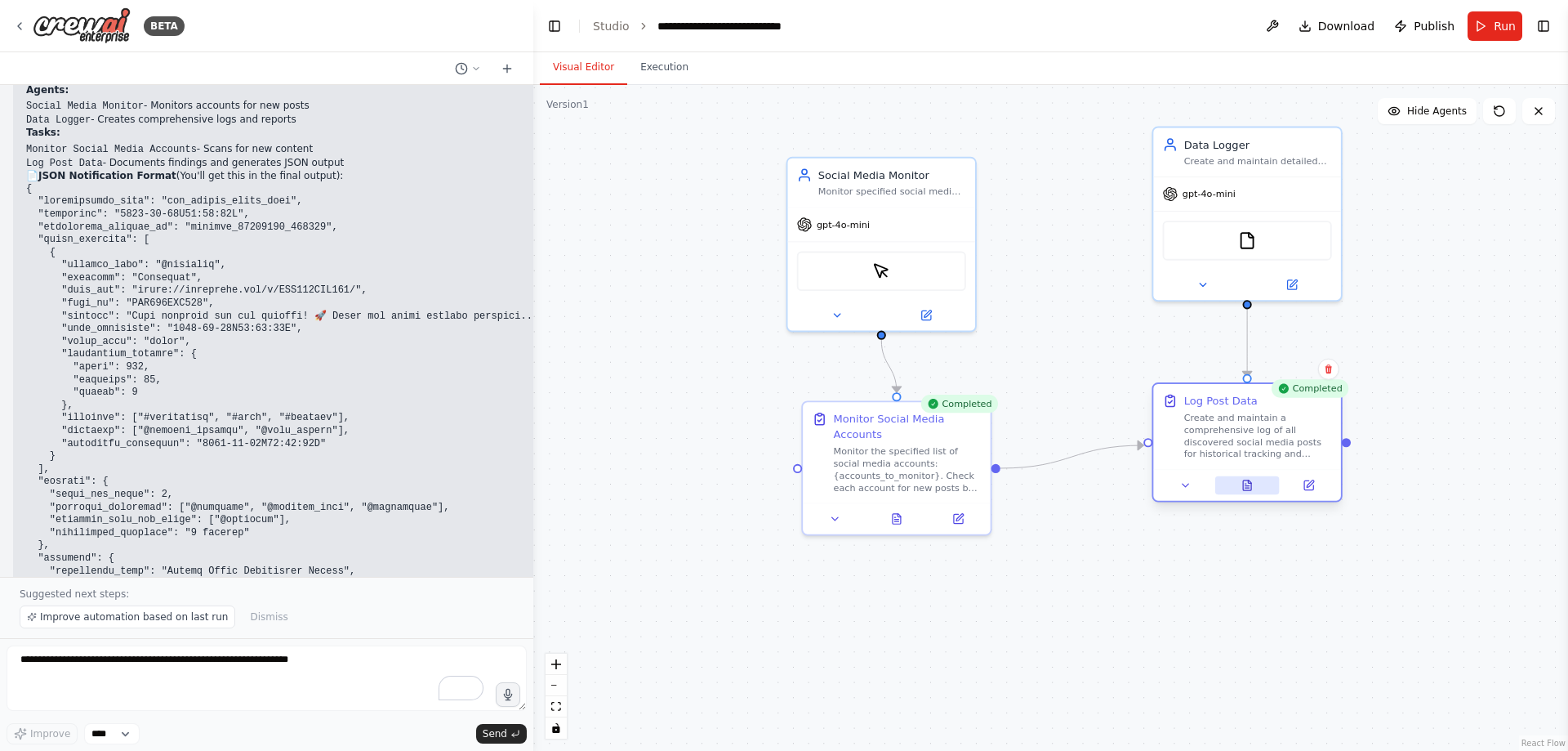
click at [1045, 482] on icon at bounding box center [1248, 486] width 8 height 10
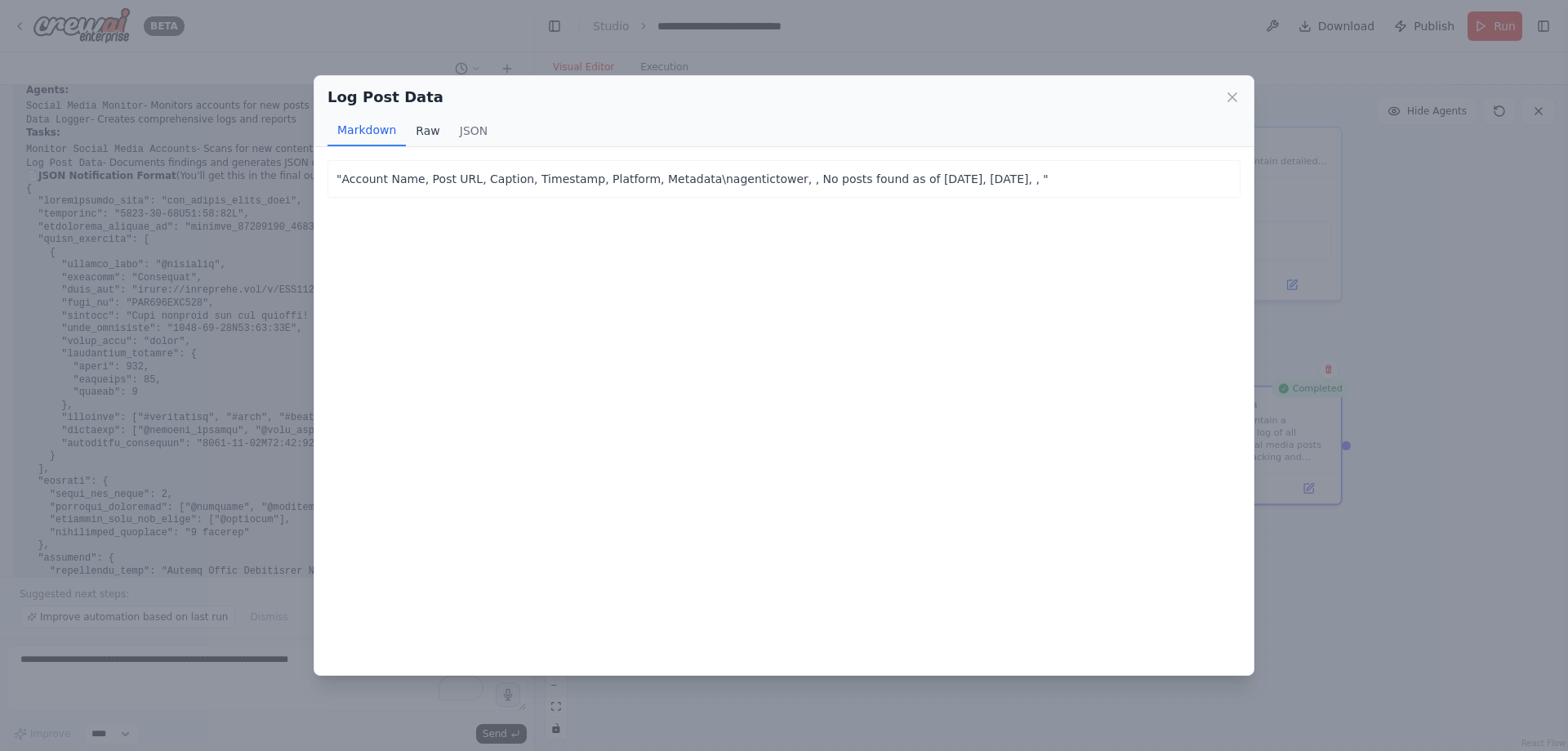
click at [423, 137] on button "Raw" at bounding box center [427, 131] width 44 height 31
click at [383, 141] on button "Markdown" at bounding box center [366, 131] width 79 height 31
drag, startPoint x: 1244, startPoint y: 99, endPoint x: 1232, endPoint y: 102, distance: 12.4
click at [1045, 100] on div "Log Post Data Markdown Raw JSON" at bounding box center [784, 111] width 940 height 71
click at [1045, 102] on icon at bounding box center [1232, 97] width 17 height 17
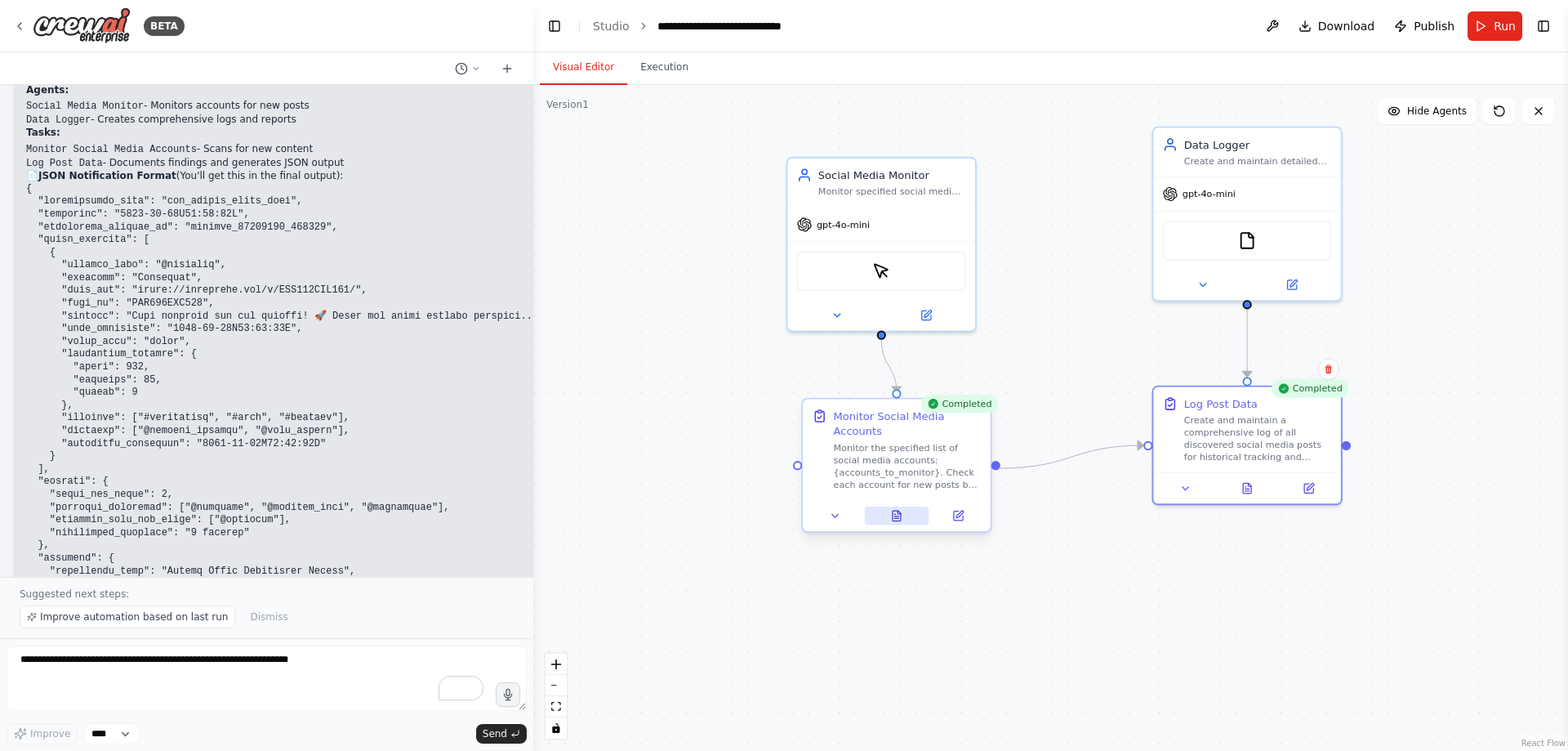
click at [891, 500] on icon at bounding box center [896, 516] width 13 height 13
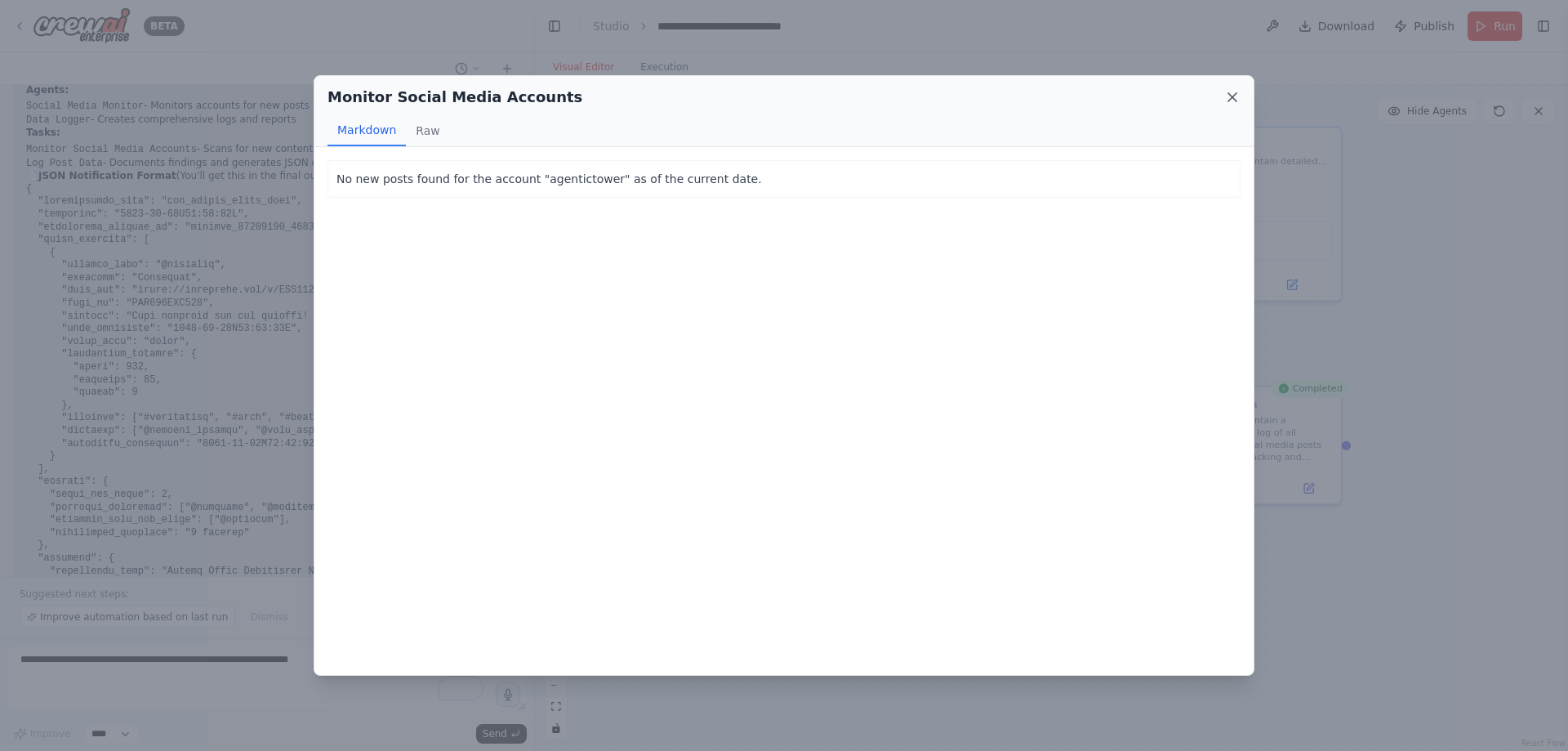
click at [1045, 97] on icon at bounding box center [1232, 97] width 8 height 8
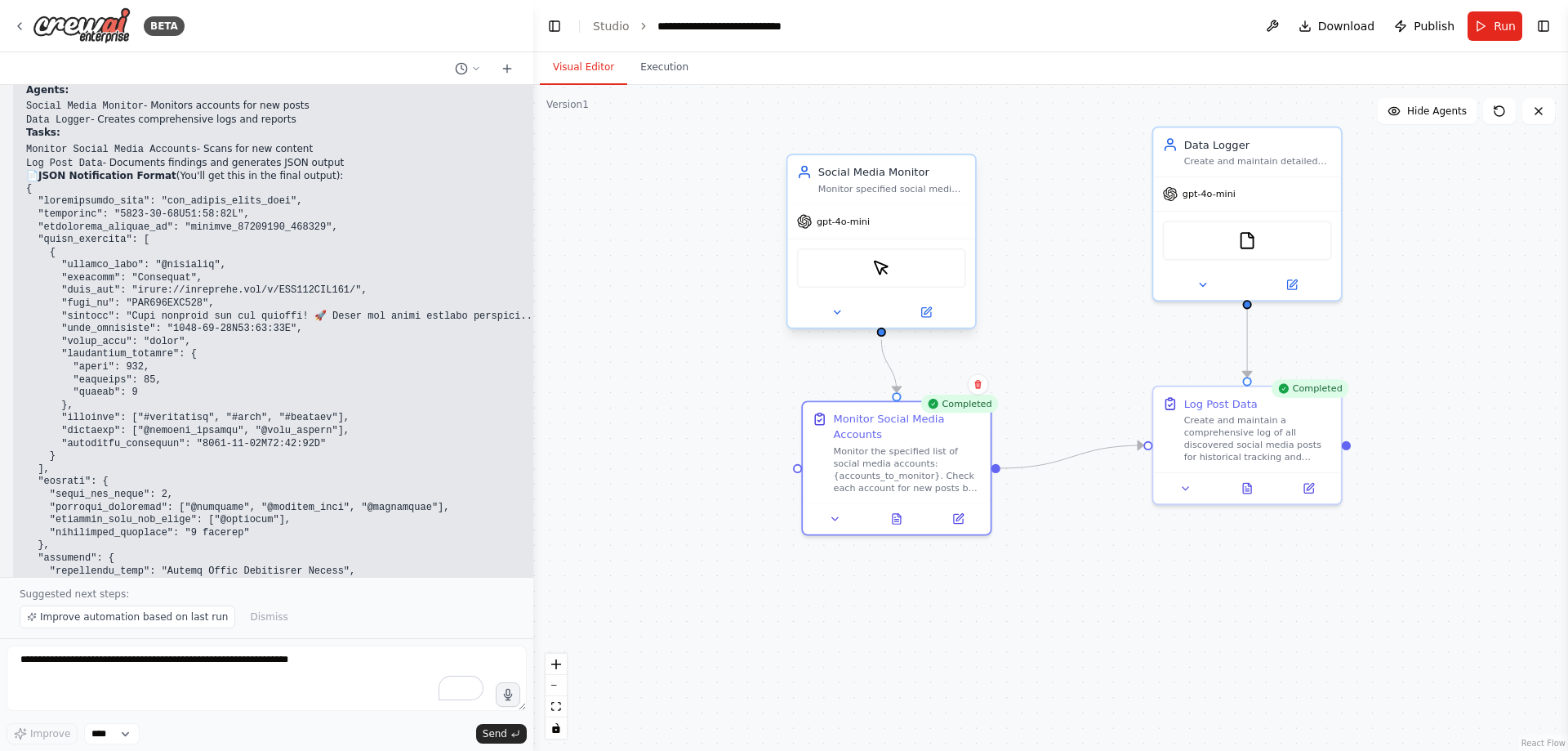
click at [912, 195] on div "Social Media Monitor Monitor specified social media accounts for new posts and …" at bounding box center [883, 180] width 188 height 49
click at [883, 277] on img at bounding box center [882, 268] width 18 height 18
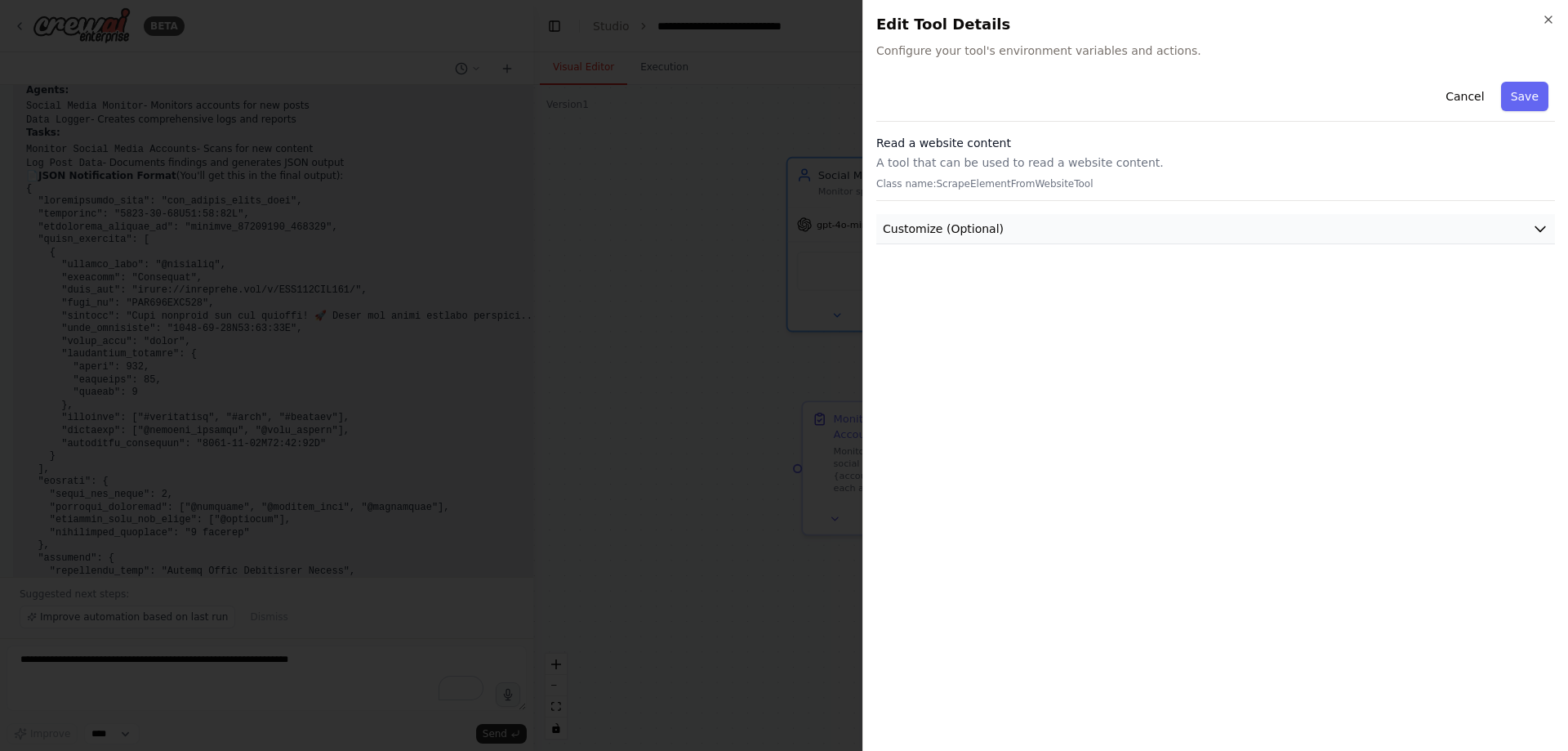
click at [1031, 233] on button "Customize (Optional)" at bounding box center [1216, 228] width 679 height 30
click at [1045, 18] on h2 "Edit Tool Details" at bounding box center [1216, 24] width 679 height 23
click at [1045, 19] on icon "button" at bounding box center [1549, 19] width 7 height 7
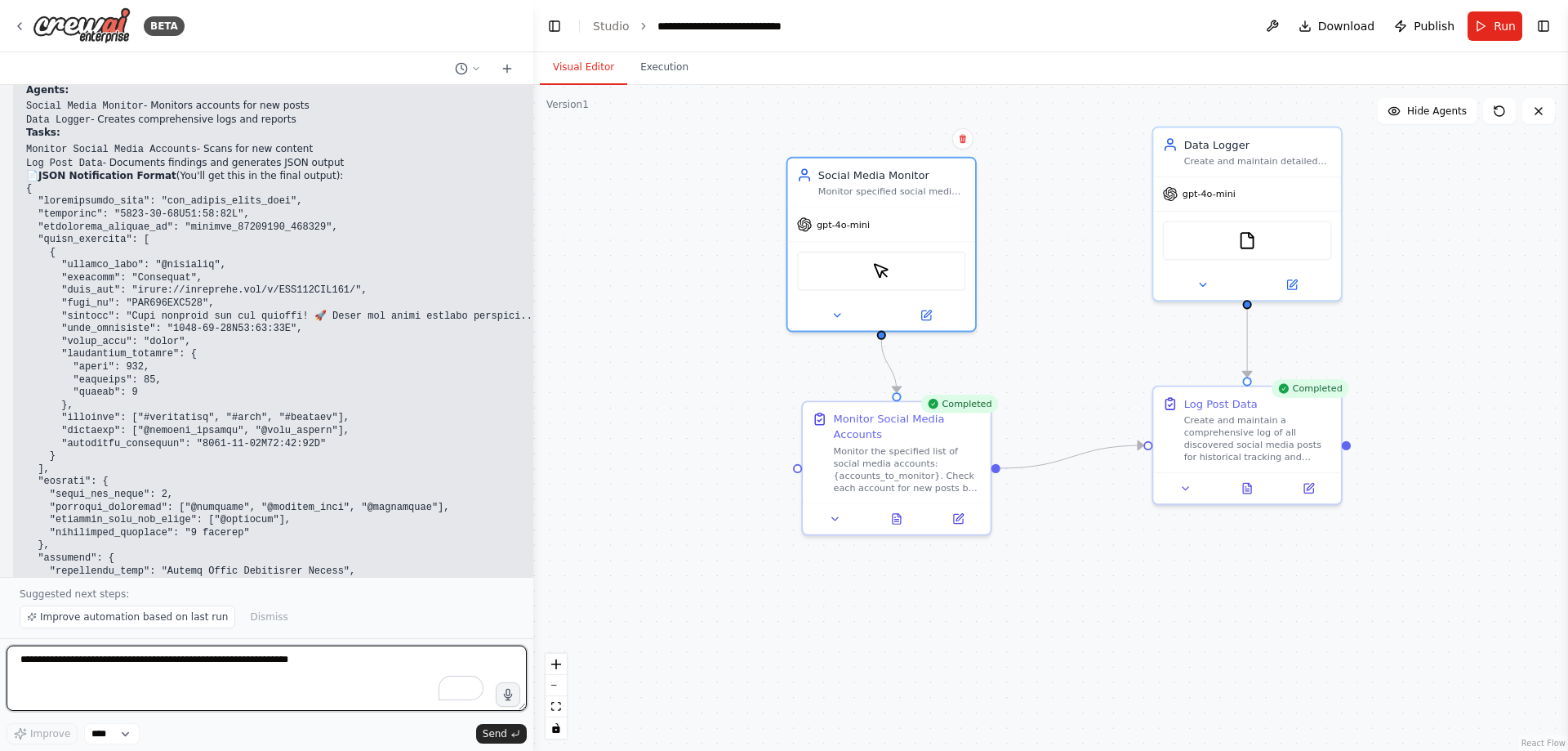
click at [268, 500] on textarea "To enrich screen reader interactions, please activate Accessibility in Grammarl…" at bounding box center [267, 678] width 520 height 65
paste textarea "**********"
type textarea "**********"
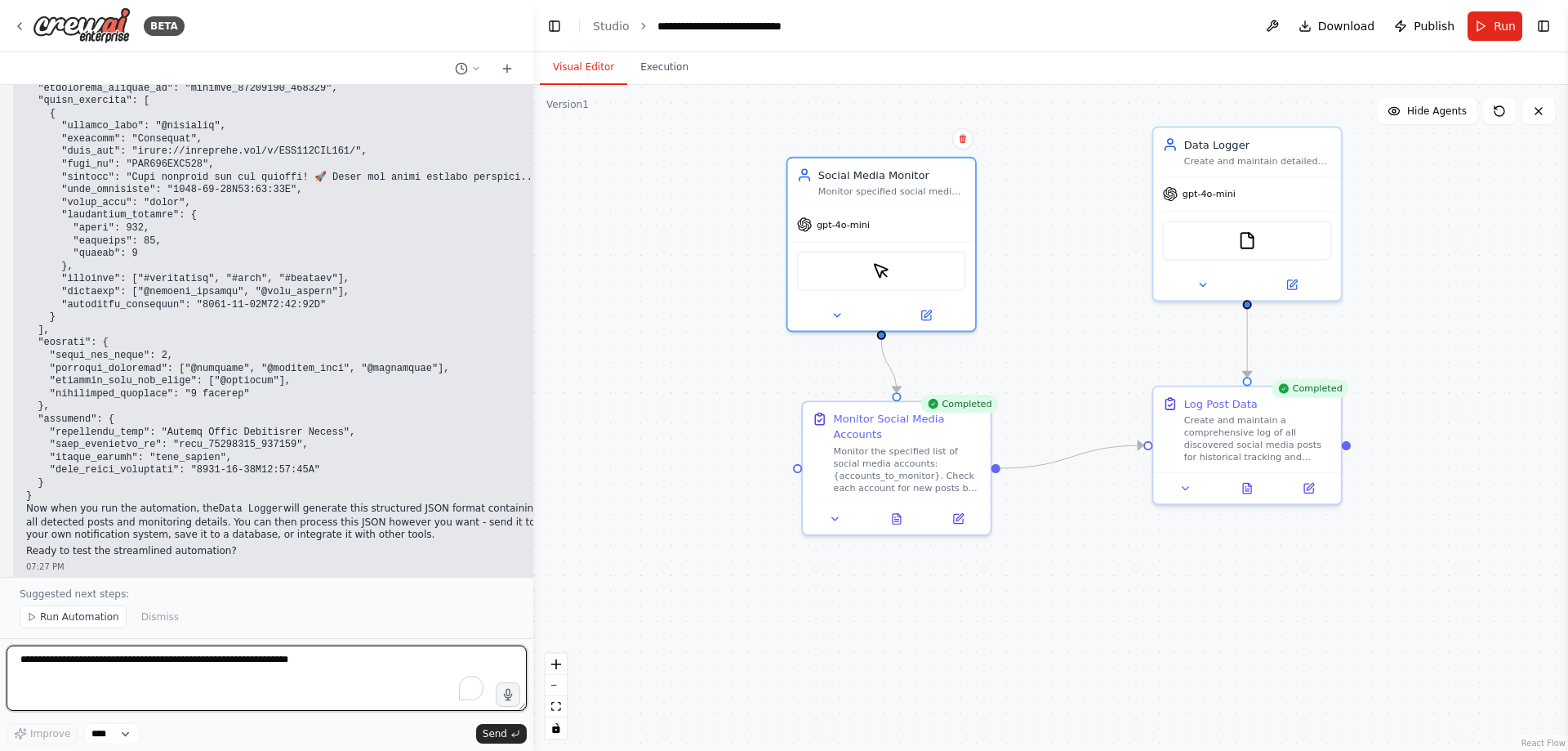
scroll to position [7463, 0]
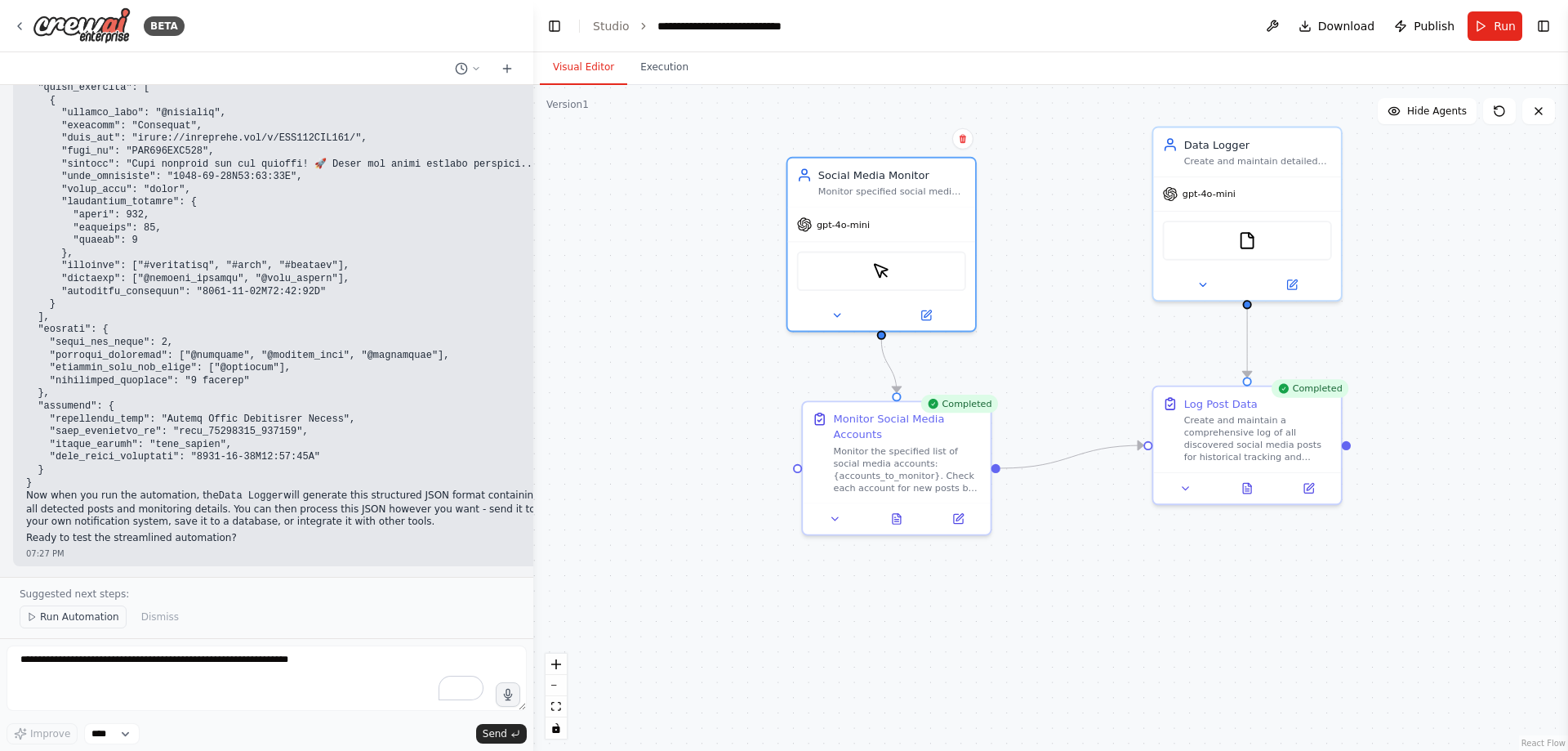
click at [63, 500] on button "Run Automation" at bounding box center [73, 617] width 107 height 23
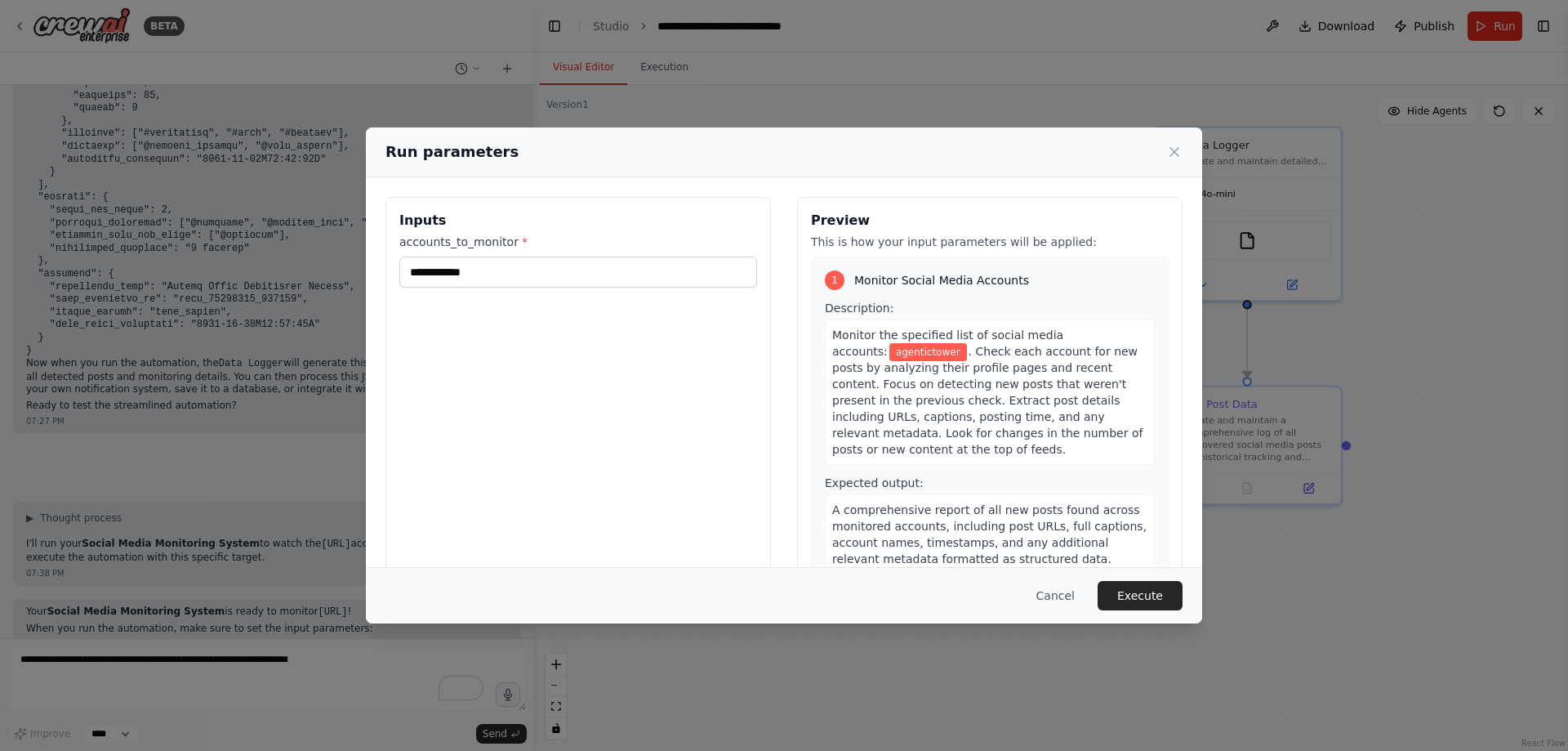
scroll to position [7607, 0]
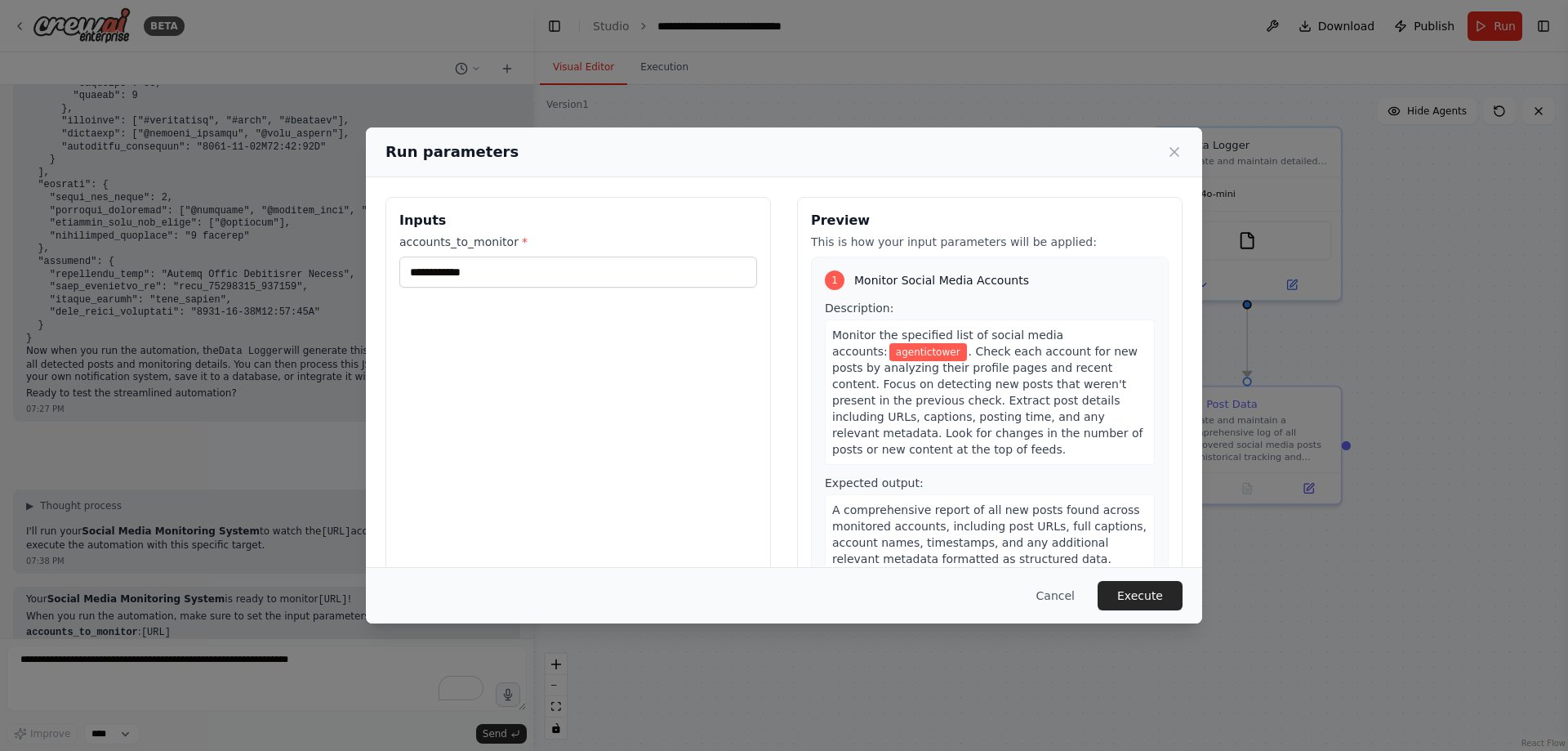
click at [1045, 500] on button "Cancel" at bounding box center [1055, 596] width 64 height 29
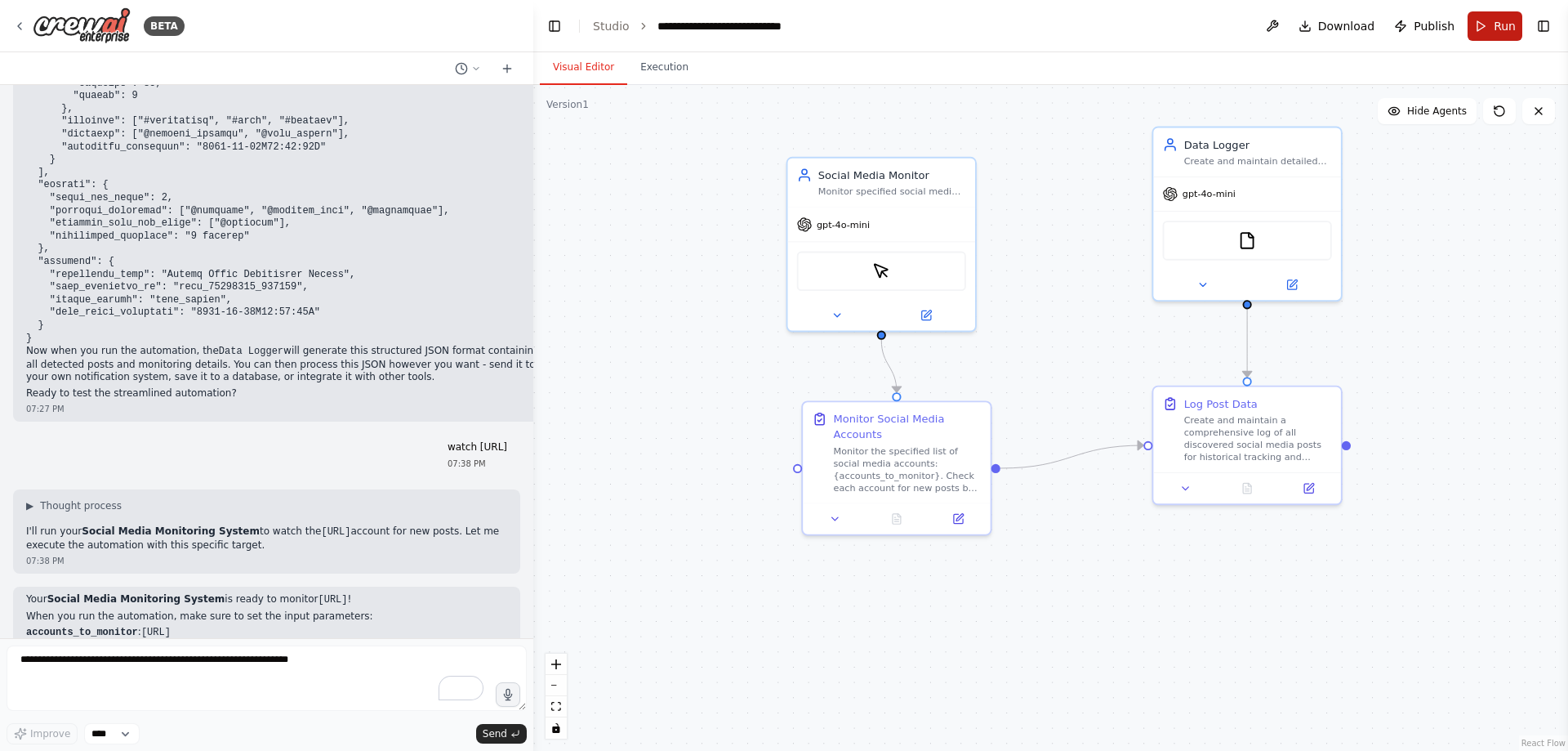
click at [1045, 28] on button "Run" at bounding box center [1495, 26] width 54 height 29
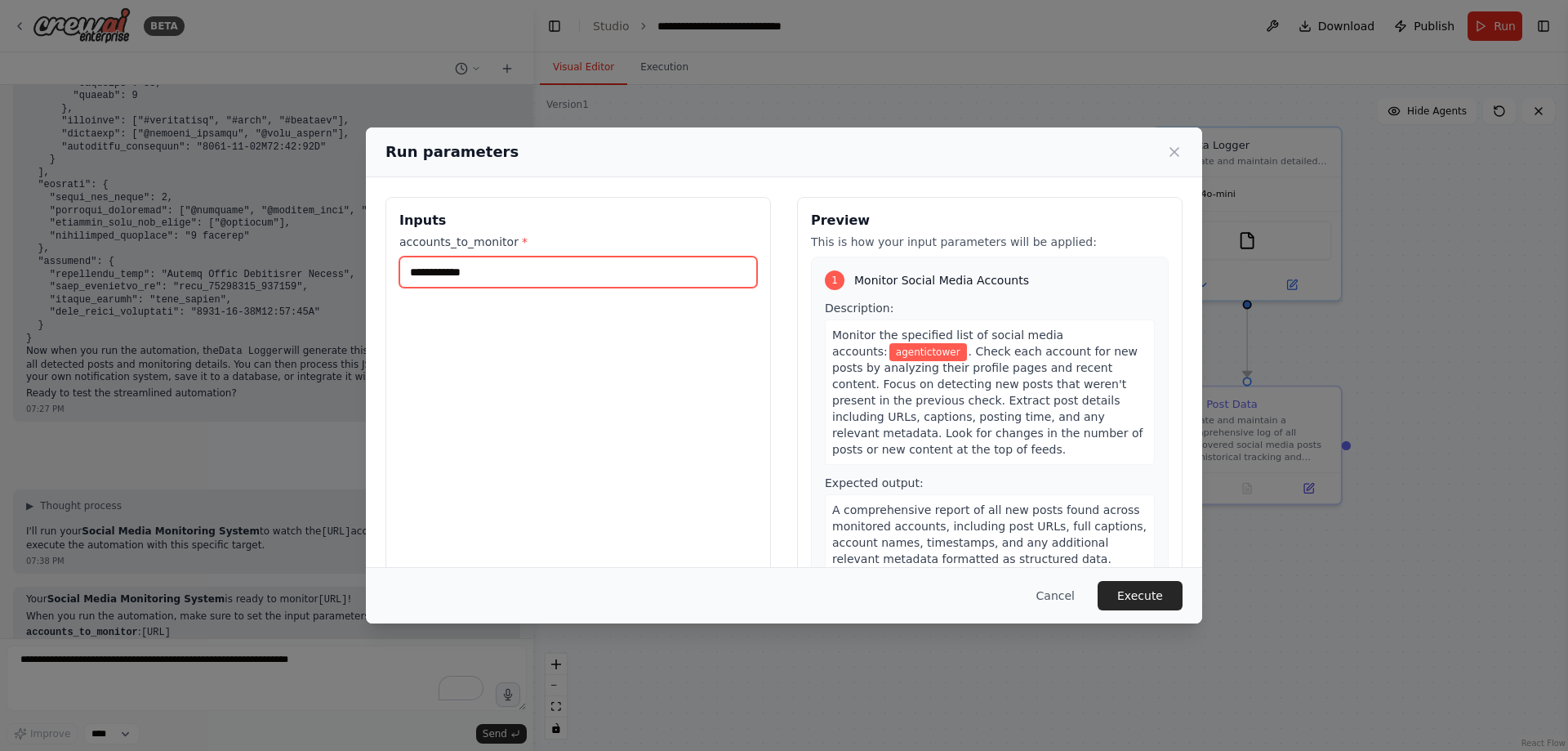
drag, startPoint x: 618, startPoint y: 279, endPoint x: 87, endPoint y: 301, distance: 531.5
click at [87, 301] on div "**********" at bounding box center [784, 375] width 1568 height 751
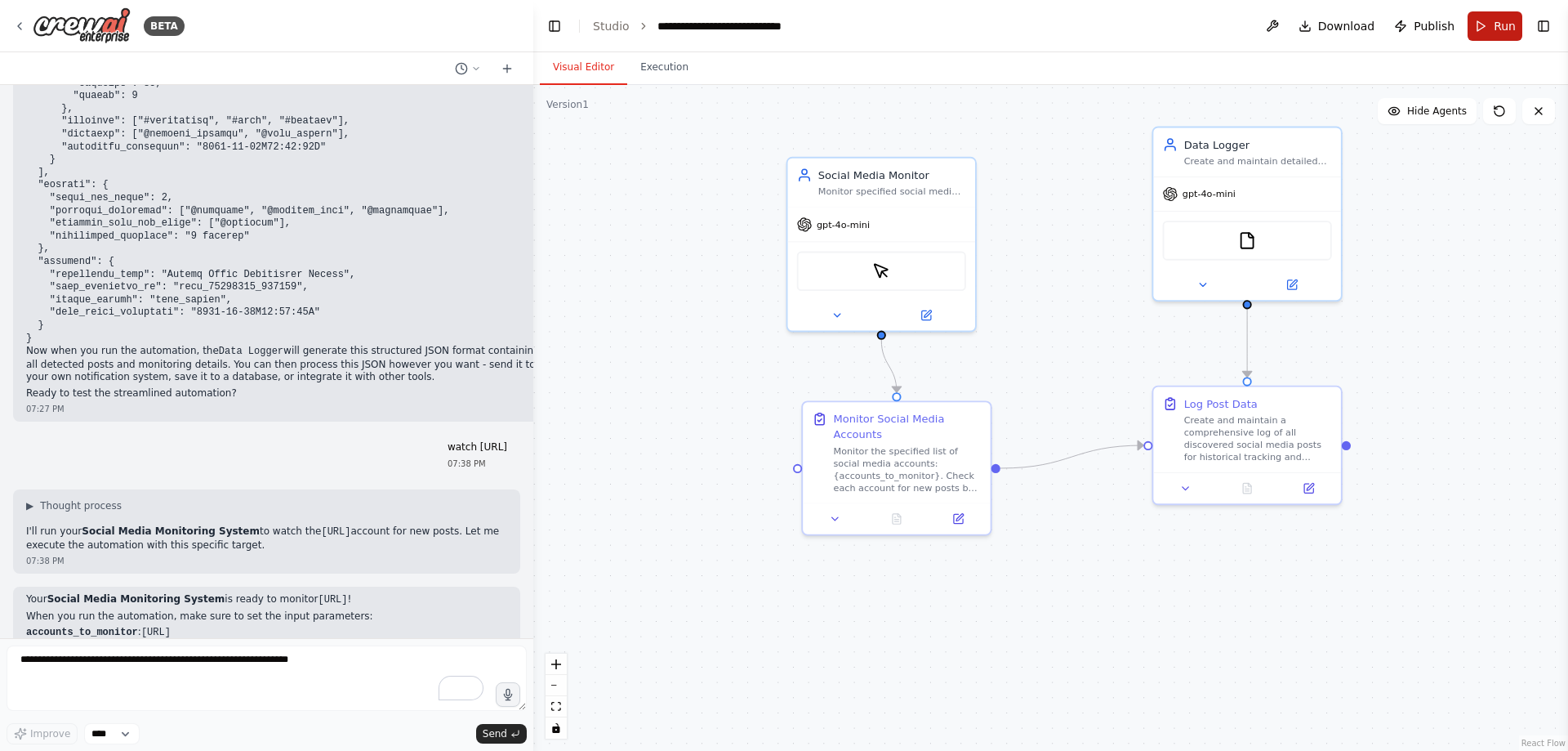
click at [1045, 28] on button "Run" at bounding box center [1495, 26] width 54 height 29
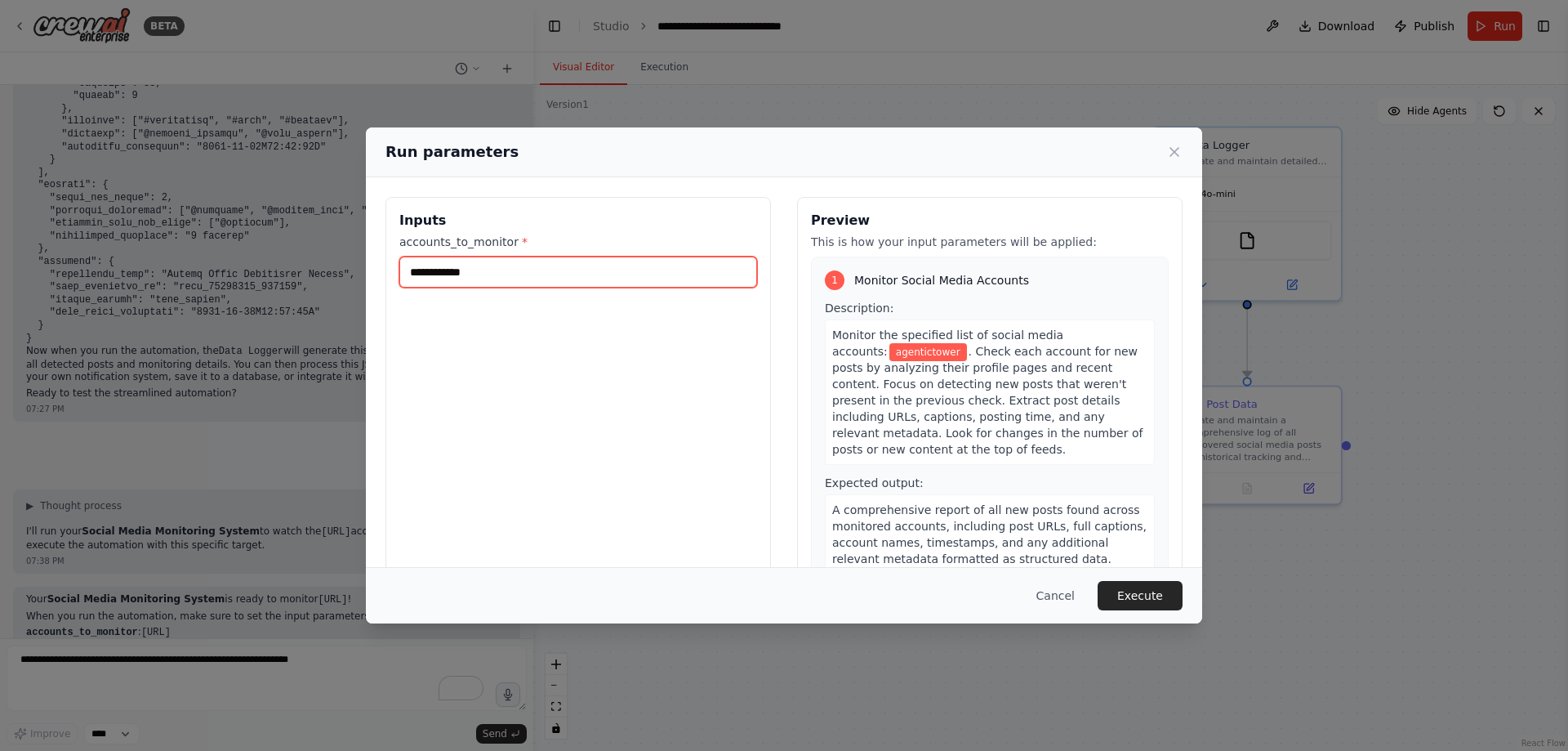
click at [618, 276] on input "**********" at bounding box center [578, 272] width 358 height 31
paste input "**********"
type input "**********"
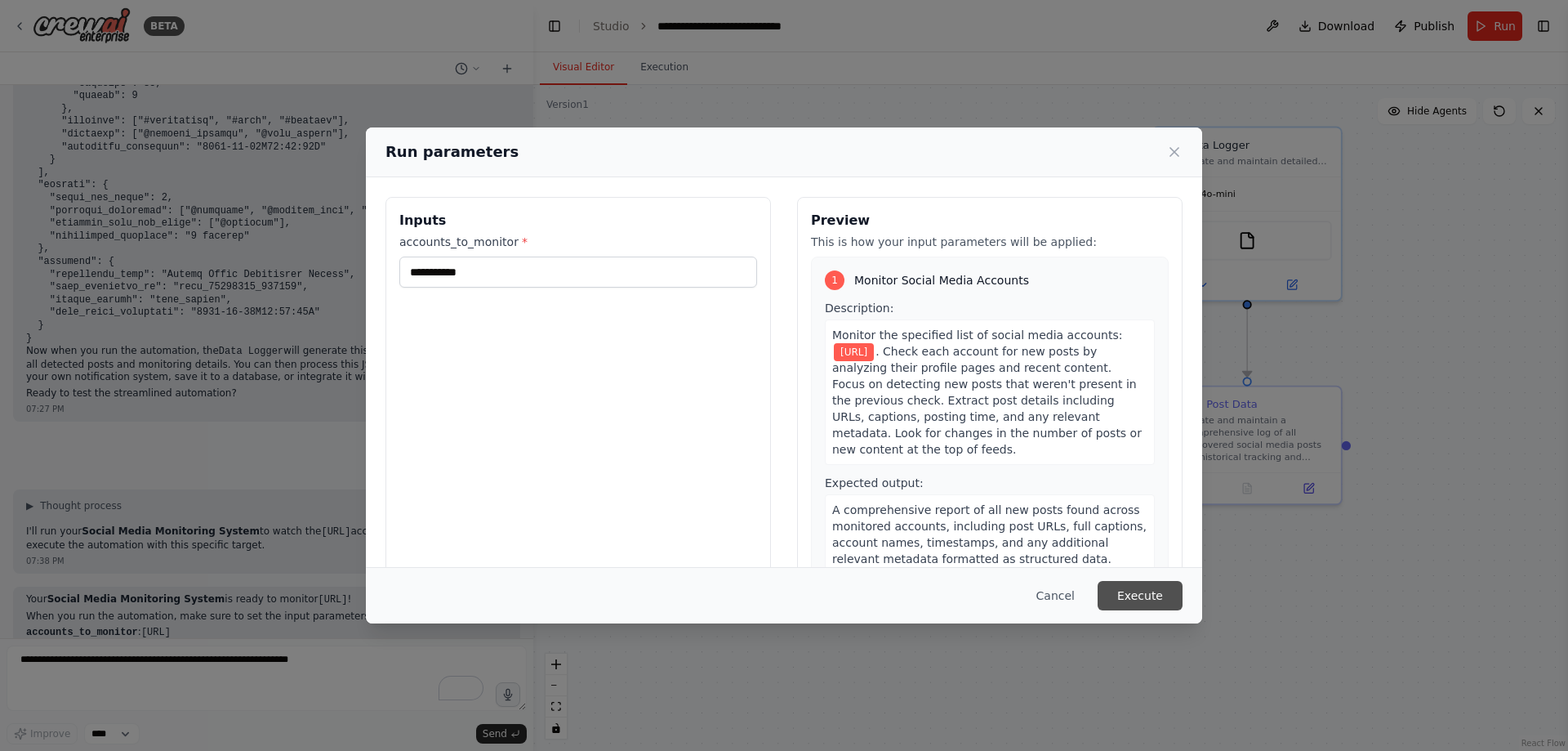
click at [1045, 500] on button "Execute" at bounding box center [1141, 596] width 85 height 29
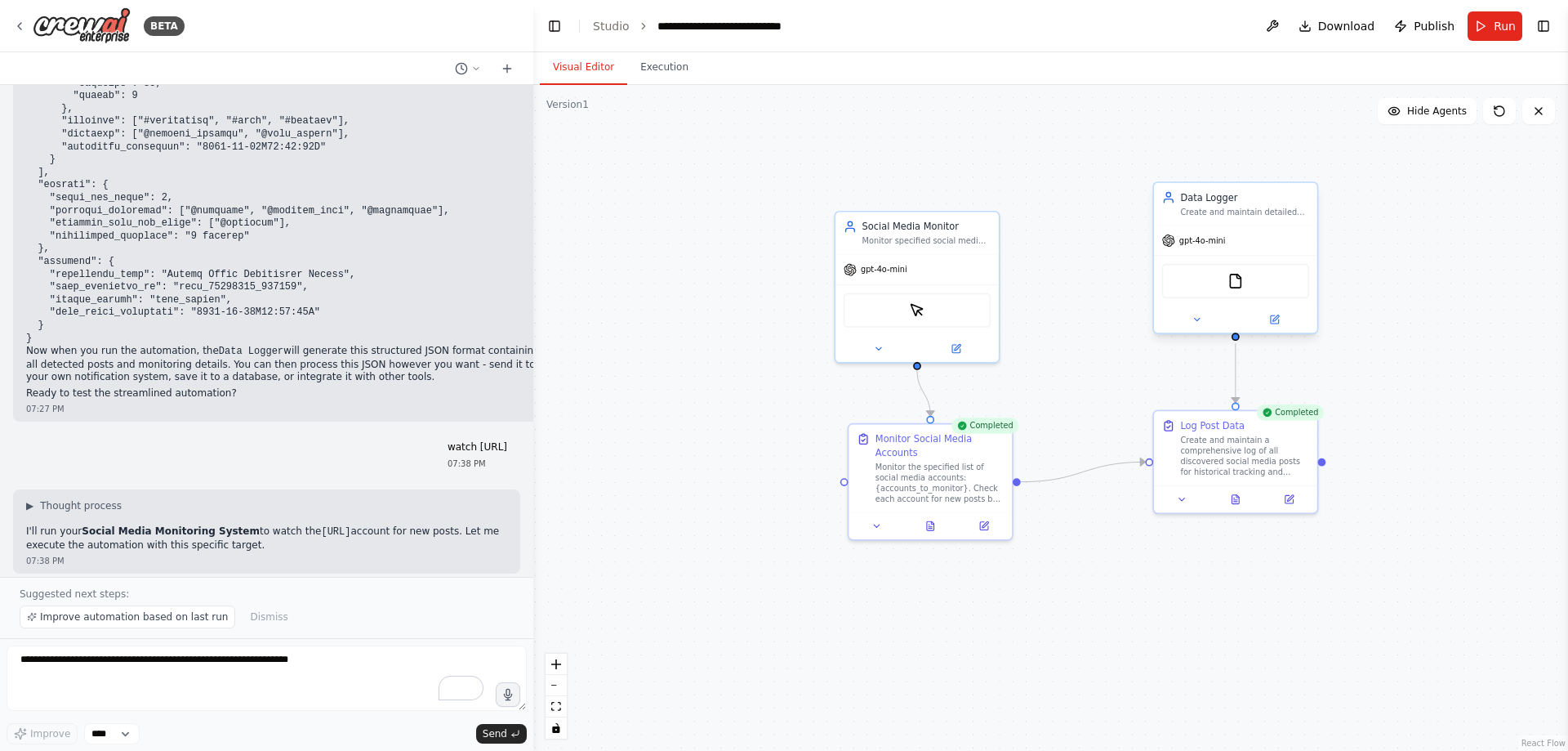
click at [1045, 298] on div "FileReadTool" at bounding box center [1235, 281] width 147 height 34
click at [1045, 281] on img at bounding box center [1236, 281] width 16 height 16
click at [1045, 500] on div at bounding box center [1236, 496] width 163 height 27
click at [1045, 497] on icon at bounding box center [1235, 497] width 3 height 0
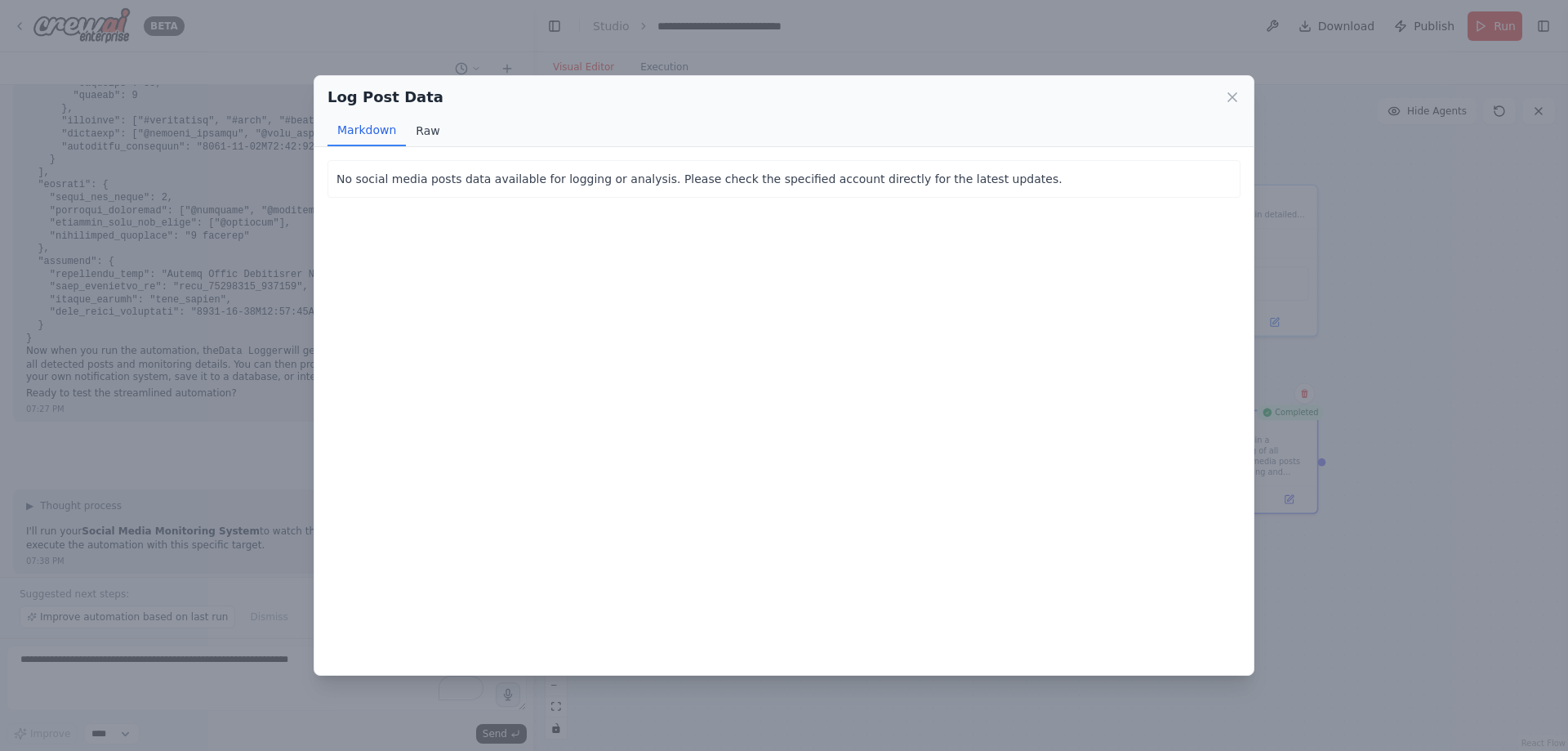
click at [441, 130] on button "Raw" at bounding box center [427, 131] width 44 height 31
click at [356, 131] on button "Markdown" at bounding box center [366, 131] width 79 height 31
click at [1045, 95] on icon at bounding box center [1232, 97] width 17 height 17
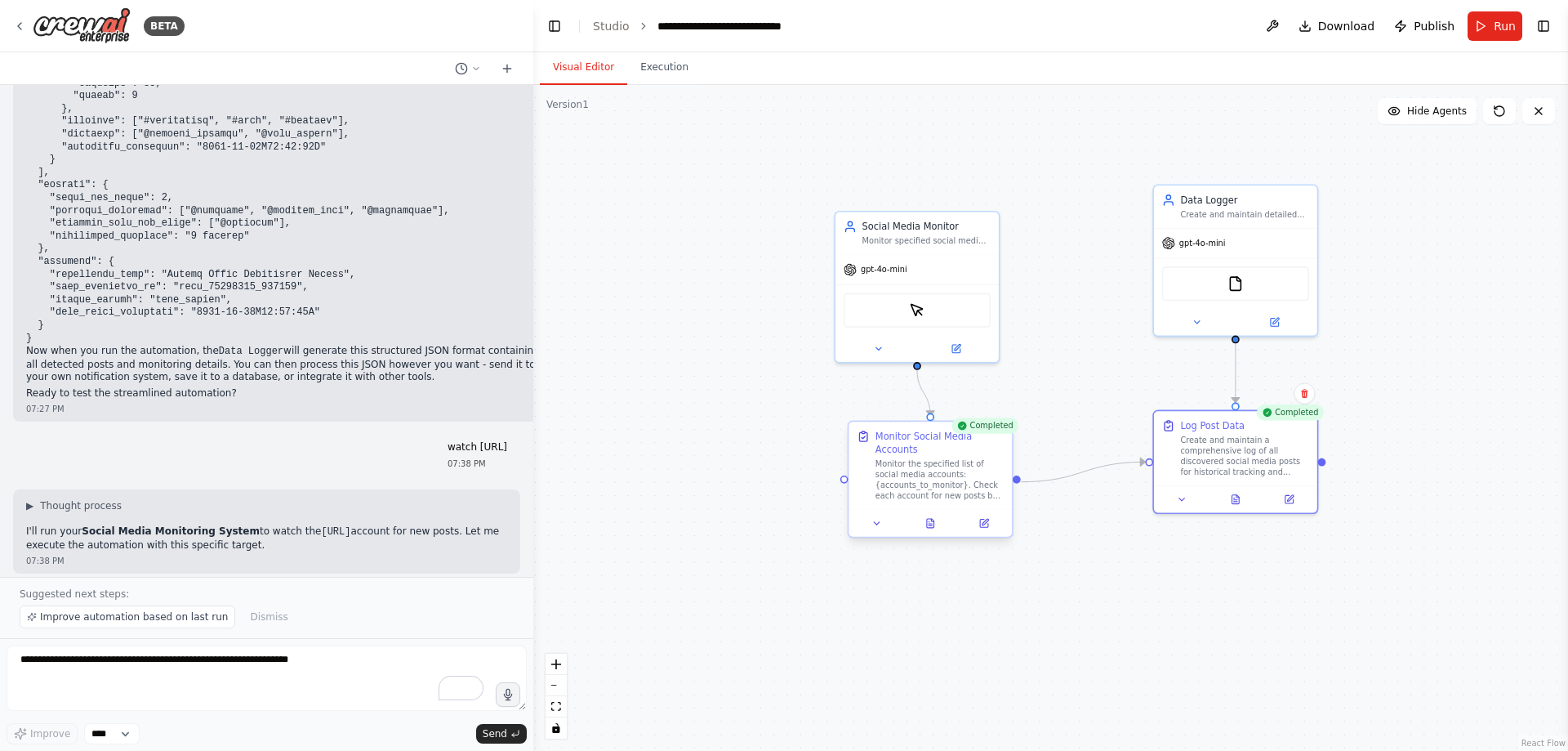
click at [924, 500] on div "Completed Monitor Social Media Accounts Monitor the specified list of social me…" at bounding box center [930, 482] width 166 height 118
click at [925, 500] on button at bounding box center [931, 524] width 56 height 16
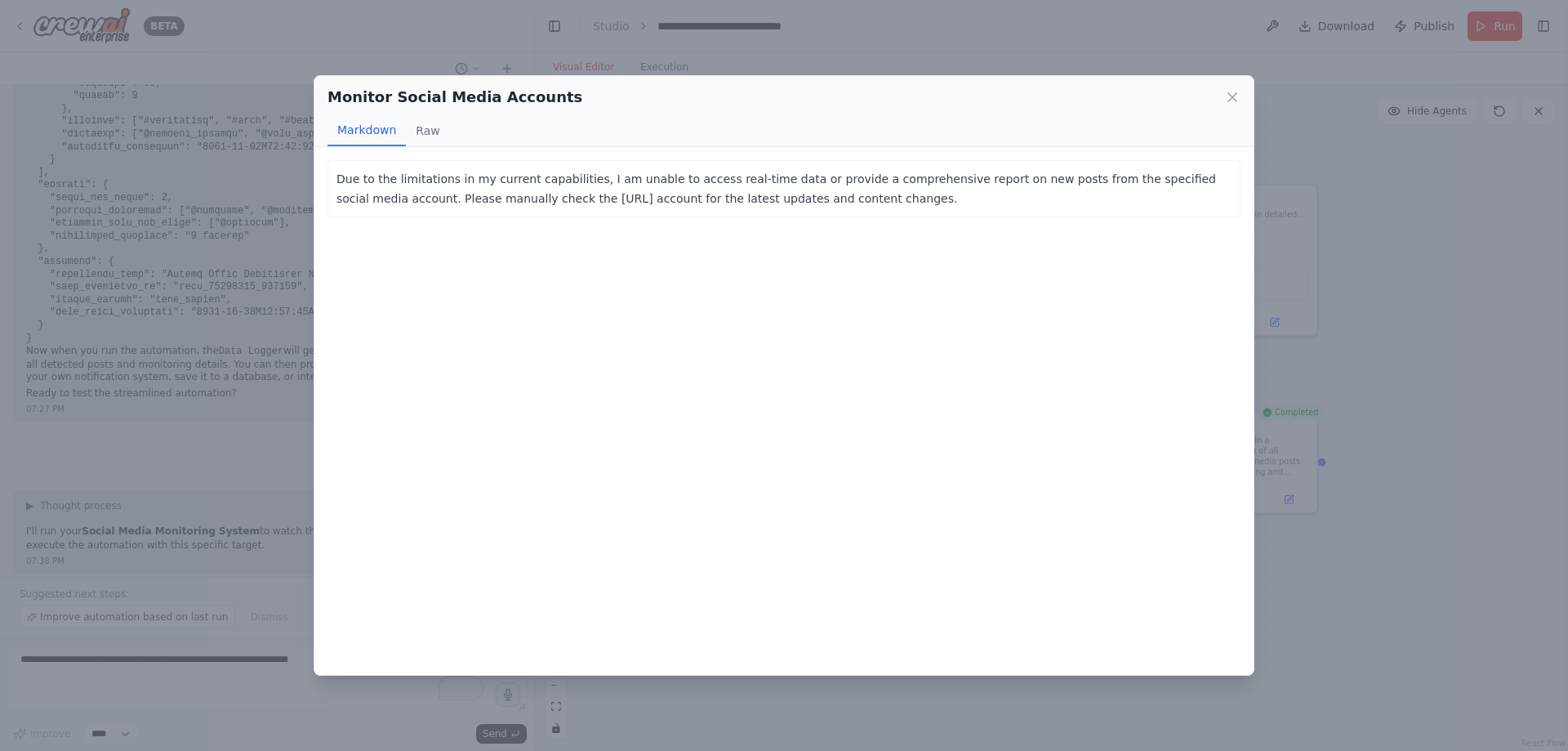
drag, startPoint x: 821, startPoint y: 212, endPoint x: 317, endPoint y: 182, distance: 504.9
click at [317, 182] on div "Due to the limitations in my current capabilities, I am unable to access real-t…" at bounding box center [784, 411] width 940 height 529
copy p "Due to the limitations in my current capabilities, I am unable to access real-t…"
click at [1045, 95] on icon at bounding box center [1232, 97] width 8 height 8
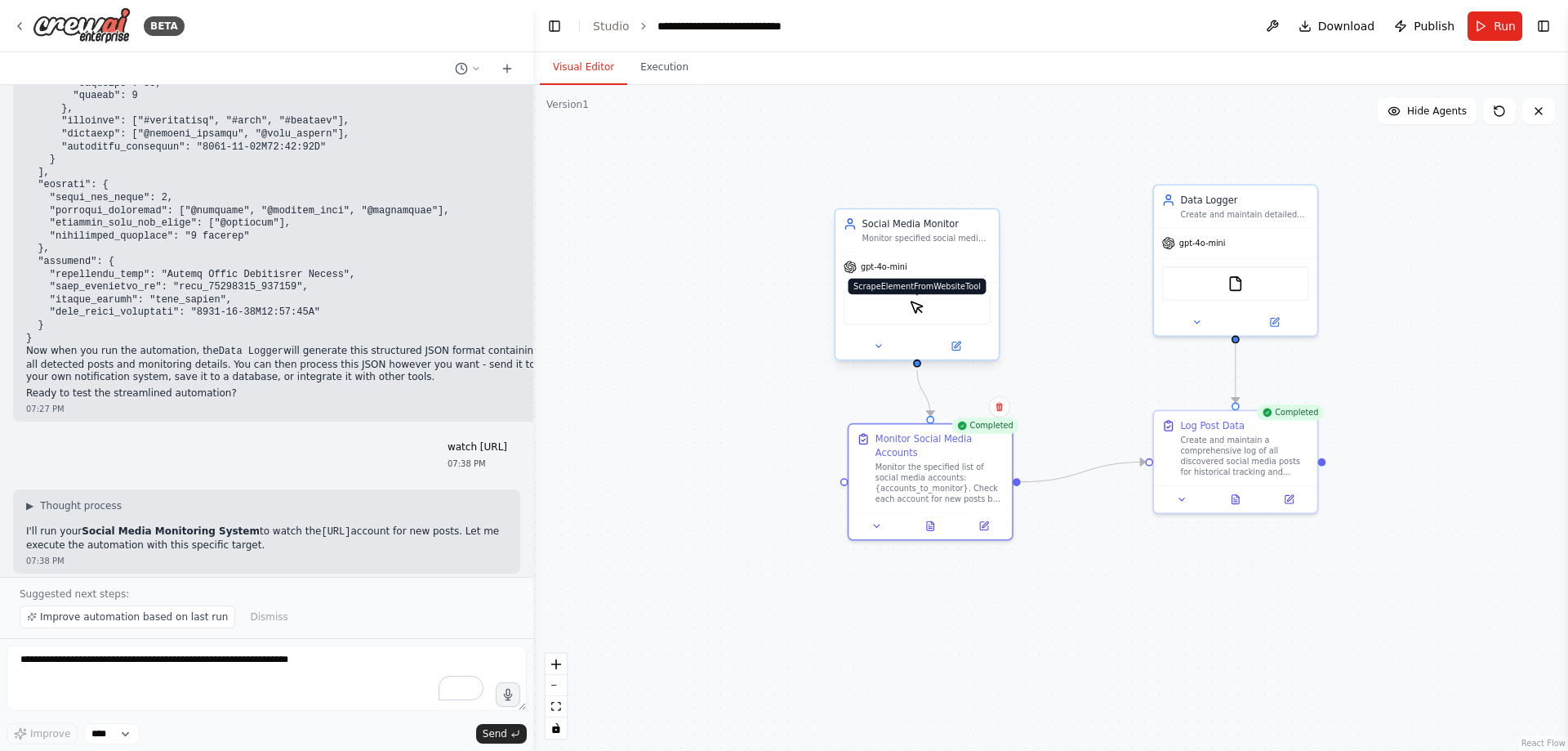
click at [914, 314] on img at bounding box center [917, 308] width 16 height 16
